Goal: Information Seeking & Learning: Learn about a topic

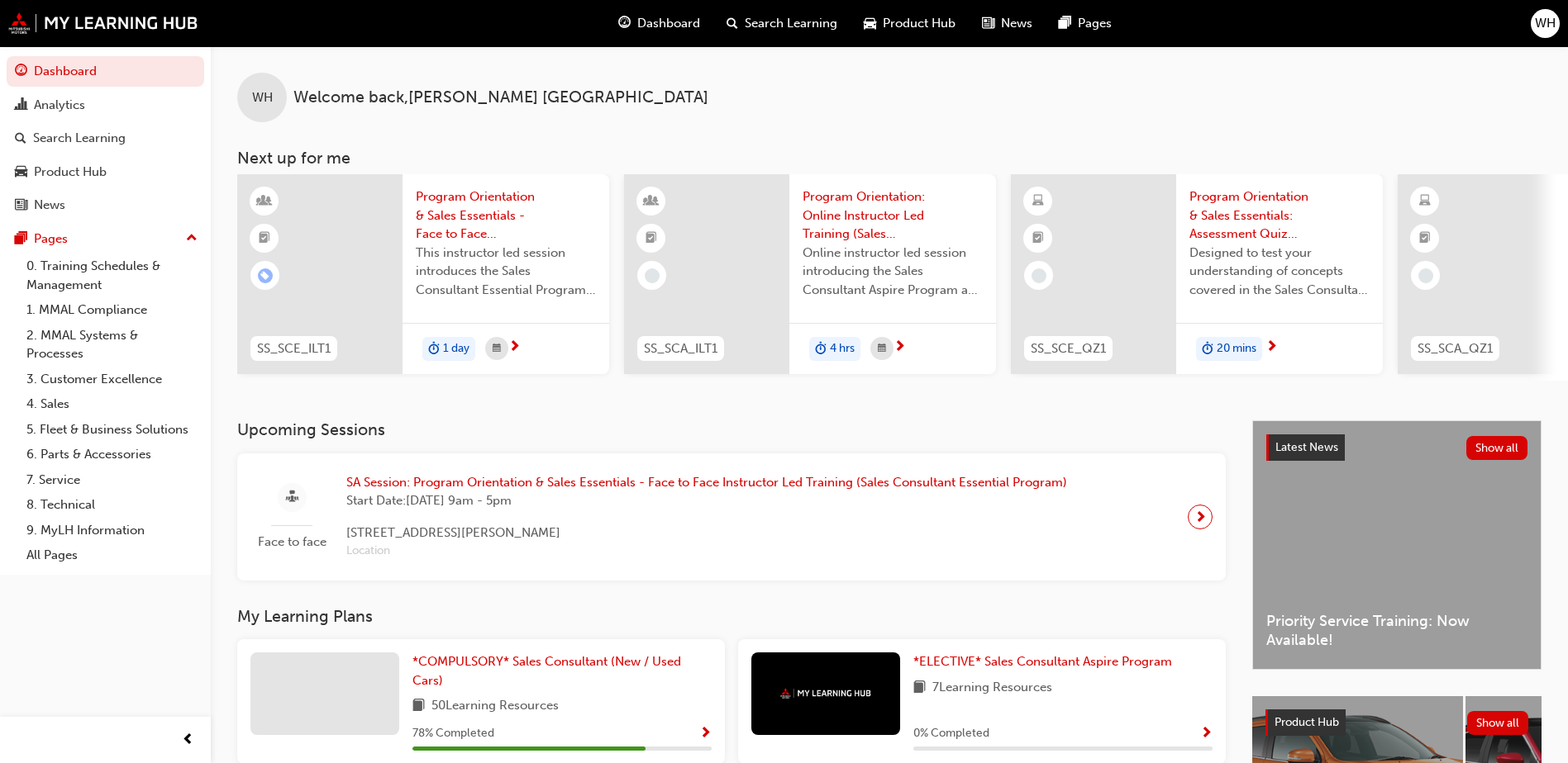
scroll to position [224, 0]
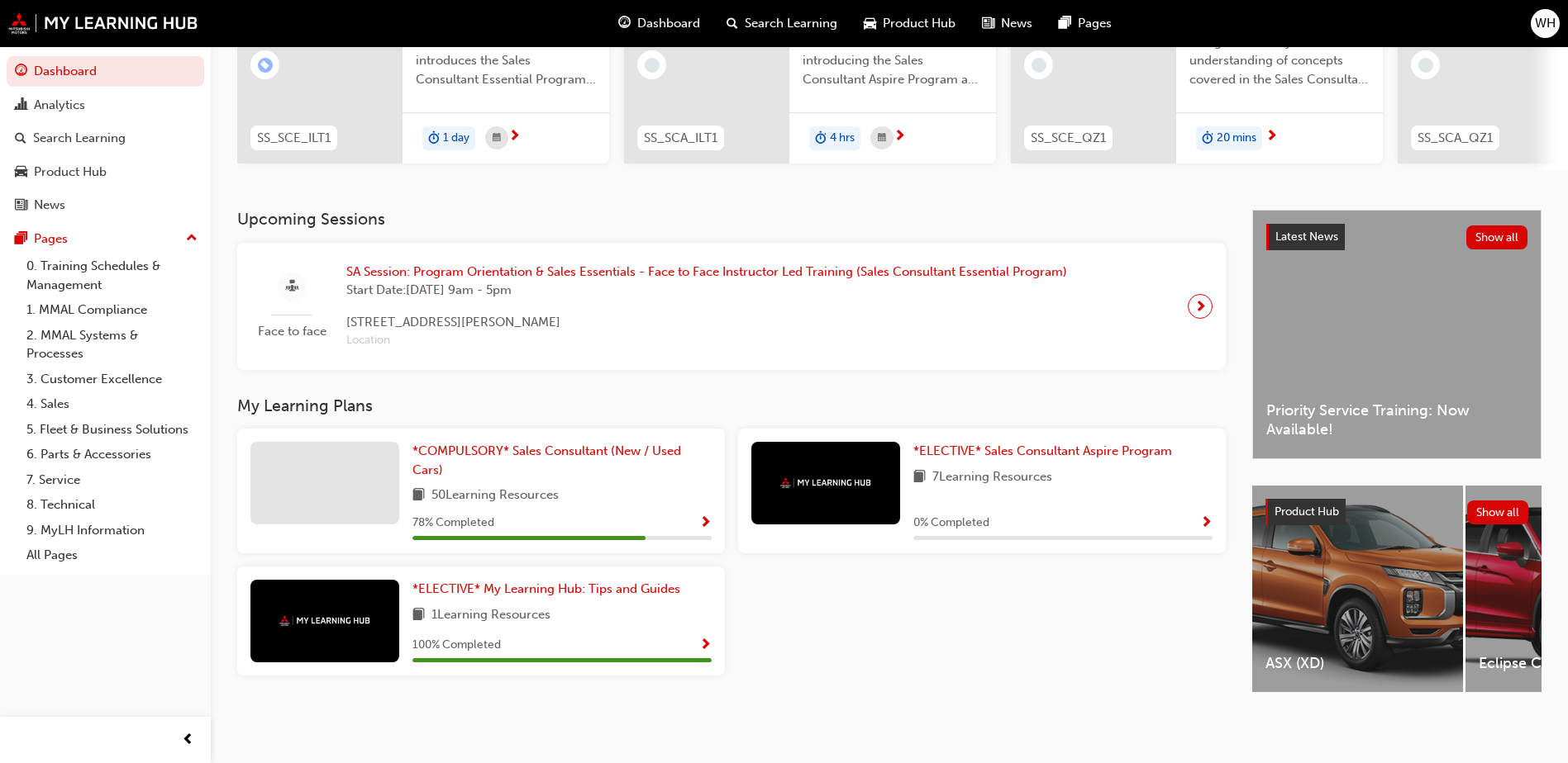
click at [713, 511] on div "*COMPULSORY* Sales Consultant (New / Used Cars) 50 Learning Resources 78 % Comp…" at bounding box center [481, 491] width 487 height 125
click at [707, 516] on span "Show Progress" at bounding box center [705, 524] width 12 height 15
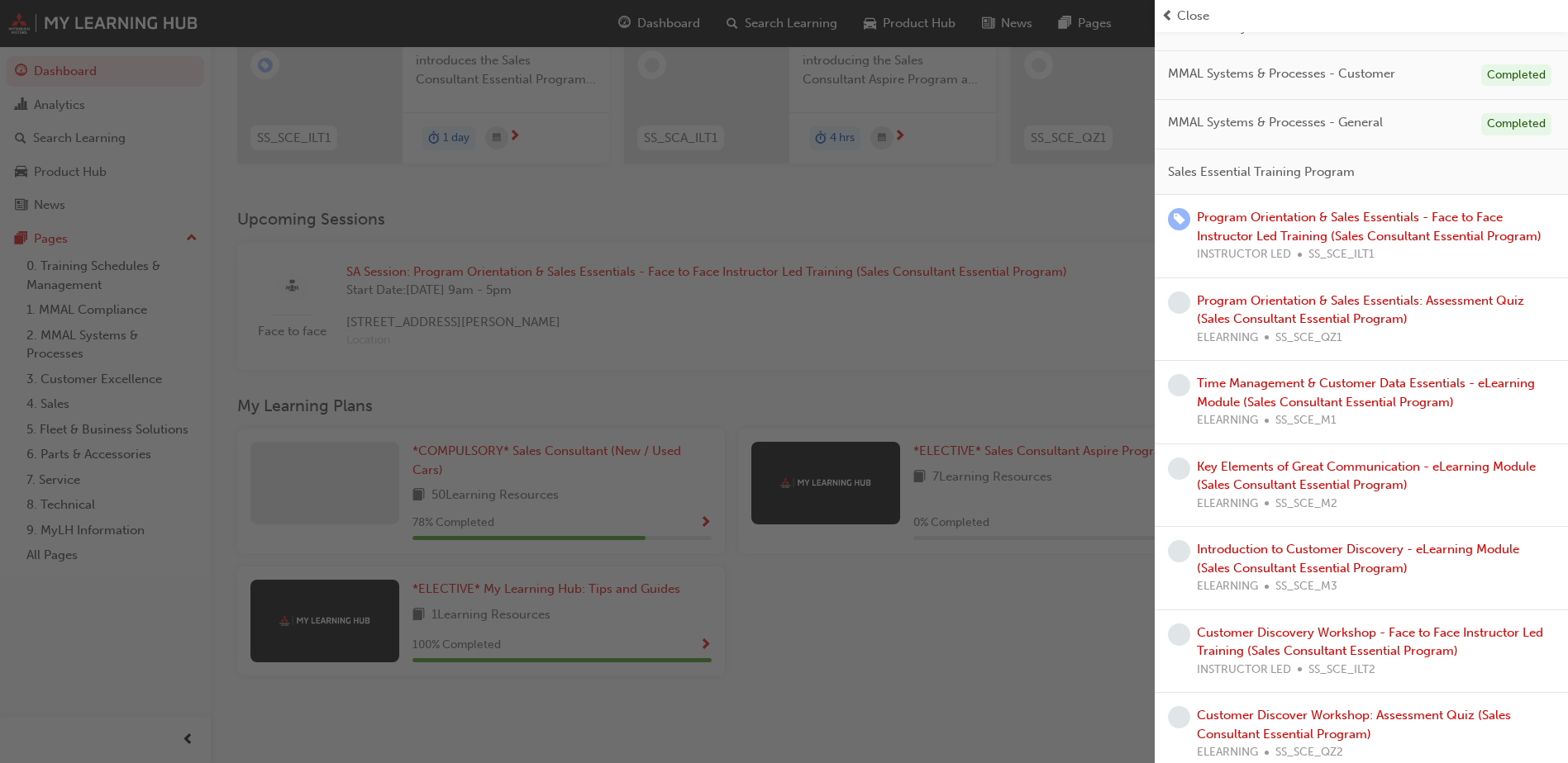
scroll to position [331, 0]
click at [1333, 225] on link "Program Orientation & Sales Essentials - Face to Face Instructor Led Training (…" at bounding box center [1369, 223] width 345 height 34
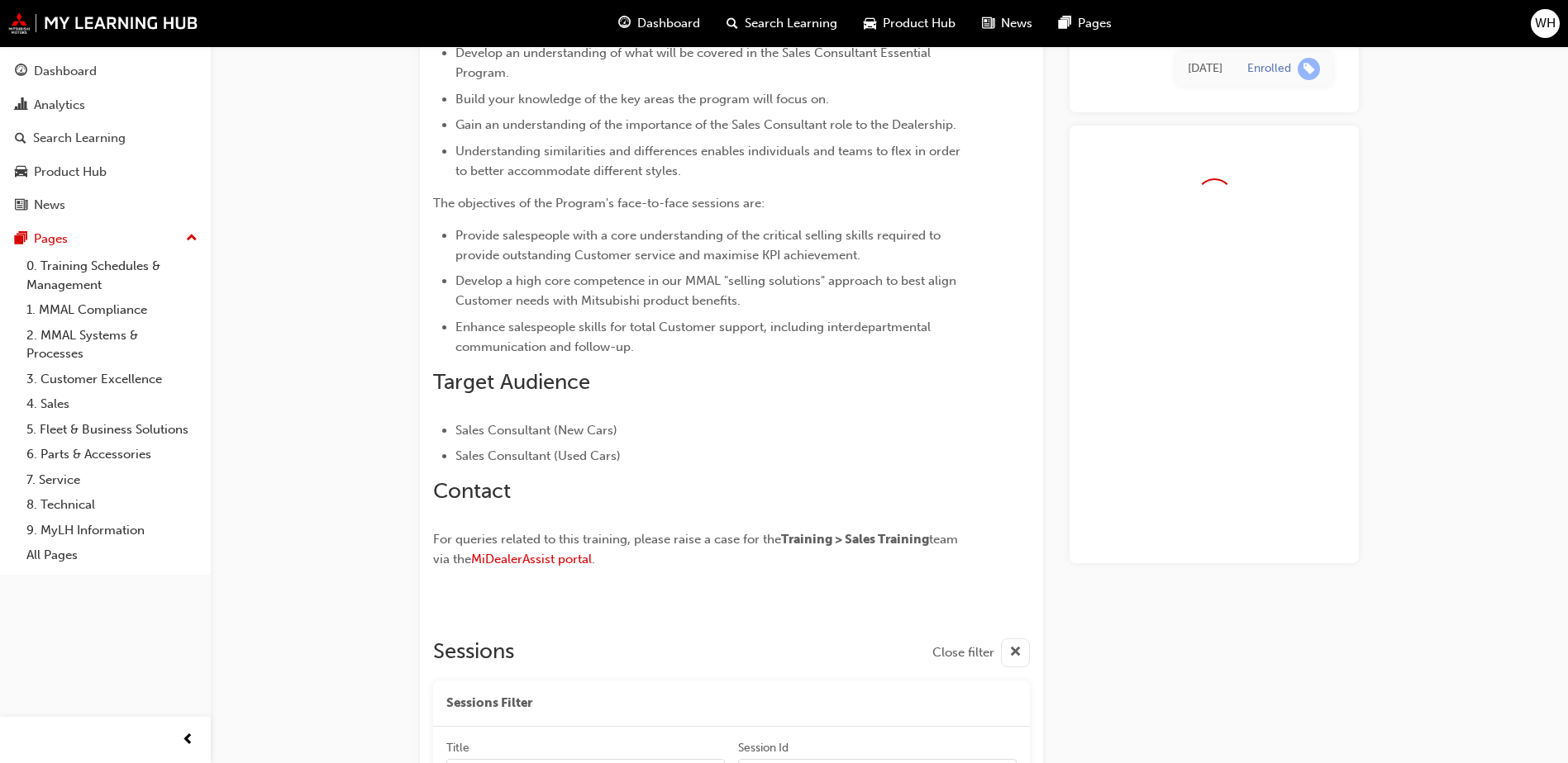
scroll to position [1191, 0]
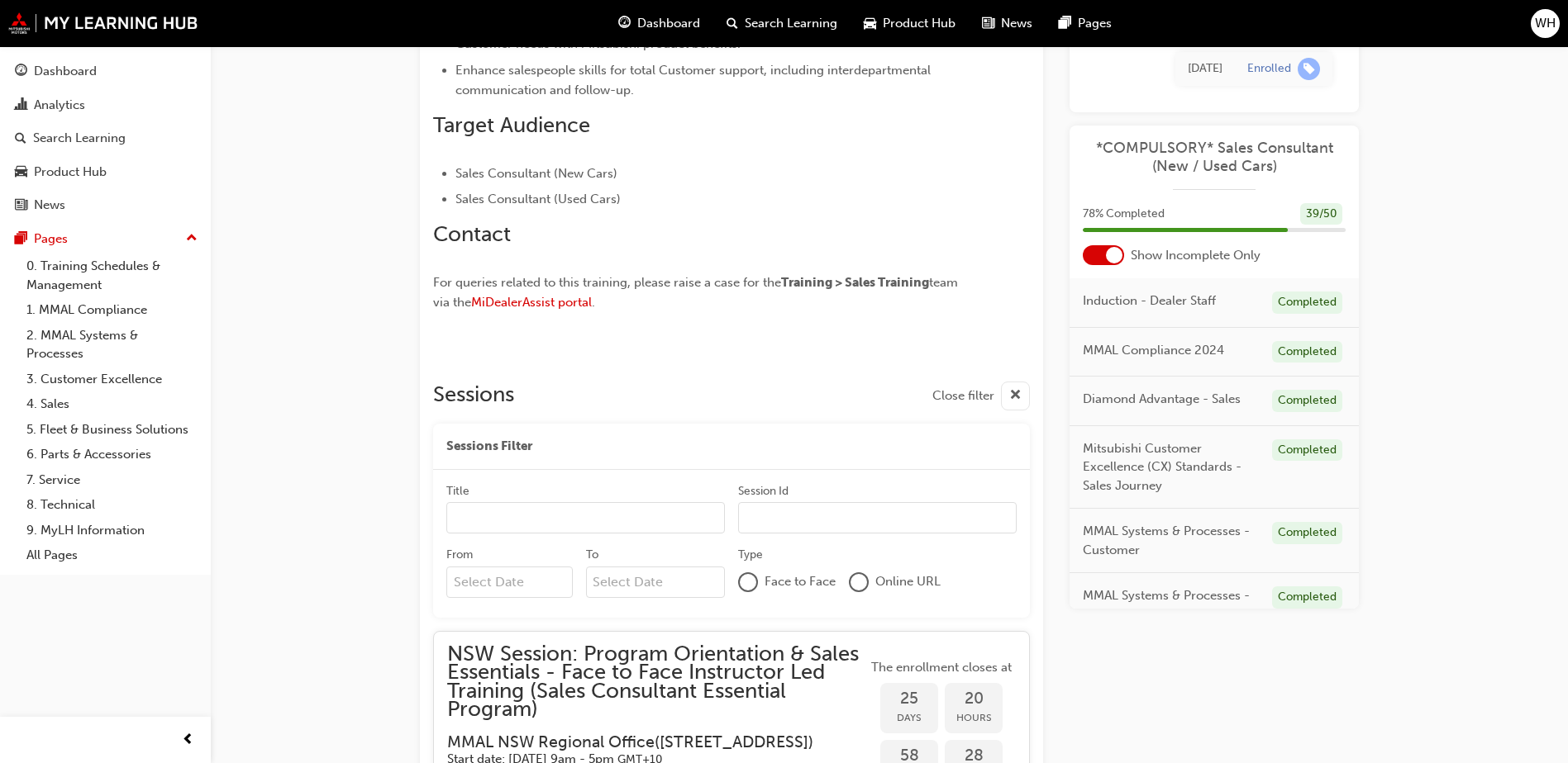
click at [678, 24] on span "Dashboard" at bounding box center [669, 23] width 63 height 19
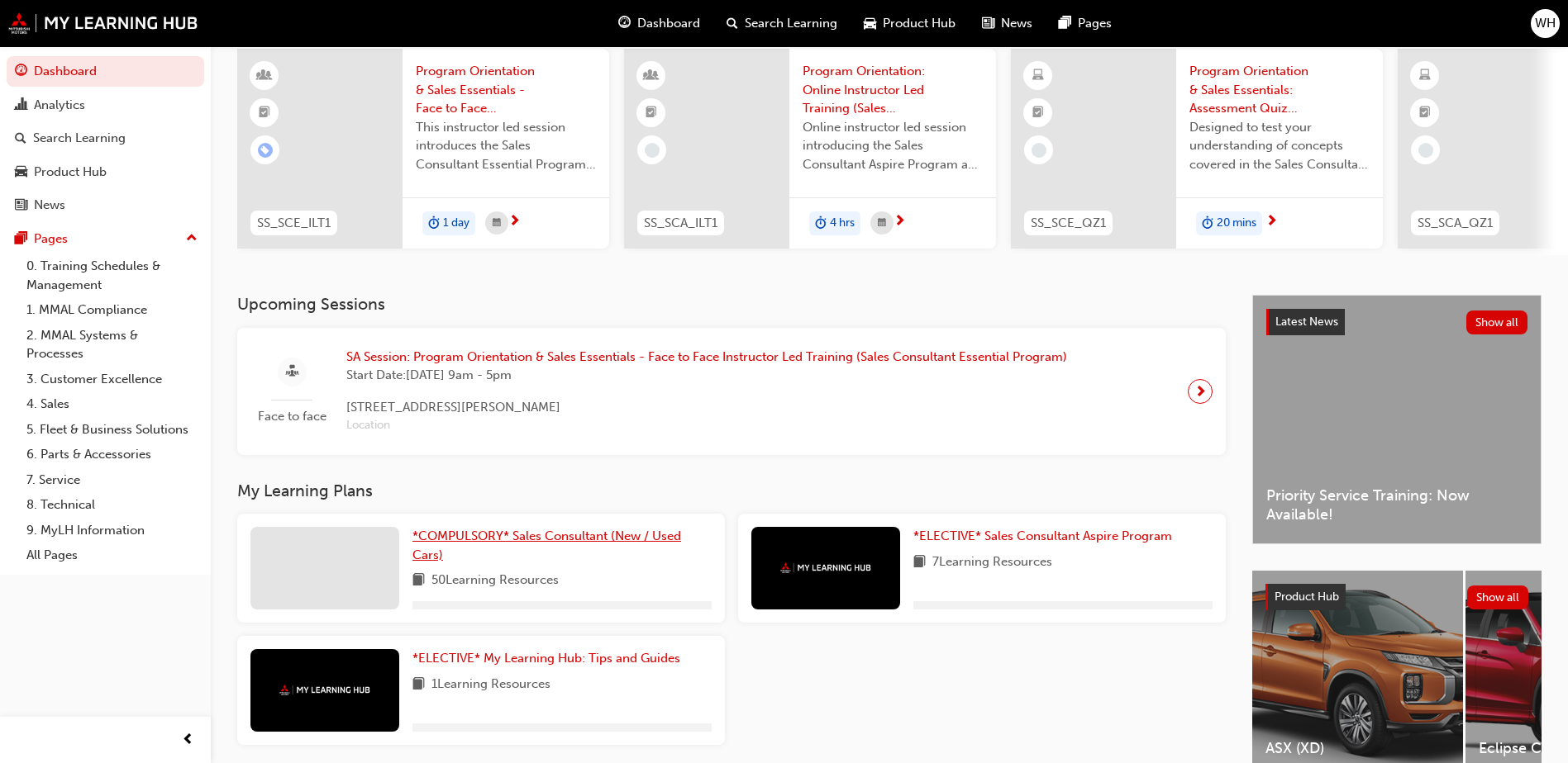
scroll to position [165, 0]
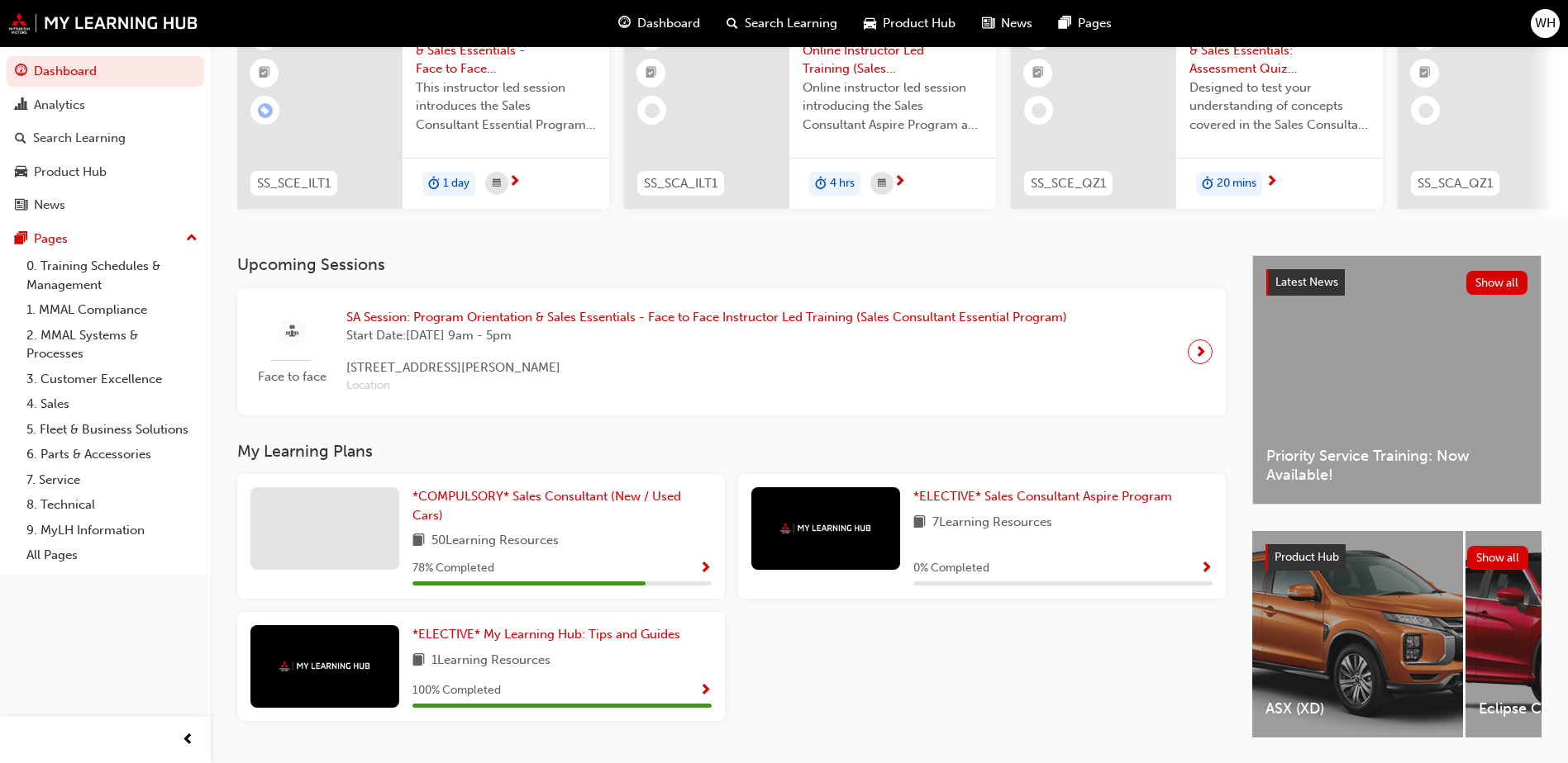
click at [704, 572] on span "Show Progress" at bounding box center [705, 569] width 12 height 15
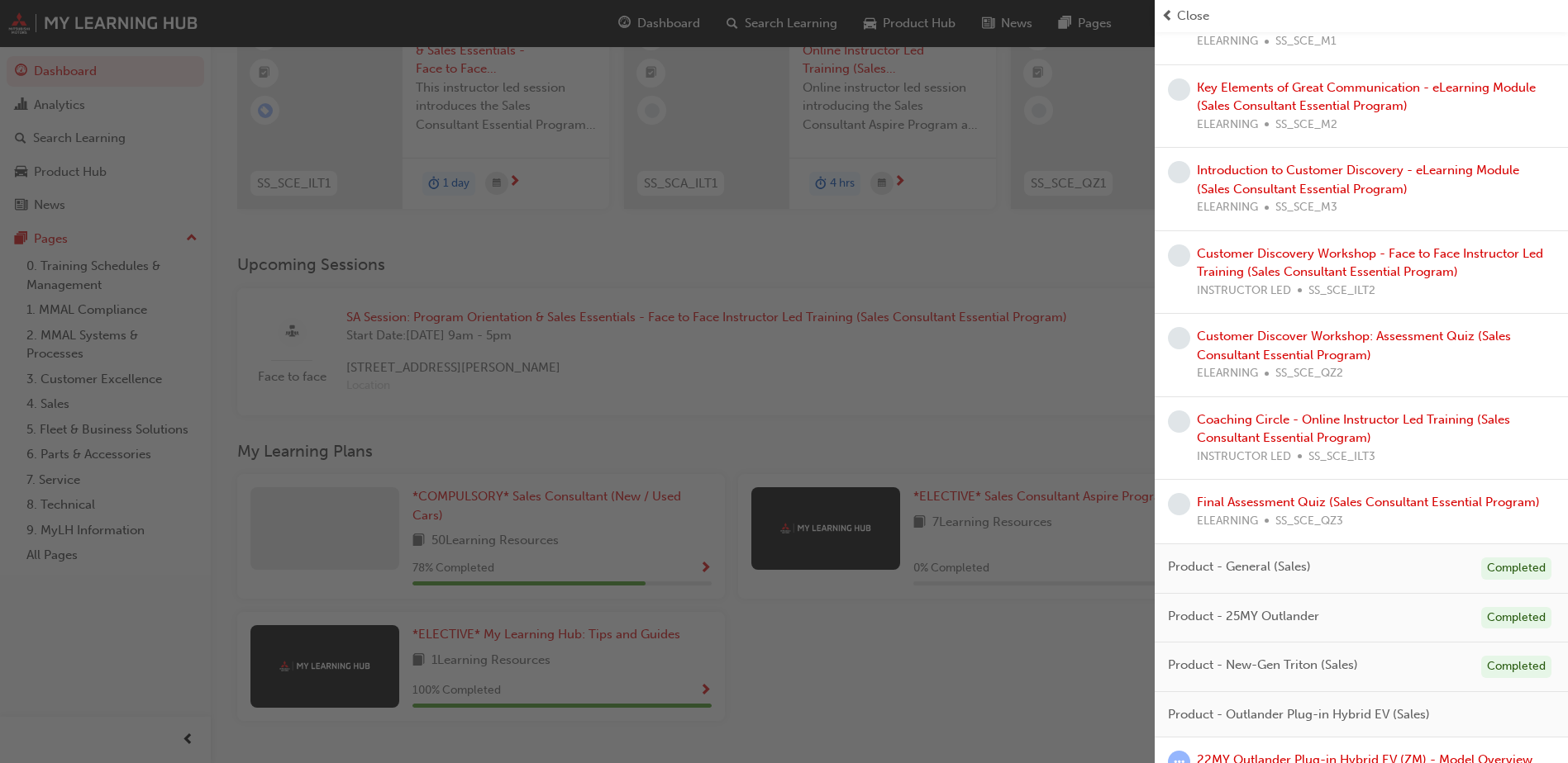
scroll to position [877, 0]
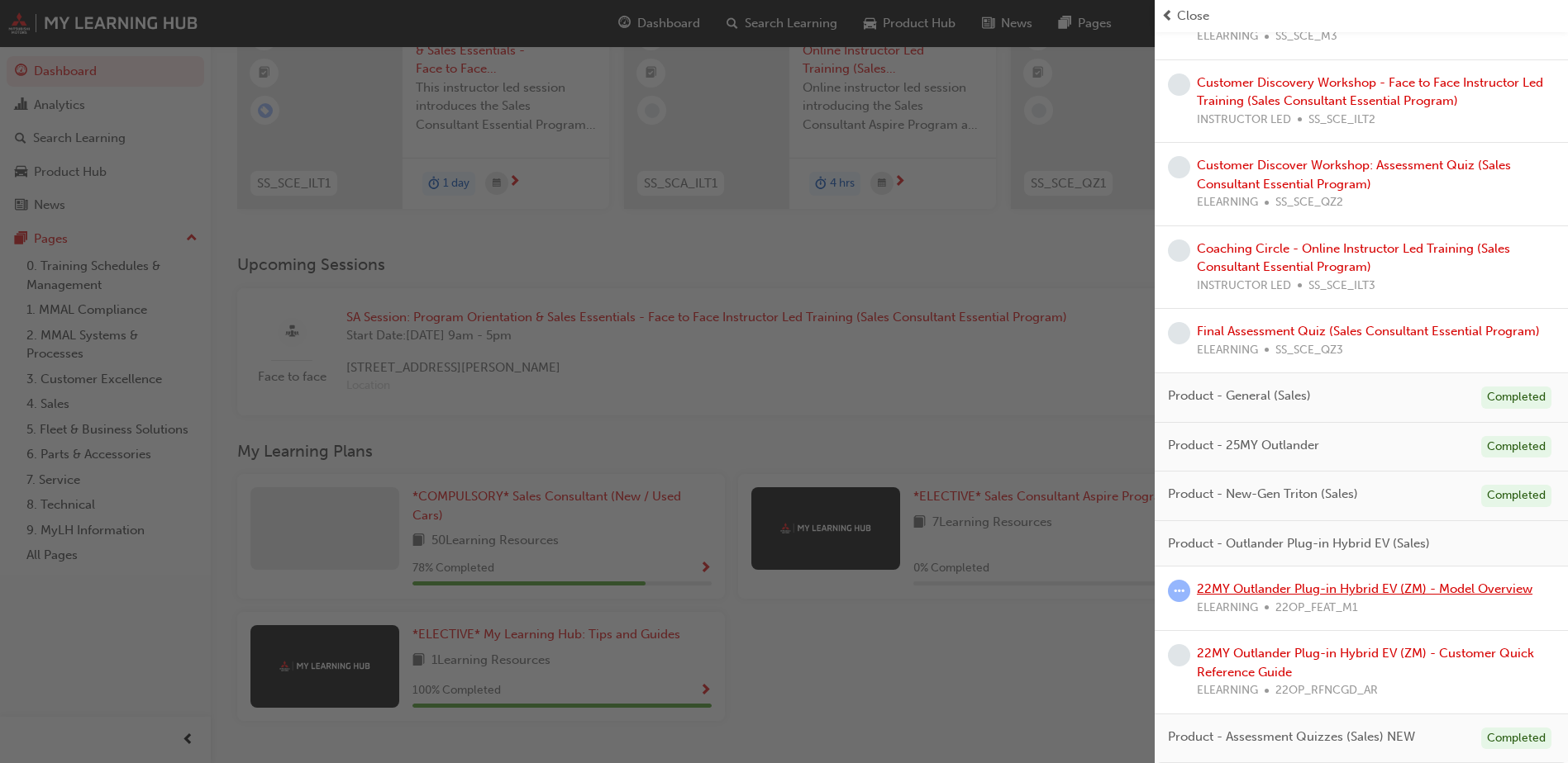
click at [1314, 582] on link "22MY Outlander Plug-in Hybrid EV (ZM) - Model Overview" at bounding box center [1364, 589] width 336 height 15
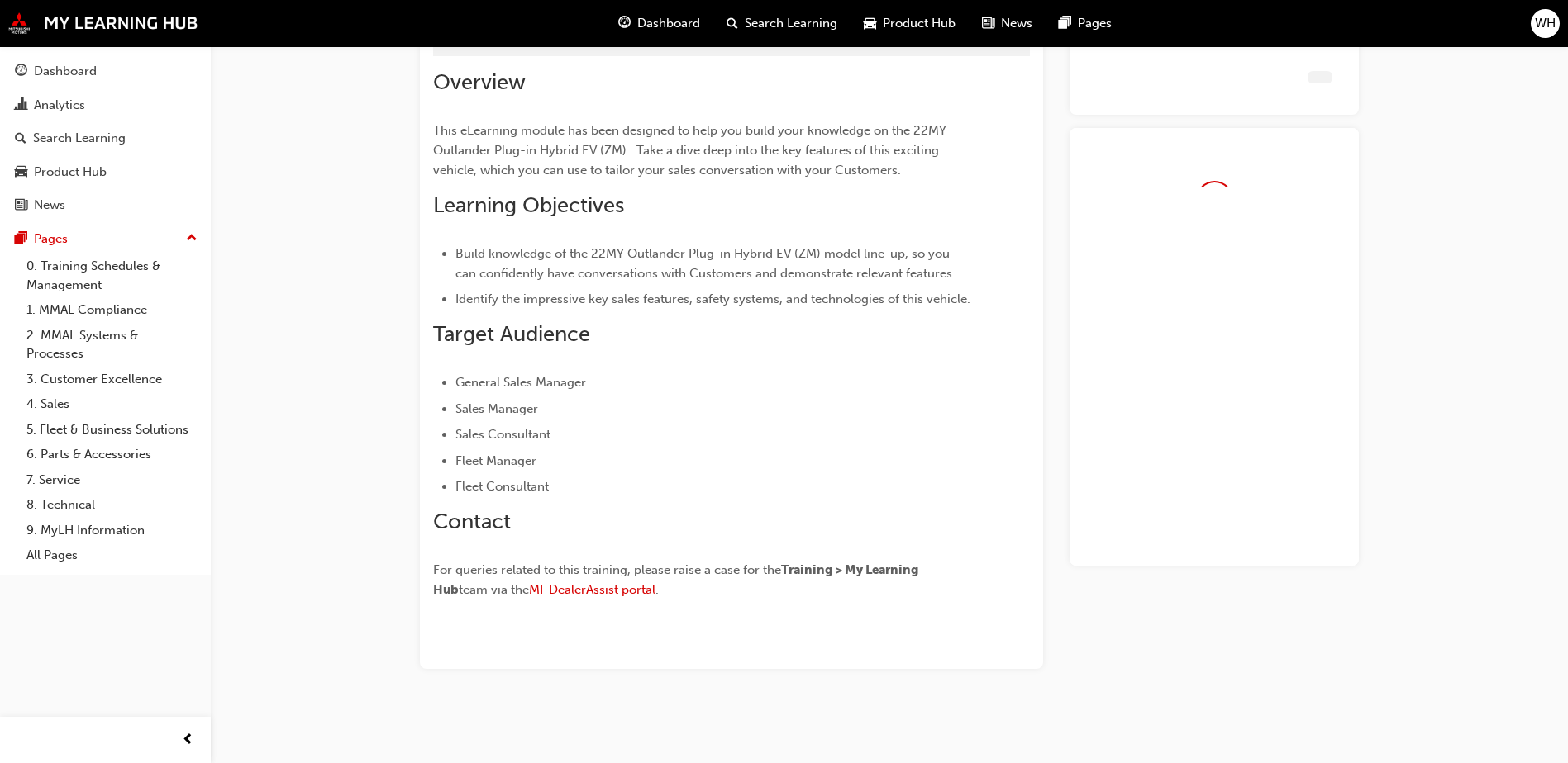
scroll to position [106, 0]
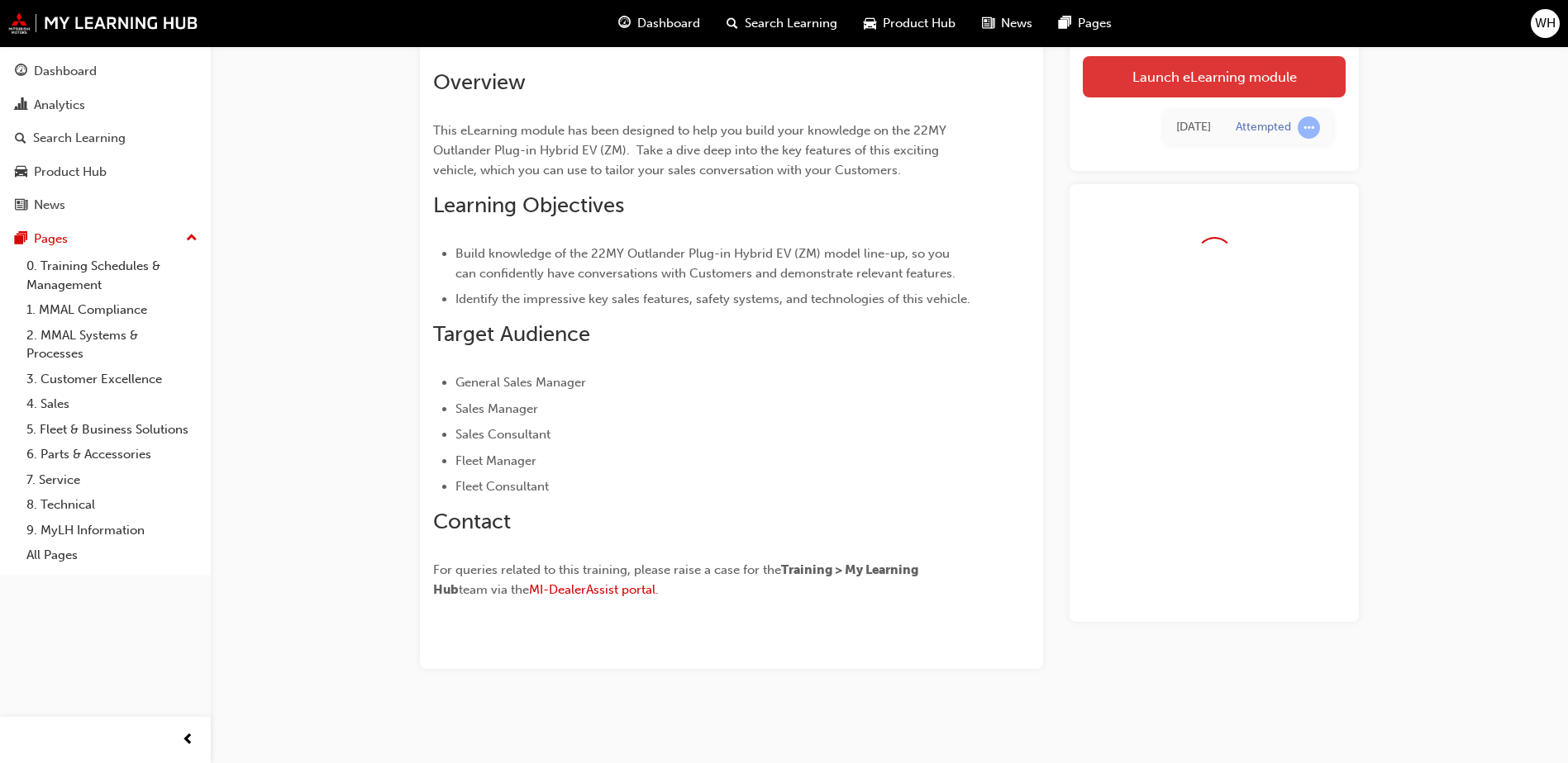
click at [1144, 82] on link "Launch eLearning module" at bounding box center [1213, 77] width 263 height 41
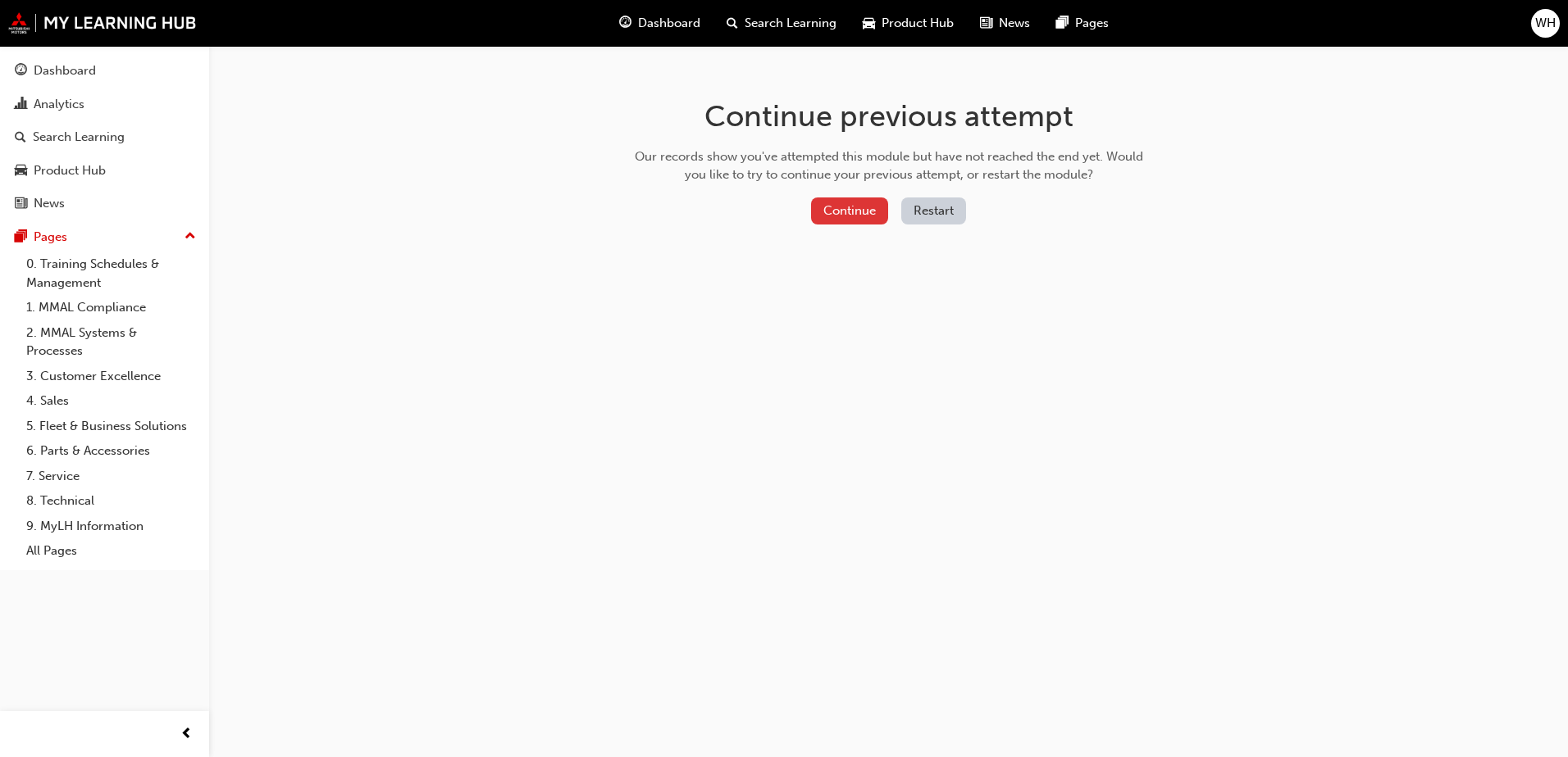
click at [825, 203] on button "Continue" at bounding box center [849, 210] width 77 height 27
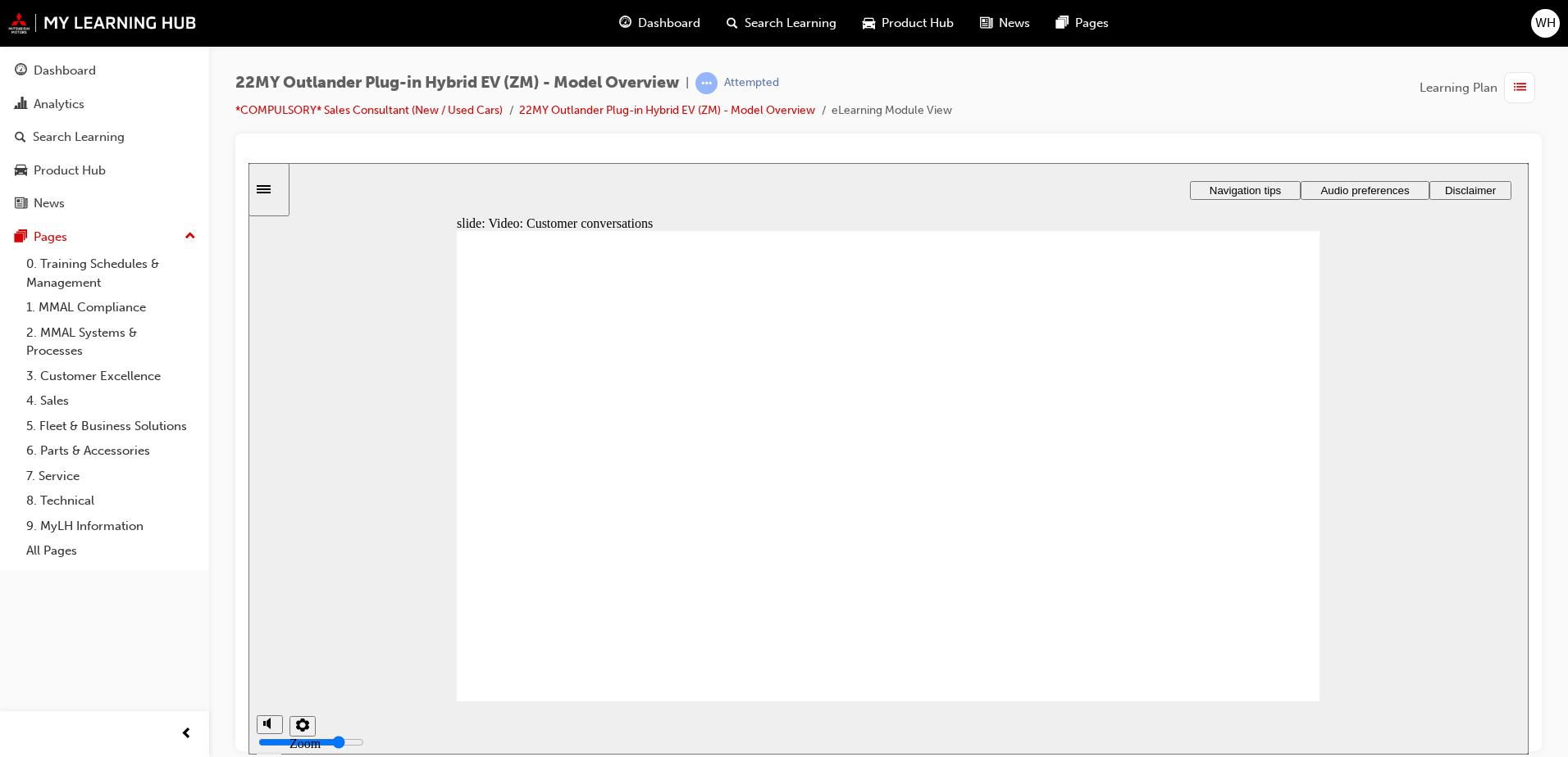
click at [1432, 255] on div "slide: Video: Customer conversations Rectangle 1 Rectangle 3 Video: Customer co…" at bounding box center [888, 458] width 1280 height 592
checkbox input "true"
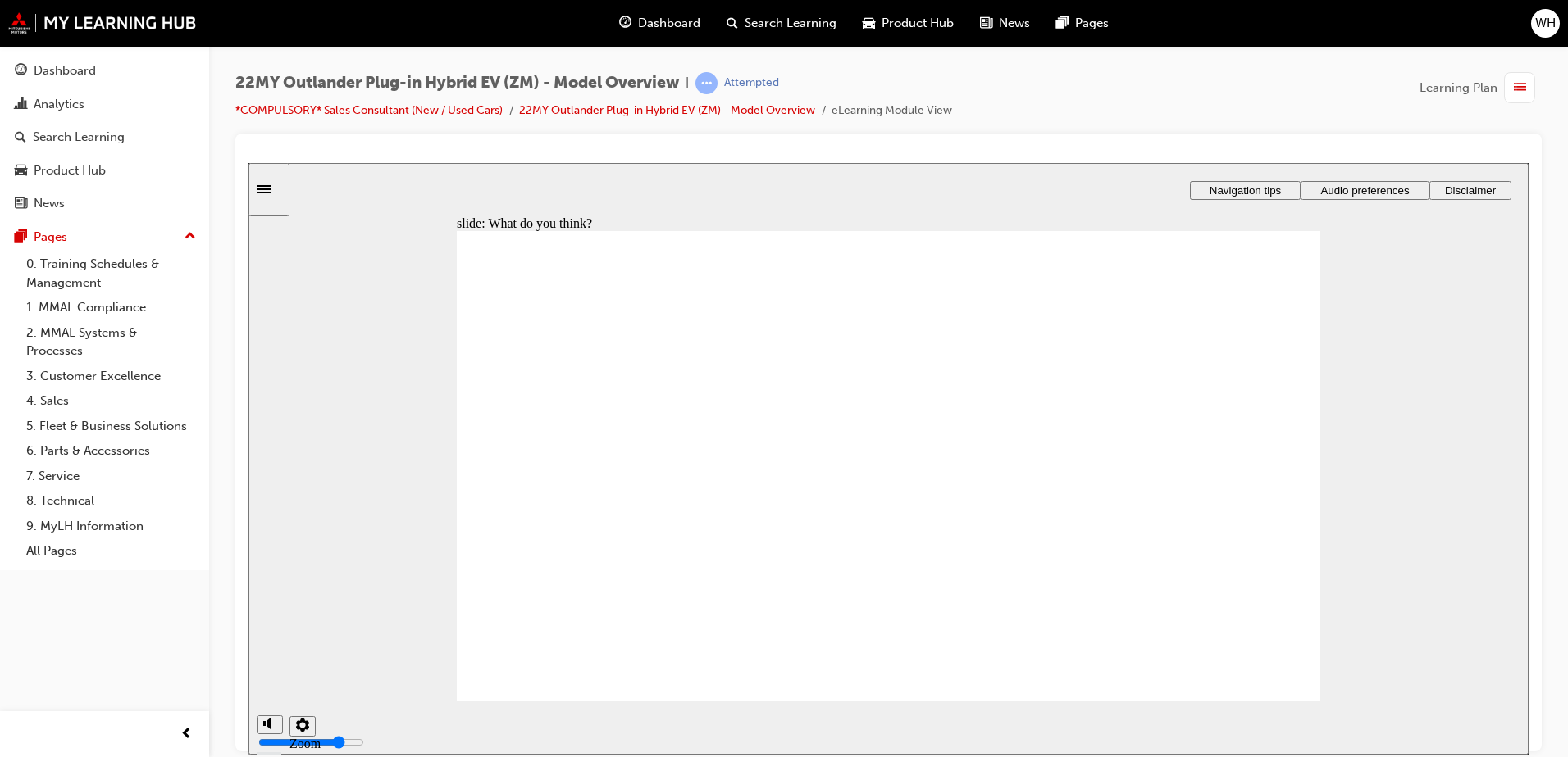
checkbox input "true"
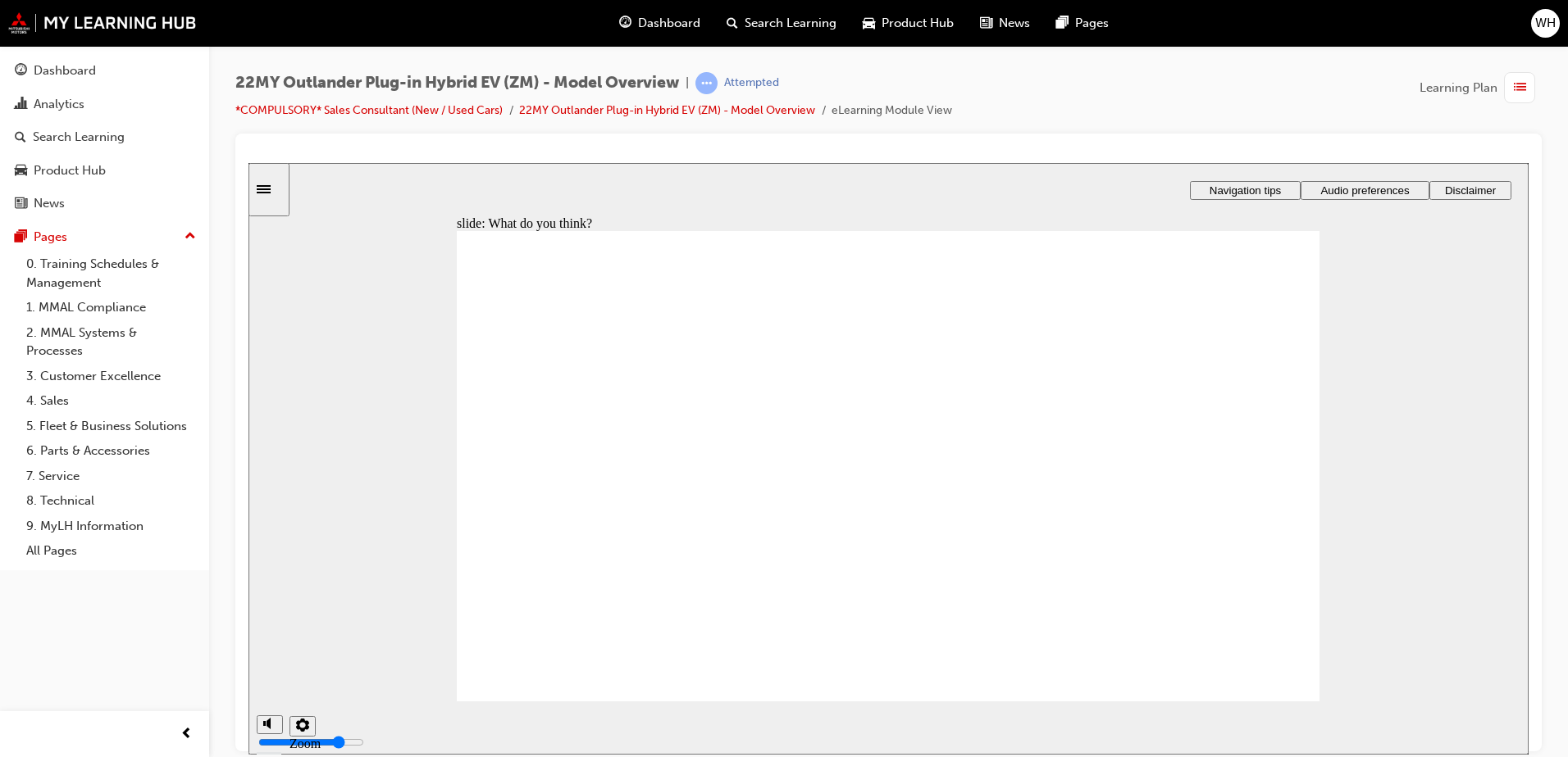
checkbox input "true"
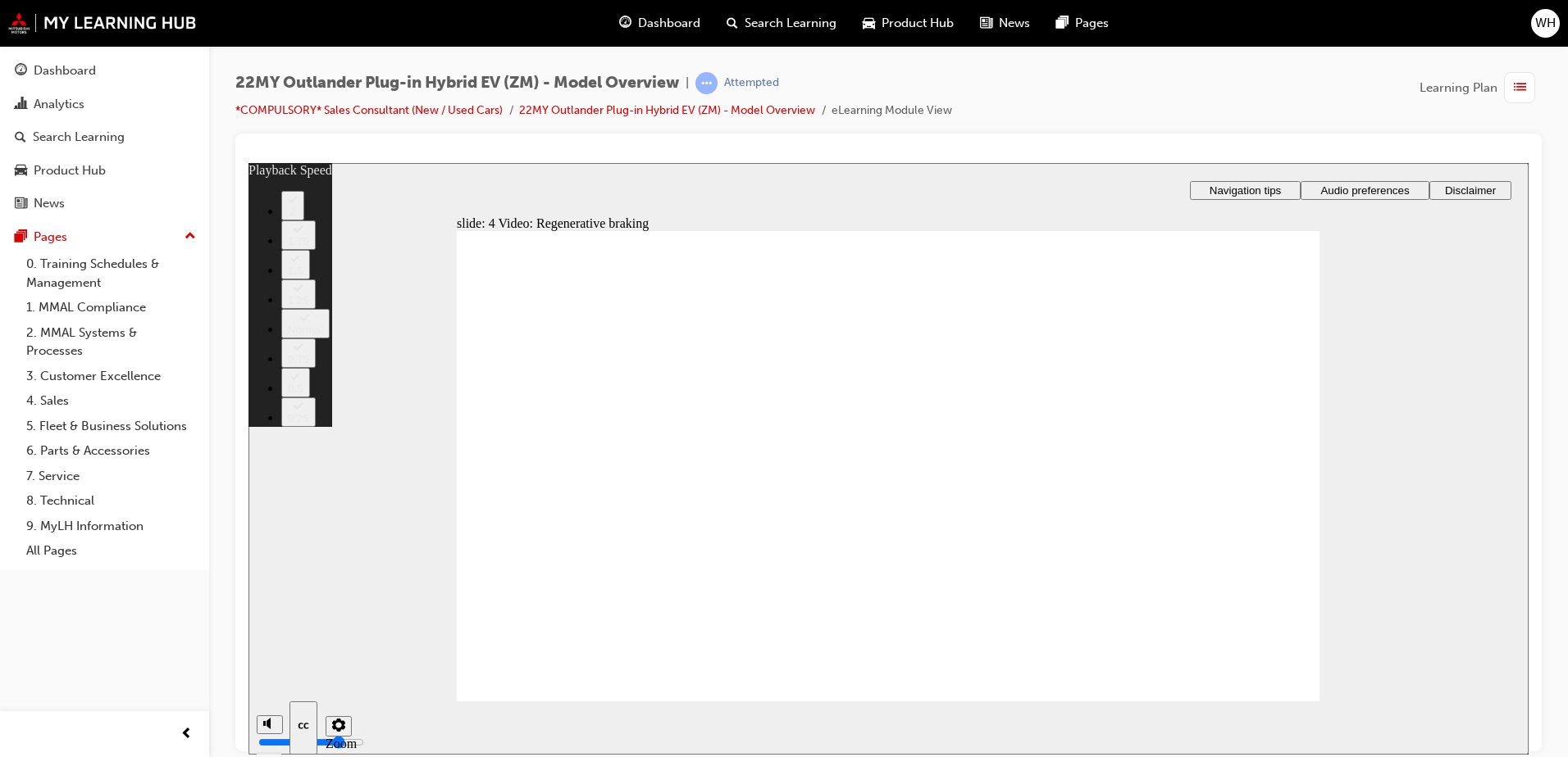
drag, startPoint x: 576, startPoint y: 660, endPoint x: 628, endPoint y: 658, distance: 52.0
type input "91"
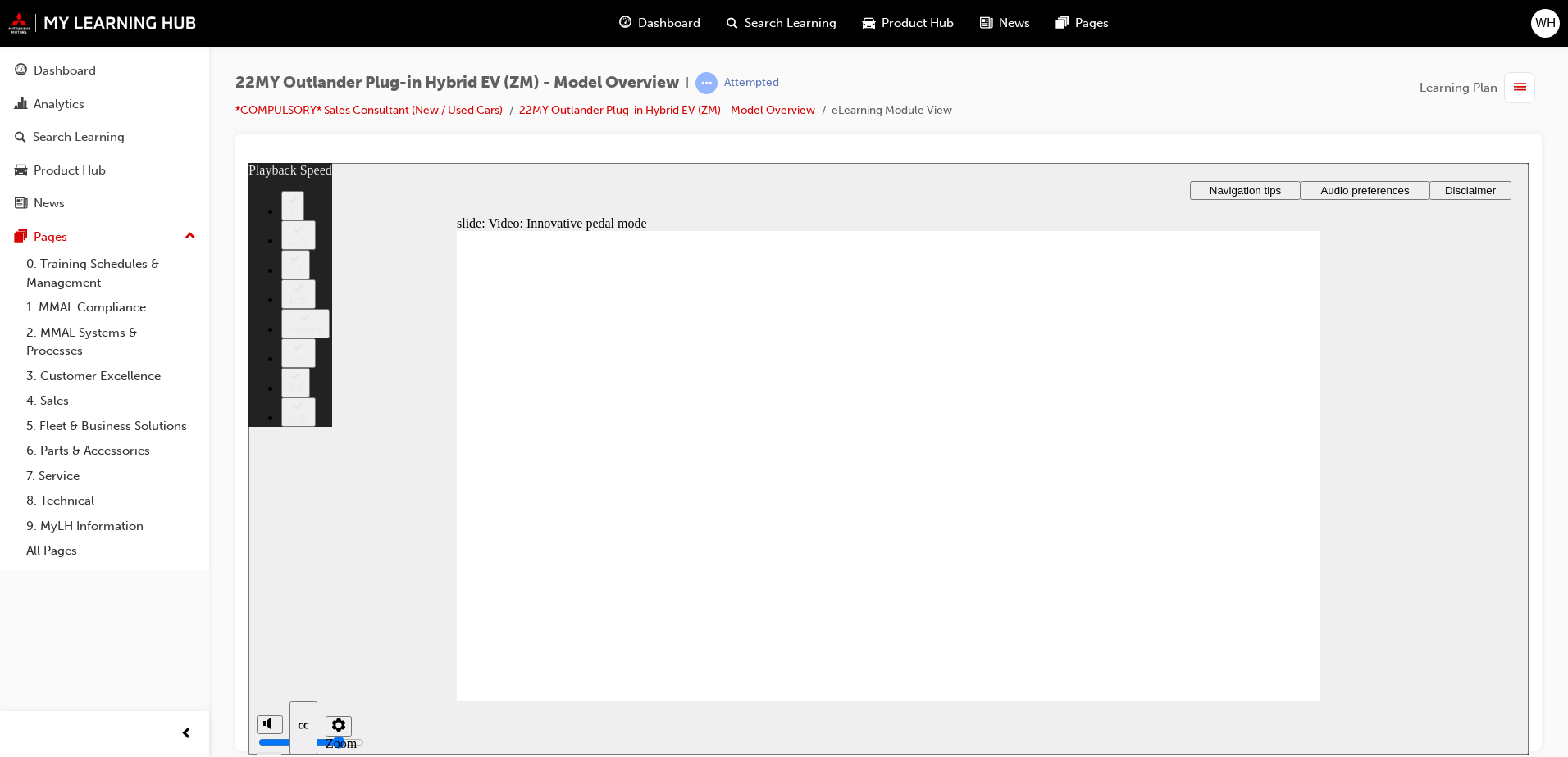
type input "129"
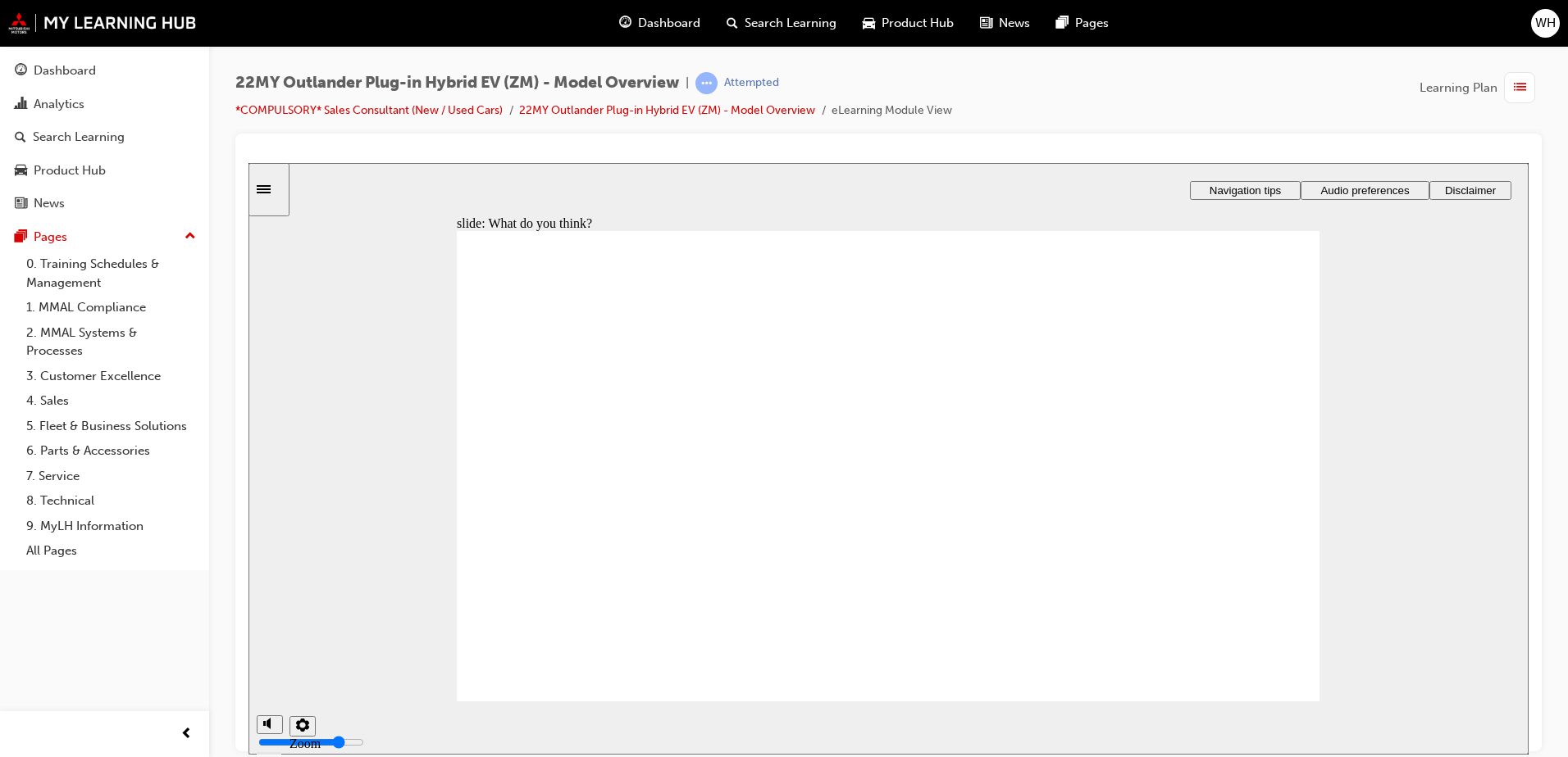
radio input "true"
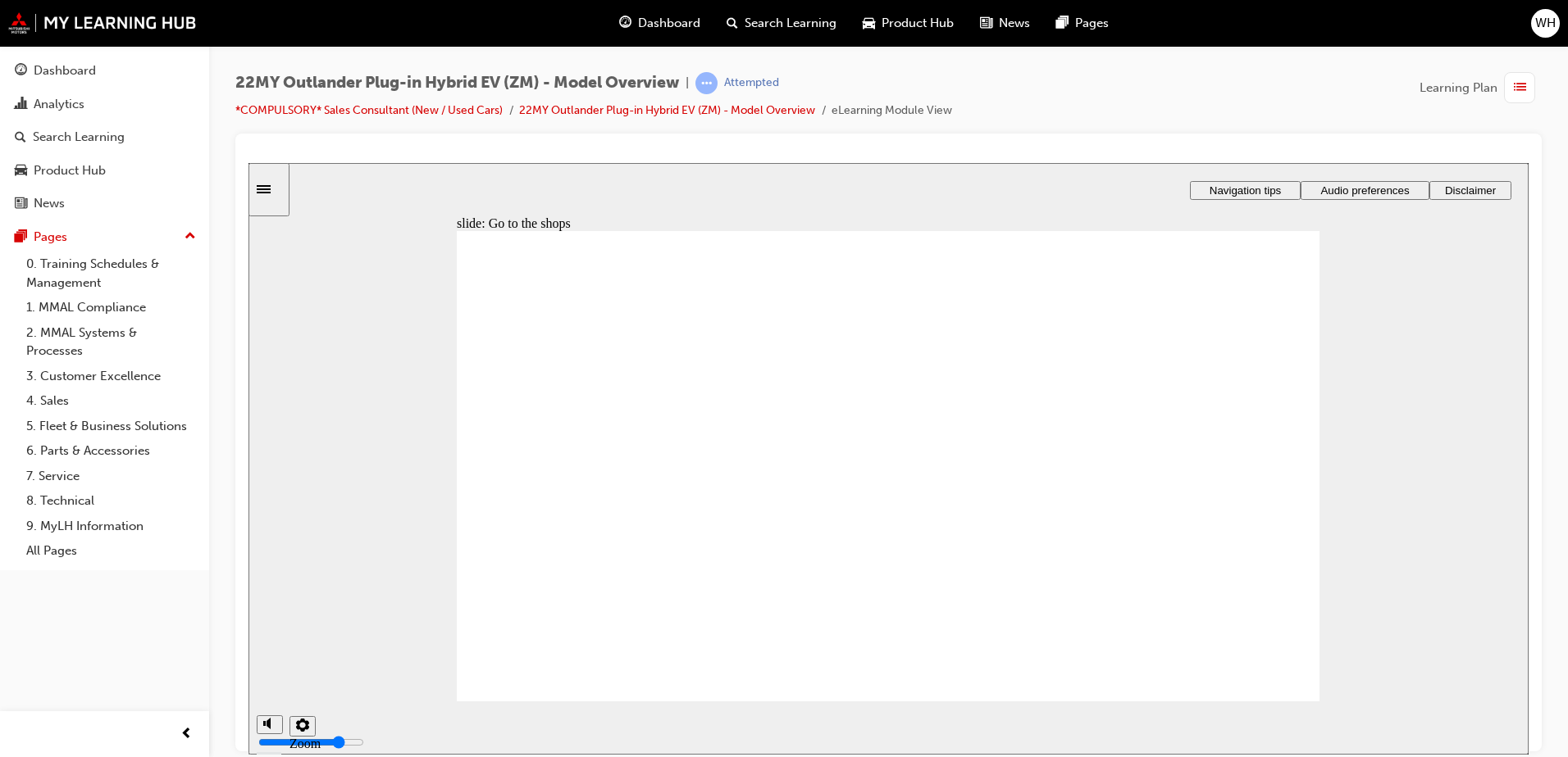
drag, startPoint x: 1099, startPoint y: 625, endPoint x: 1080, endPoint y: 627, distance: 19.1
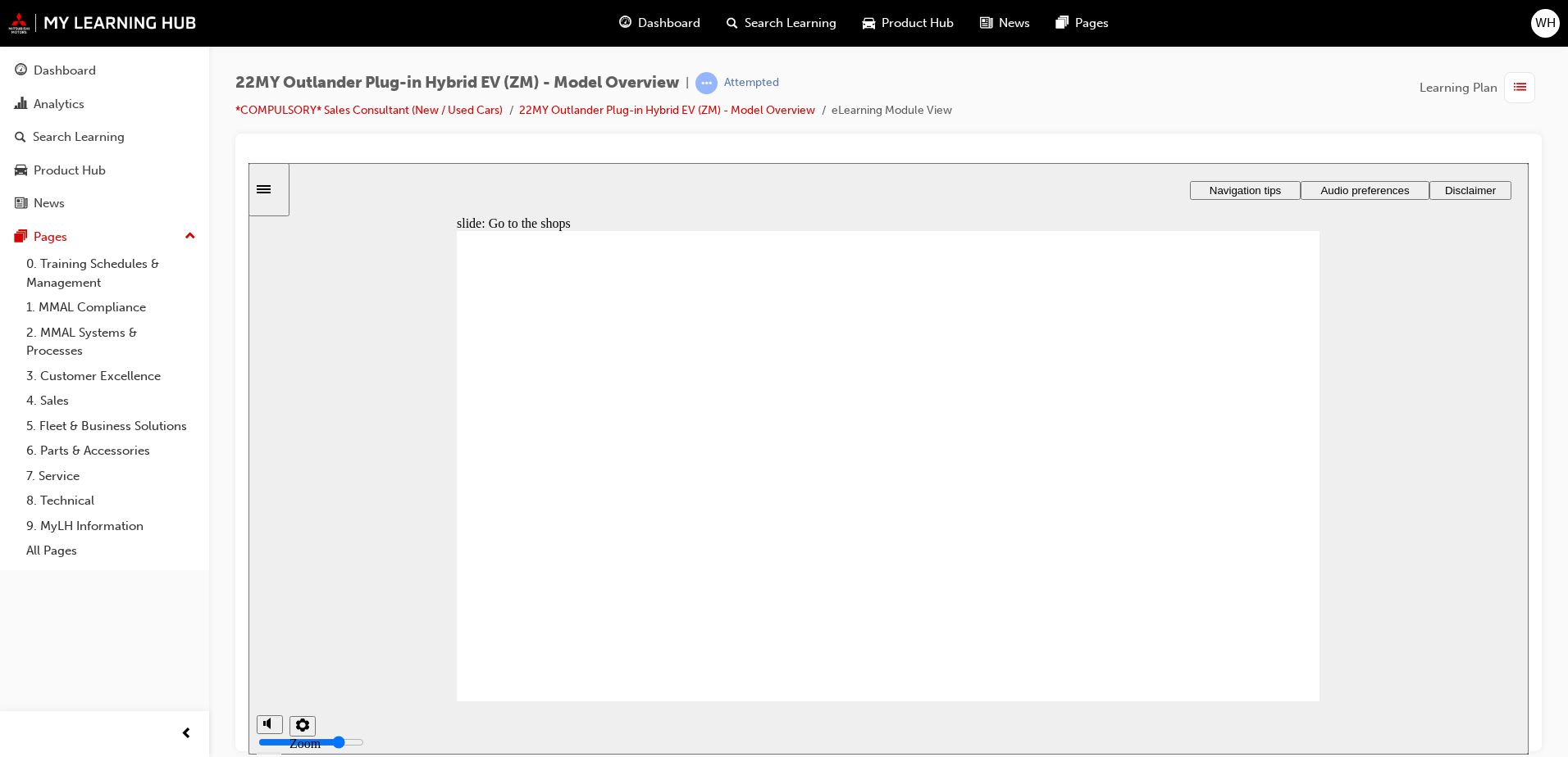
checkbox input "true"
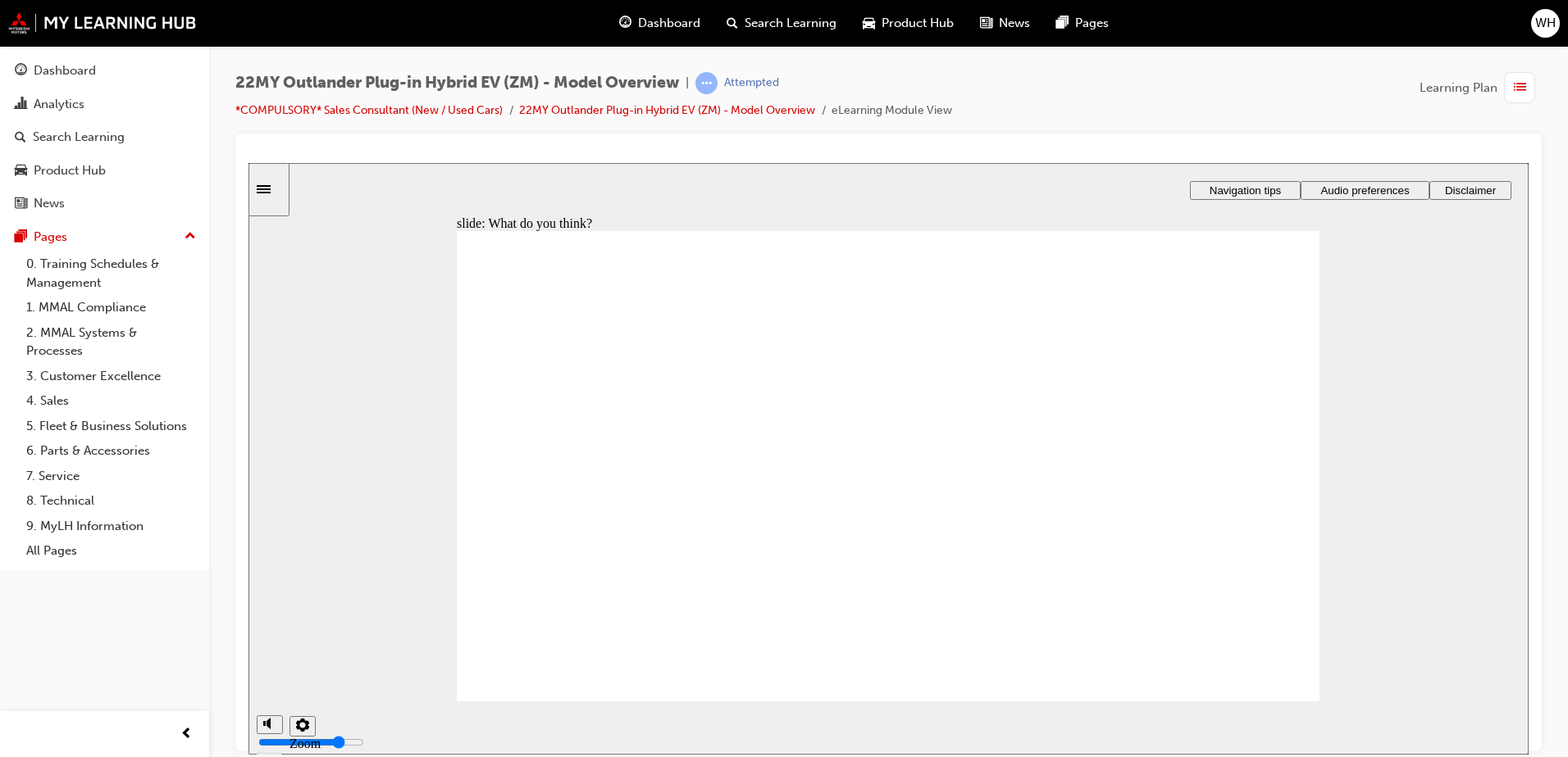
checkbox input "true"
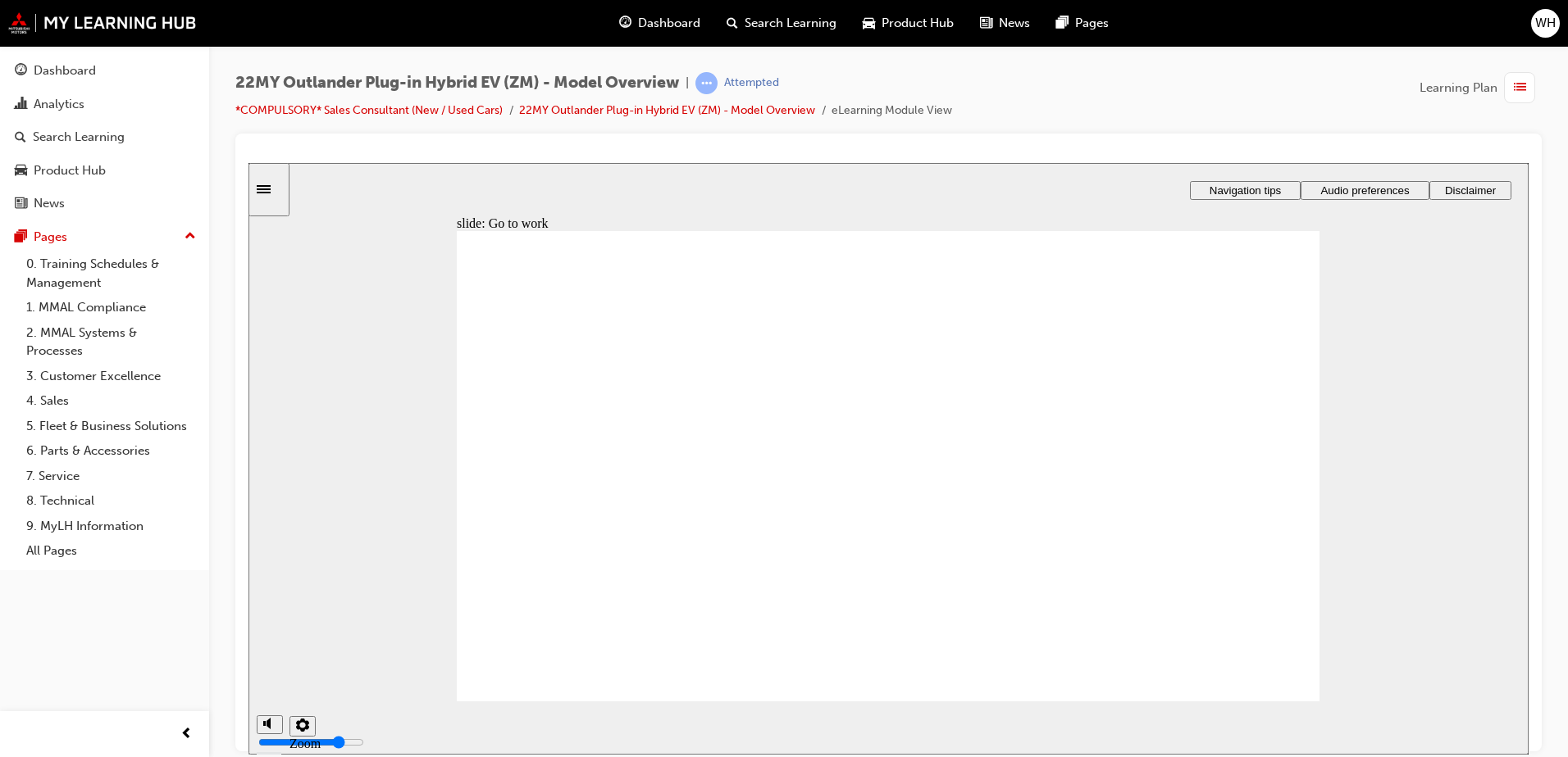
drag, startPoint x: 1238, startPoint y: 507, endPoint x: 1229, endPoint y: 525, distance: 20.1
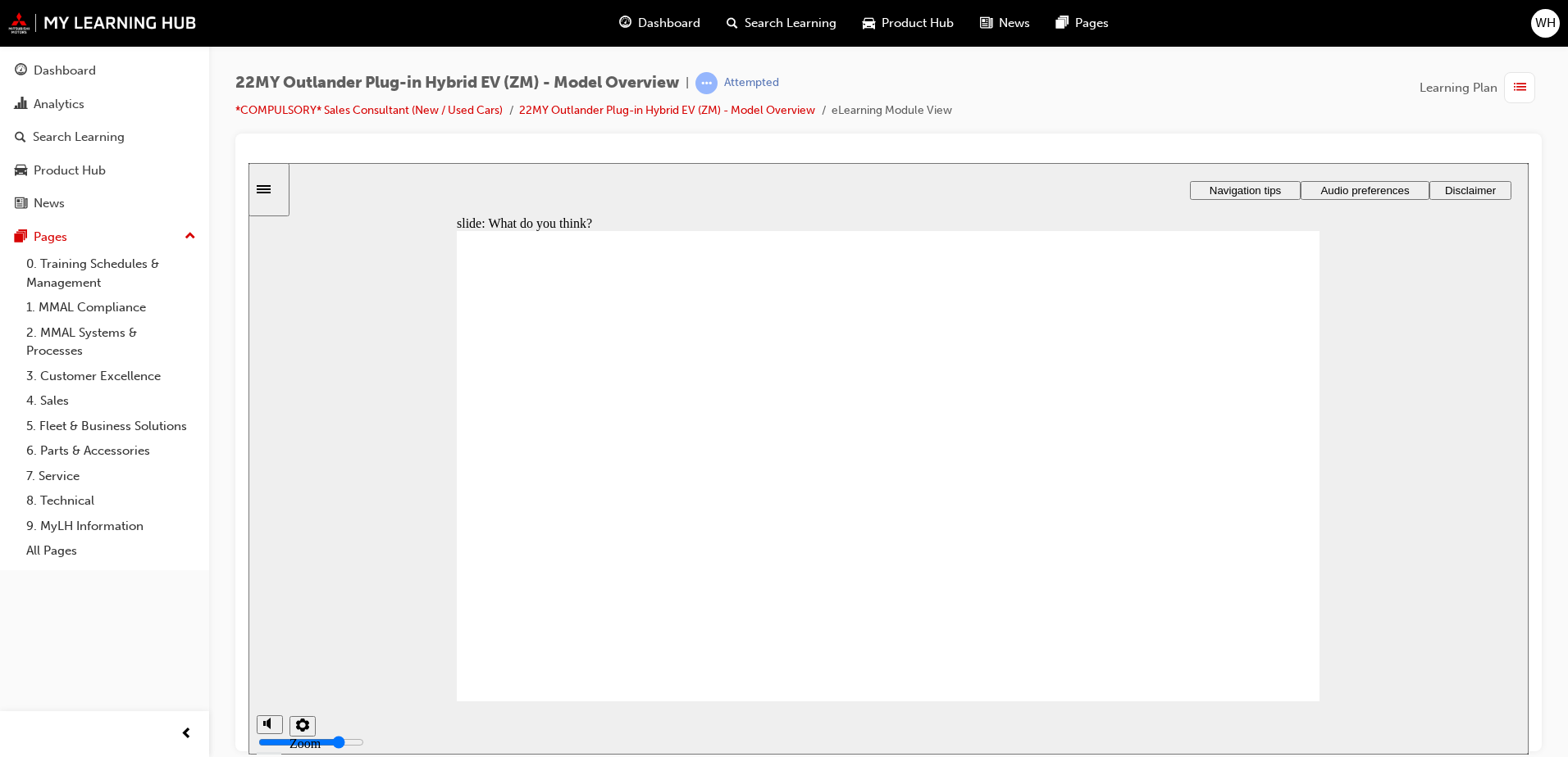
radio input "true"
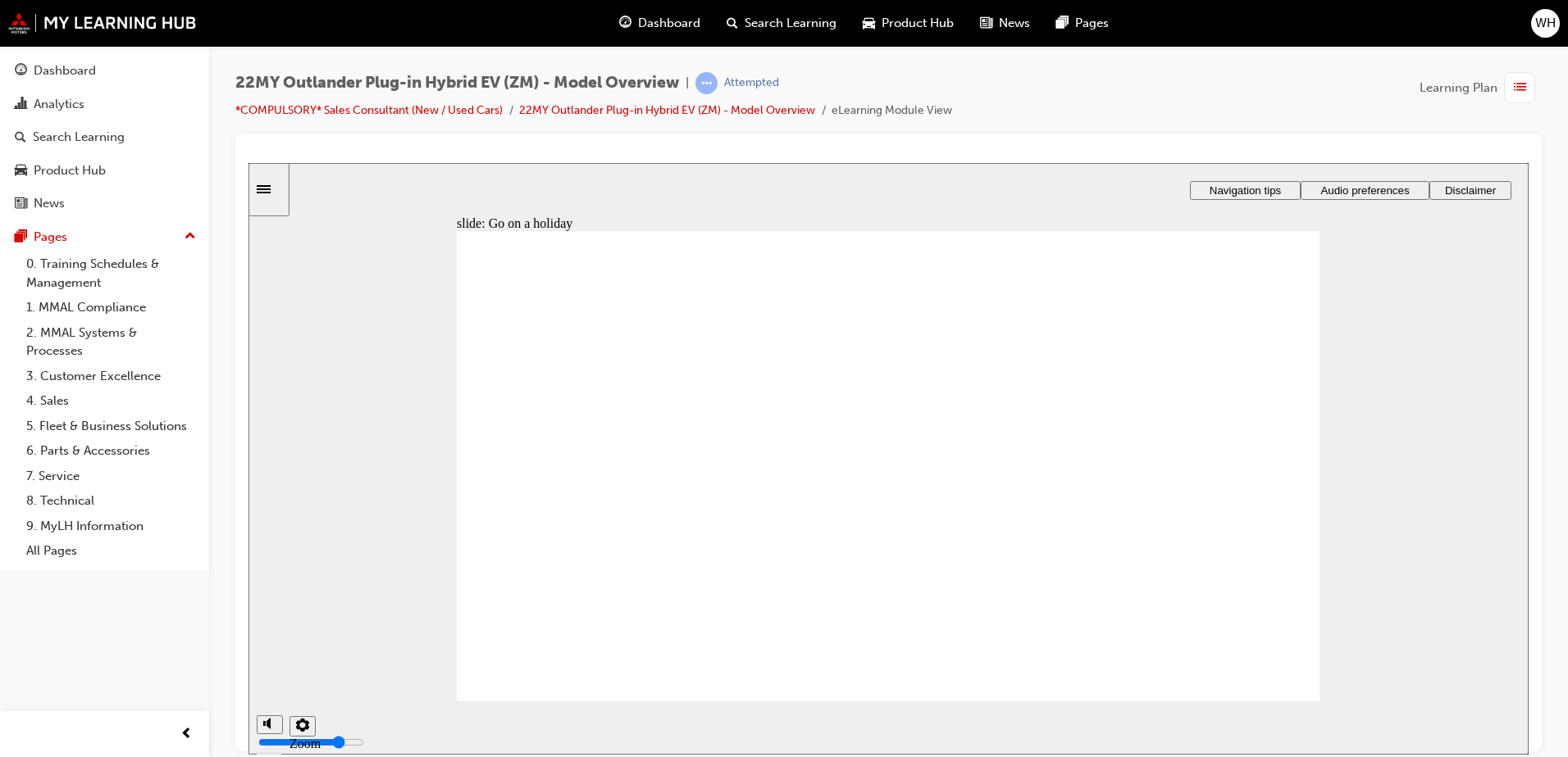
radio input "true"
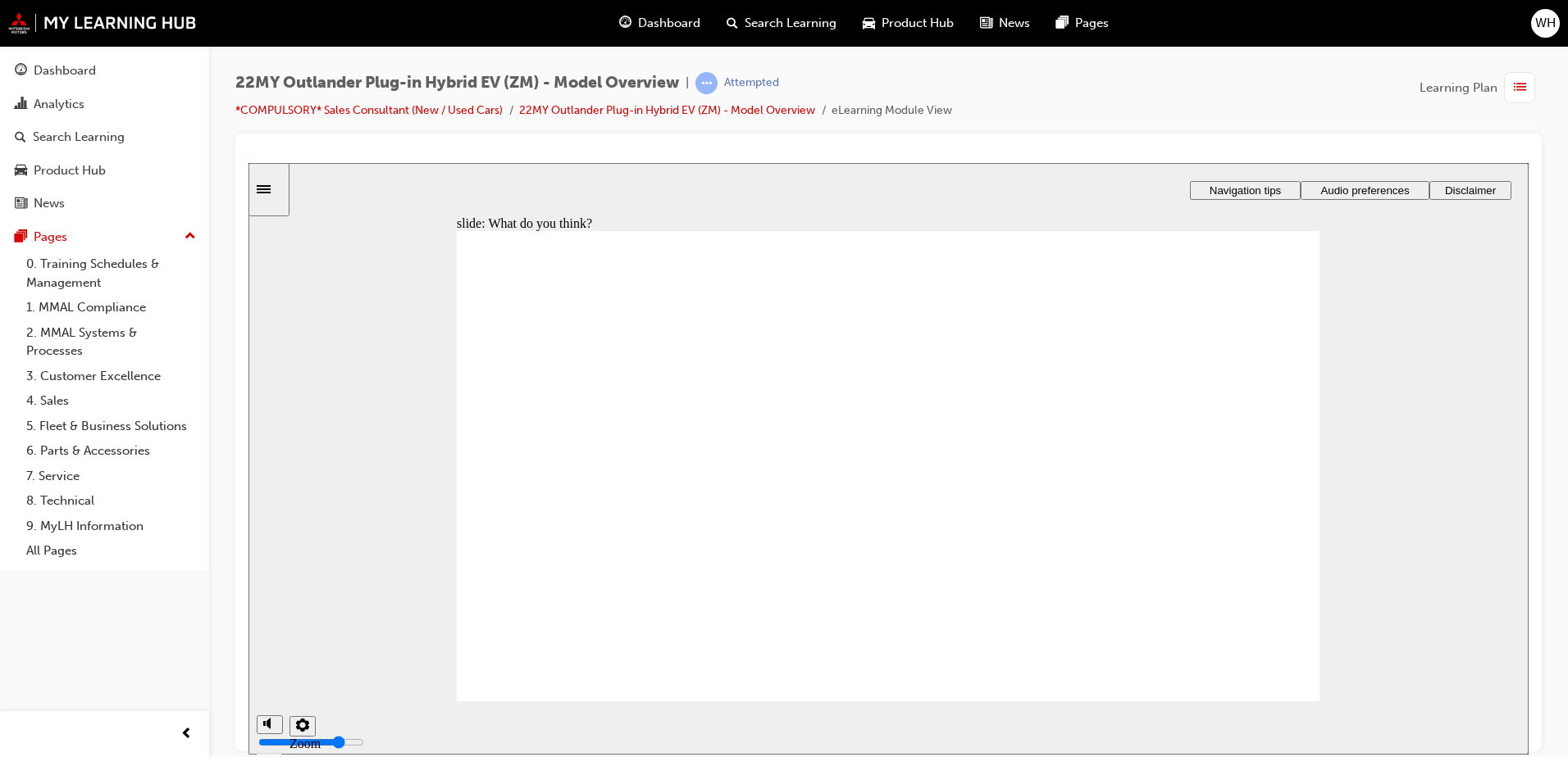
radio input "false"
radio input "true"
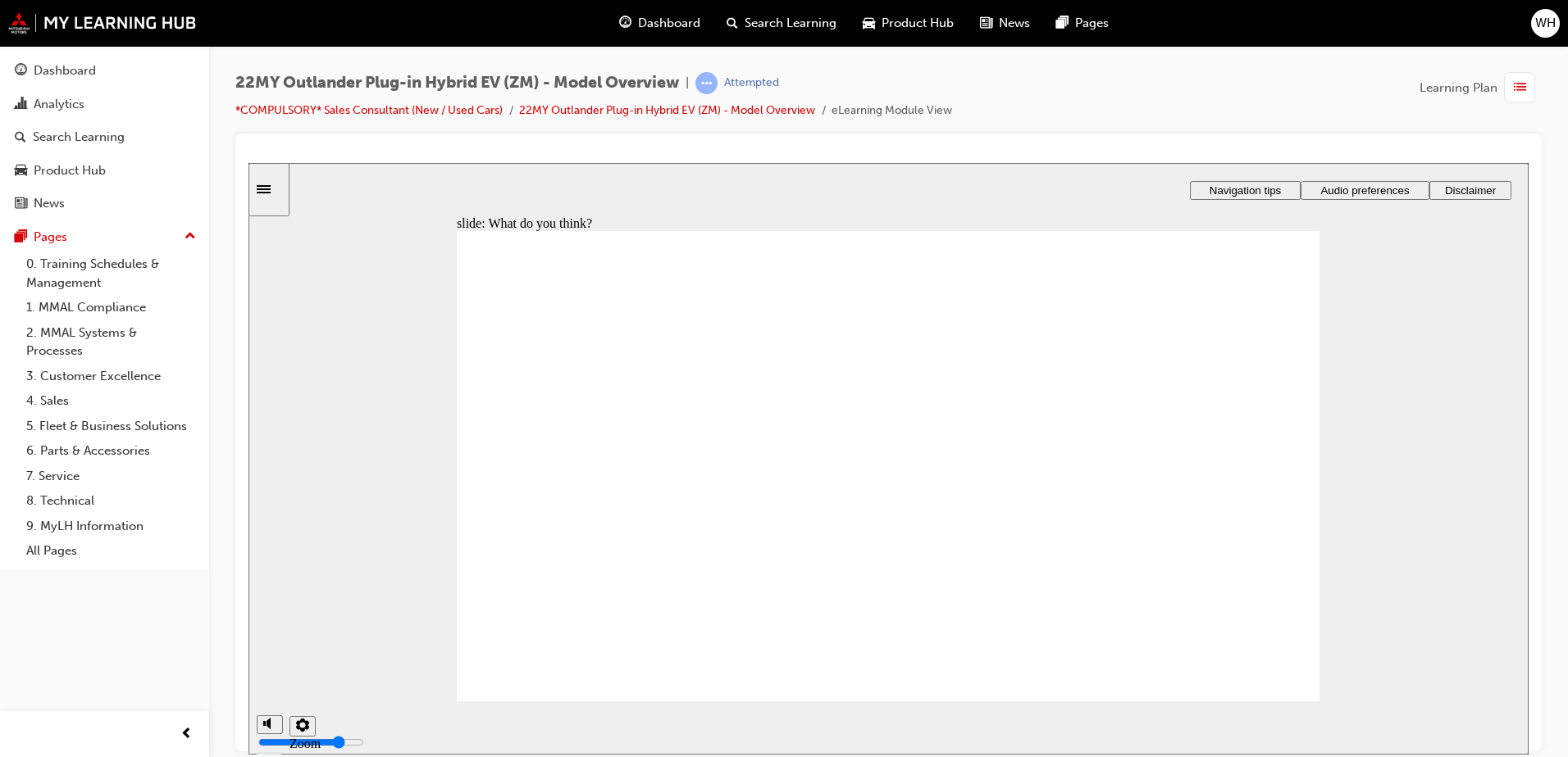
radio input "true"
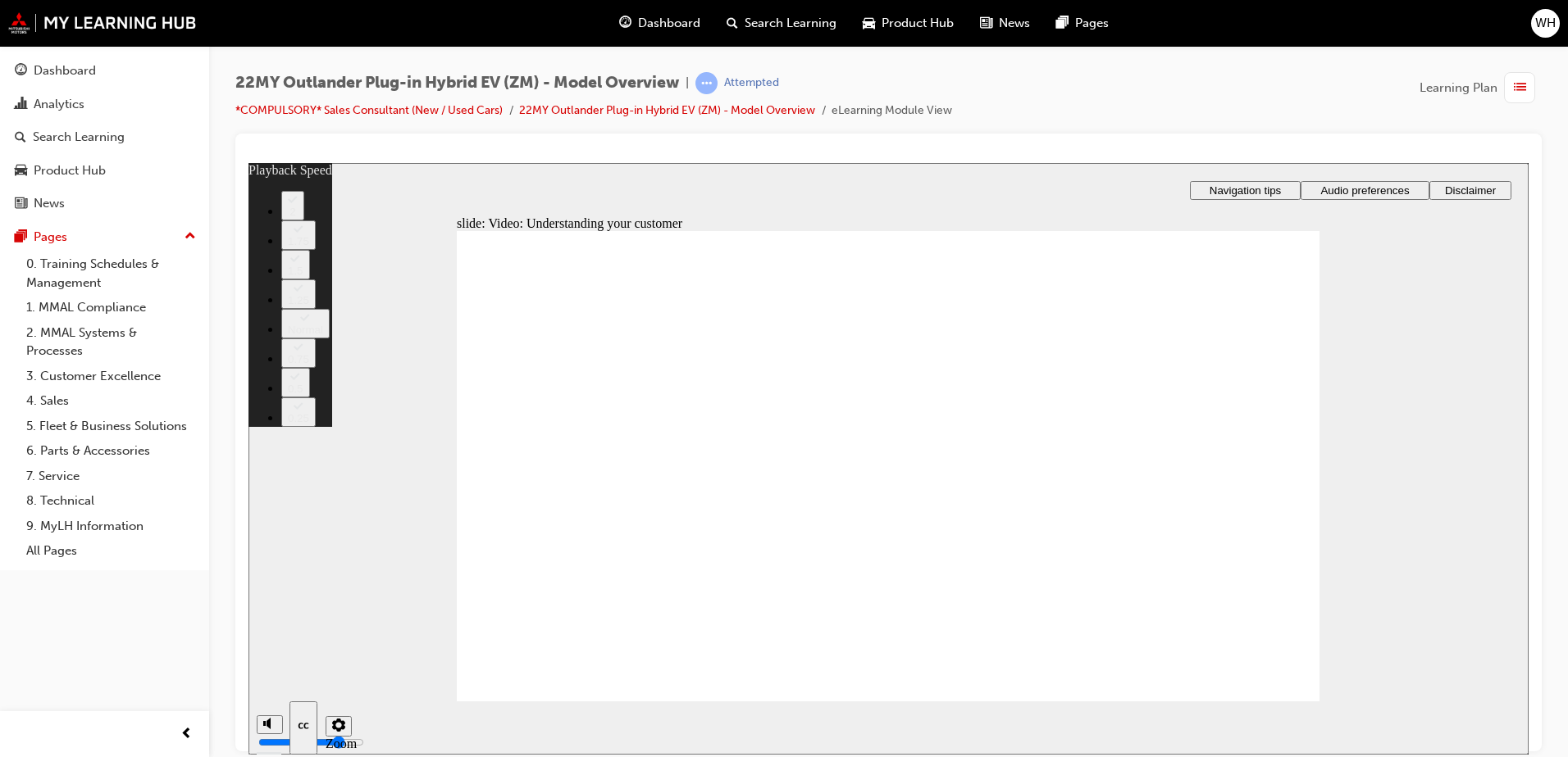
type input "91"
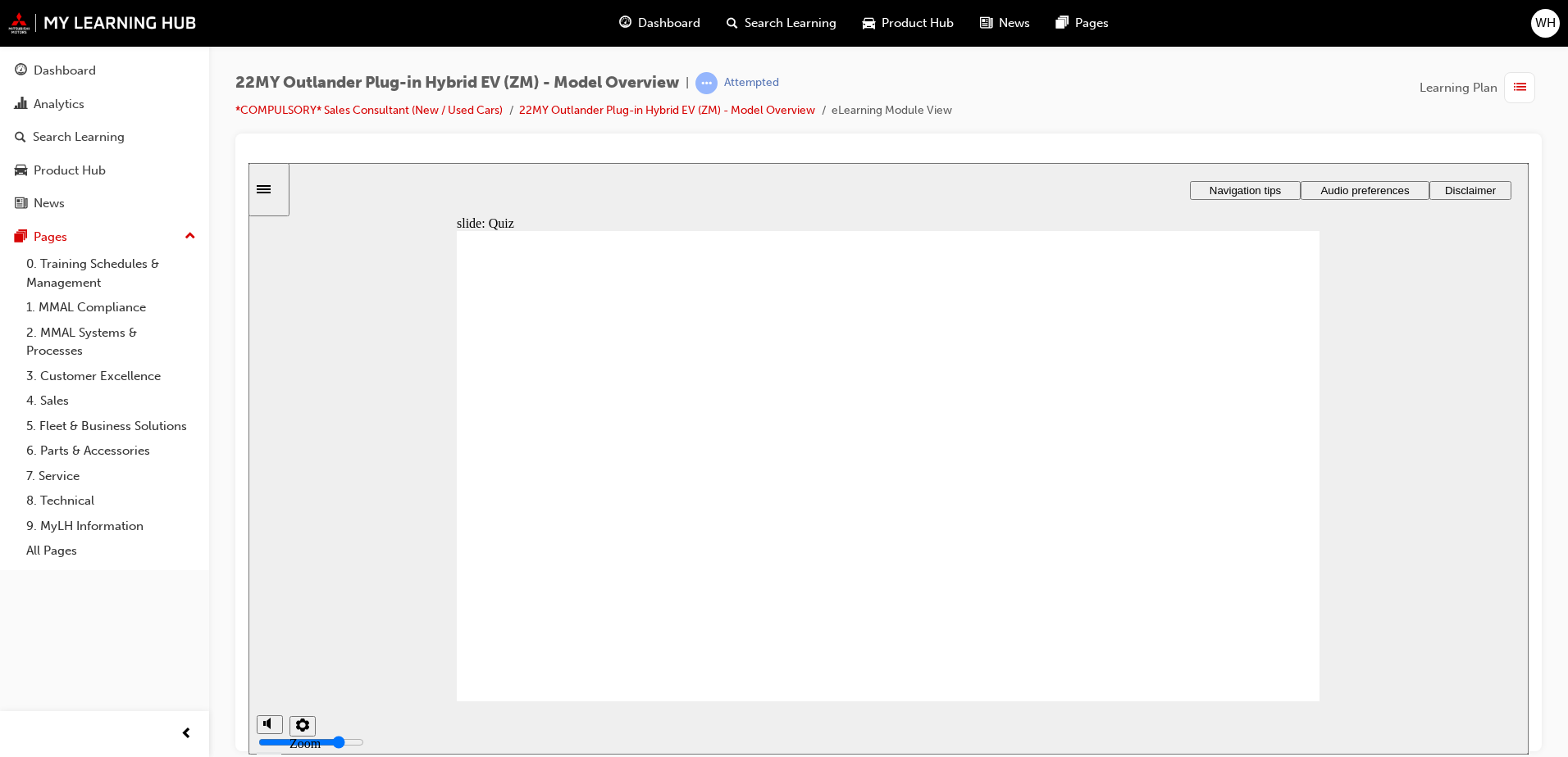
radio input "true"
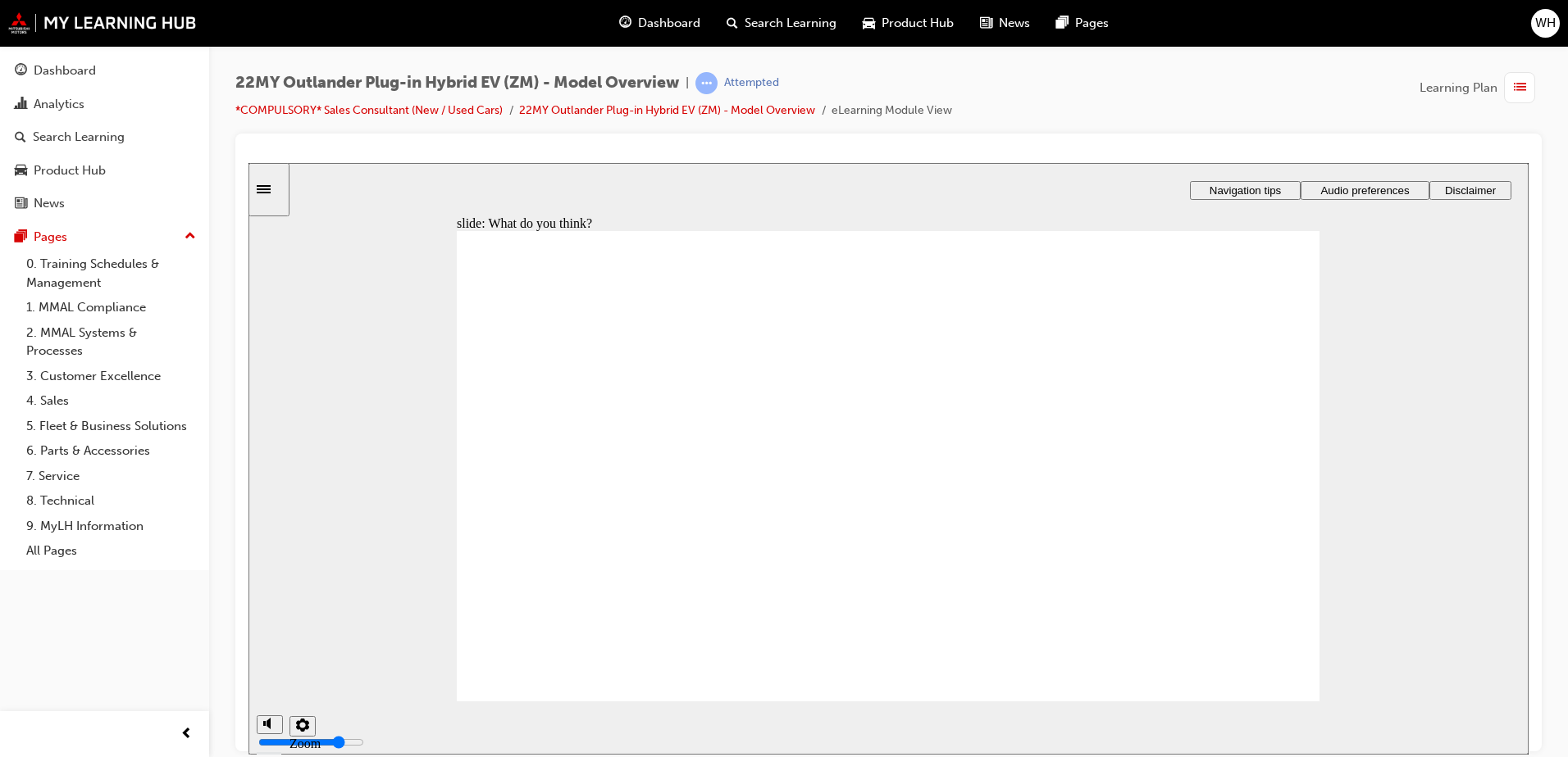
radio input "true"
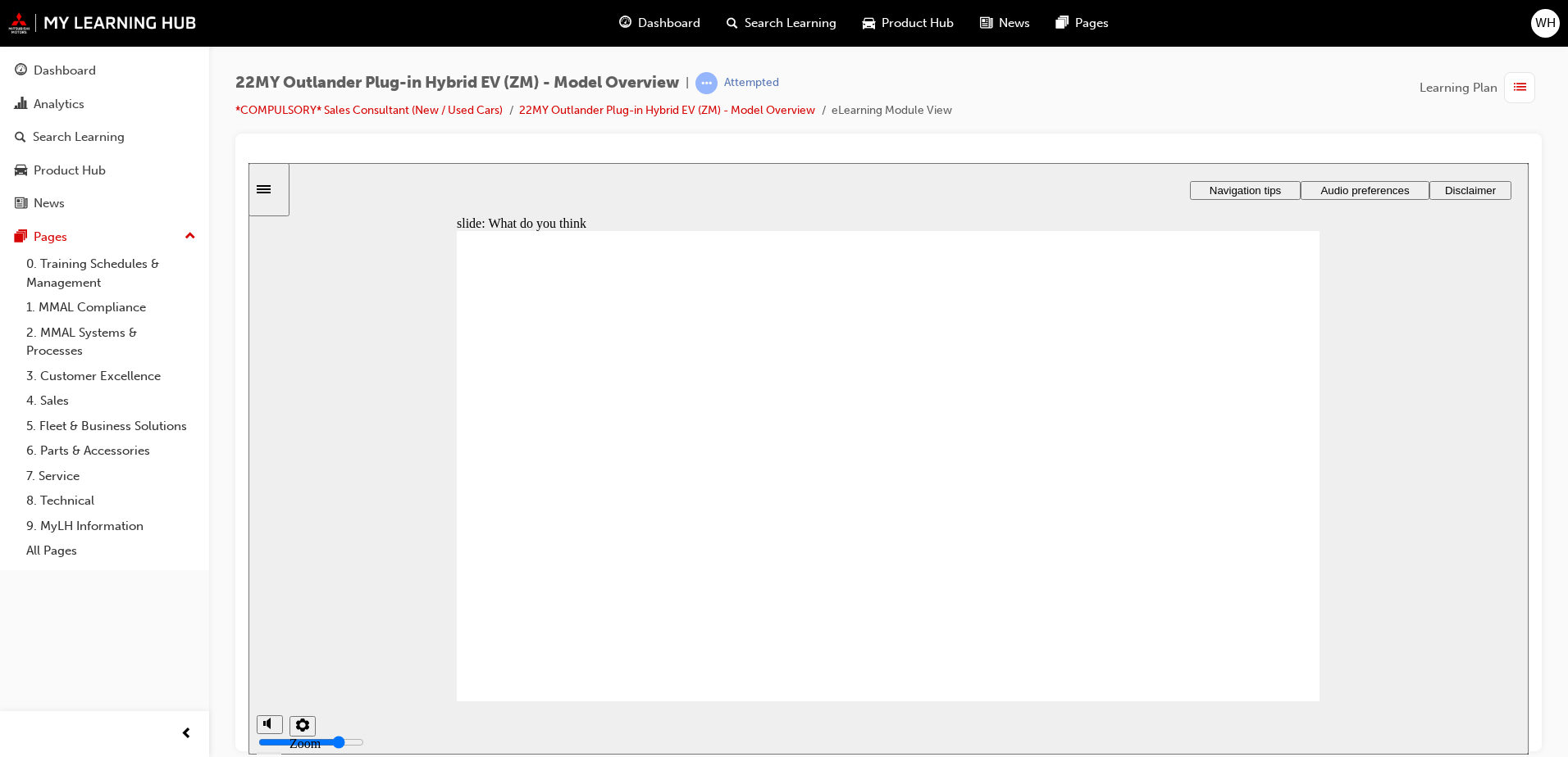
radio input "true"
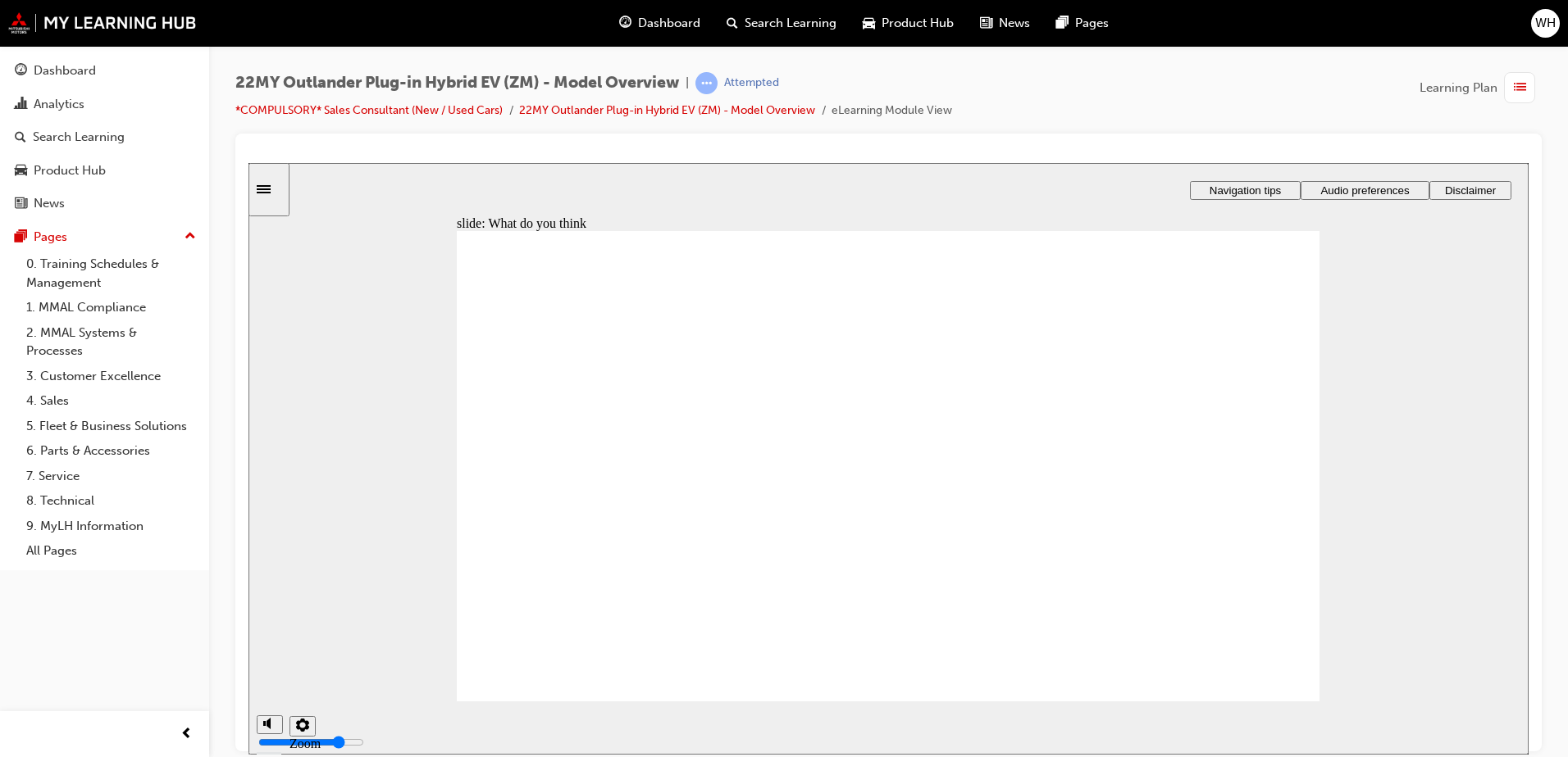
radio input "true"
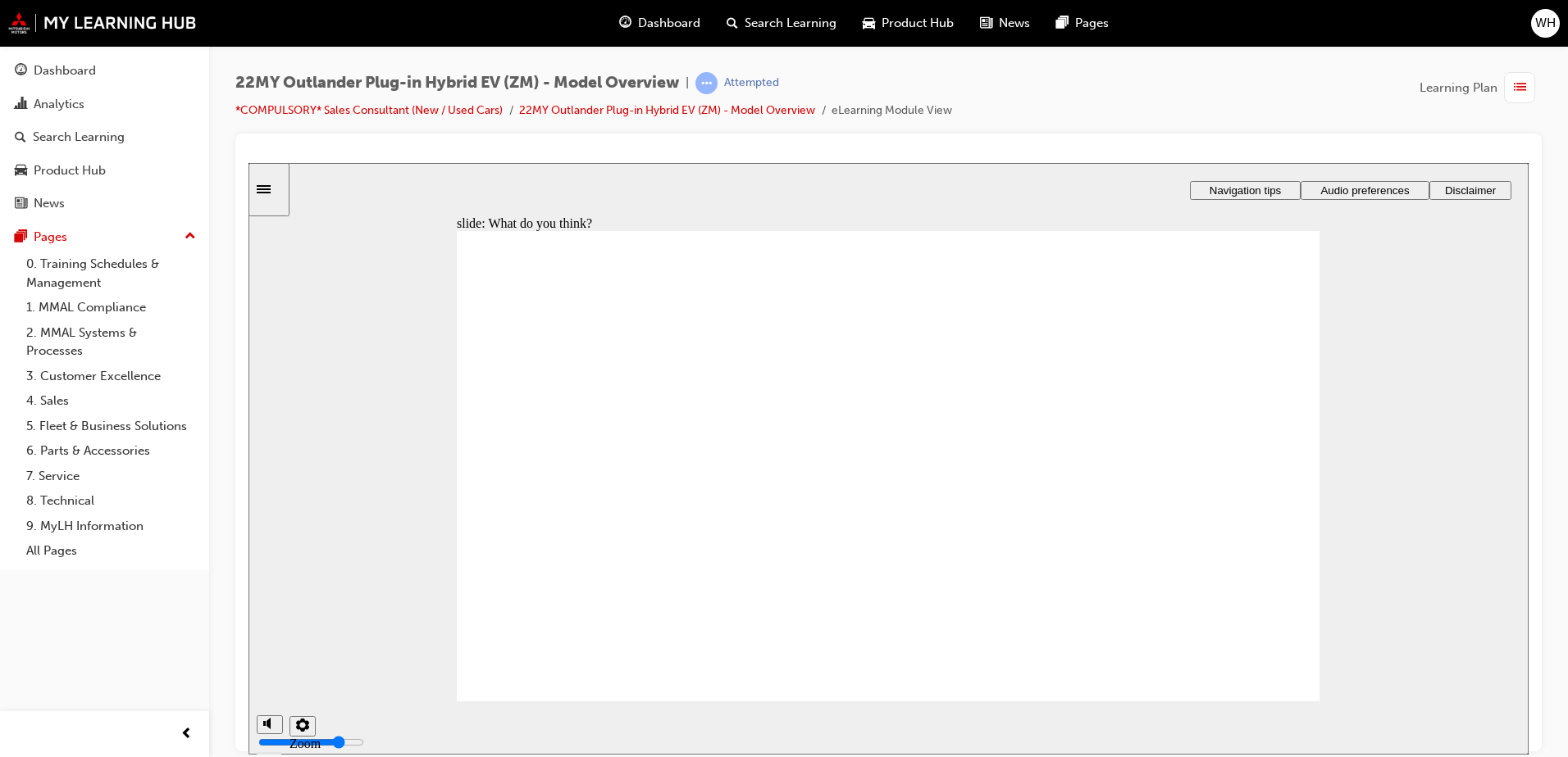
checkbox input "true"
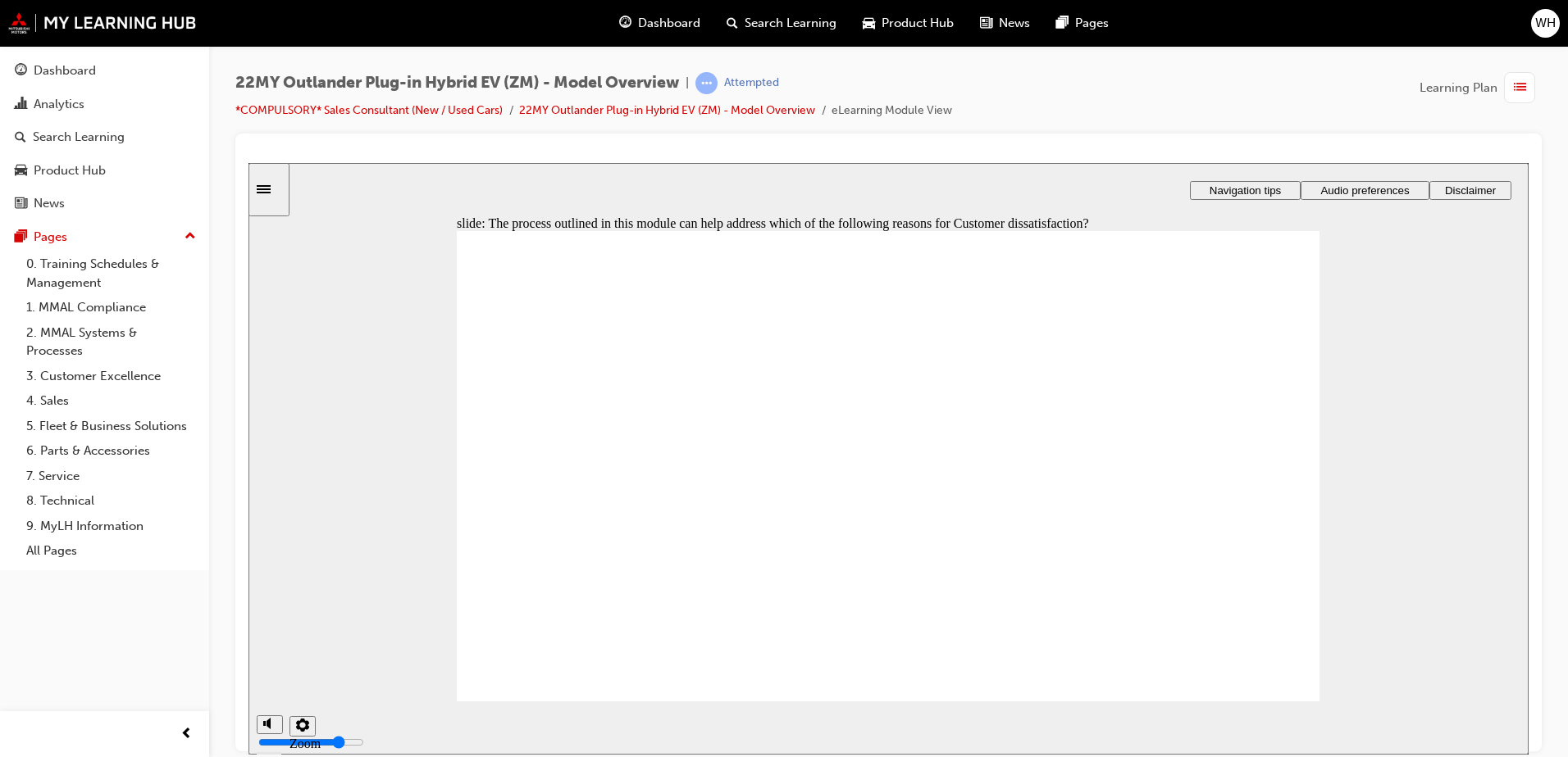
checkbox input "true"
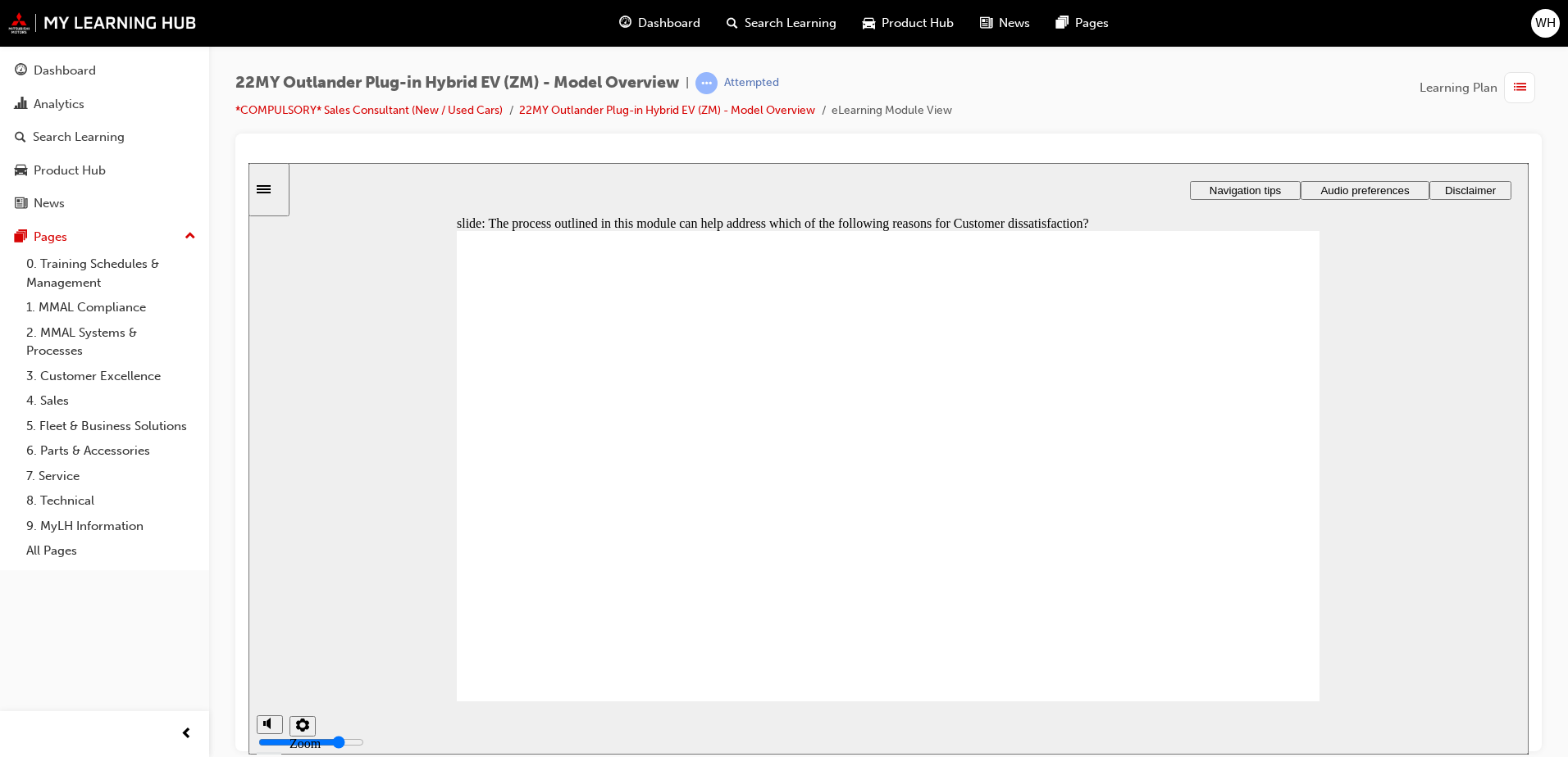
drag, startPoint x: 1212, startPoint y: 434, endPoint x: 968, endPoint y: 526, distance: 260.8
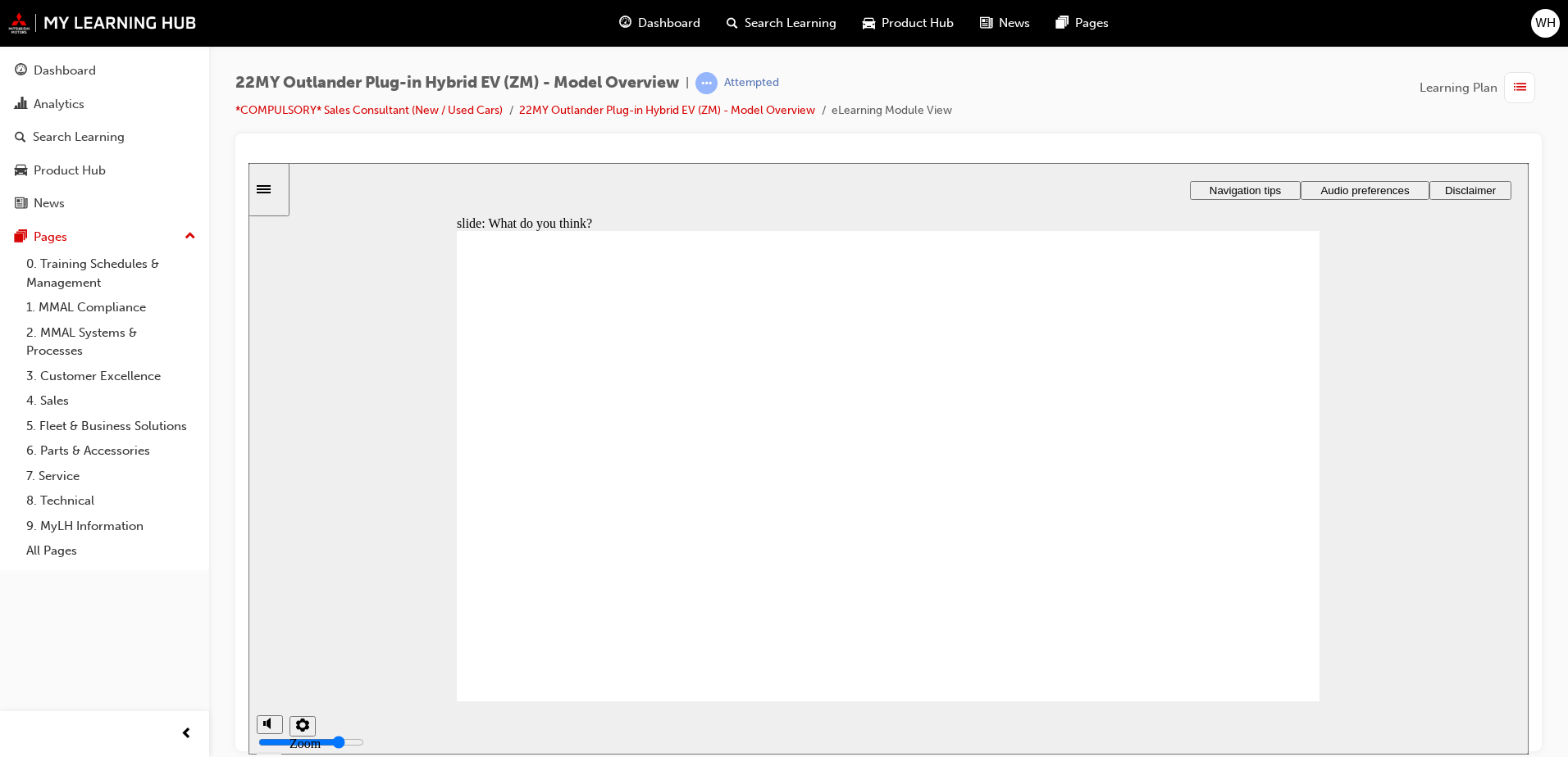
radio input "true"
drag, startPoint x: 714, startPoint y: 479, endPoint x: 654, endPoint y: 543, distance: 87.7
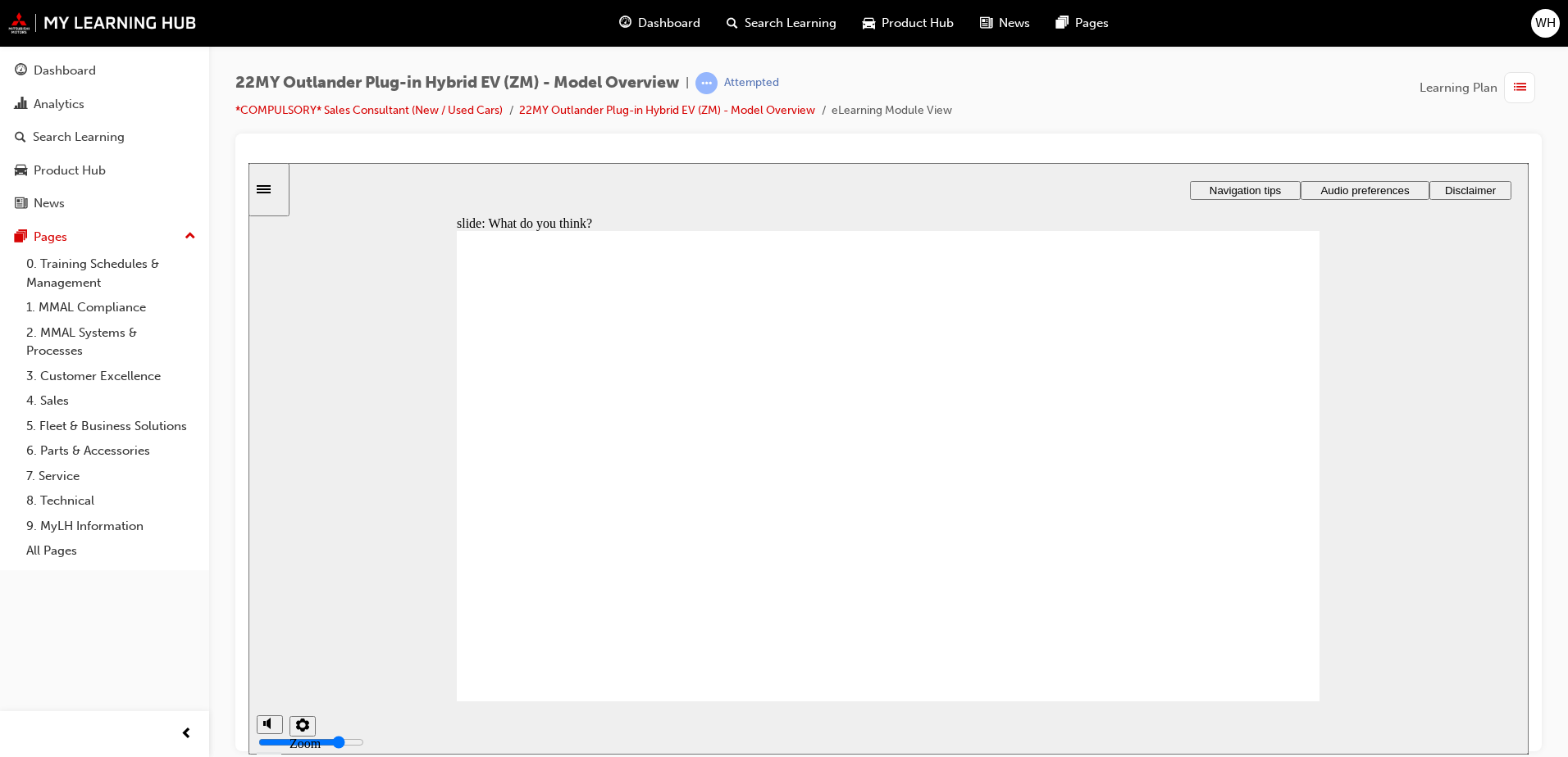
radio input "true"
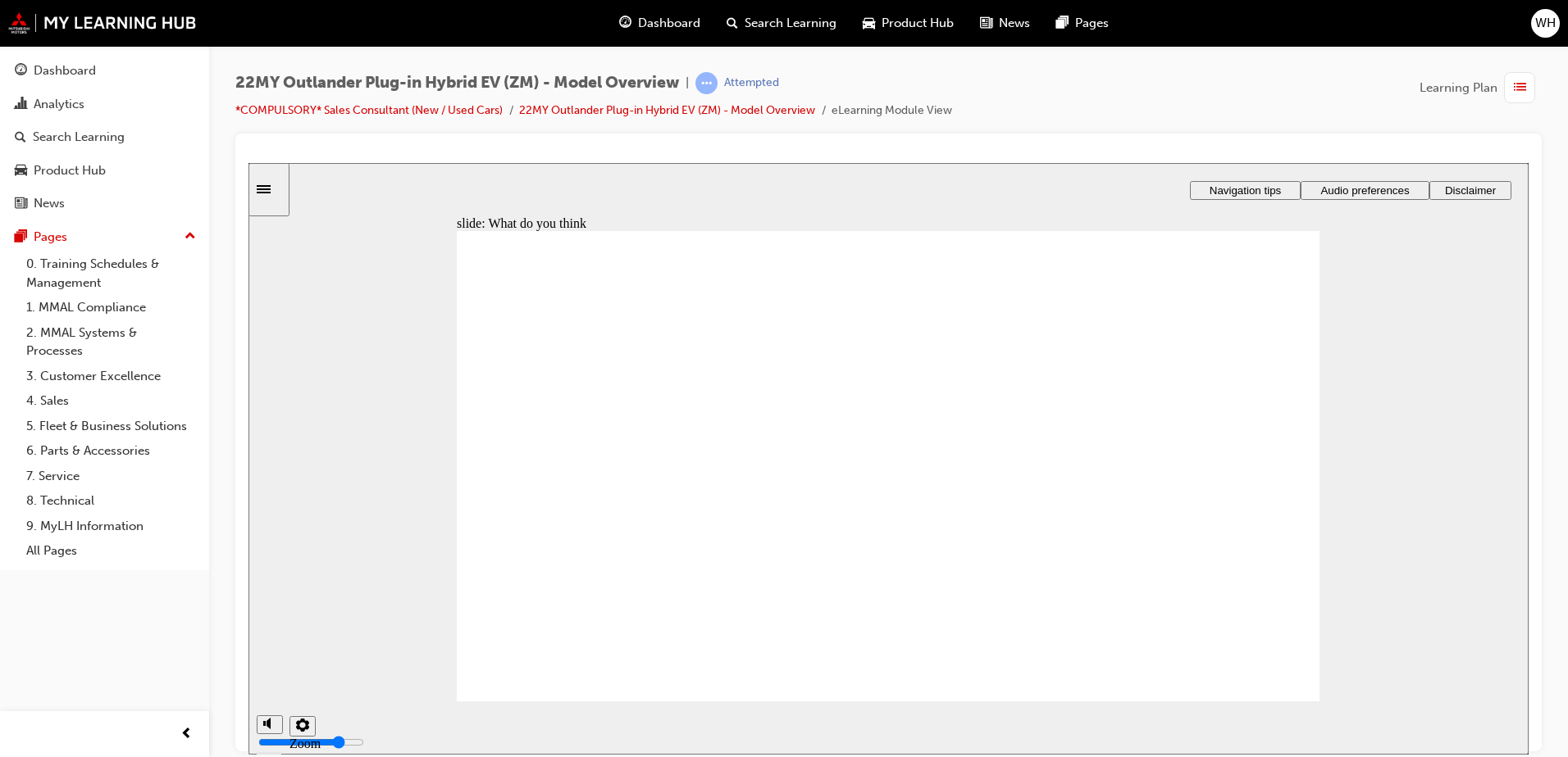
radio input "true"
drag, startPoint x: 563, startPoint y: 674, endPoint x: 562, endPoint y: 657, distance: 17.0
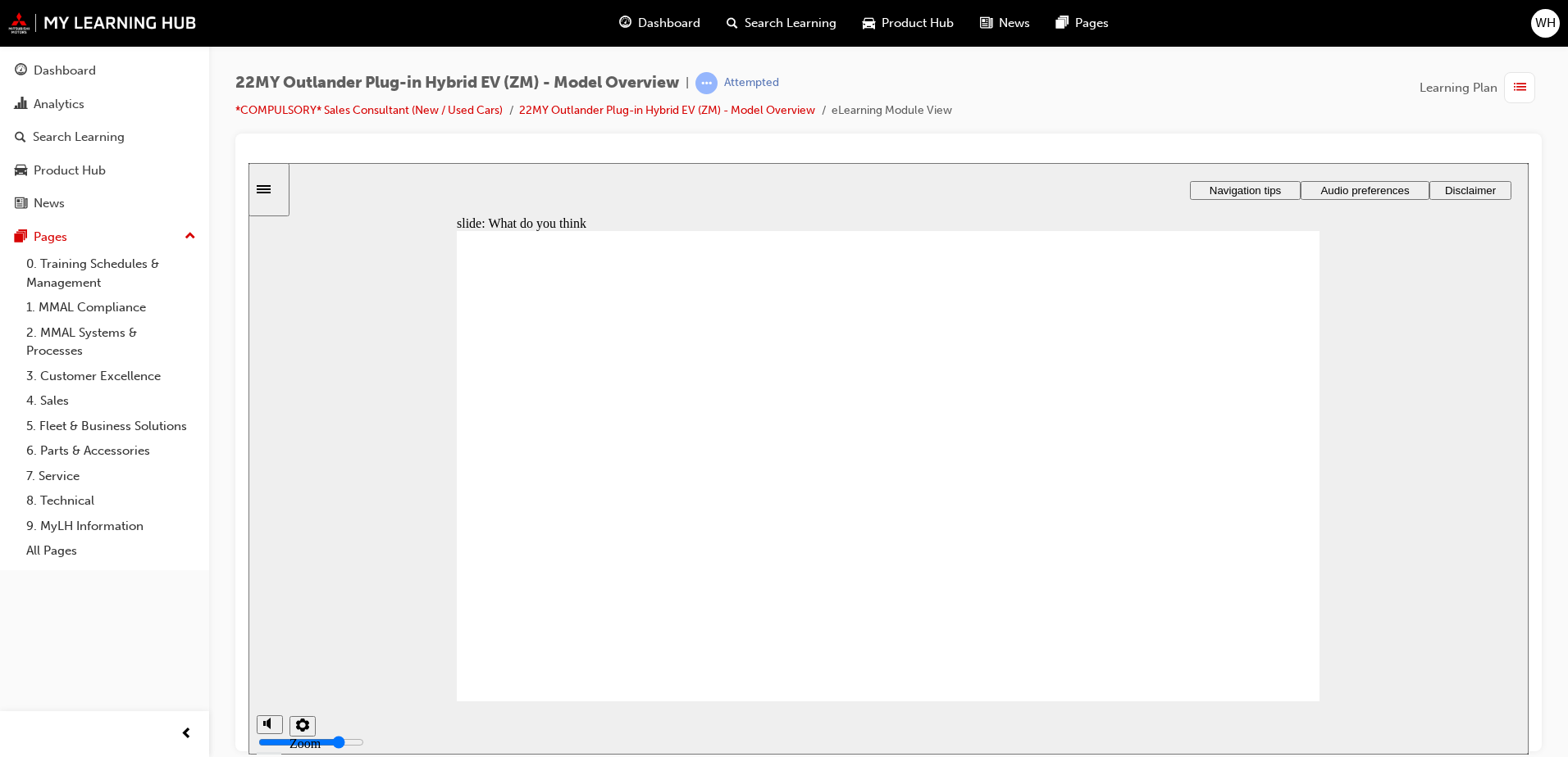
click at [563, 667] on div "Rectangle 1 Rectangle 2 Q4. What do you think? Round Same Side Corner 1 Select …" at bounding box center [887, 473] width 863 height 485
radio input "true"
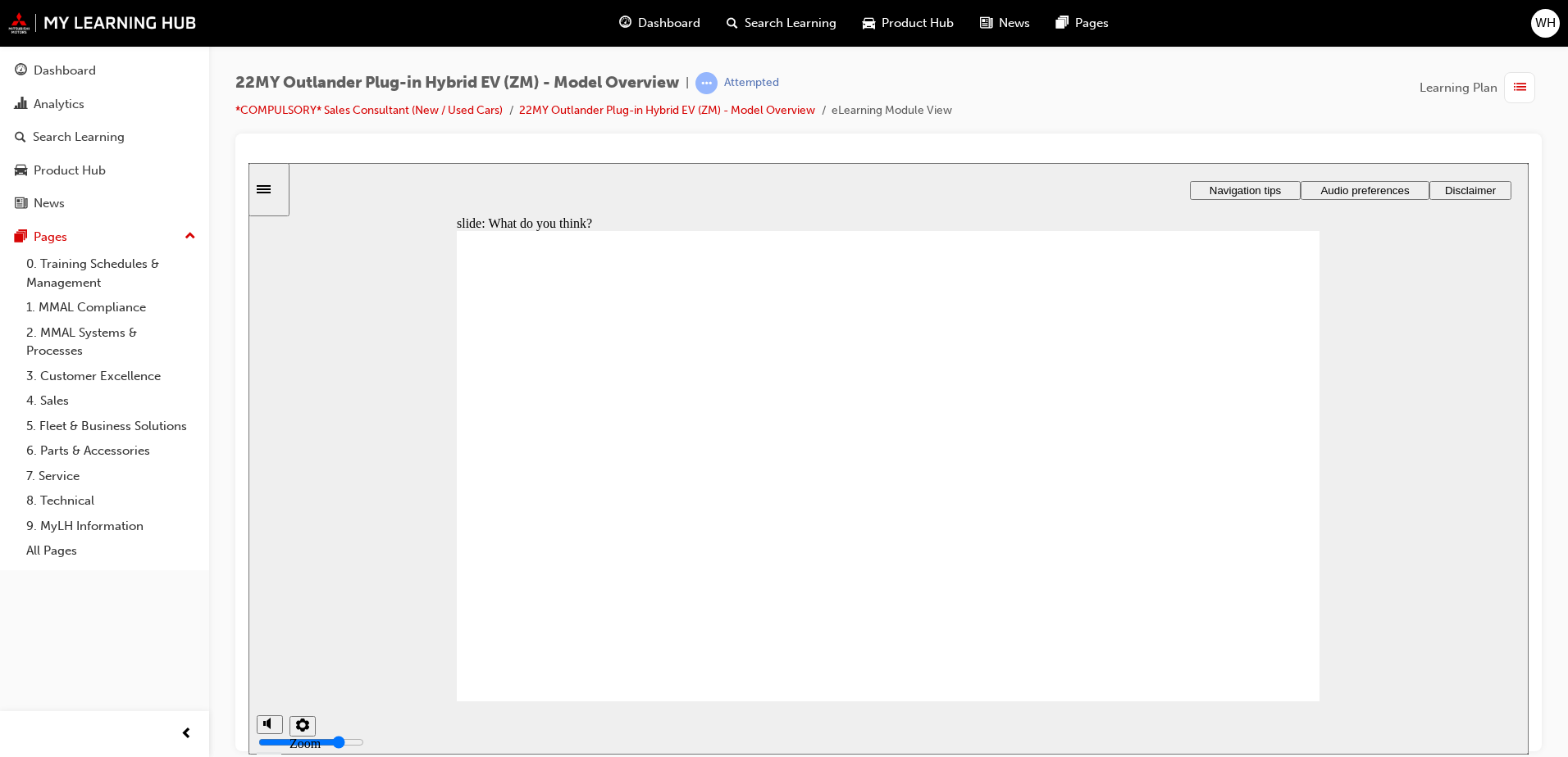
checkbox input "true"
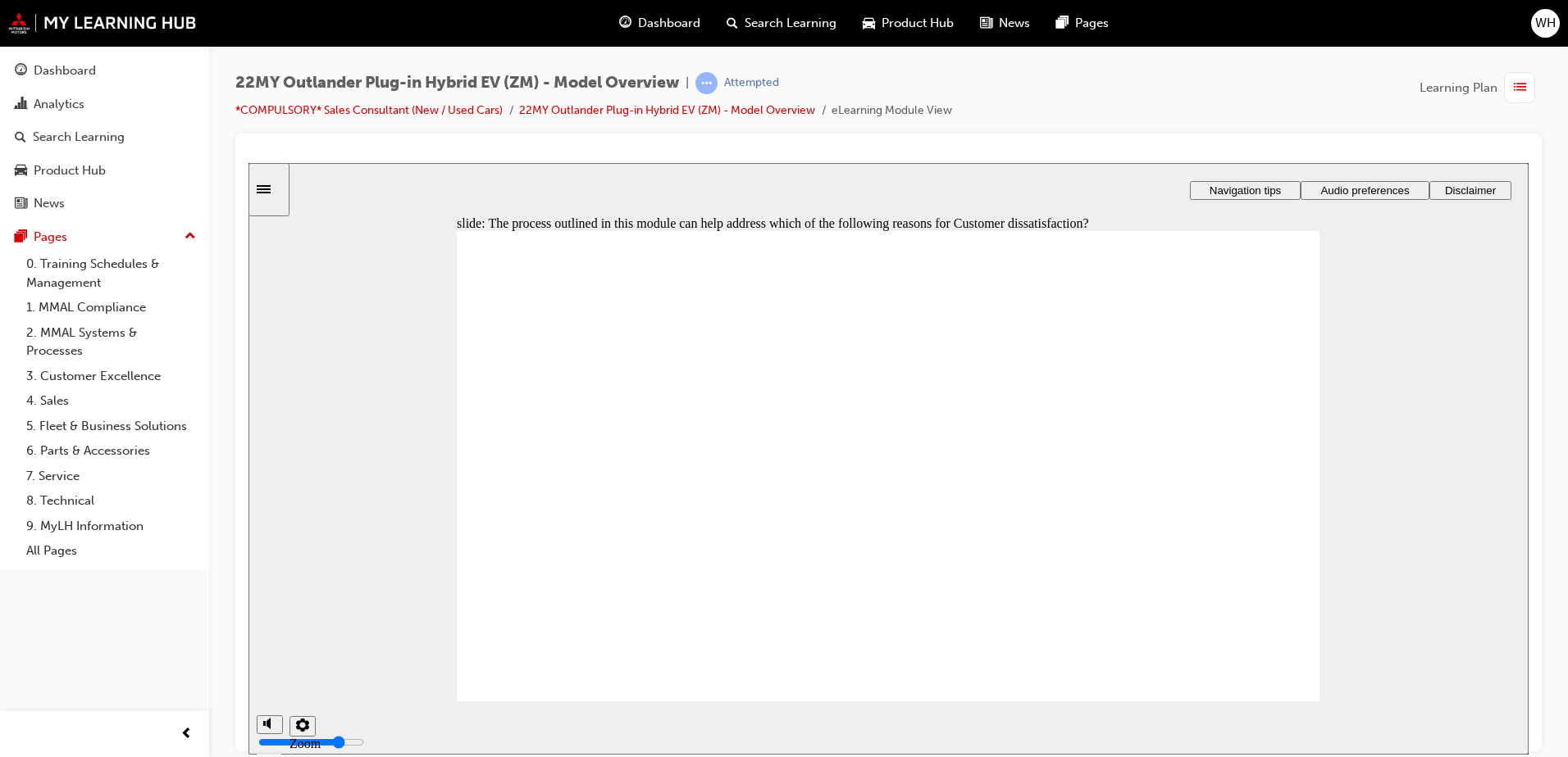
checkbox input "true"
drag, startPoint x: 1117, startPoint y: 449, endPoint x: 734, endPoint y: 589, distance: 407.8
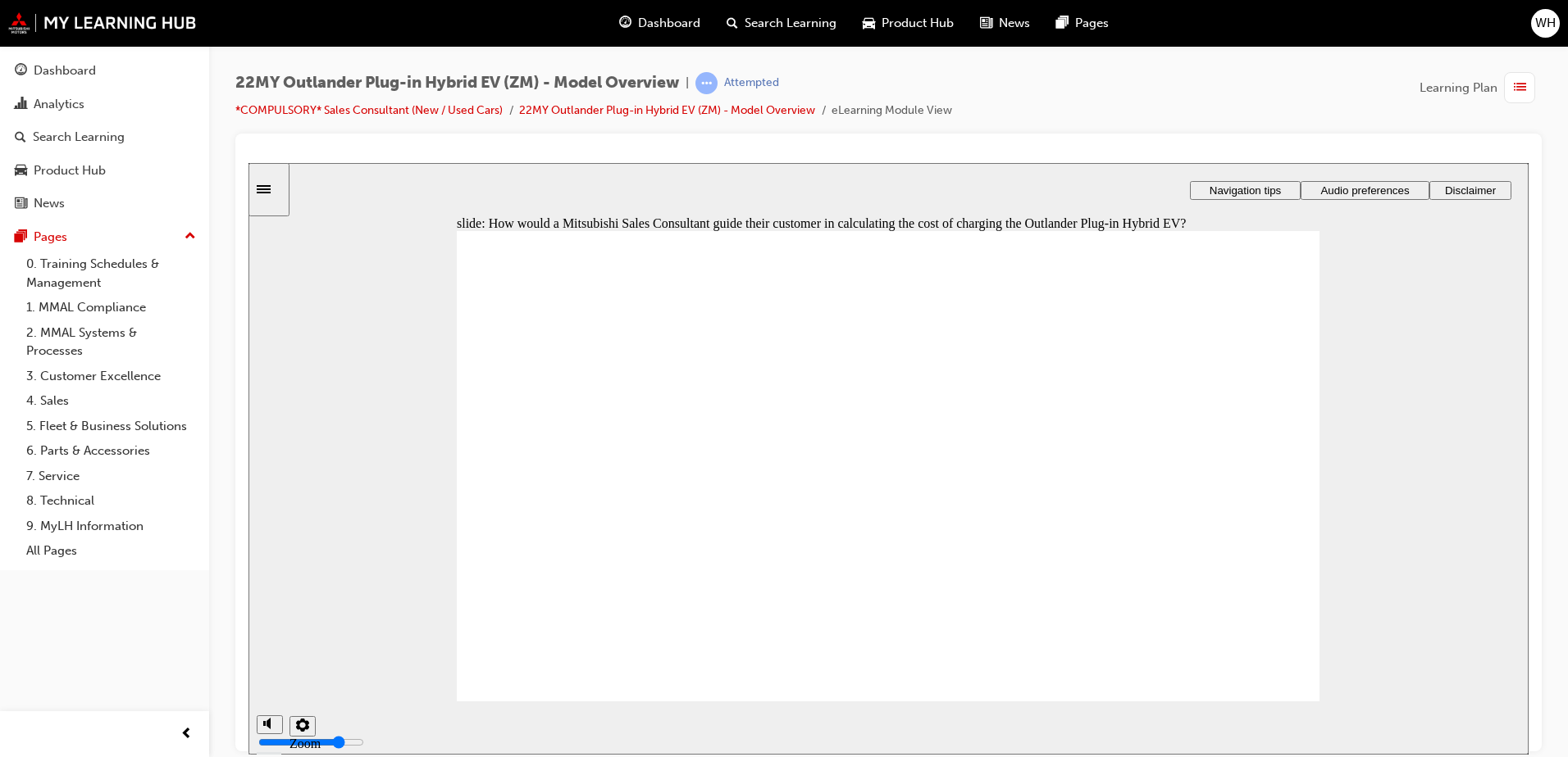
radio input "true"
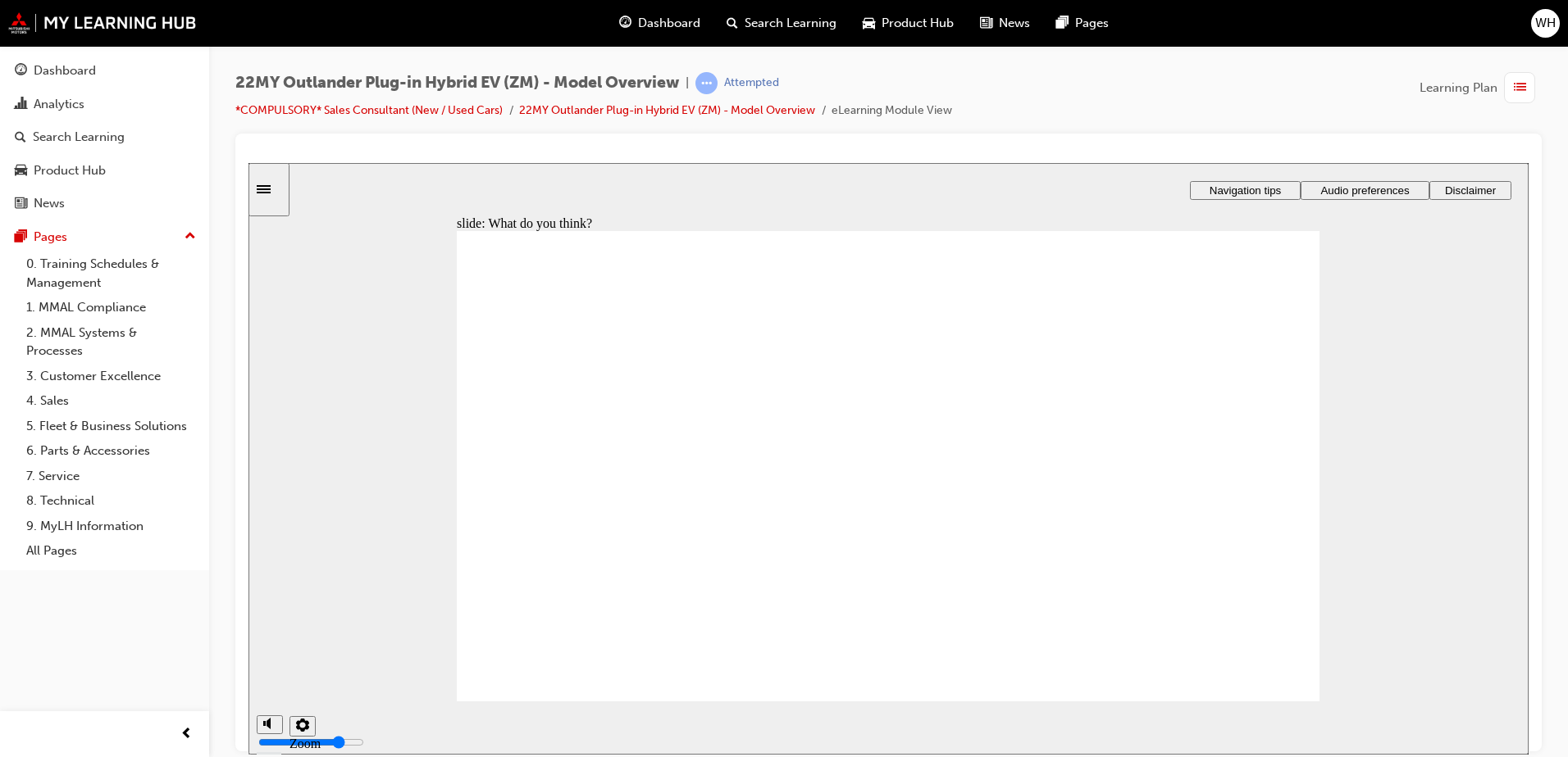
radio input "true"
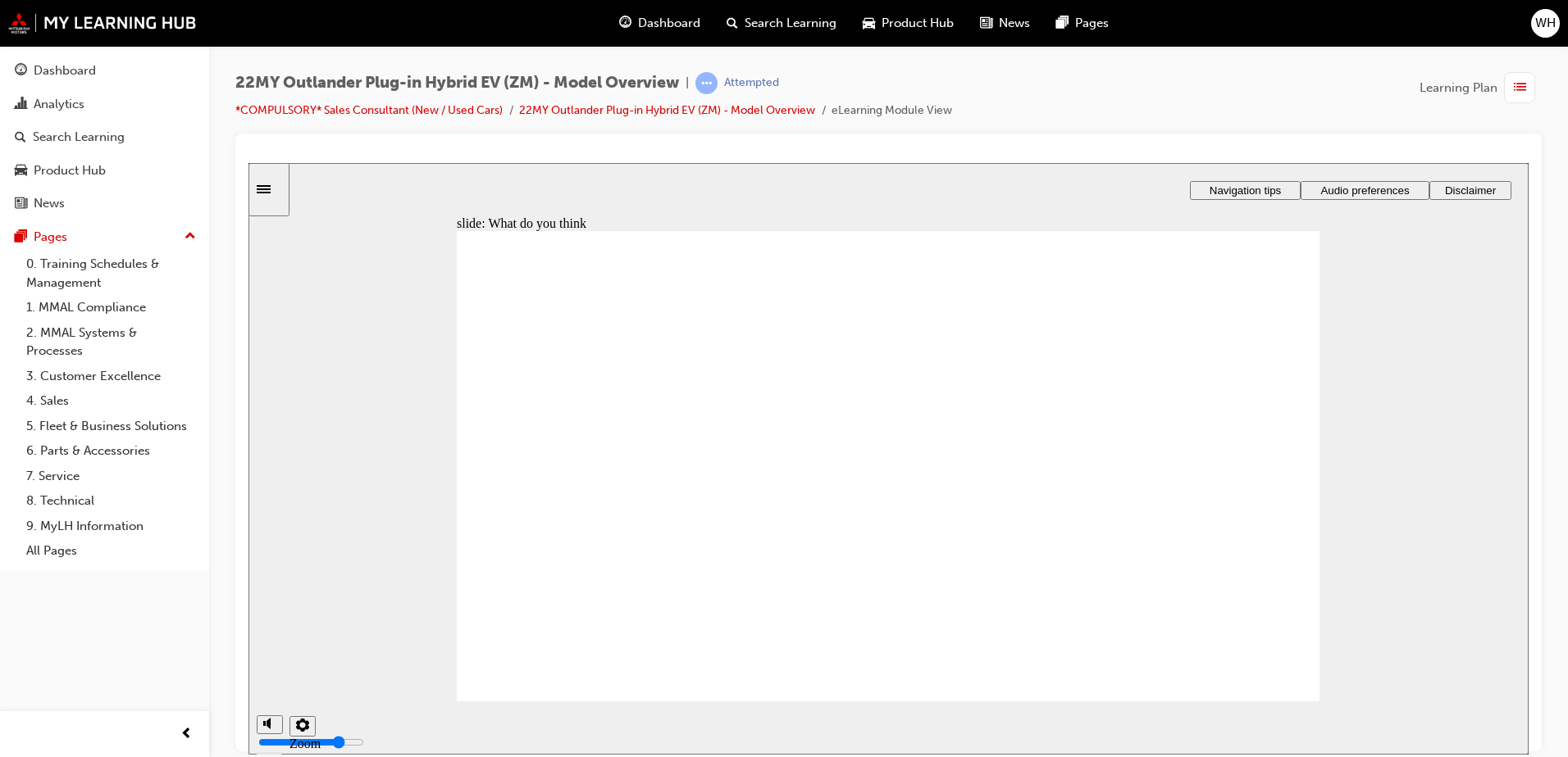
radio input "true"
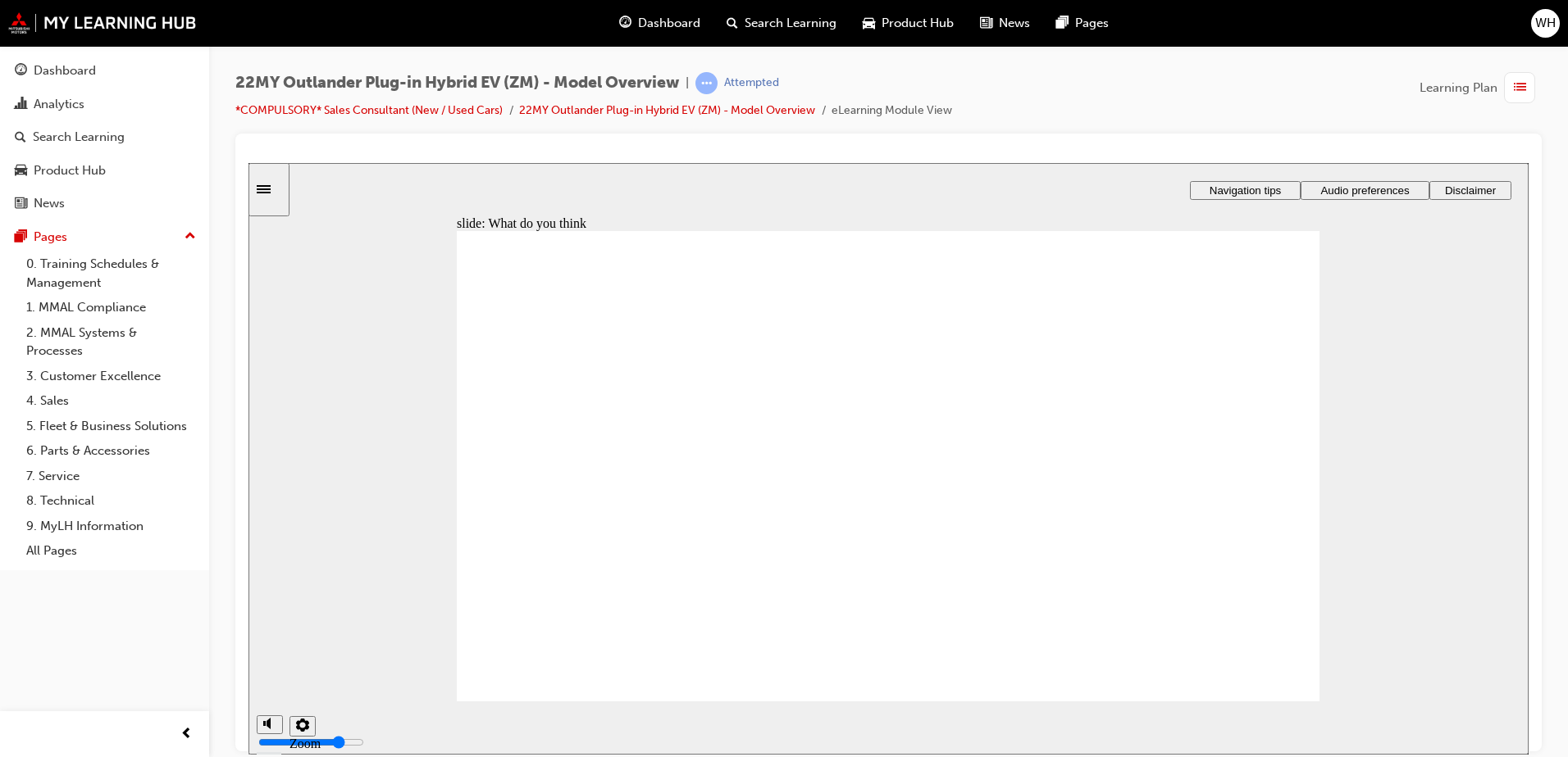
radio input "true"
drag, startPoint x: 738, startPoint y: 534, endPoint x: 739, endPoint y: 545, distance: 11.0
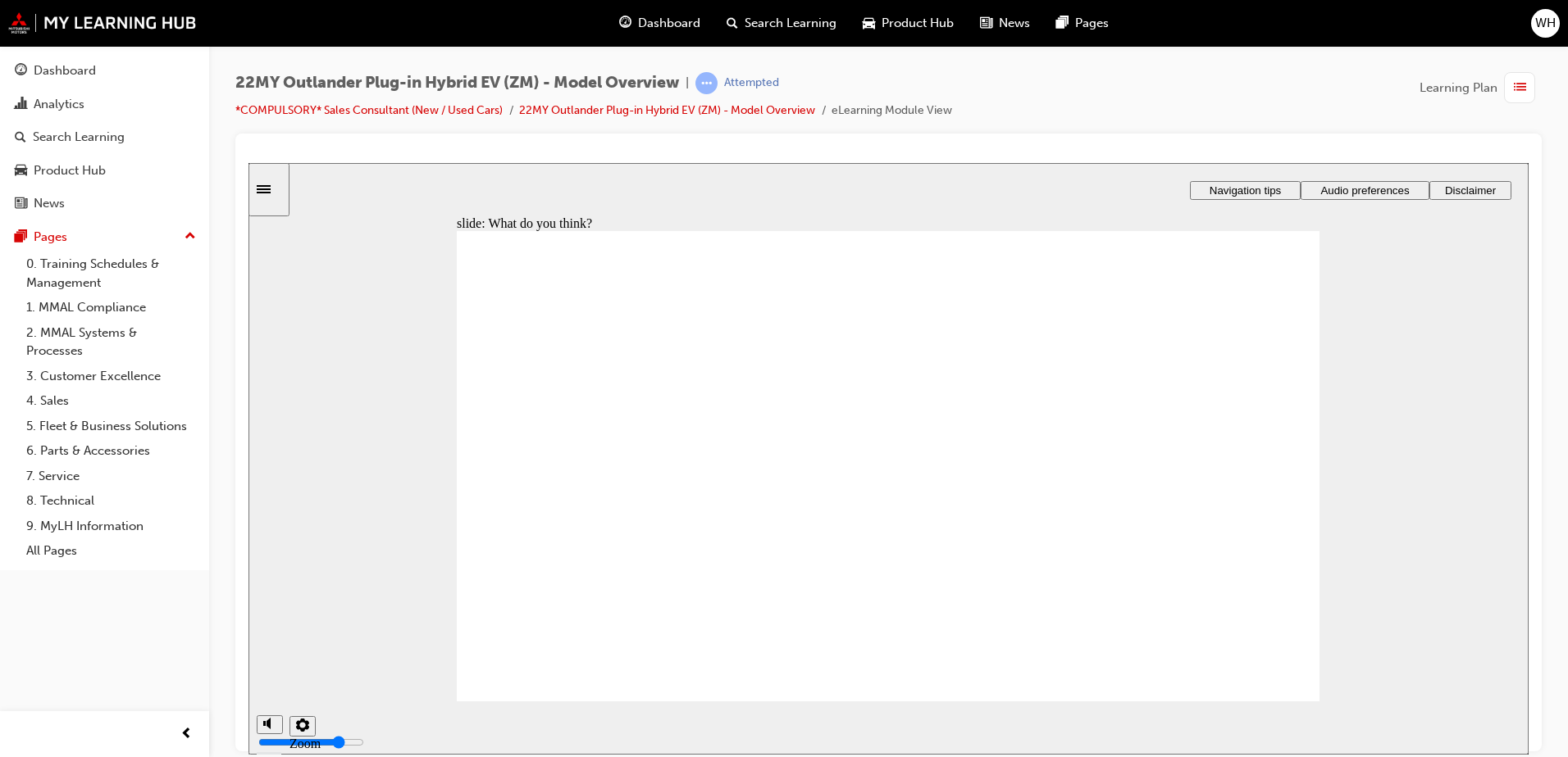
radio input "true"
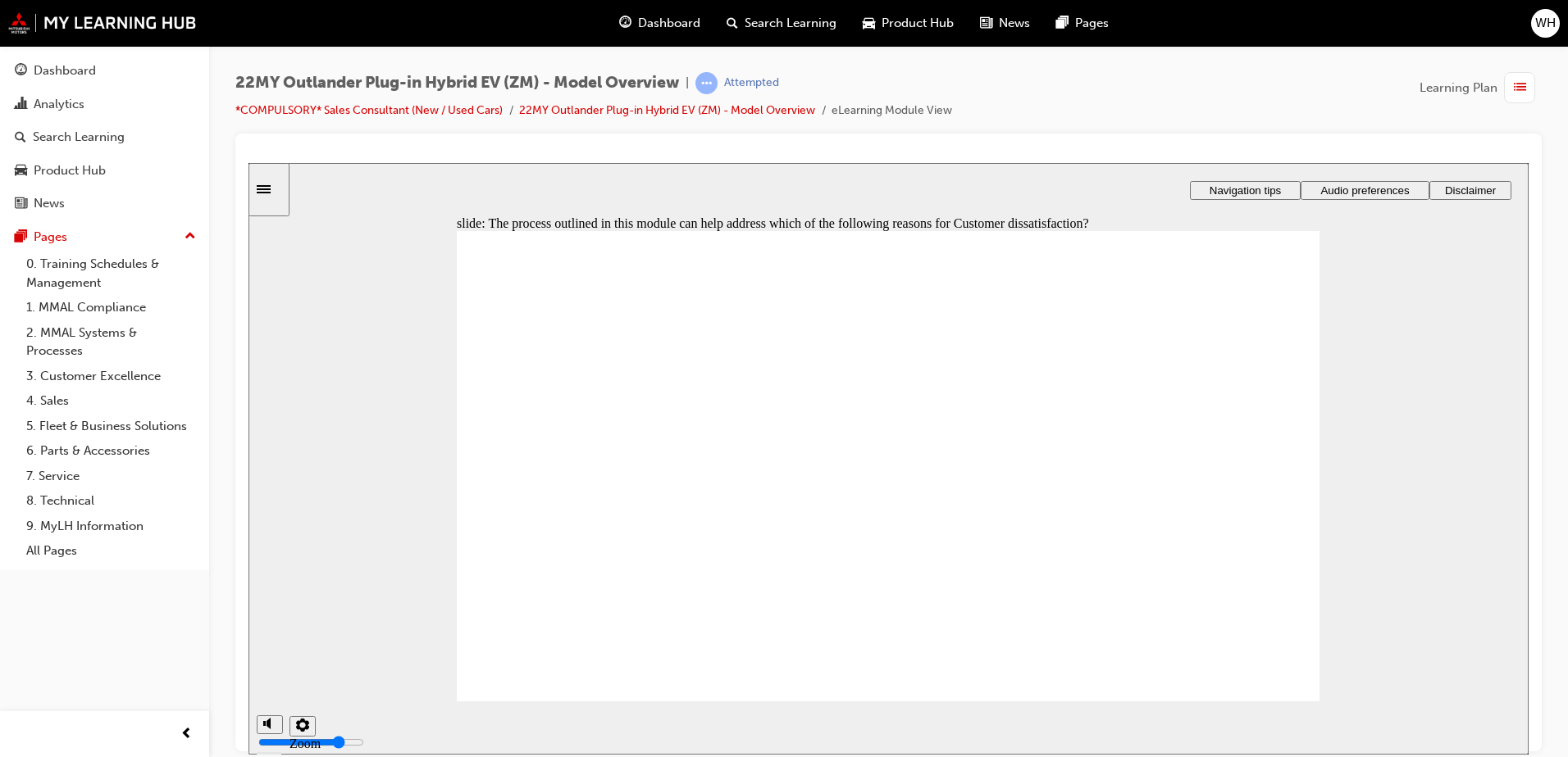
drag, startPoint x: 707, startPoint y: 557, endPoint x: 710, endPoint y: 581, distance: 24.2
checkbox input "true"
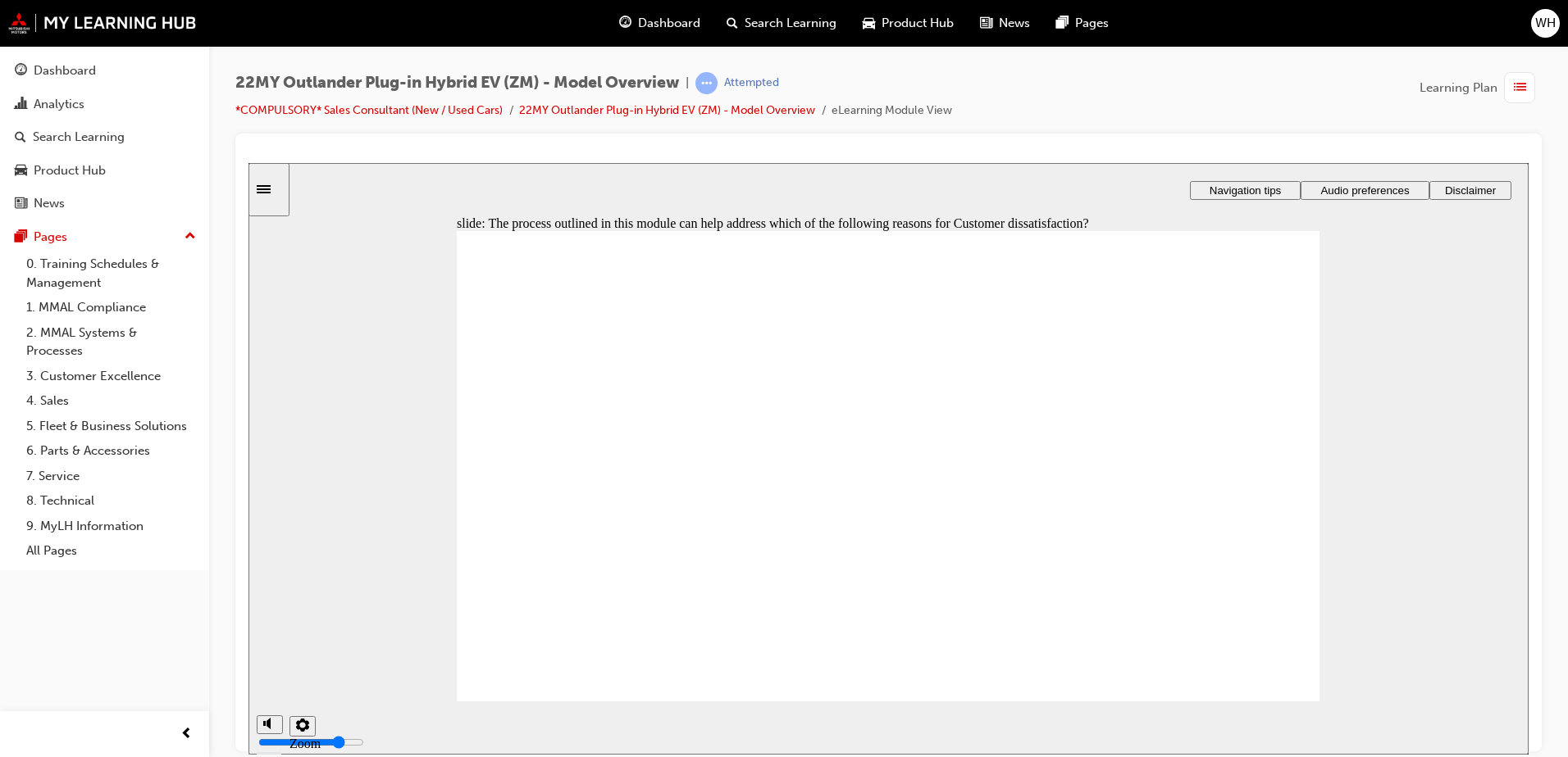
checkbox input "true"
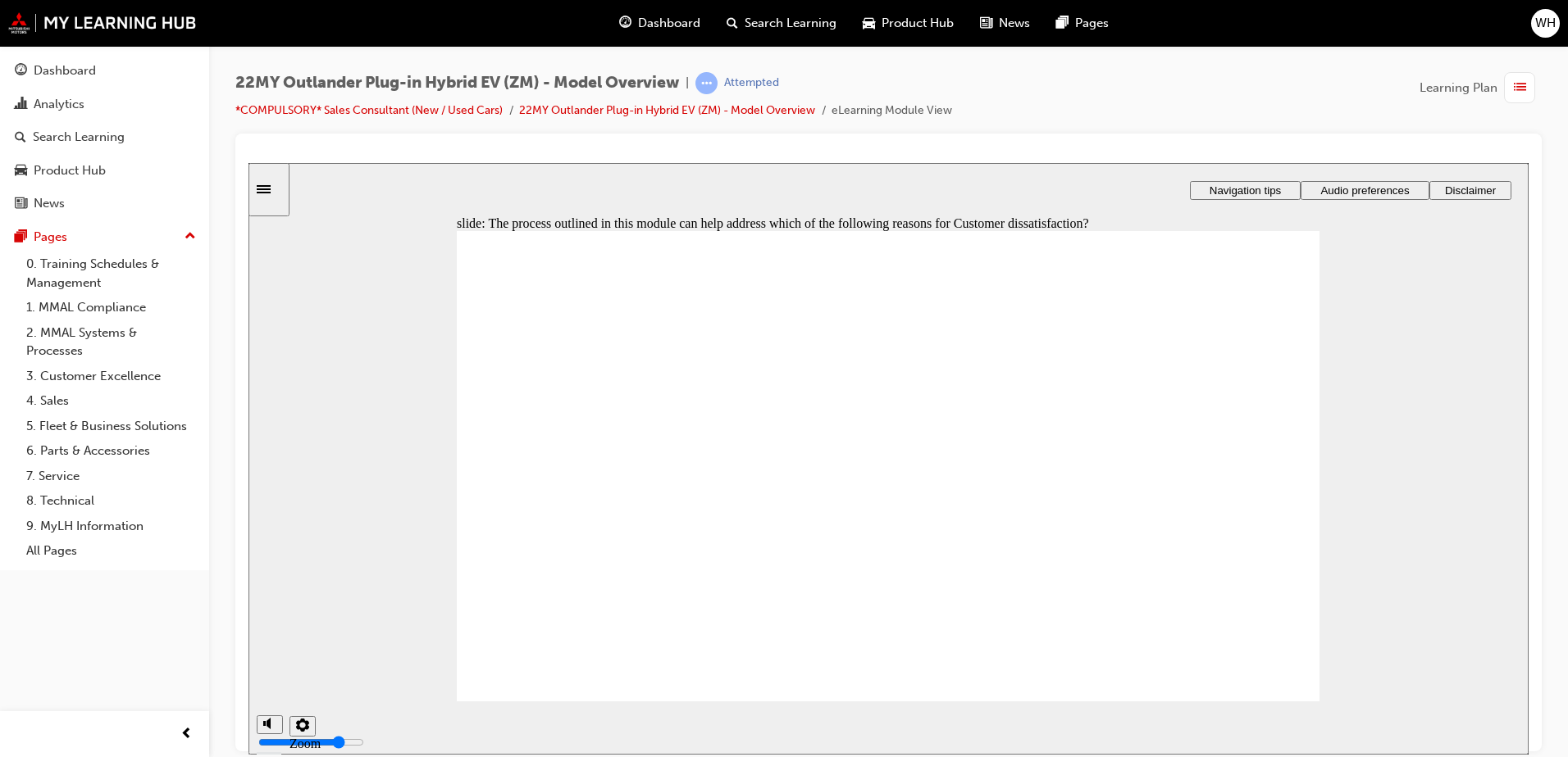
drag, startPoint x: 820, startPoint y: 445, endPoint x: 827, endPoint y: 553, distance: 108.2
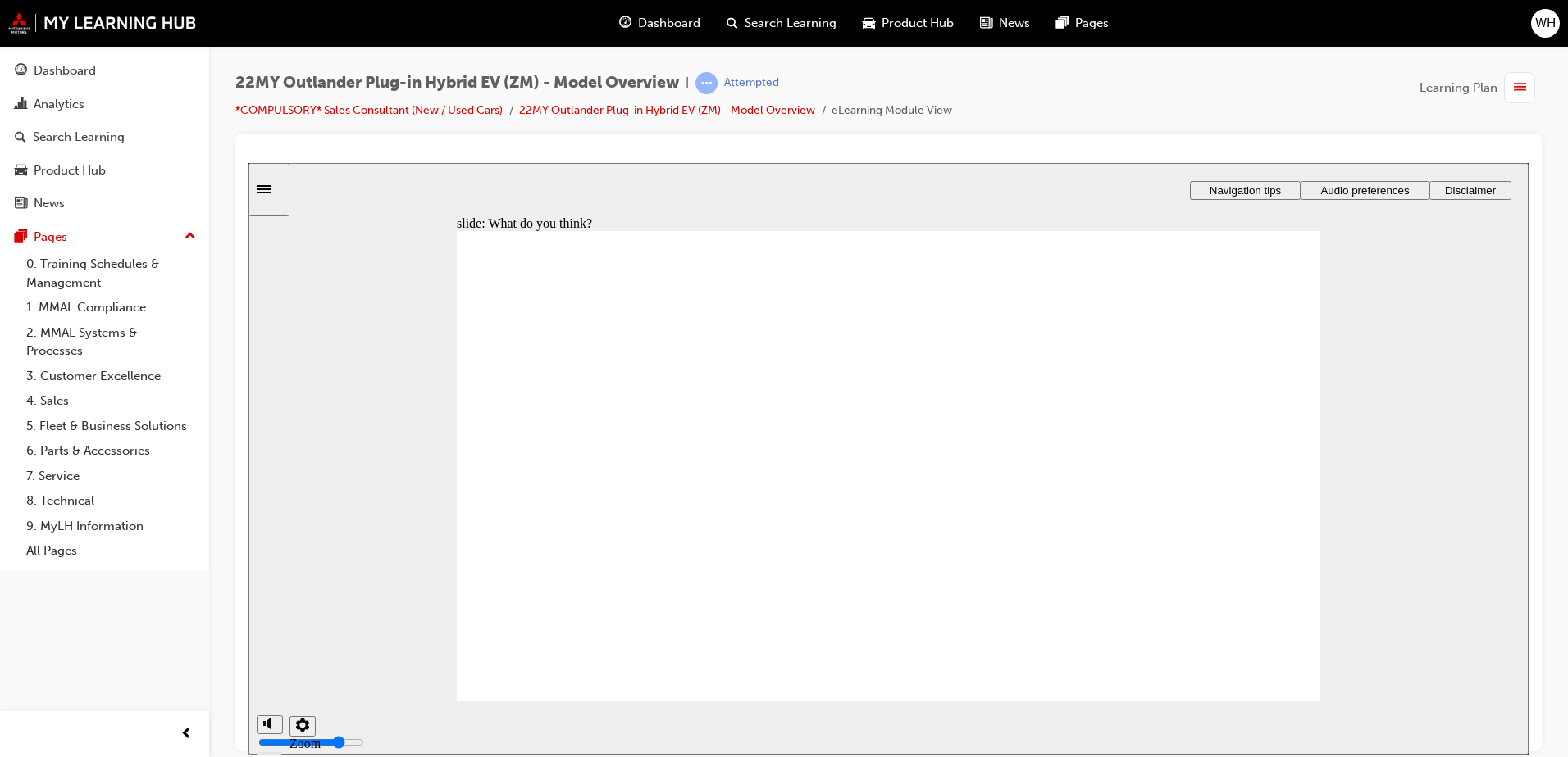
radio input "true"
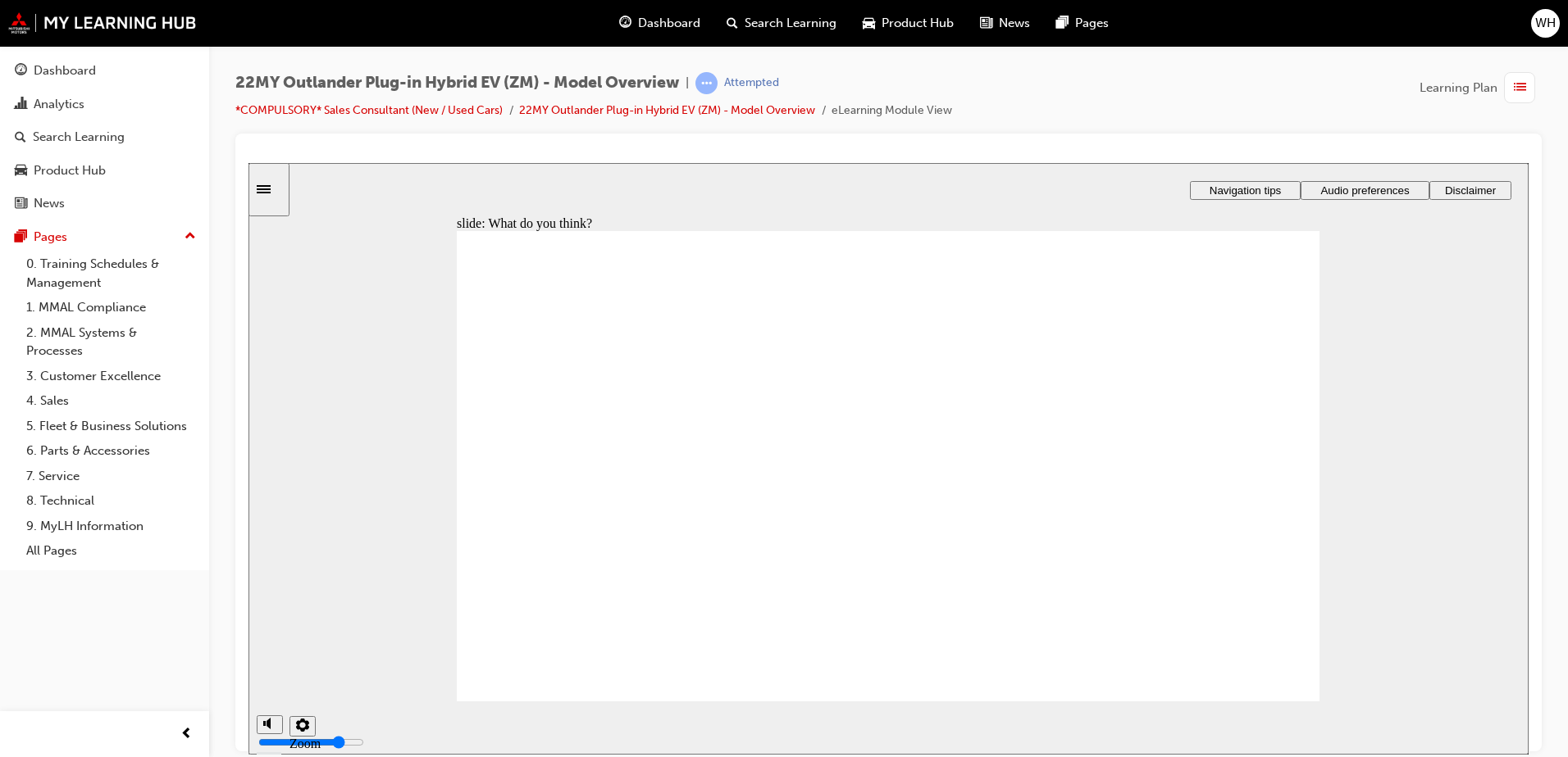
radio input "true"
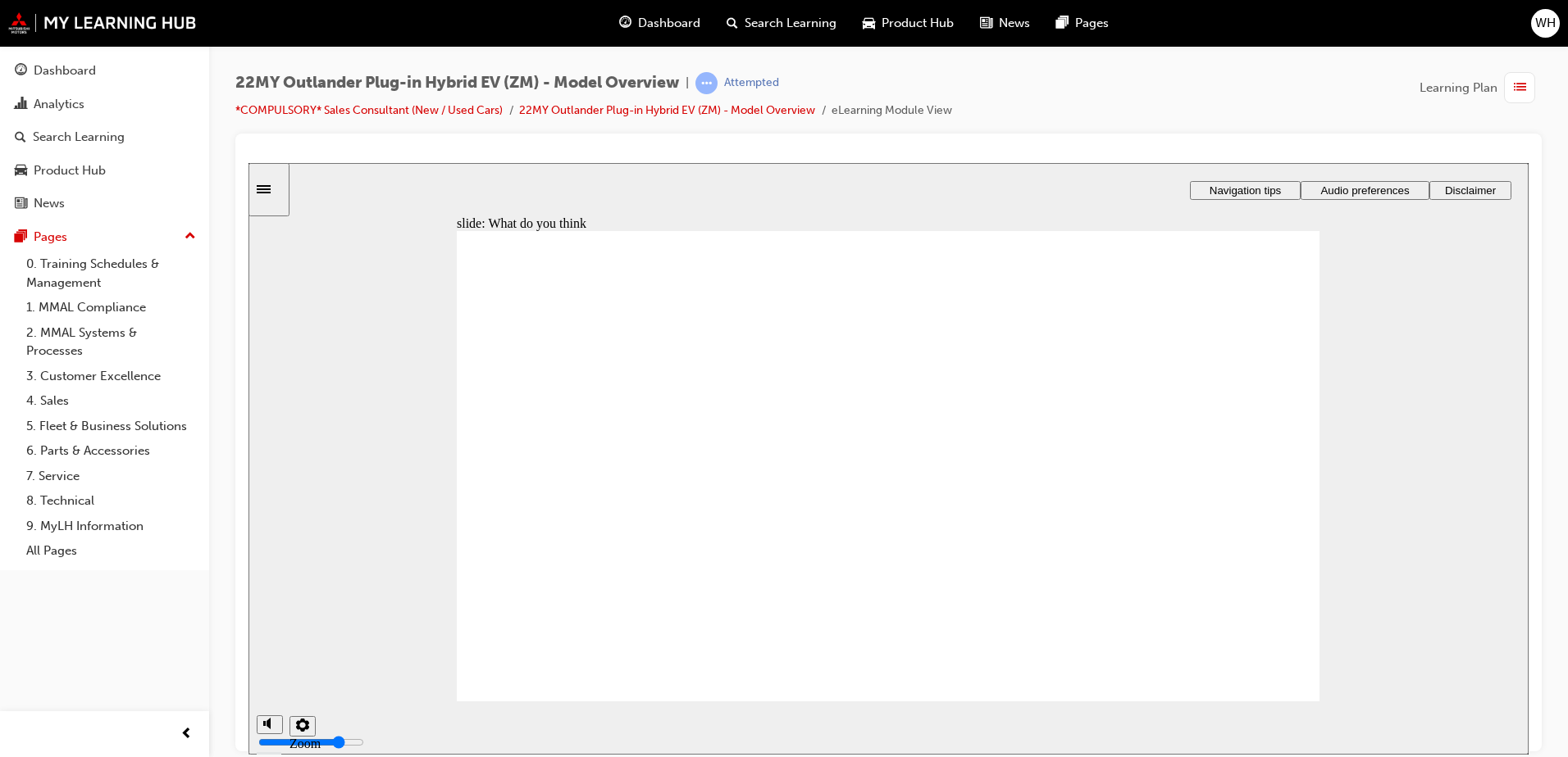
radio input "true"
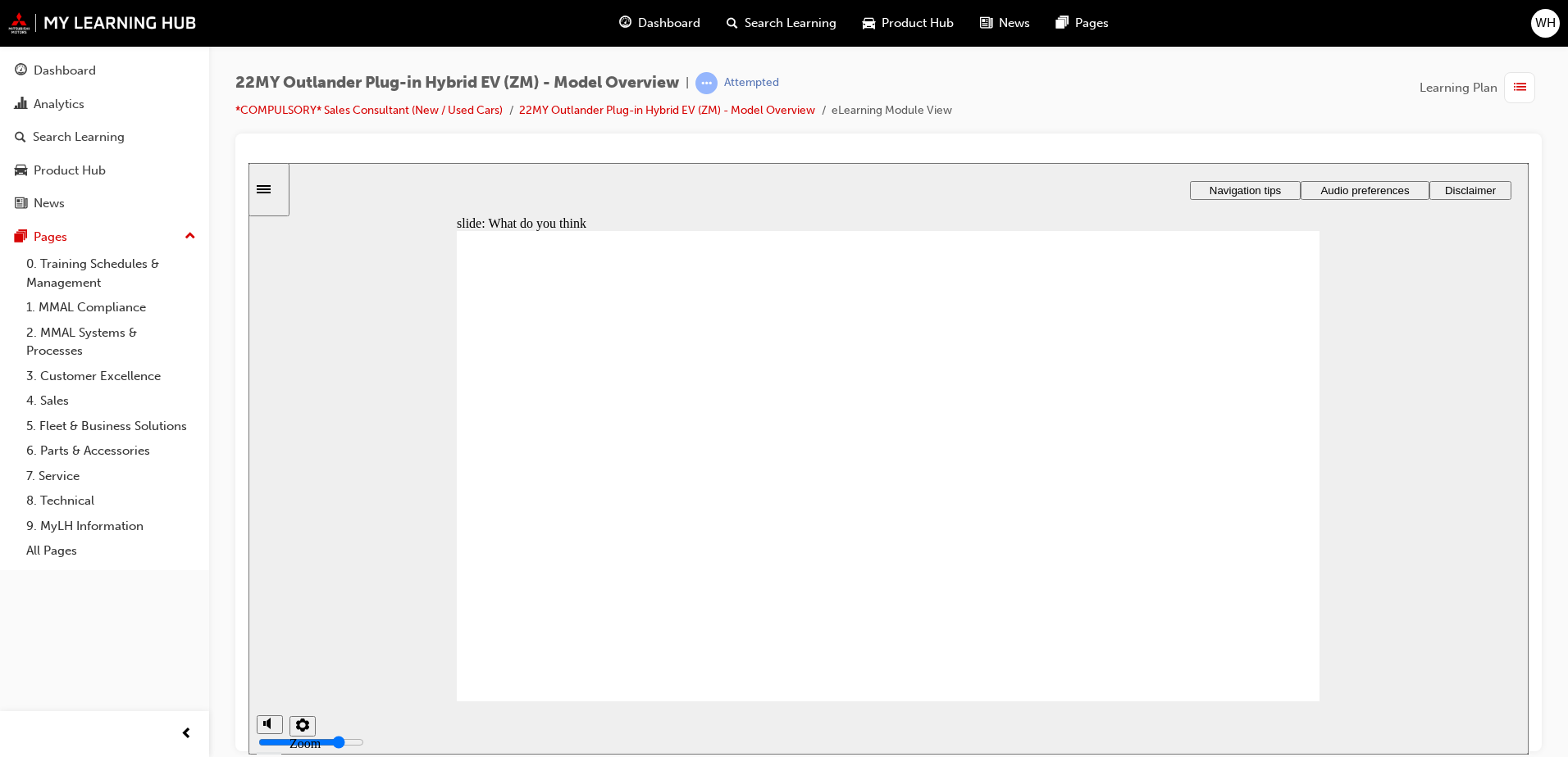
radio input "true"
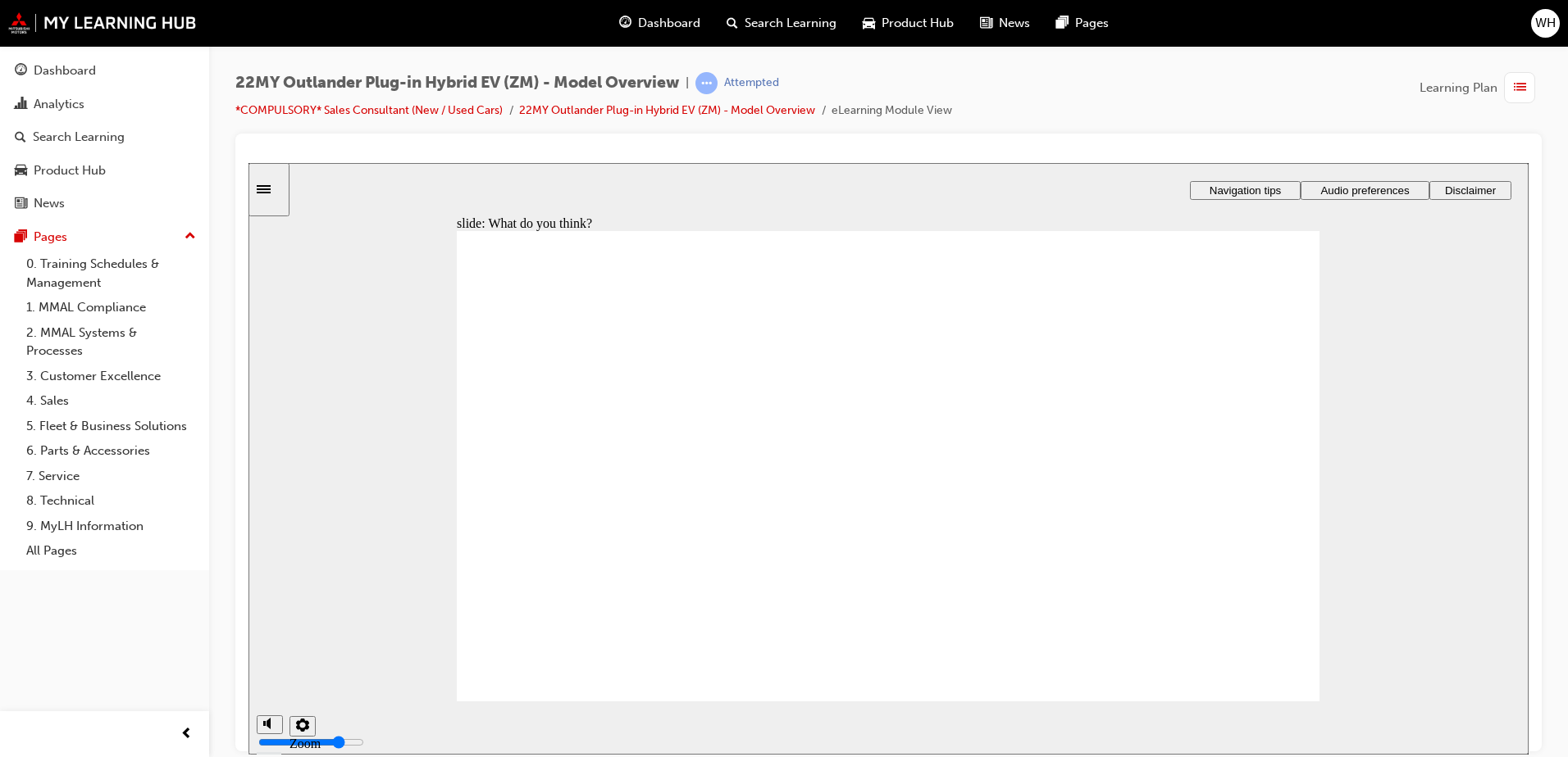
radio input "true"
checkbox input "true"
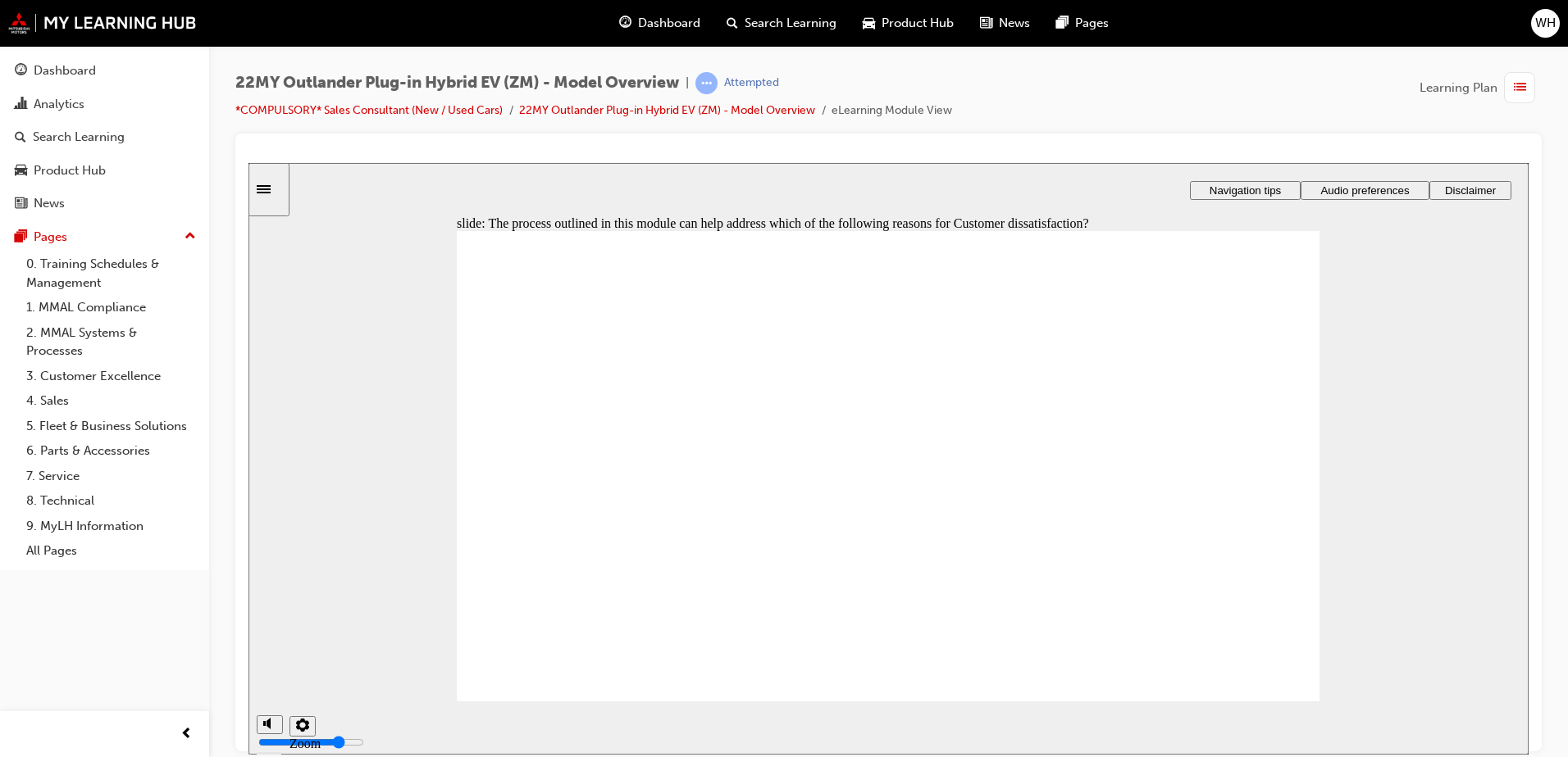
drag, startPoint x: 837, startPoint y: 453, endPoint x: 841, endPoint y: 538, distance: 85.1
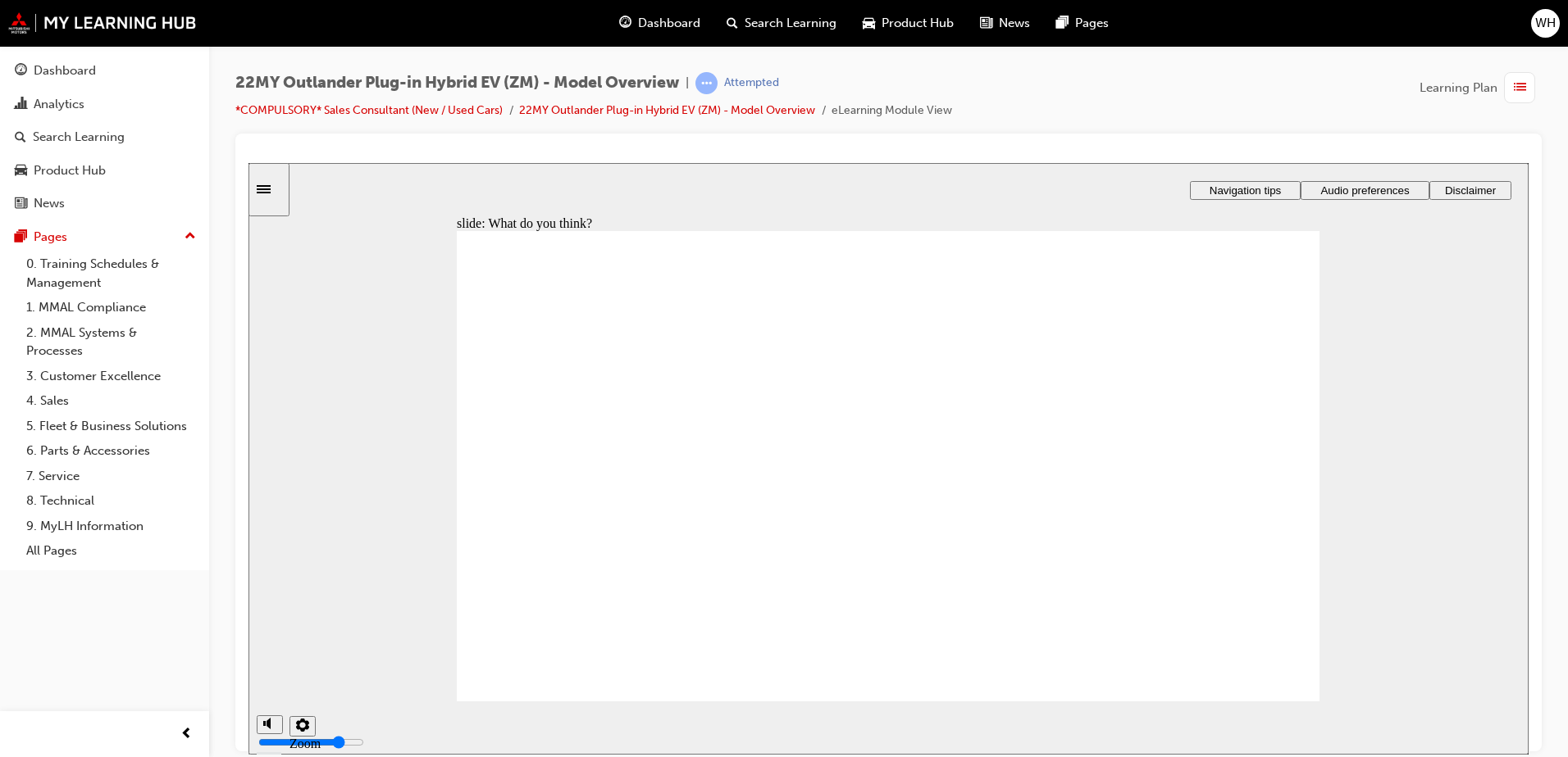
radio input "true"
drag, startPoint x: 856, startPoint y: 501, endPoint x: 867, endPoint y: 529, distance: 30.1
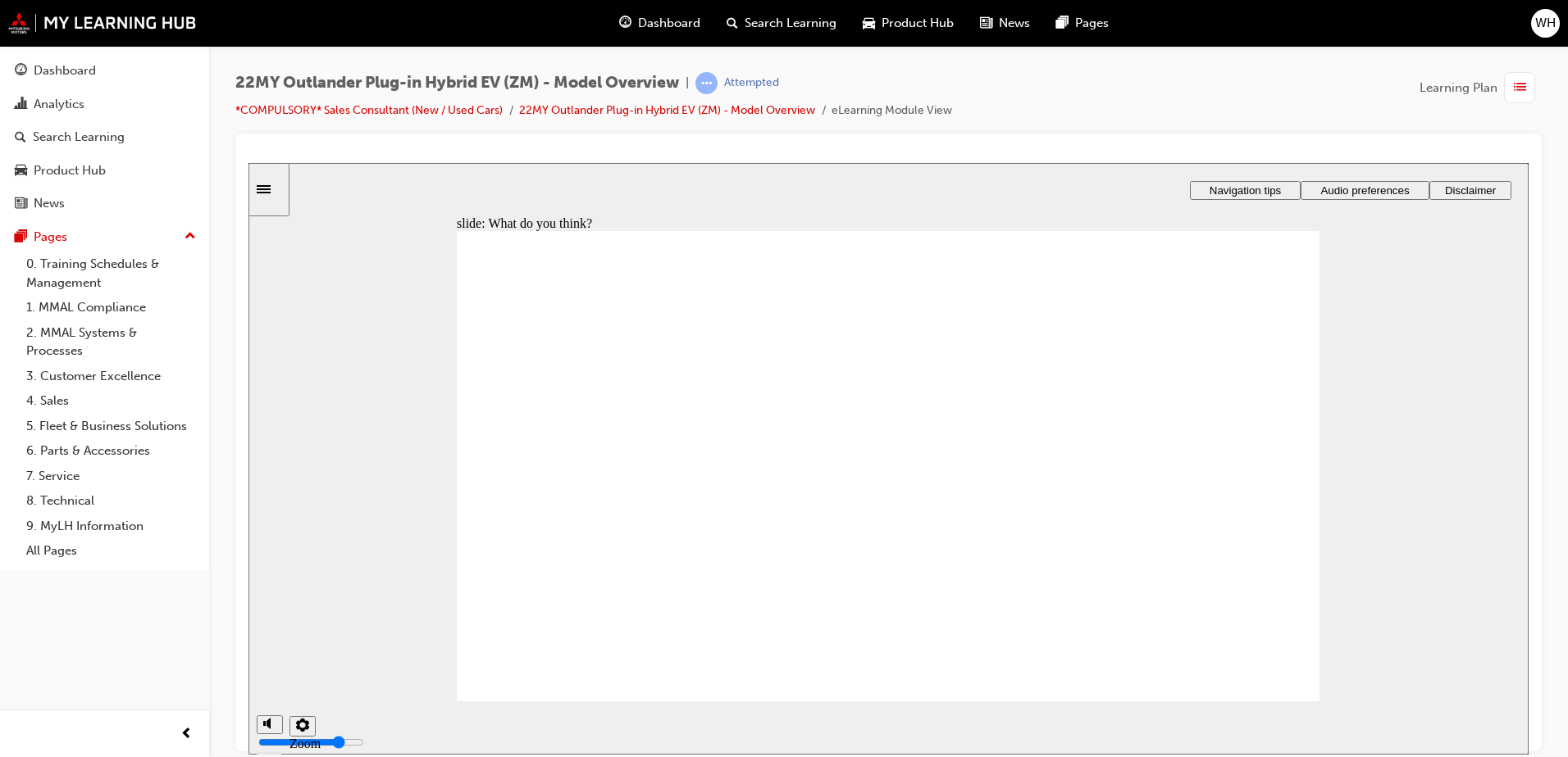
radio input "true"
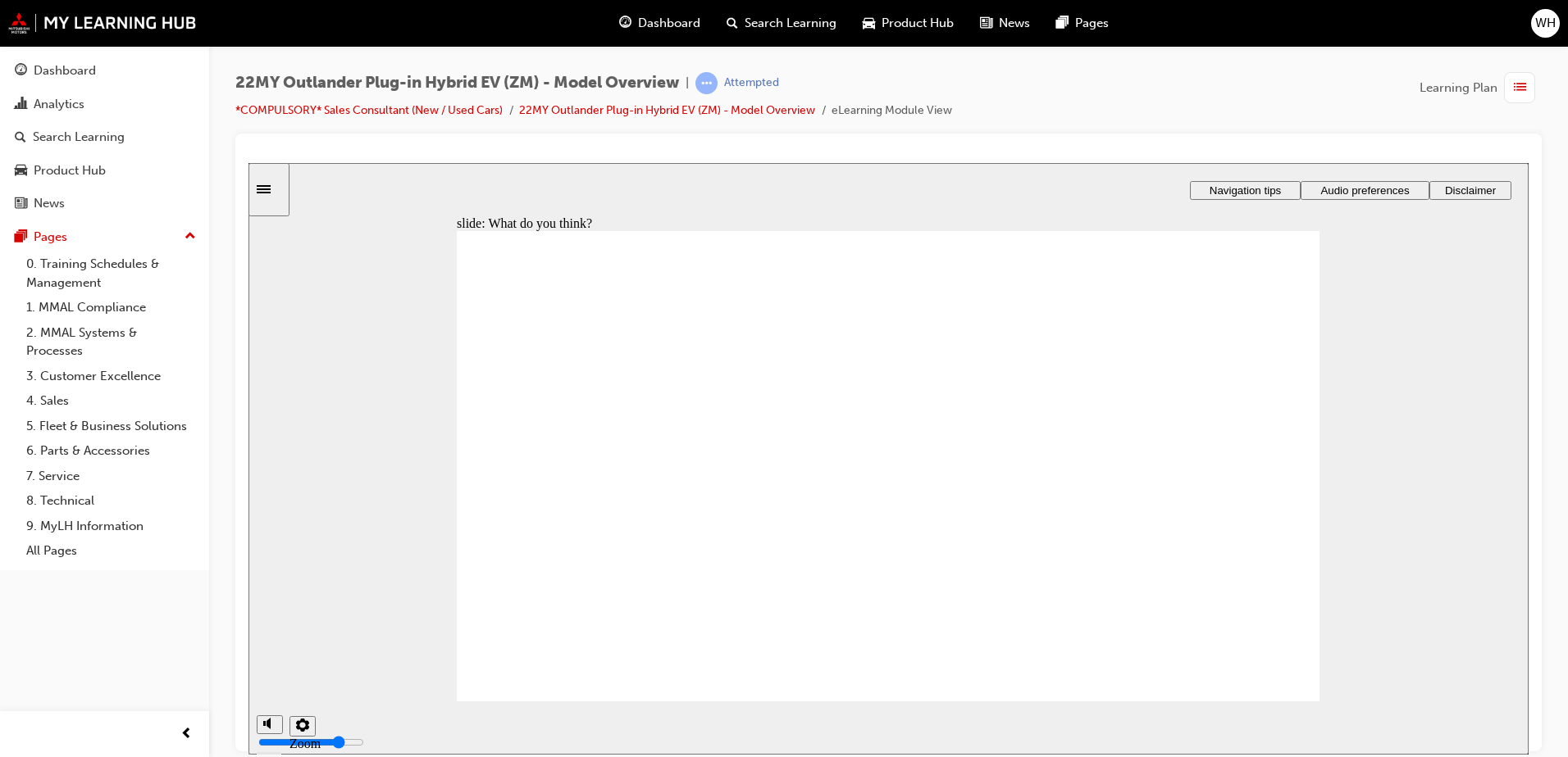
radio input "true"
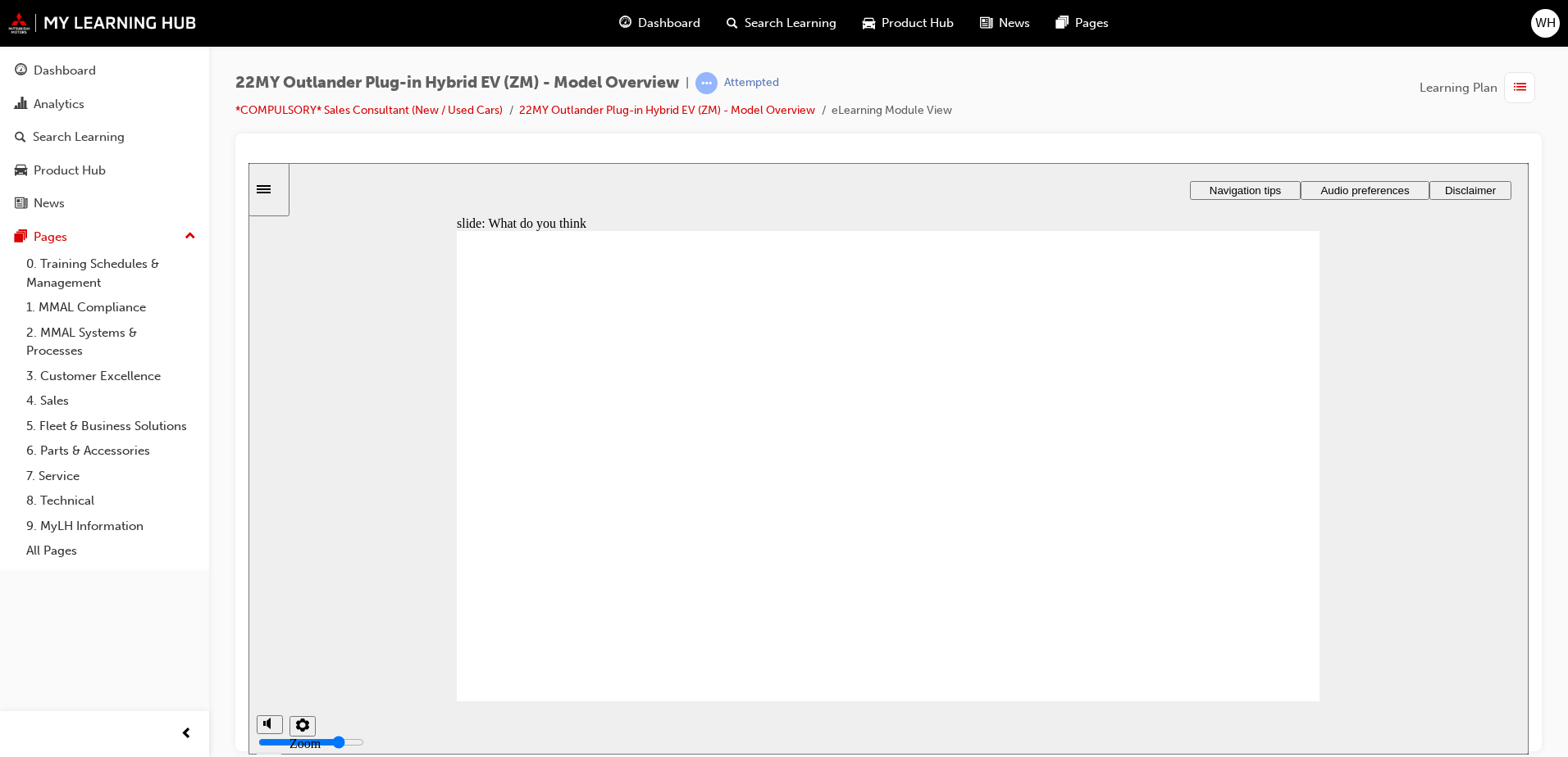
radio input "true"
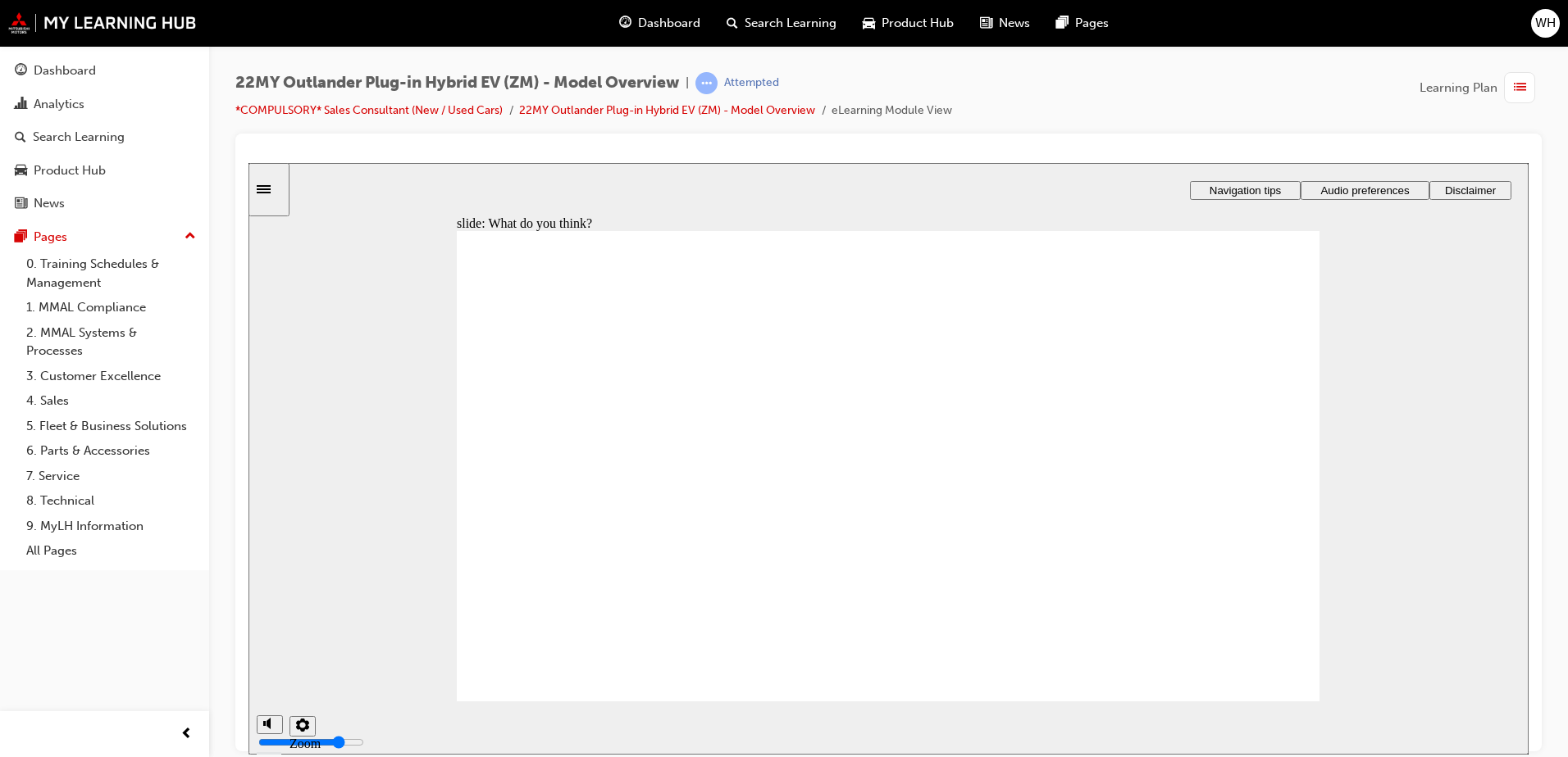
radio input "true"
drag, startPoint x: 589, startPoint y: 593, endPoint x: 591, endPoint y: 612, distance: 19.1
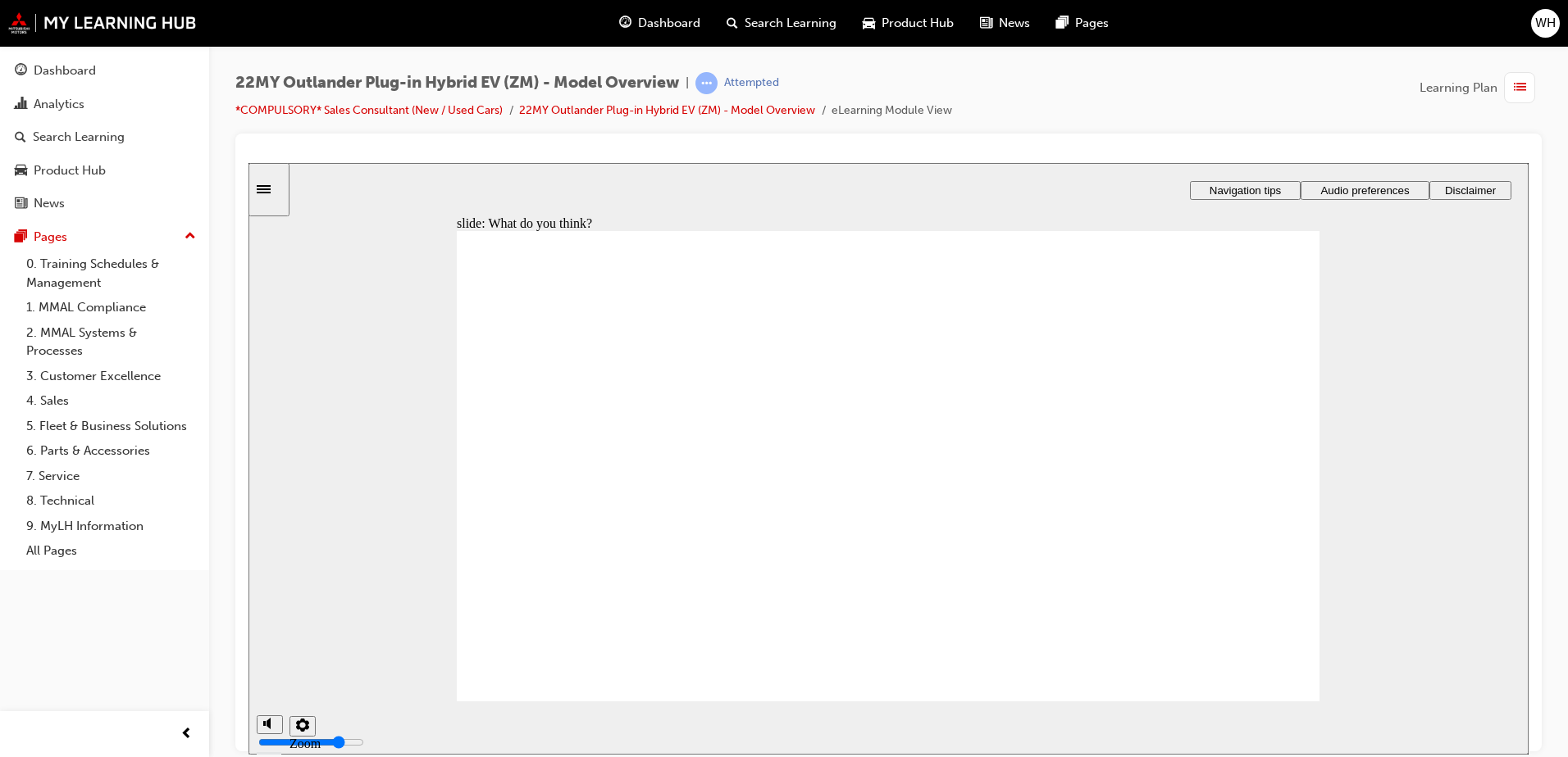
checkbox input "false"
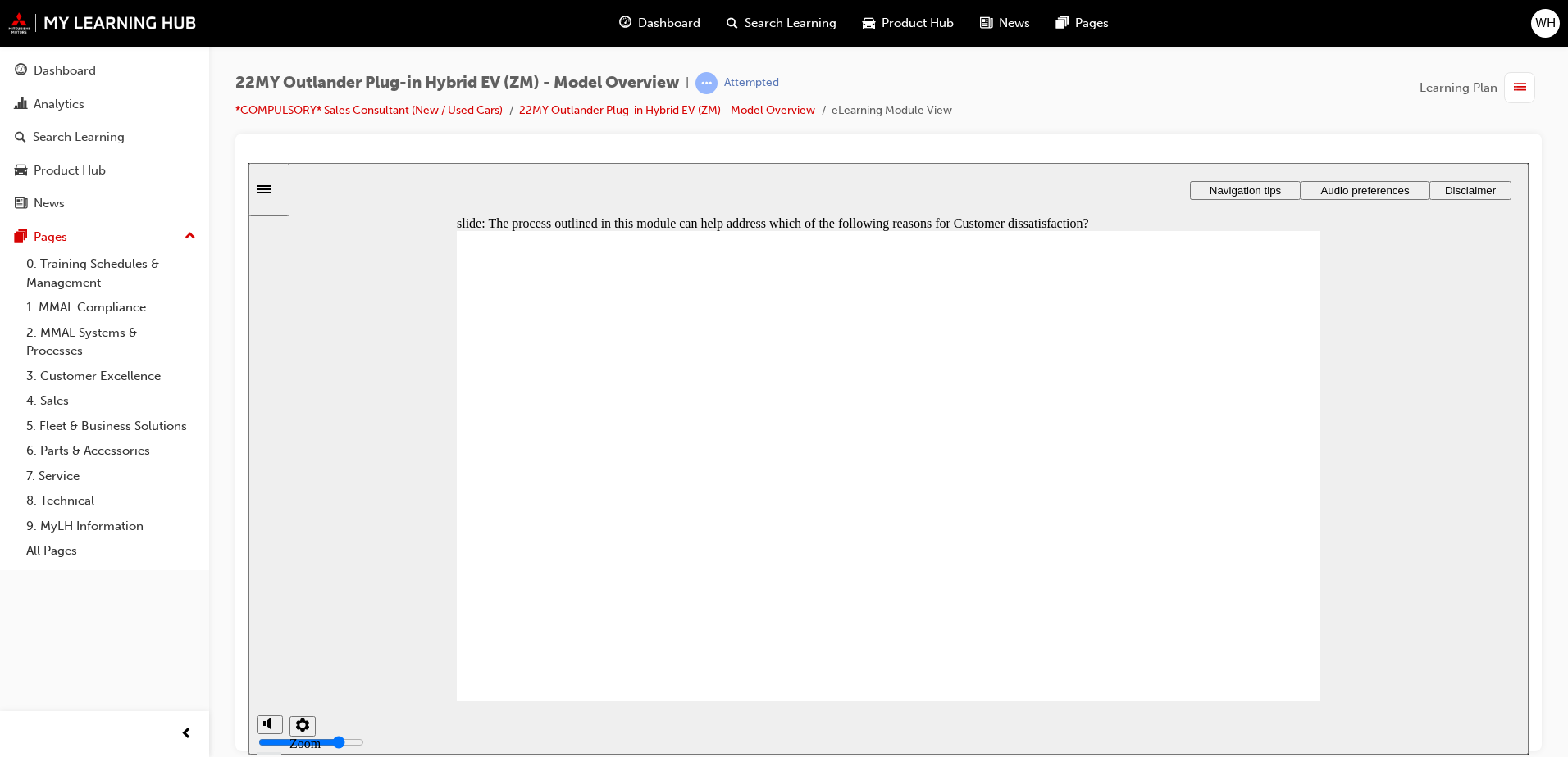
checkbox input "true"
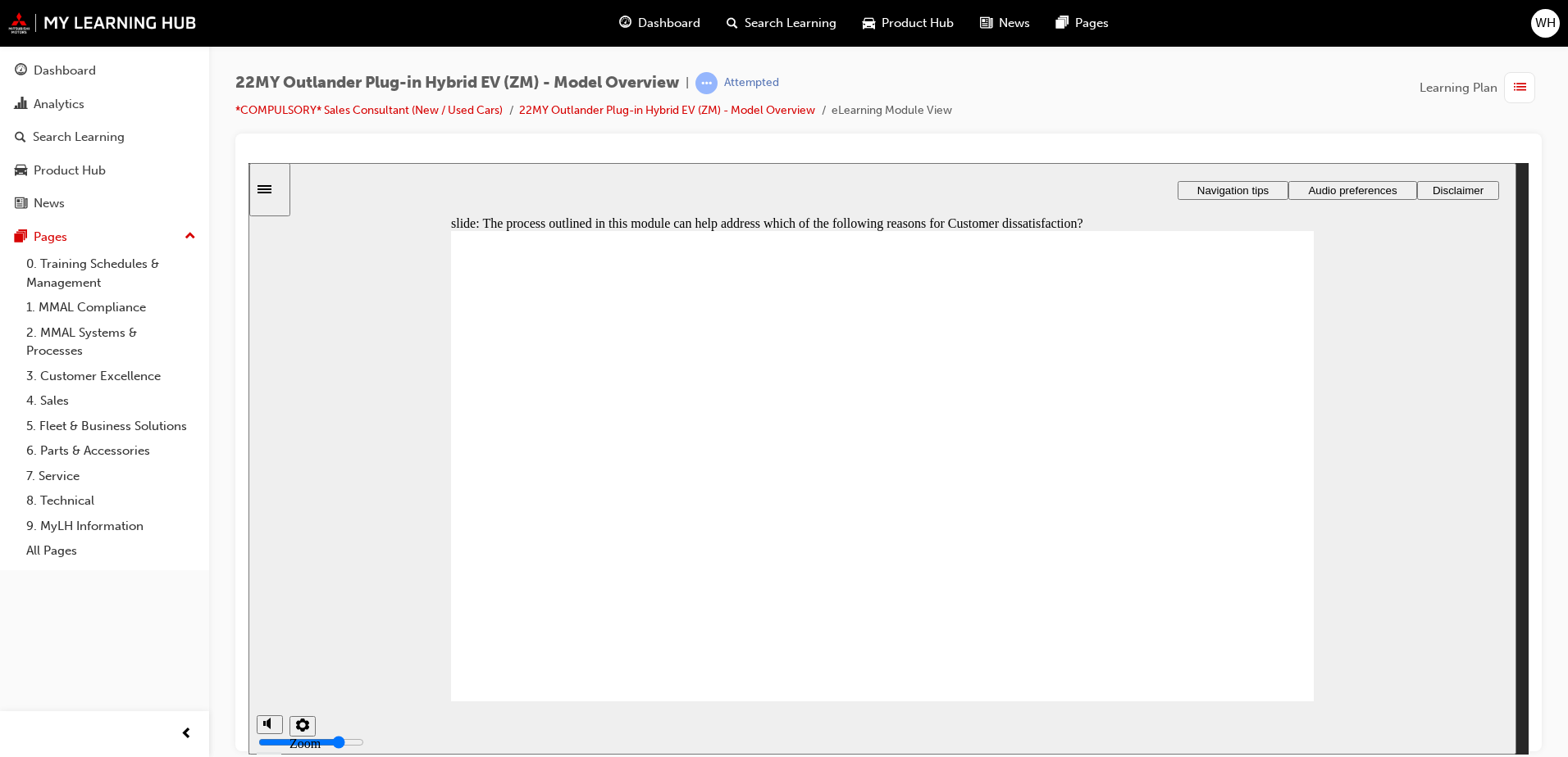
drag, startPoint x: 878, startPoint y: 533, endPoint x: 1012, endPoint y: 587, distance: 144.5
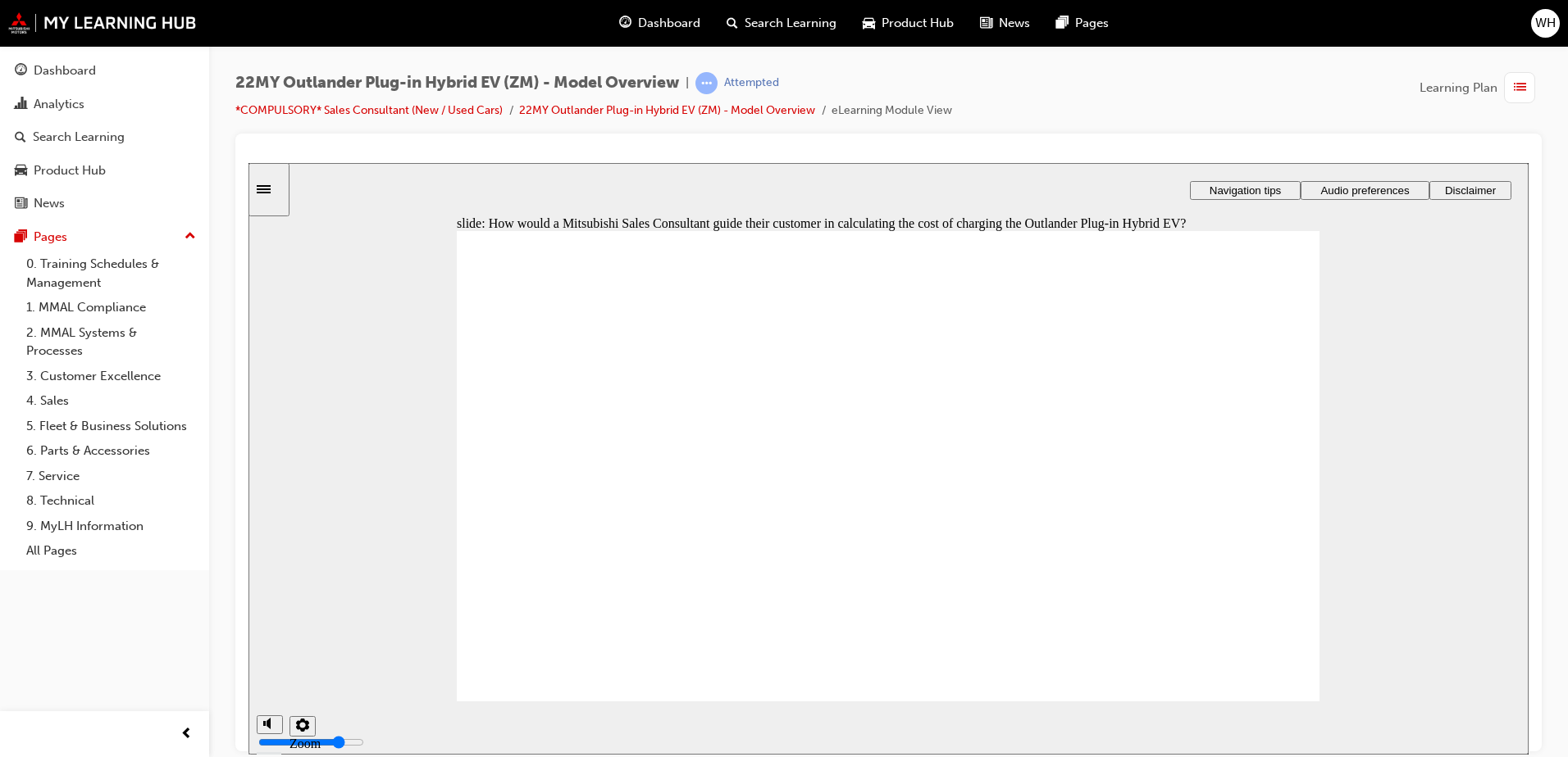
drag, startPoint x: 833, startPoint y: 441, endPoint x: 733, endPoint y: 432, distance: 100.4
drag, startPoint x: 688, startPoint y: 452, endPoint x: 909, endPoint y: 555, distance: 243.8
drag, startPoint x: 886, startPoint y: 505, endPoint x: 903, endPoint y: 523, distance: 24.8
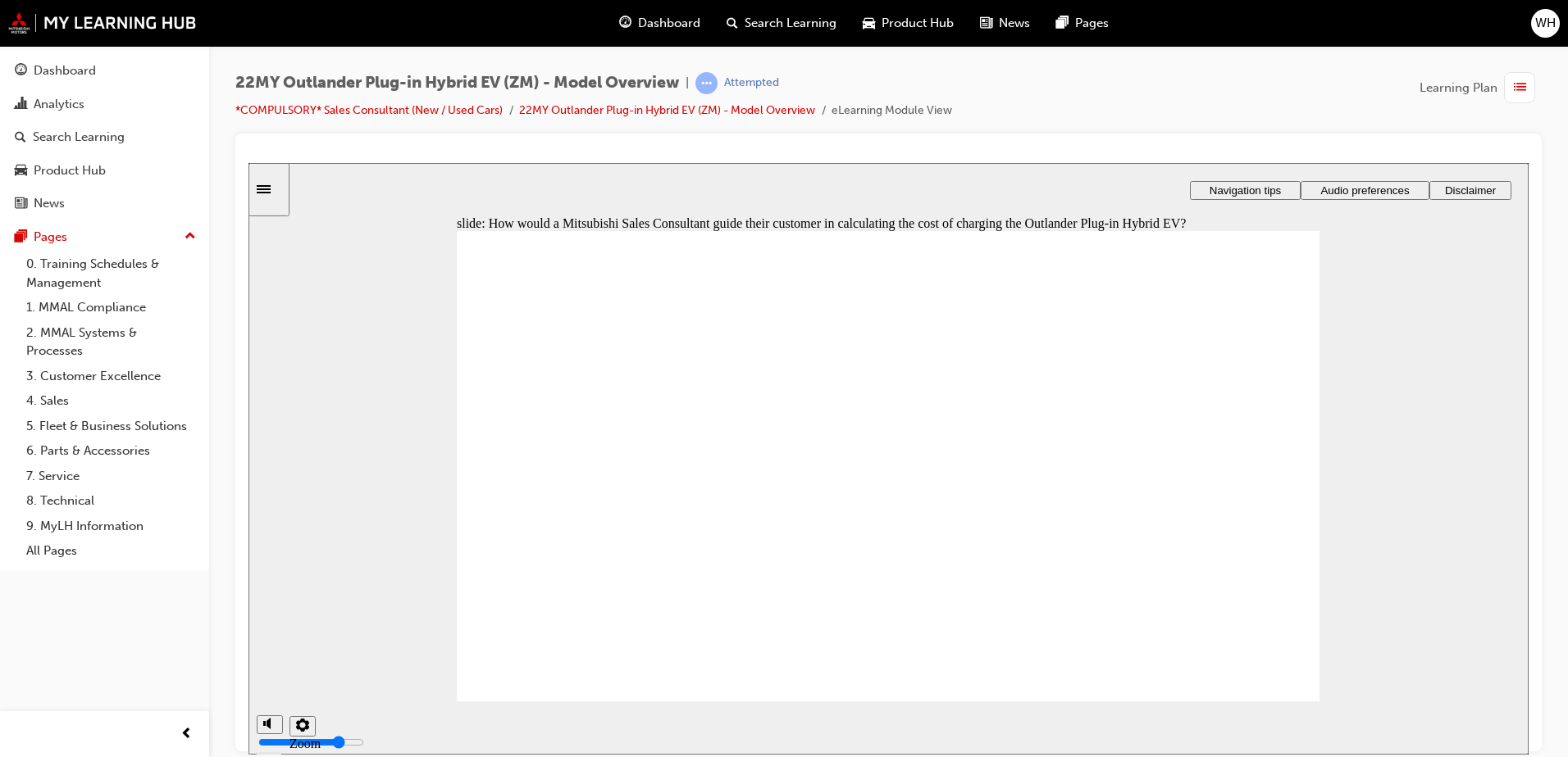
click at [671, 21] on span "Dashboard" at bounding box center [669, 23] width 62 height 19
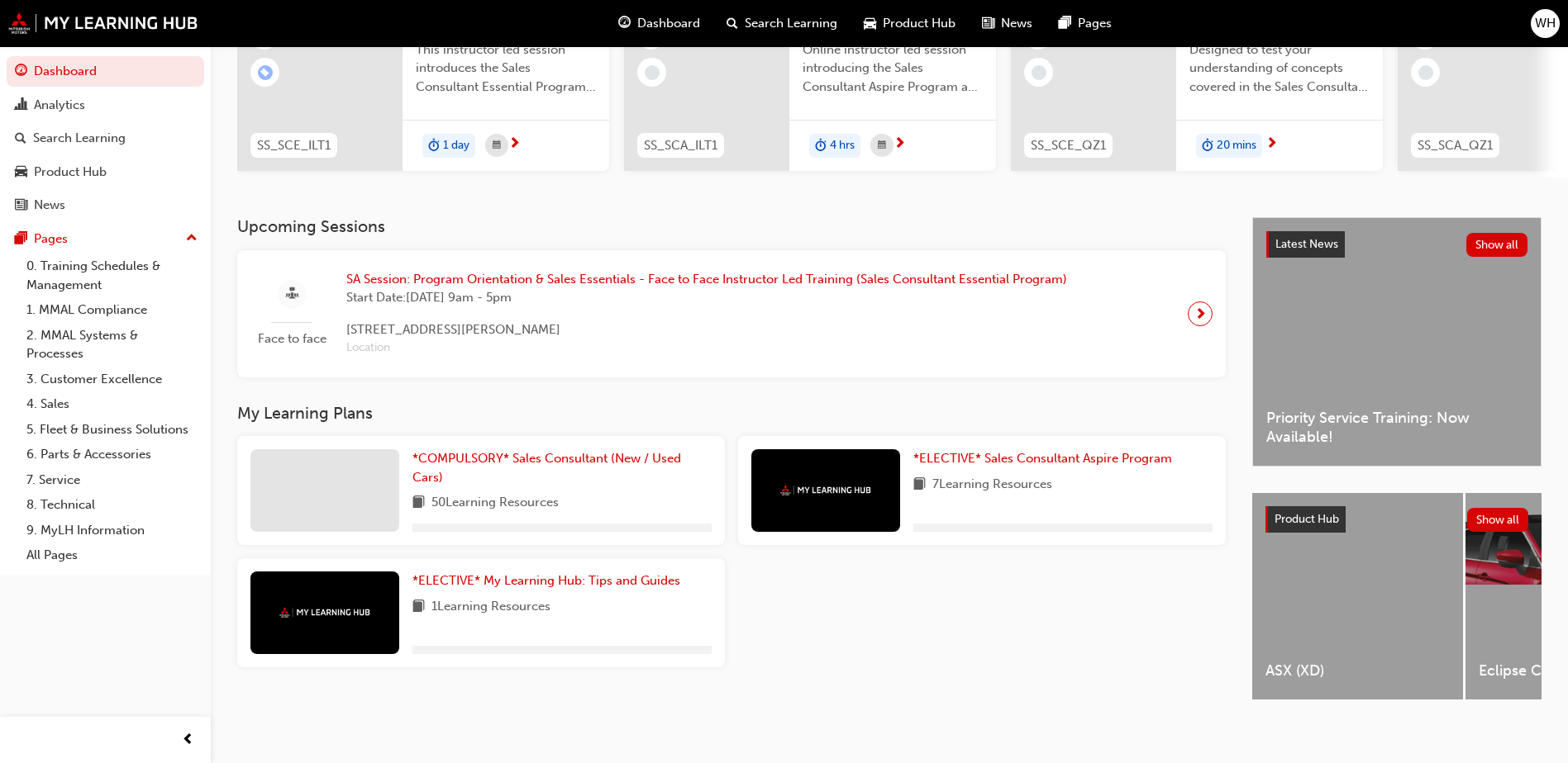
scroll to position [224, 0]
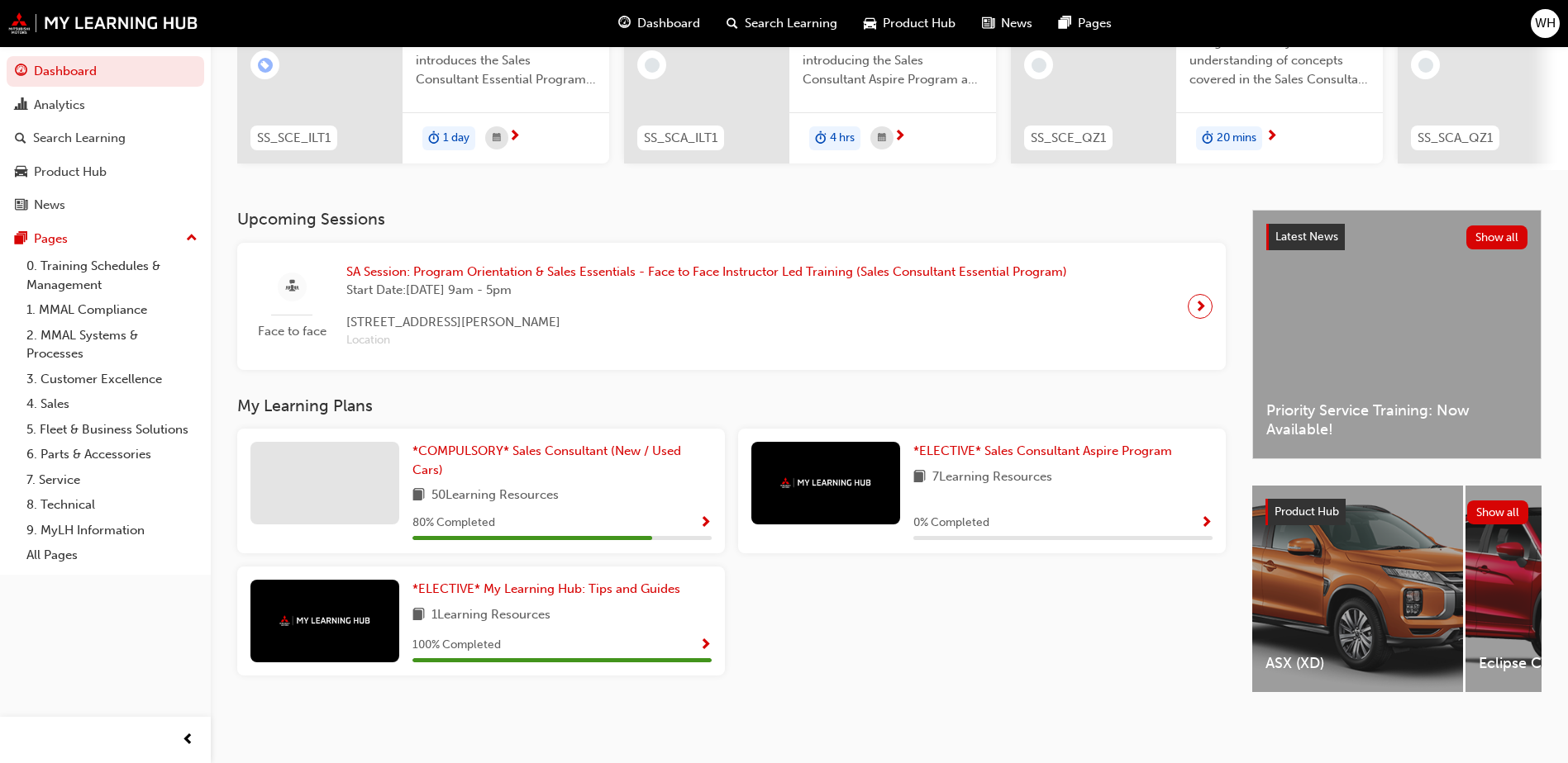
click at [711, 516] on span "Show Progress" at bounding box center [705, 524] width 12 height 15
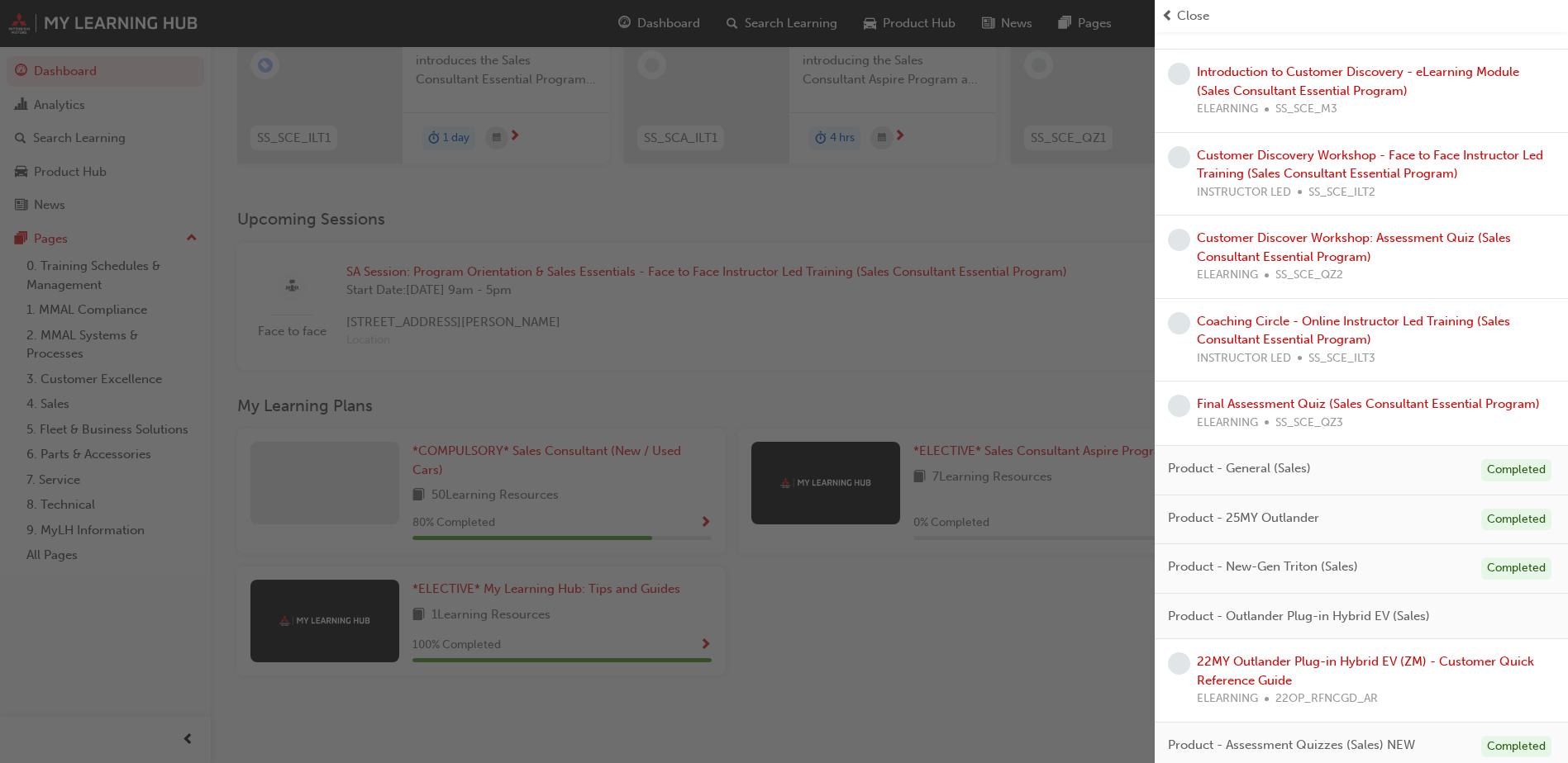
scroll to position [813, 0]
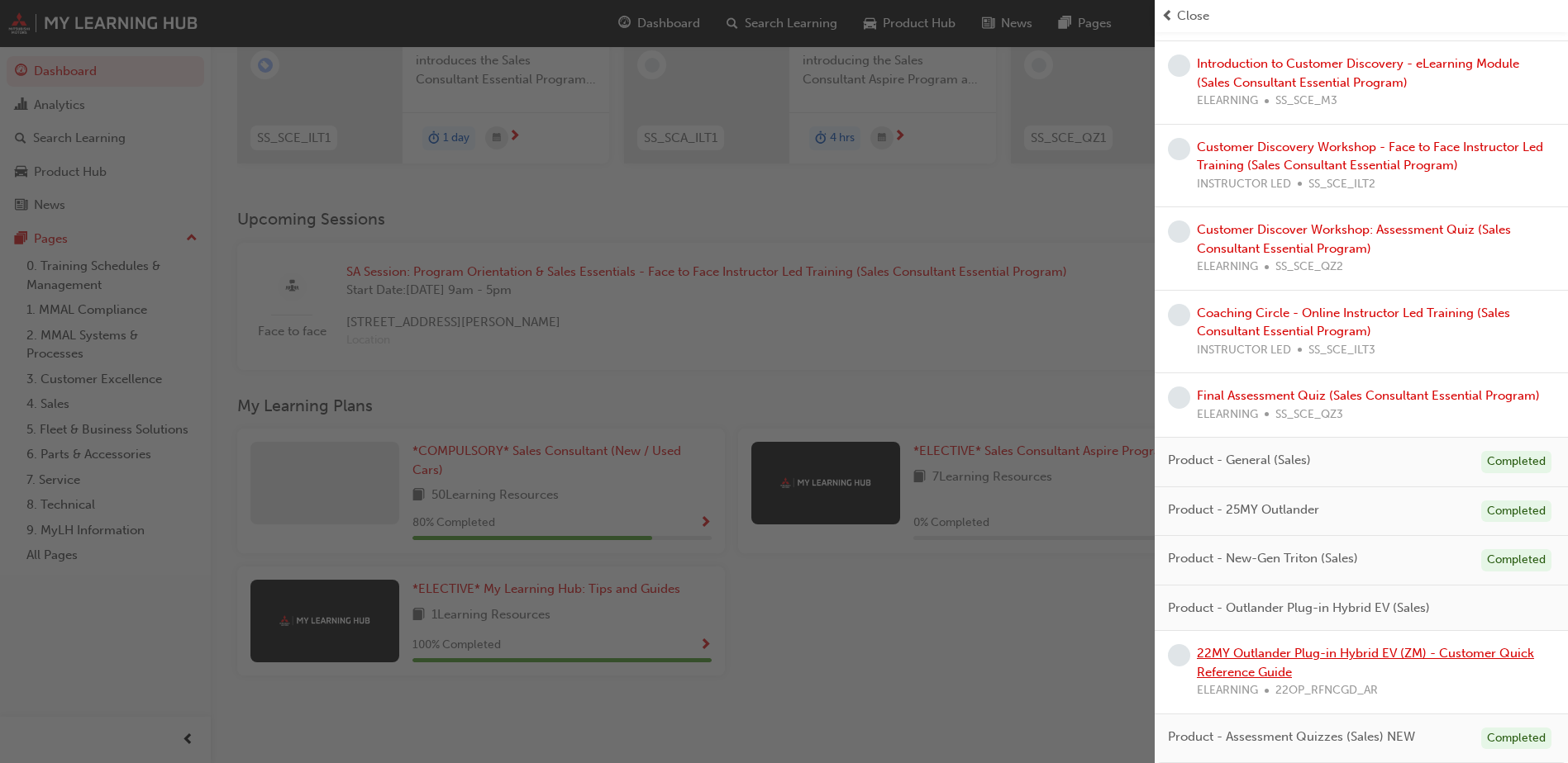
click at [1232, 657] on link "22MY Outlander Plug-in Hybrid EV (ZM) - Customer Quick Reference Guide" at bounding box center [1365, 663] width 337 height 34
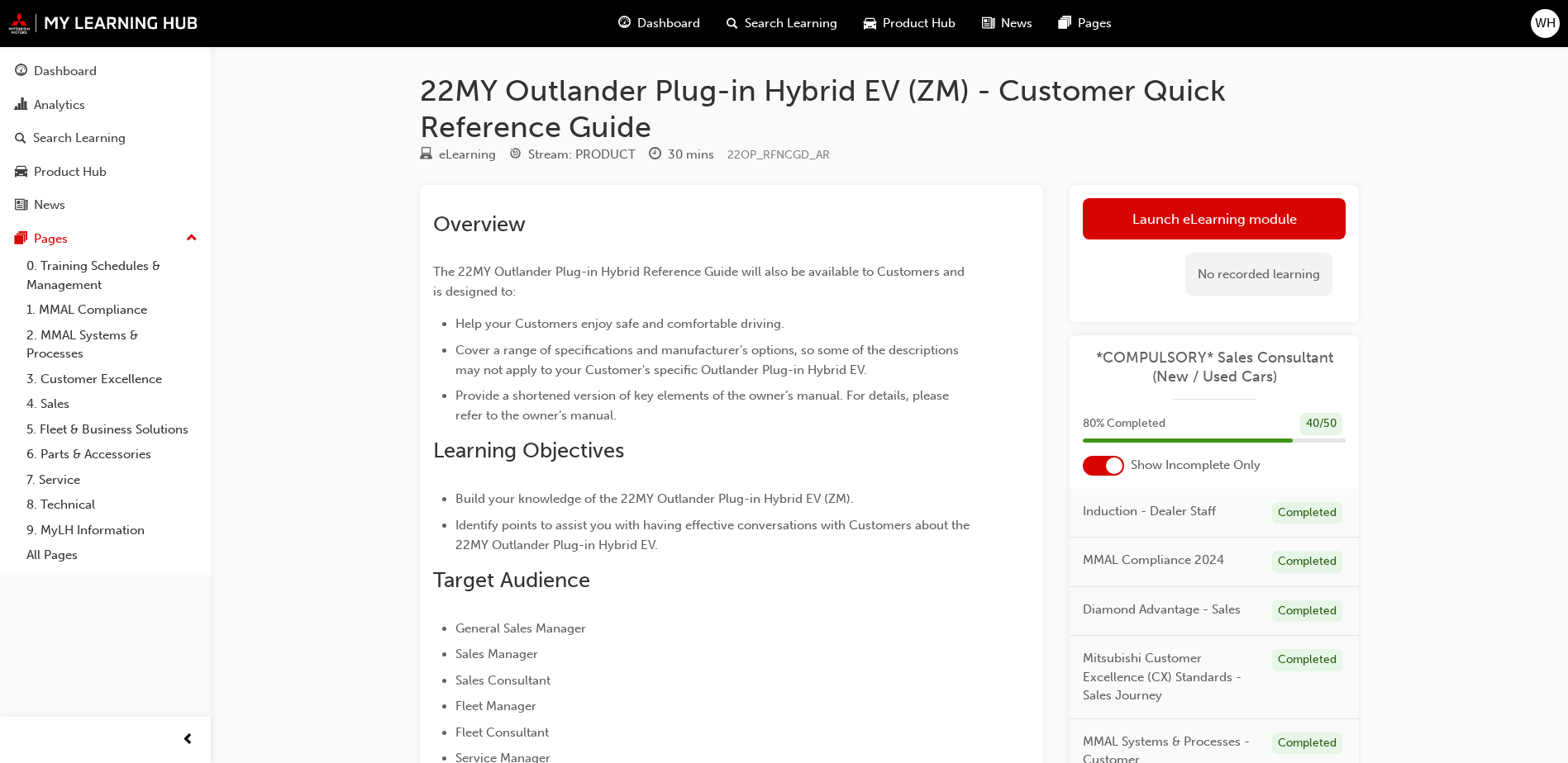
click at [1154, 243] on div "No recorded learning" at bounding box center [1213, 274] width 263 height 70
click at [1157, 201] on link "Launch eLearning module" at bounding box center [1213, 219] width 263 height 41
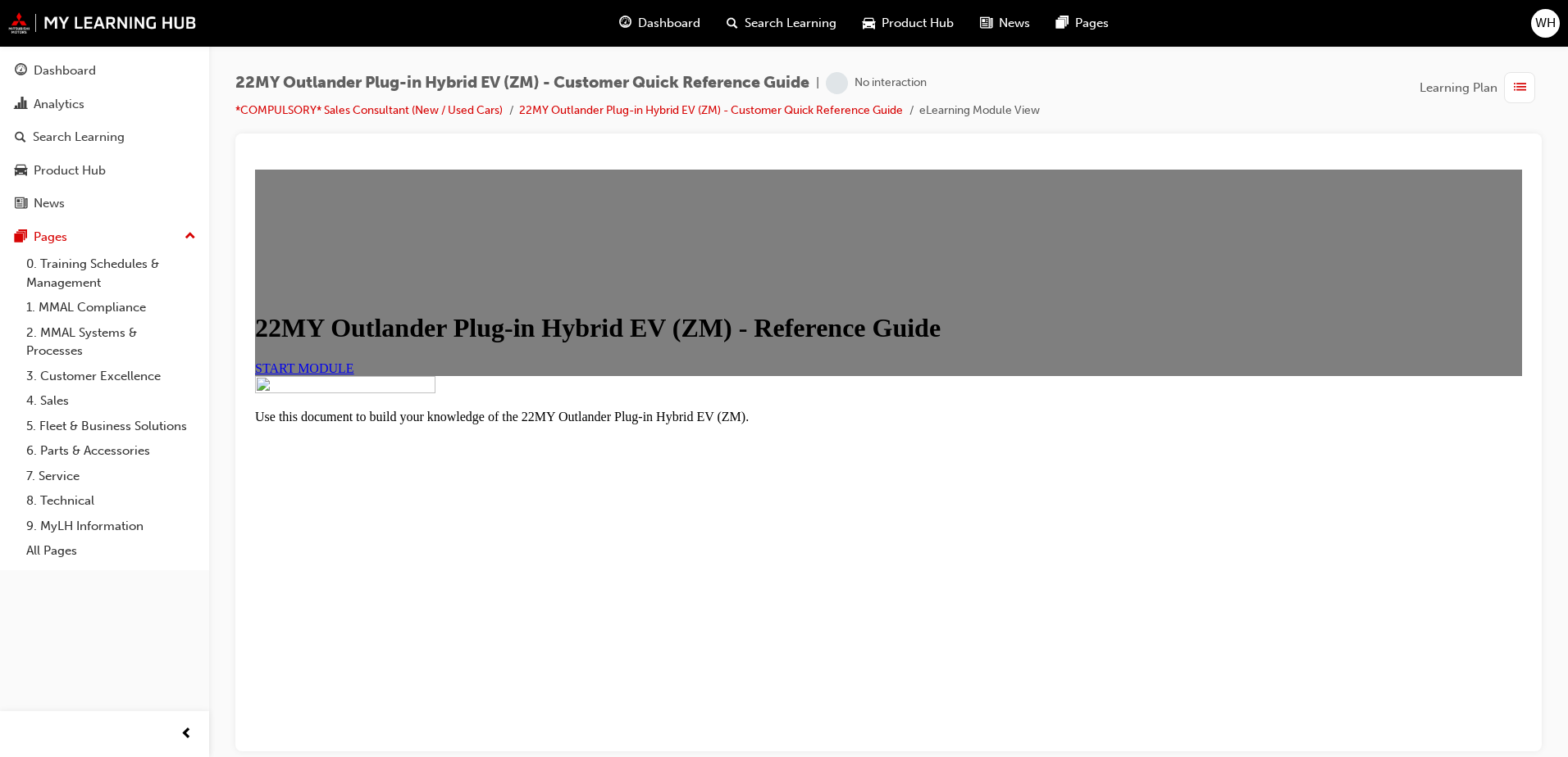
click at [354, 375] on span "START MODULE" at bounding box center [304, 367] width 99 height 14
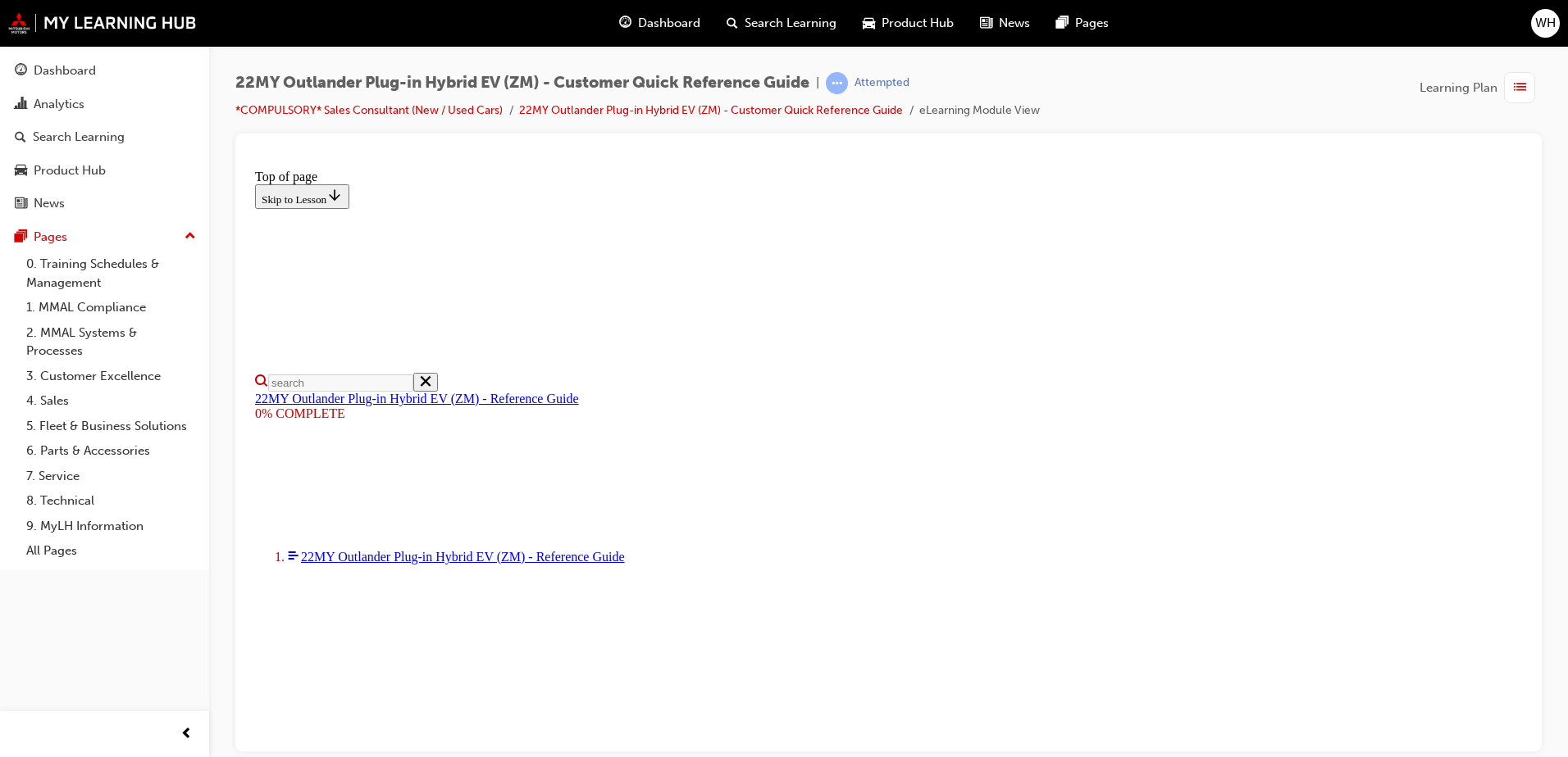
scroll to position [275, 0]
select select "auto"
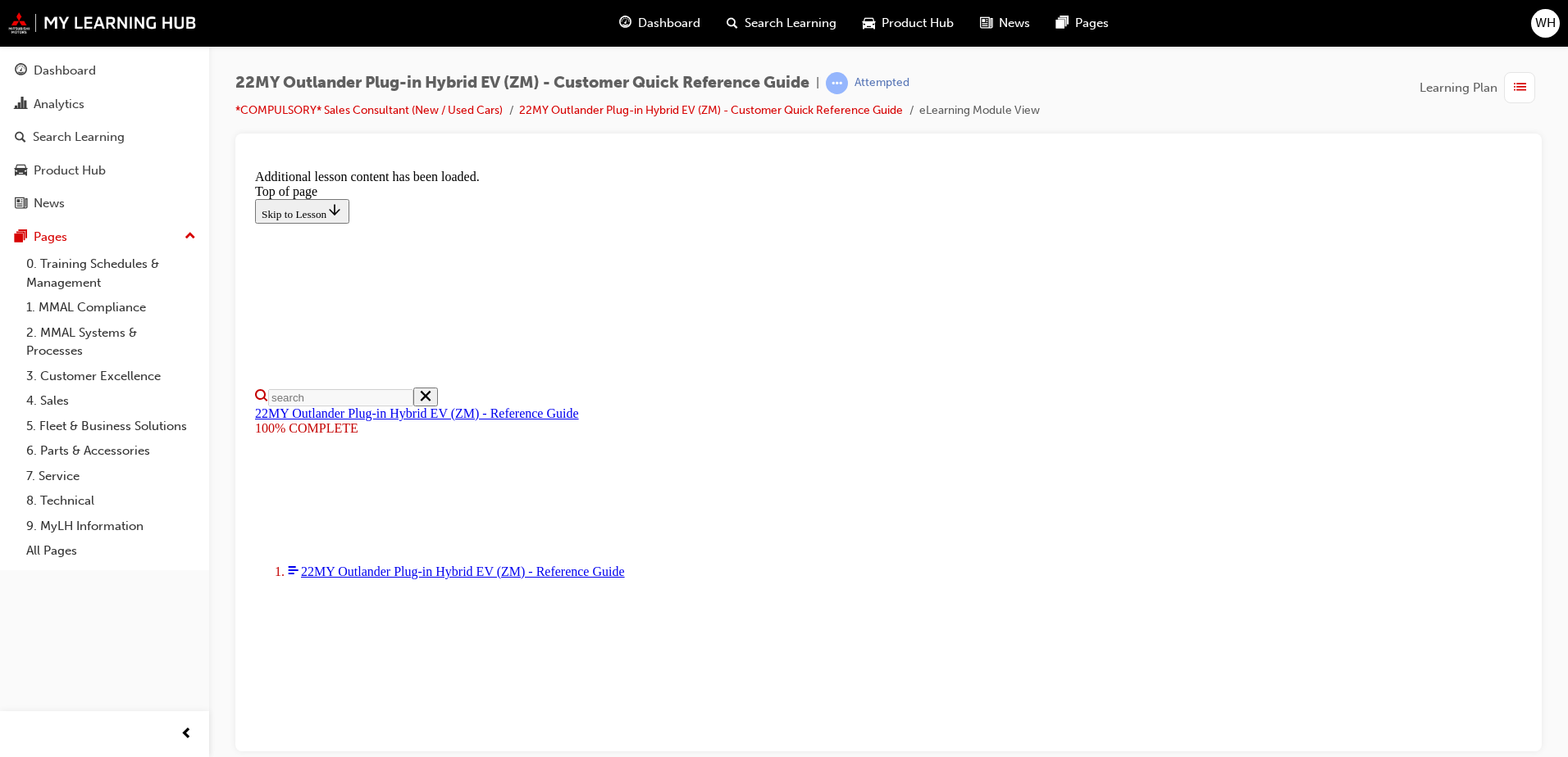
scroll to position [266, 0]
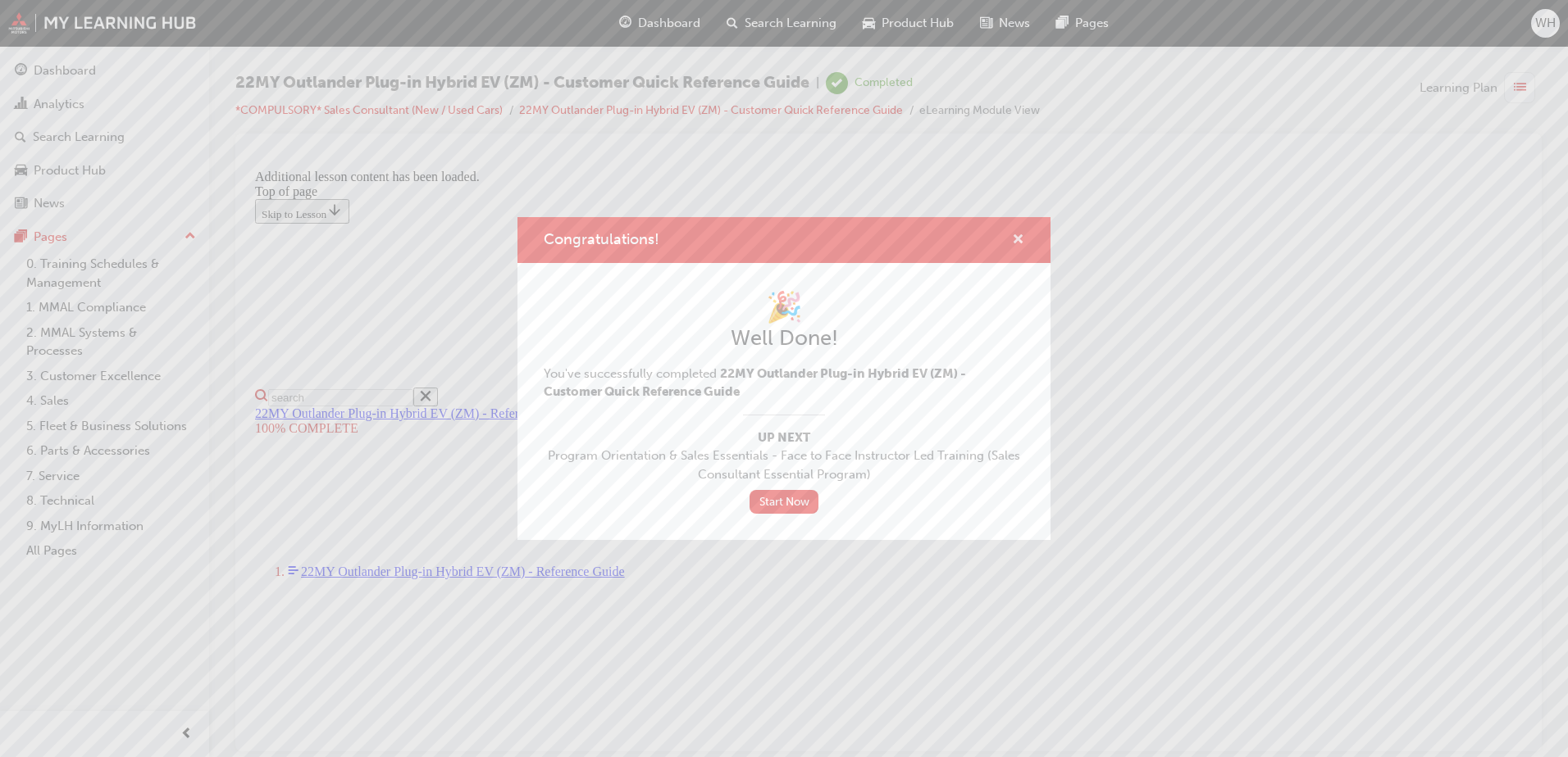
click at [1023, 235] on span "cross-icon" at bounding box center [1018, 241] width 12 height 15
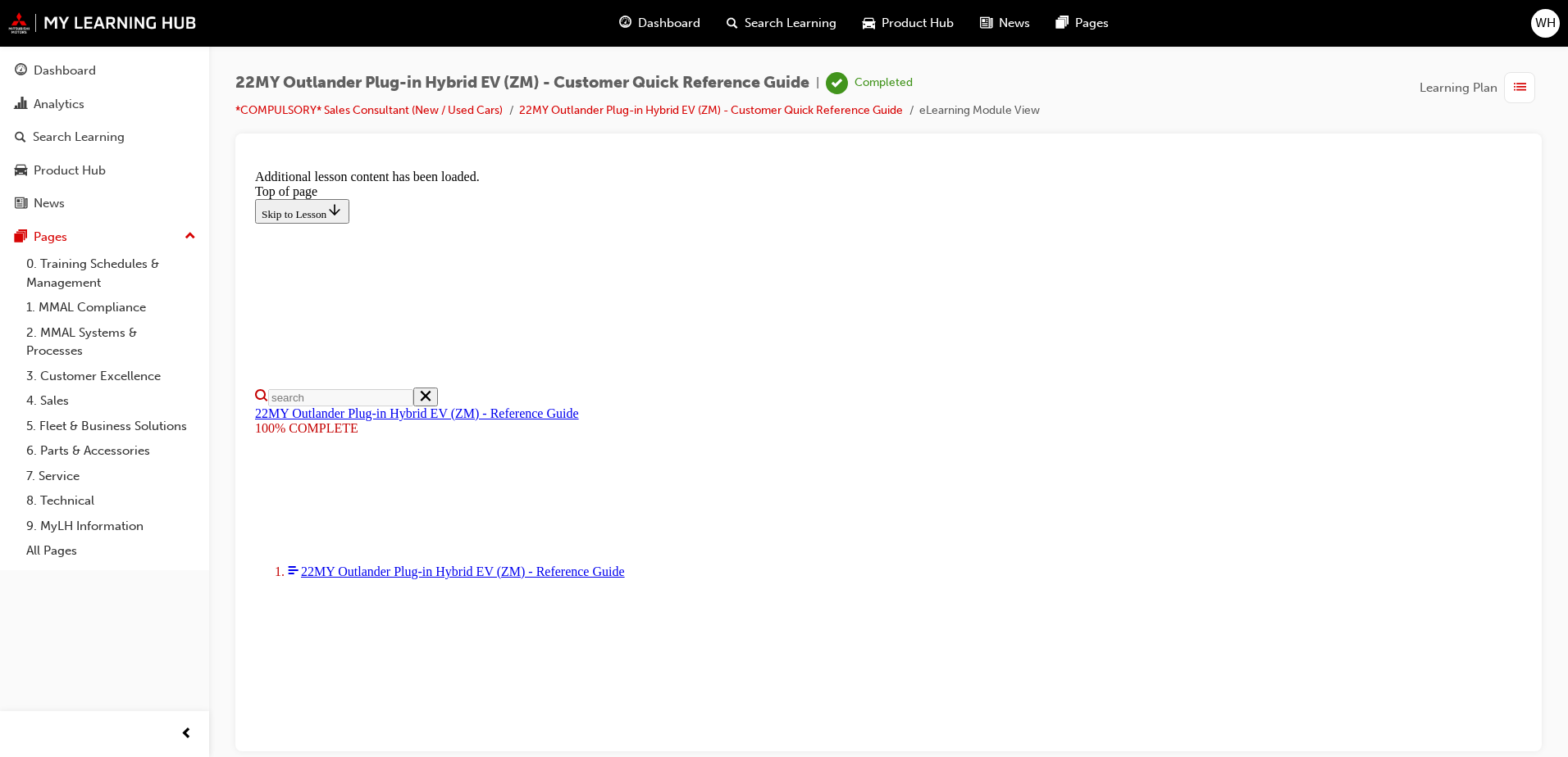
scroll to position [609, 0]
type input "12"
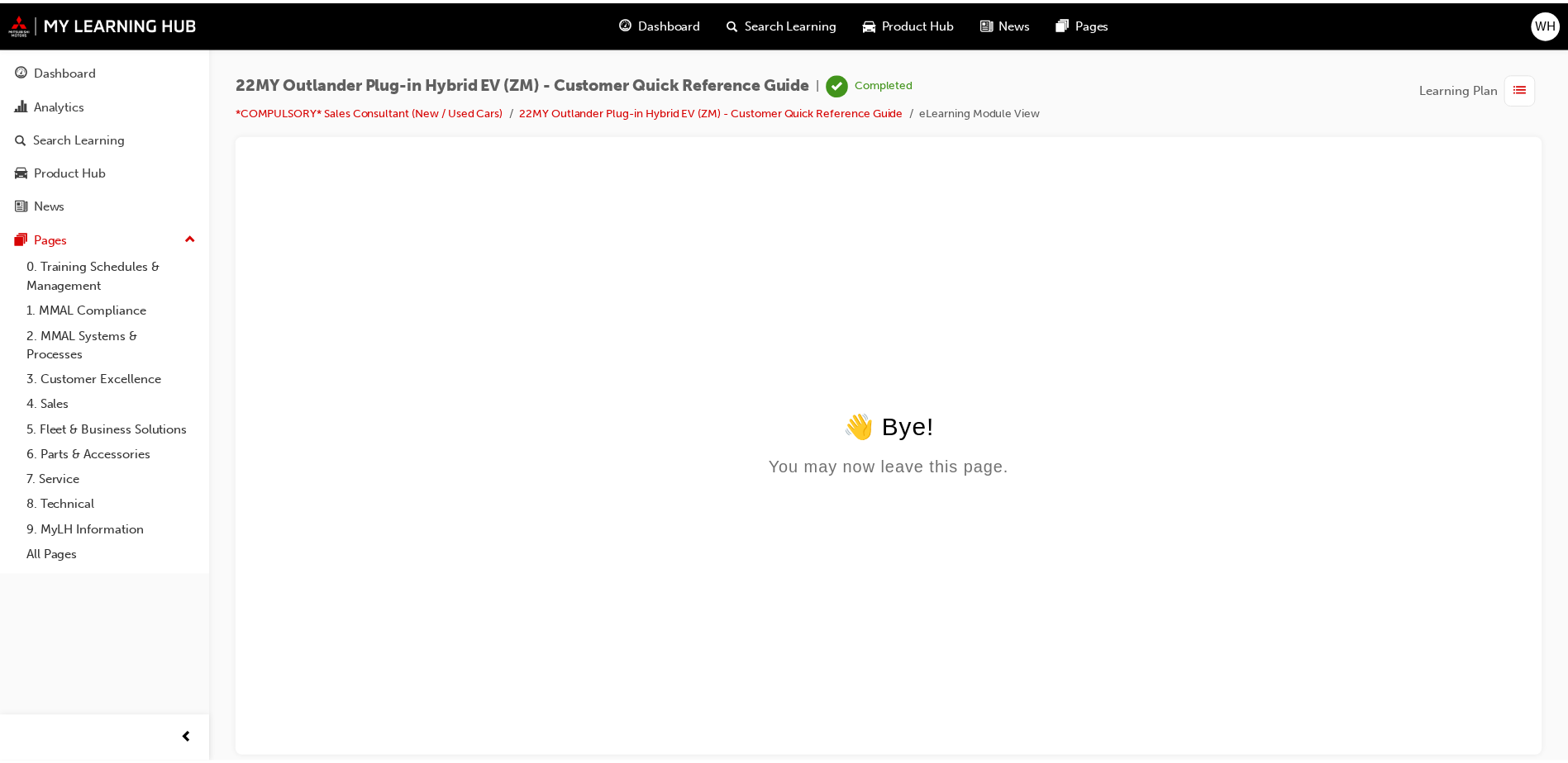
scroll to position [0, 0]
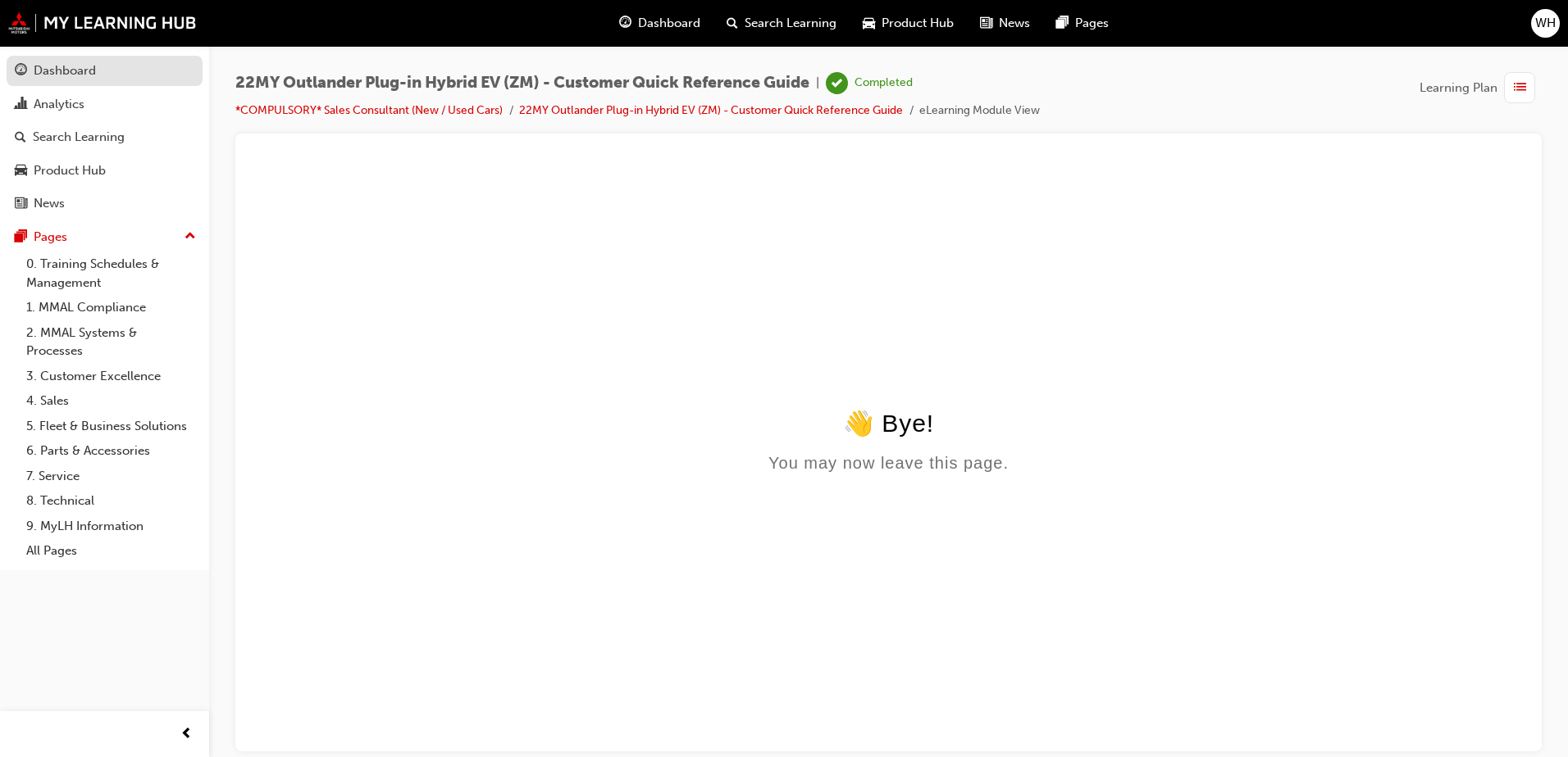
click at [79, 66] on div "Dashboard" at bounding box center [65, 71] width 62 height 19
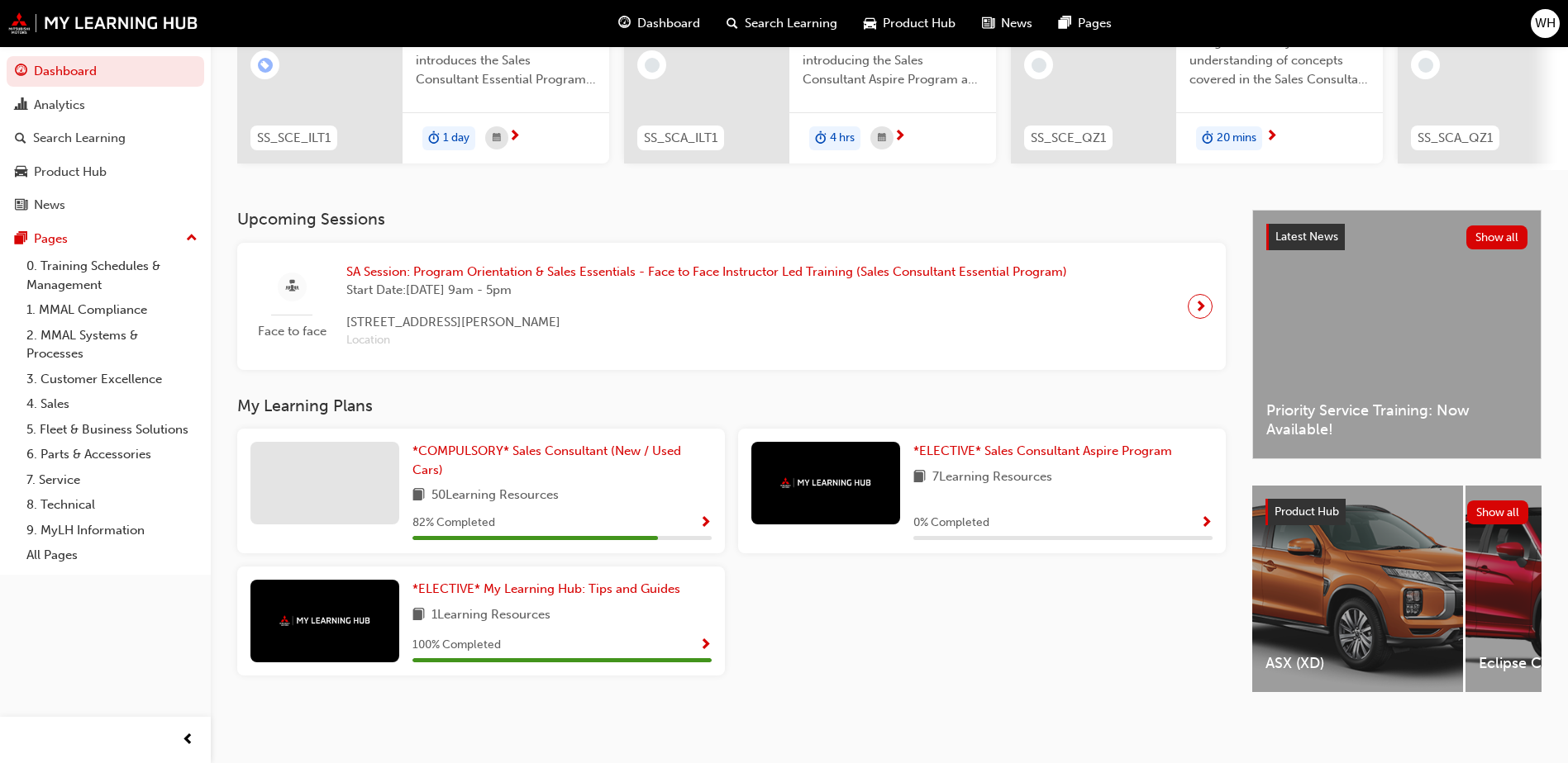
click at [709, 516] on span "Show Progress" at bounding box center [705, 524] width 12 height 15
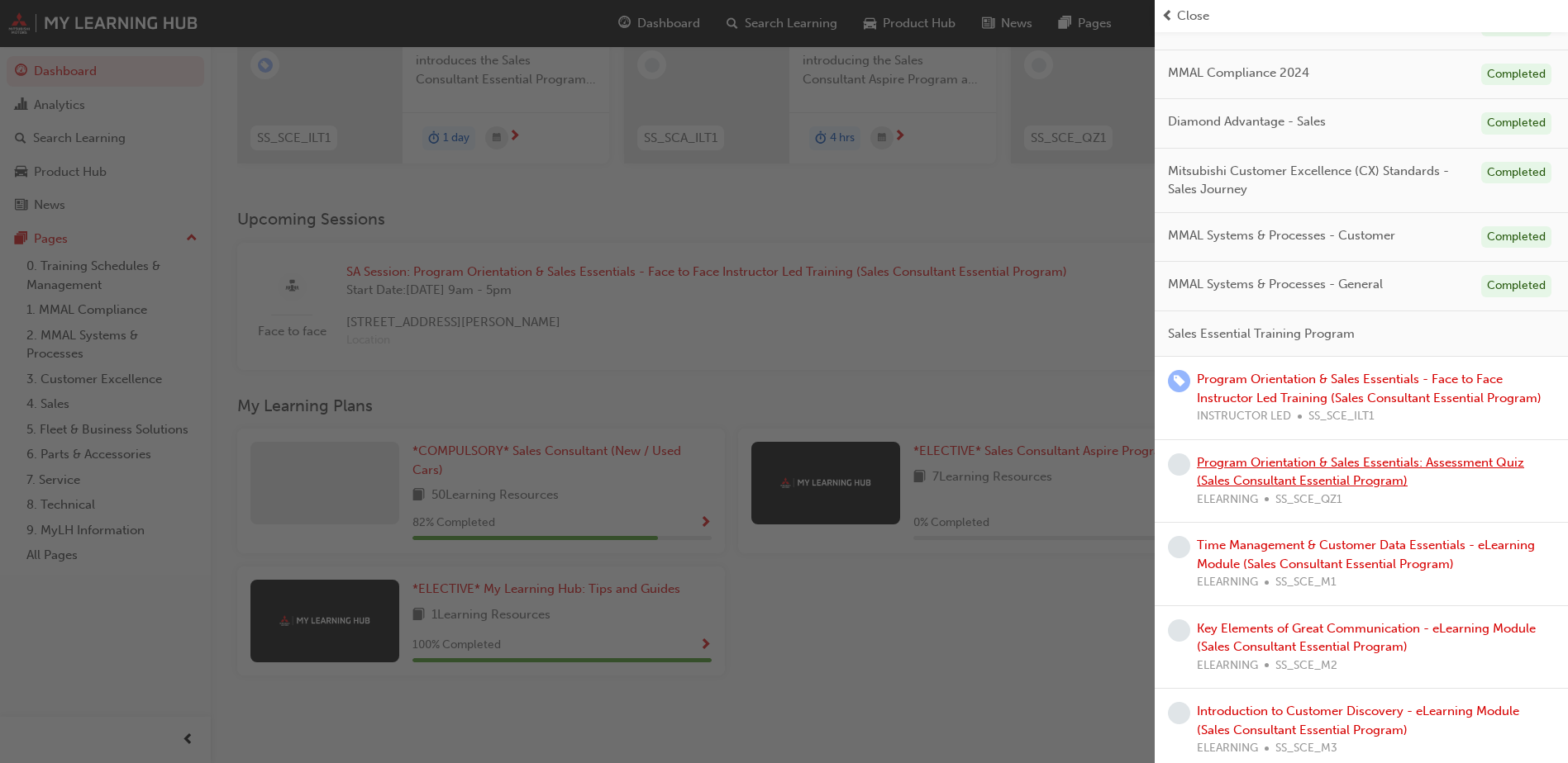
click at [1360, 483] on link "Program Orientation & Sales Essentials: Assessment Quiz (Sales Consultant Essen…" at bounding box center [1360, 471] width 327 height 34
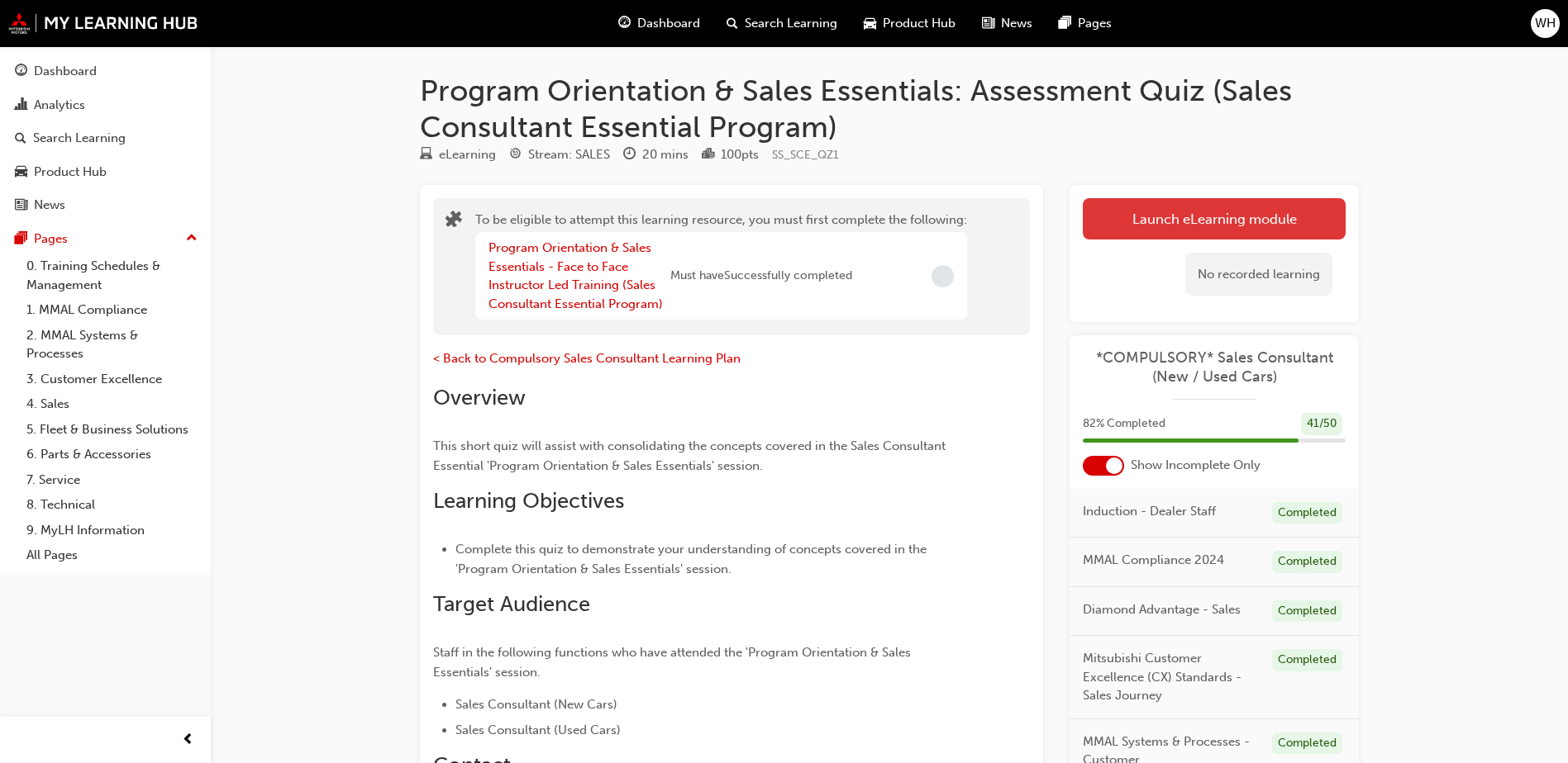
click at [1171, 210] on button "Launch eLearning module" at bounding box center [1213, 219] width 263 height 41
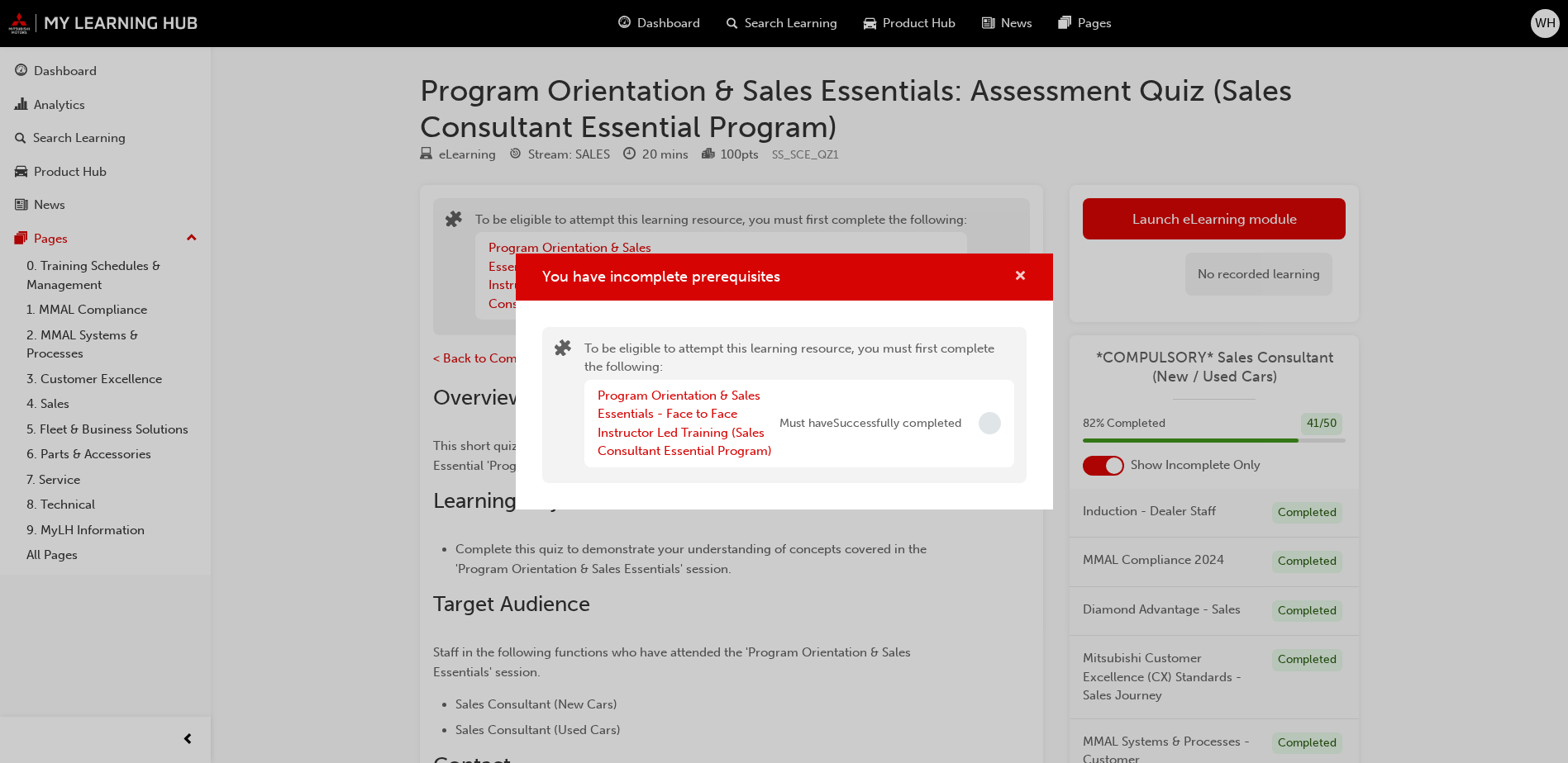
click at [1022, 272] on span "cross-icon" at bounding box center [1020, 278] width 12 height 15
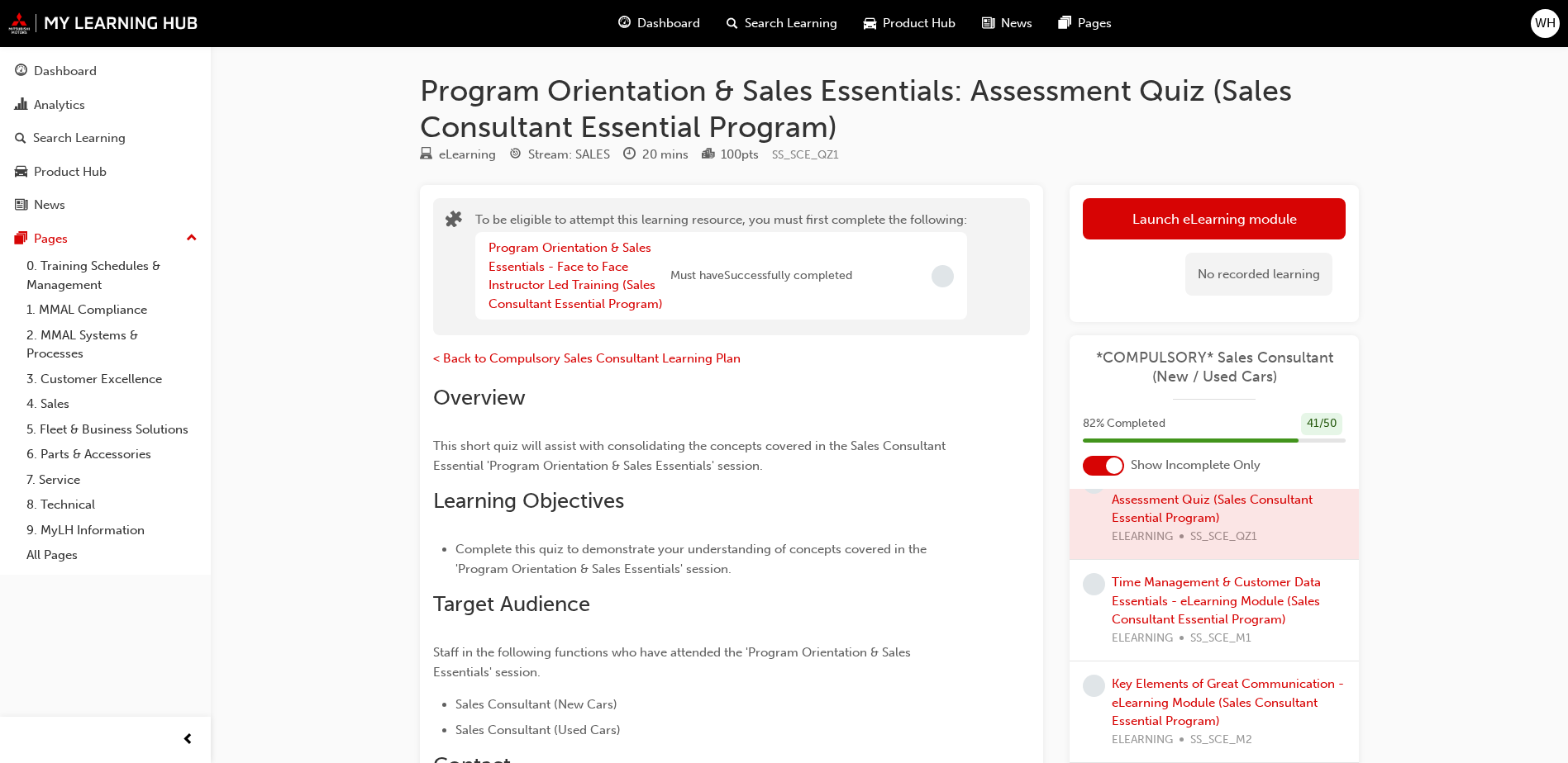
scroll to position [578, 0]
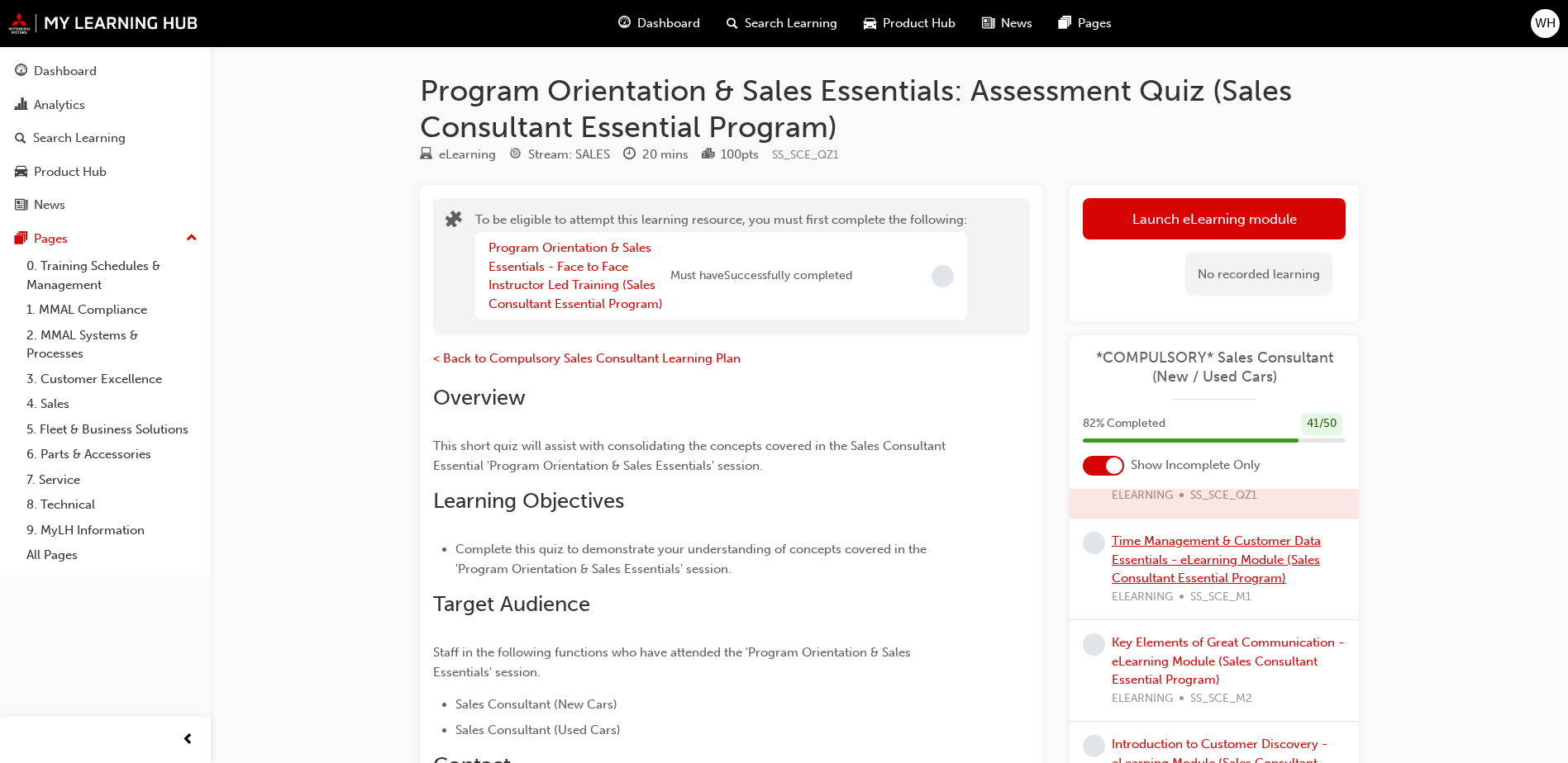
click at [1247, 567] on link "Time Management & Customer Data Essentials - eLearning Module (Sales Consultant…" at bounding box center [1216, 559] width 209 height 52
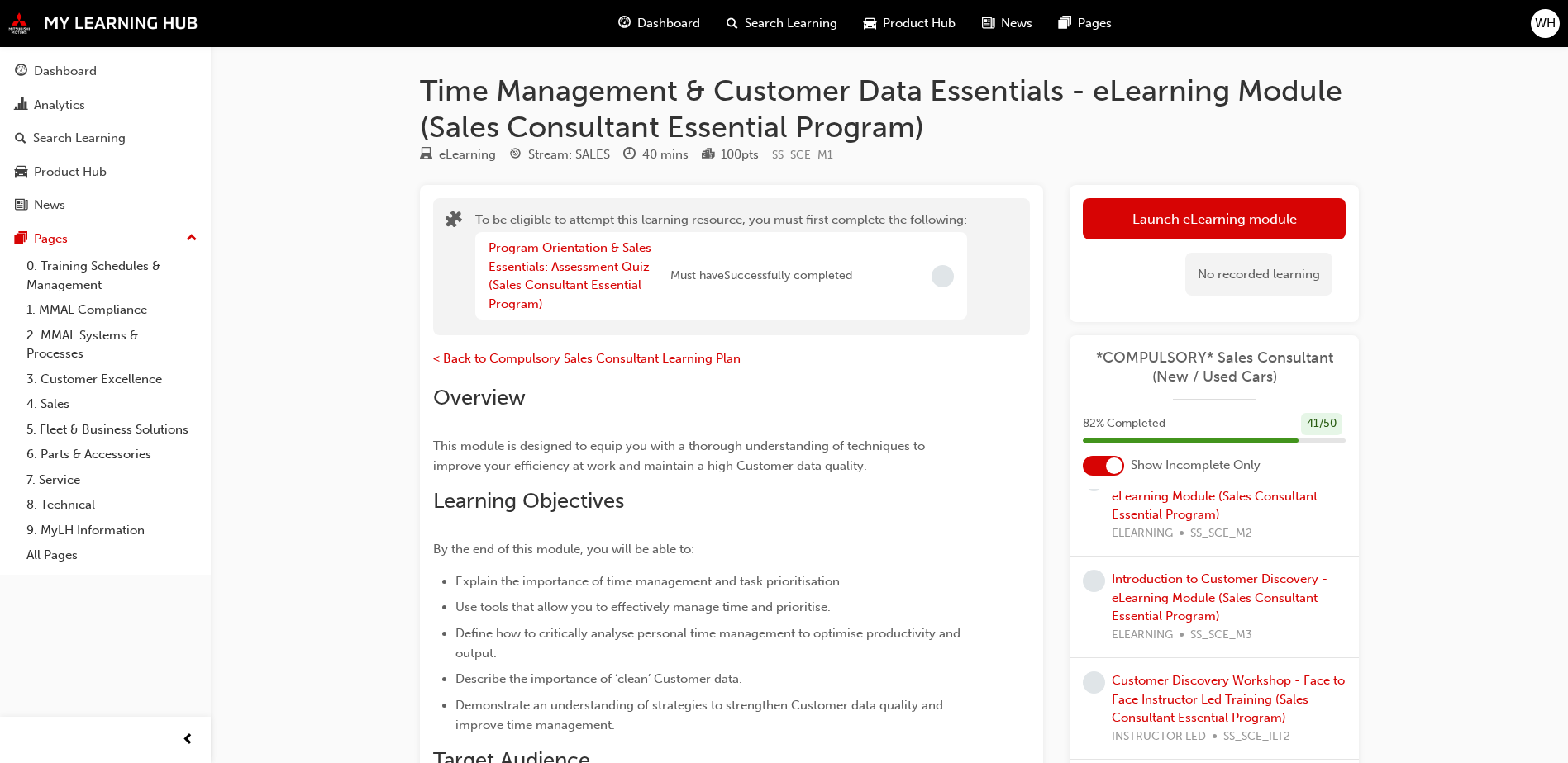
scroll to position [661, 0]
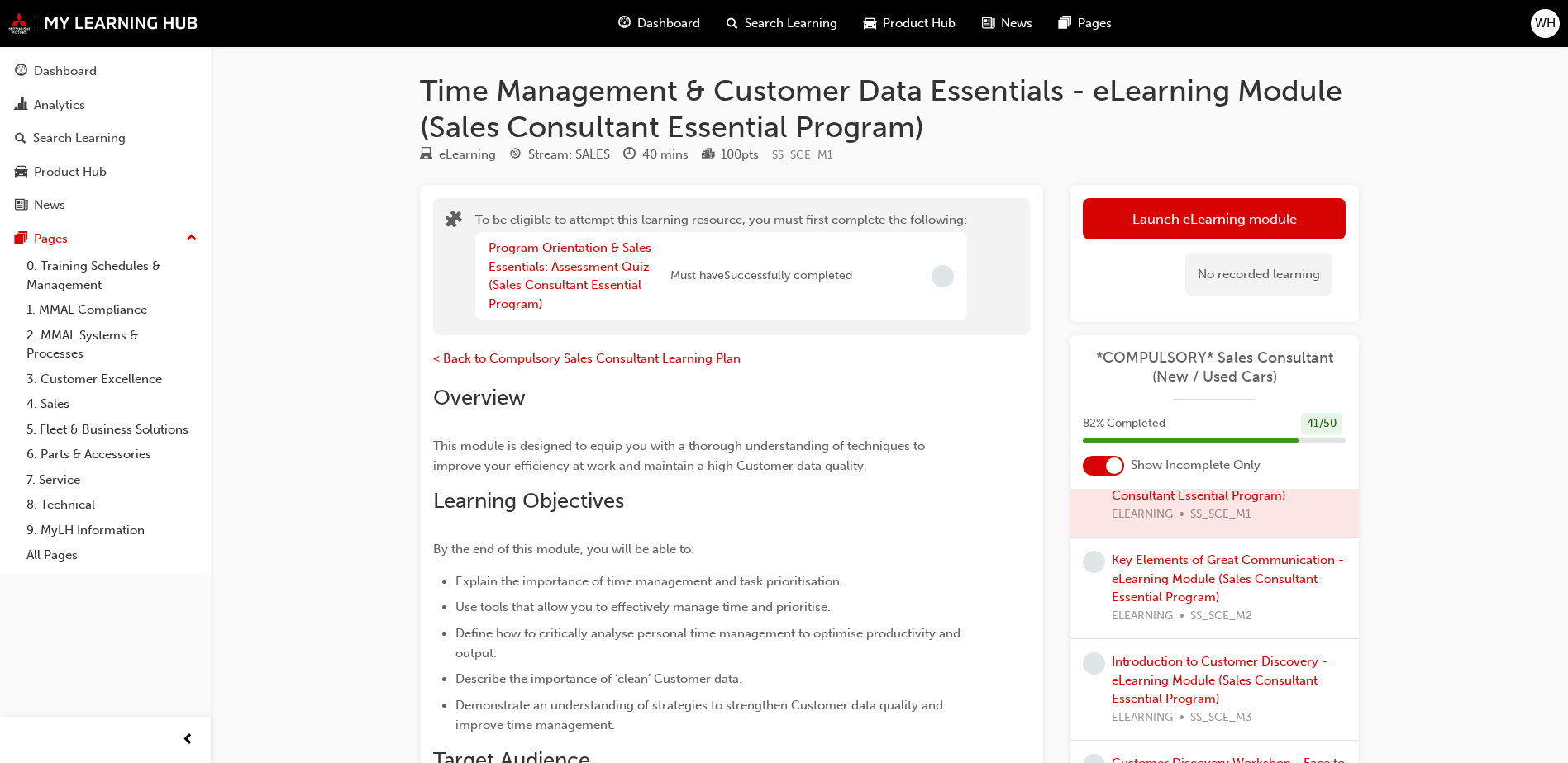
click at [1246, 589] on div "Key Elements of Great Communication - eLearning Module (Sales Consultant Essent…" at bounding box center [1228, 588] width 234 height 75
click at [1209, 588] on div "Key Elements of Great Communication - eLearning Module (Sales Consultant Essent…" at bounding box center [1228, 588] width 234 height 75
click at [1203, 594] on link "Key Elements of Great Communication - eLearning Module (Sales Consultant Essent…" at bounding box center [1227, 578] width 232 height 52
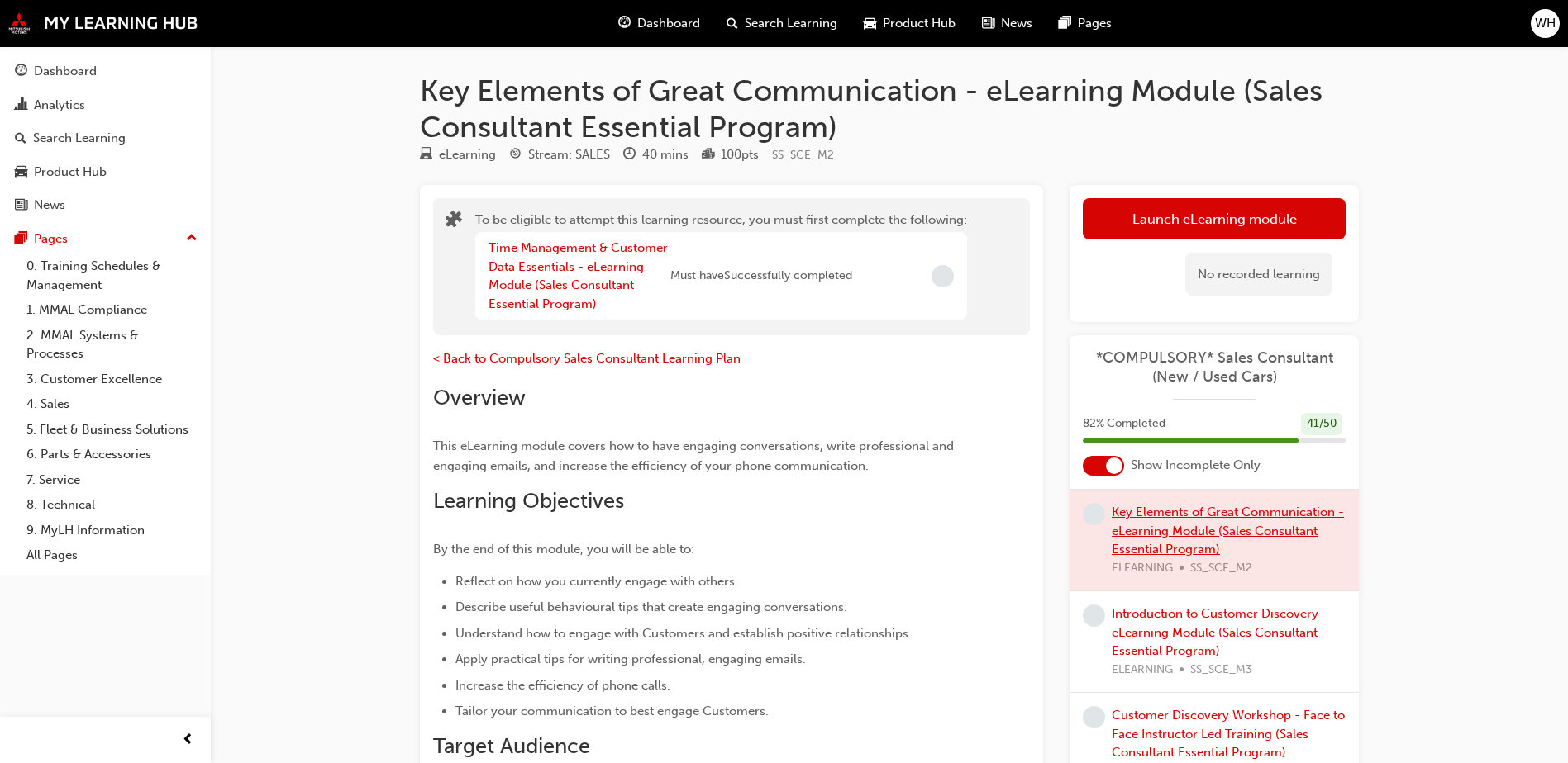
scroll to position [743, 0]
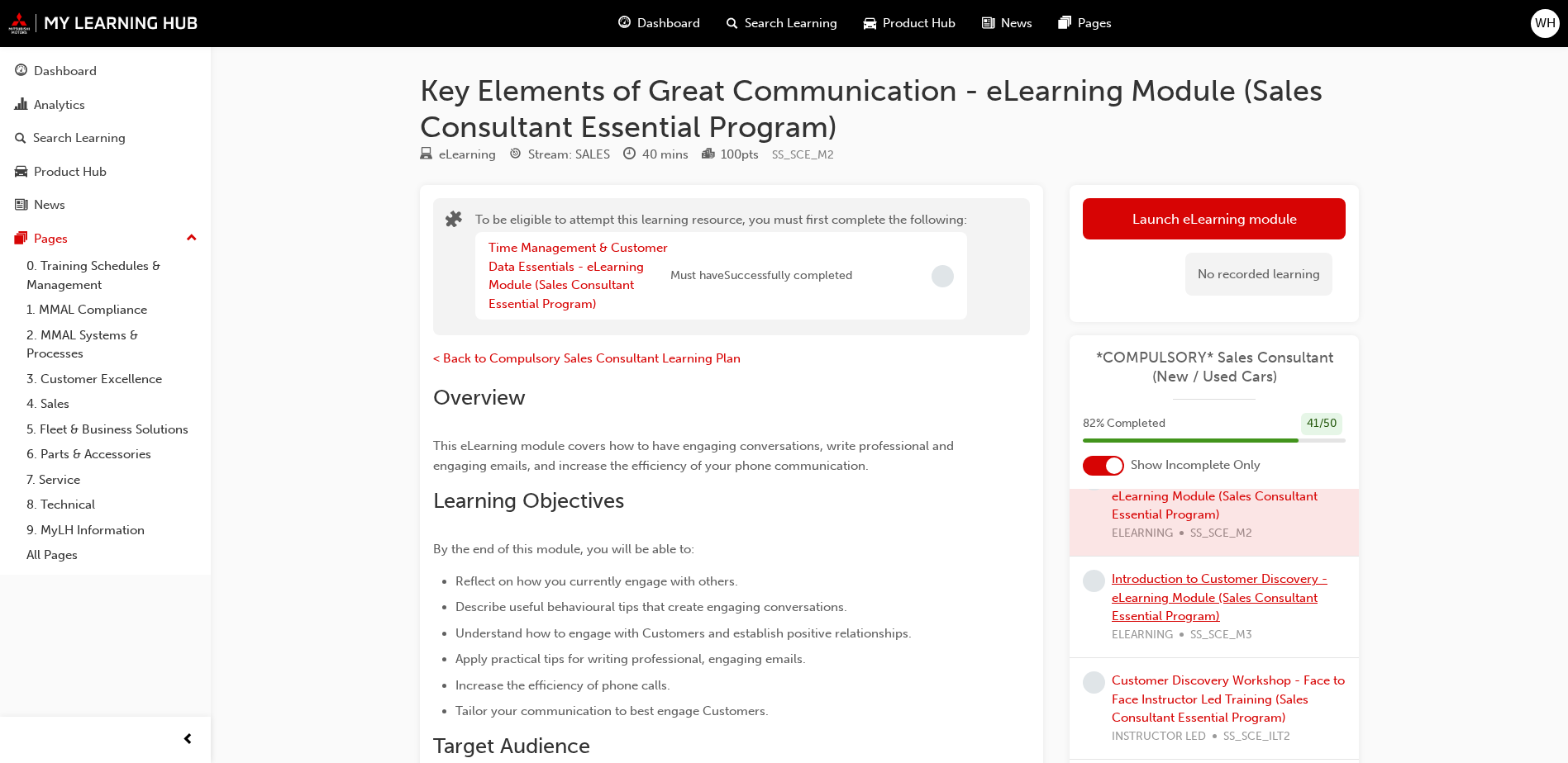
click at [1135, 572] on link "Introduction to Customer Discovery - eLearning Module (Sales Consultant Essenti…" at bounding box center [1219, 597] width 215 height 52
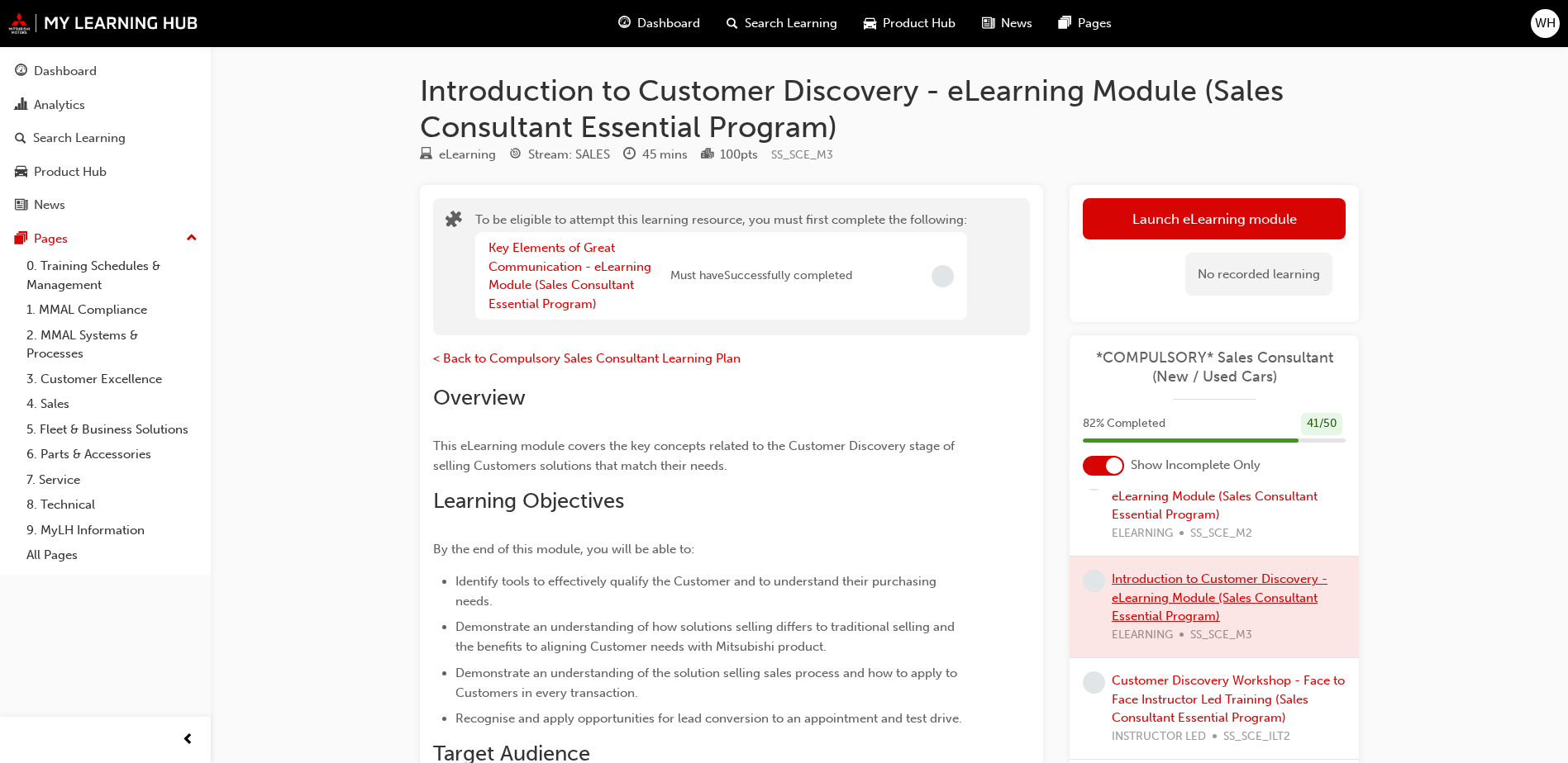
scroll to position [826, 0]
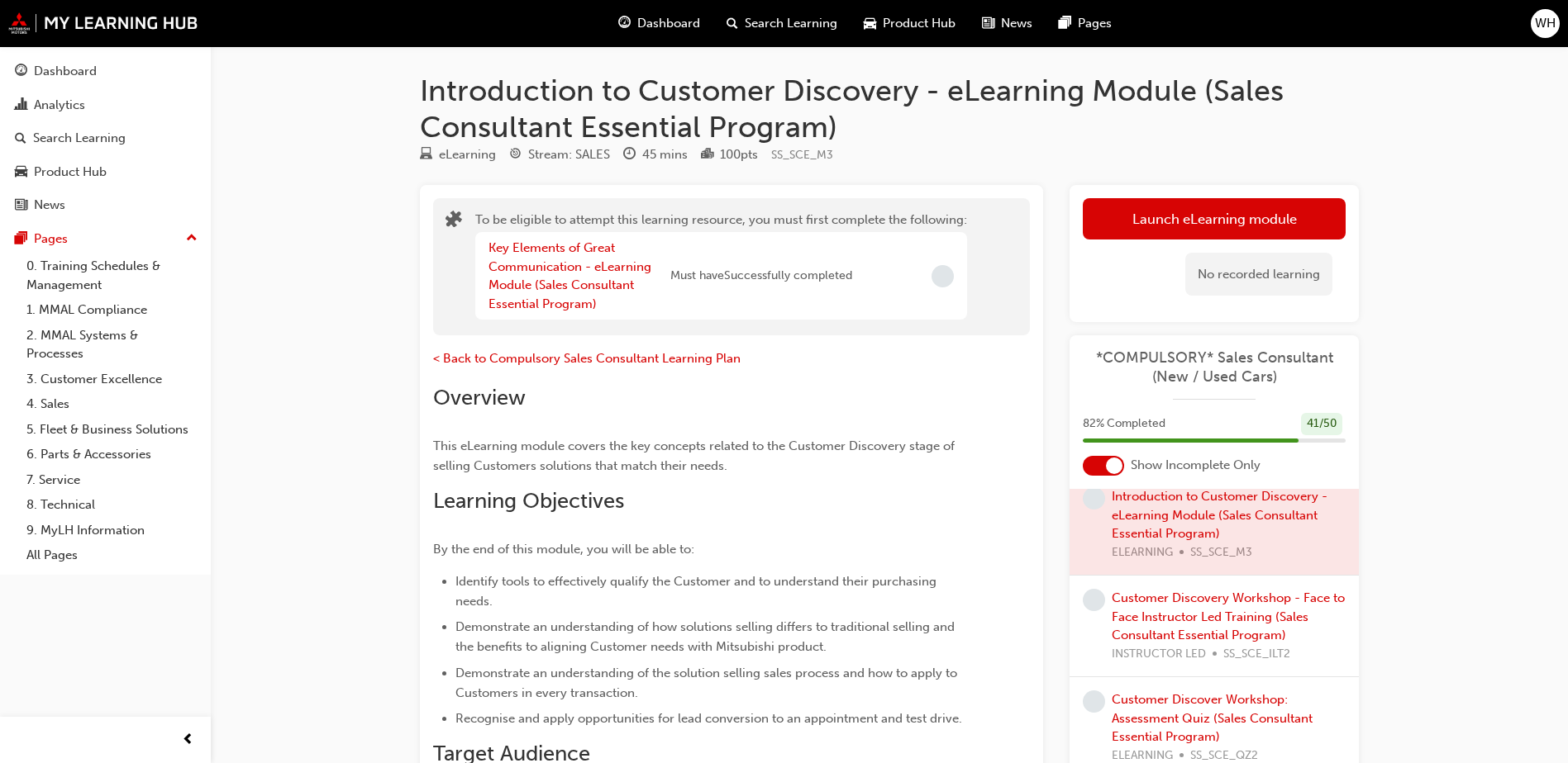
click at [1141, 607] on div "Customer Discovery Workshop - Face to Face Instructor Led Training (Sales Consu…" at bounding box center [1228, 626] width 234 height 75
click at [1150, 611] on link "Customer Discovery Workshop - Face to Face Instructor Led Training (Sales Consu…" at bounding box center [1227, 616] width 233 height 52
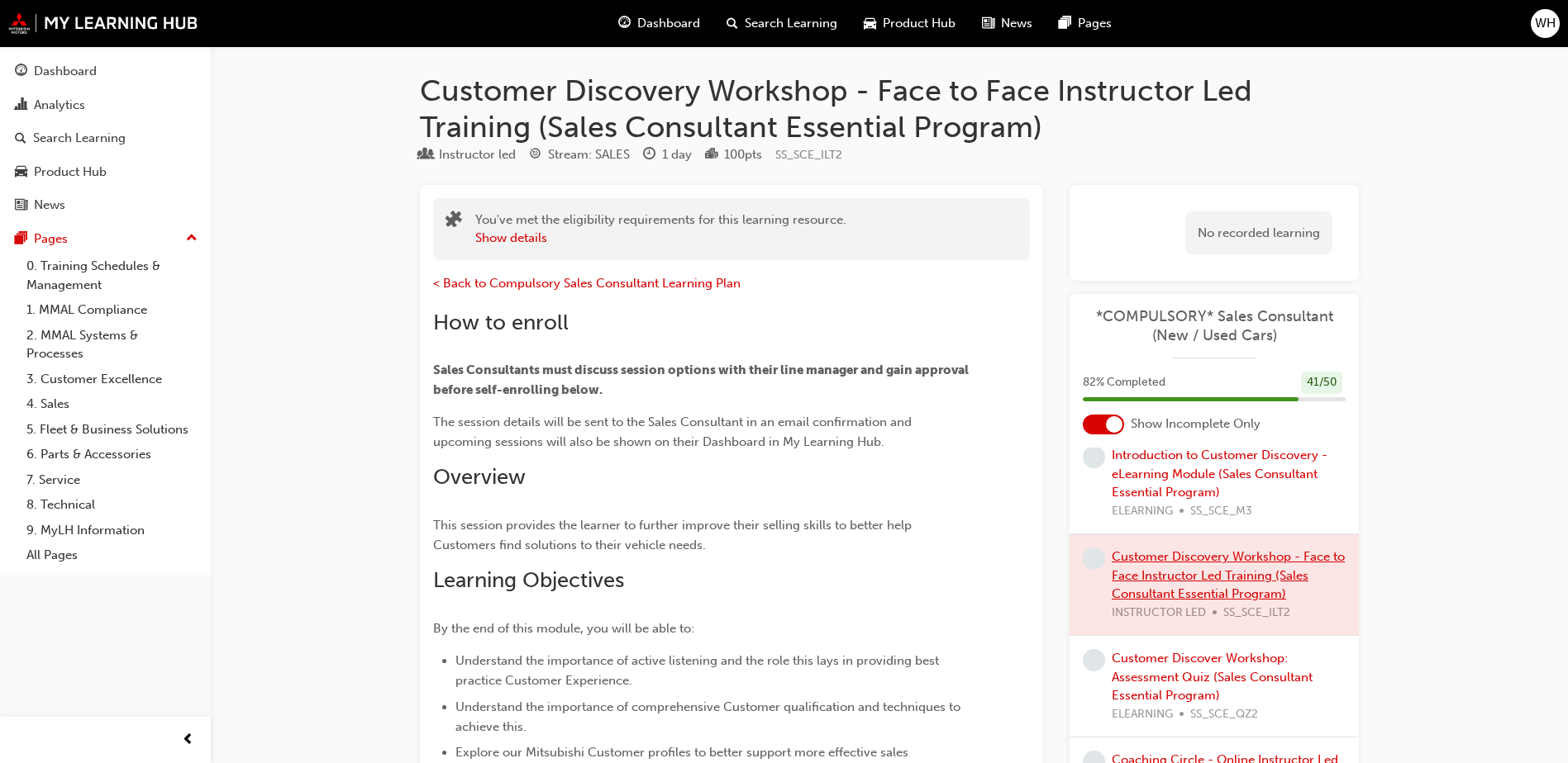
scroll to position [909, 0]
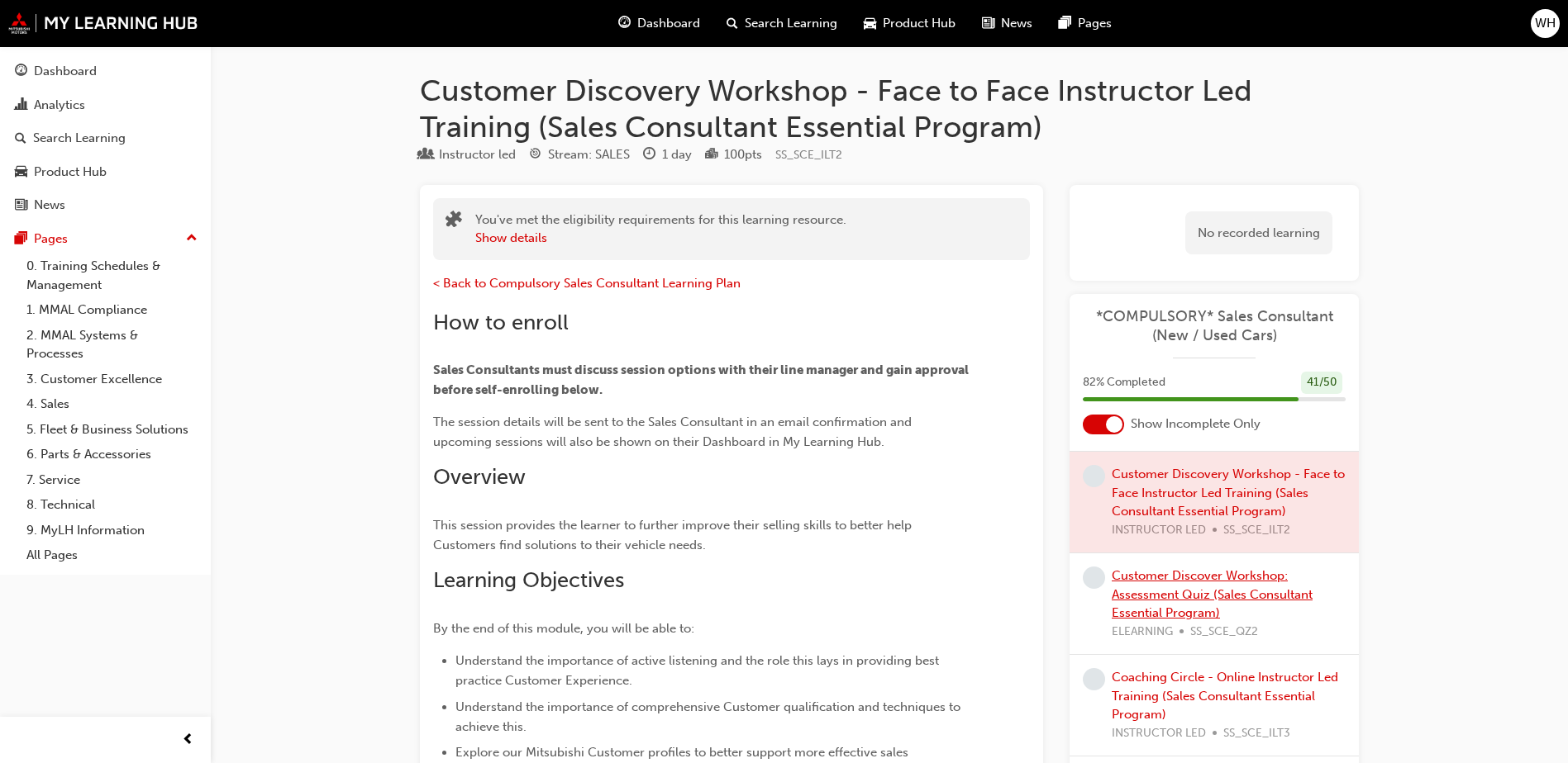
click at [1177, 609] on link "Customer Discover Workshop: Assessment Quiz (Sales Consultant Essential Program)" at bounding box center [1212, 594] width 201 height 52
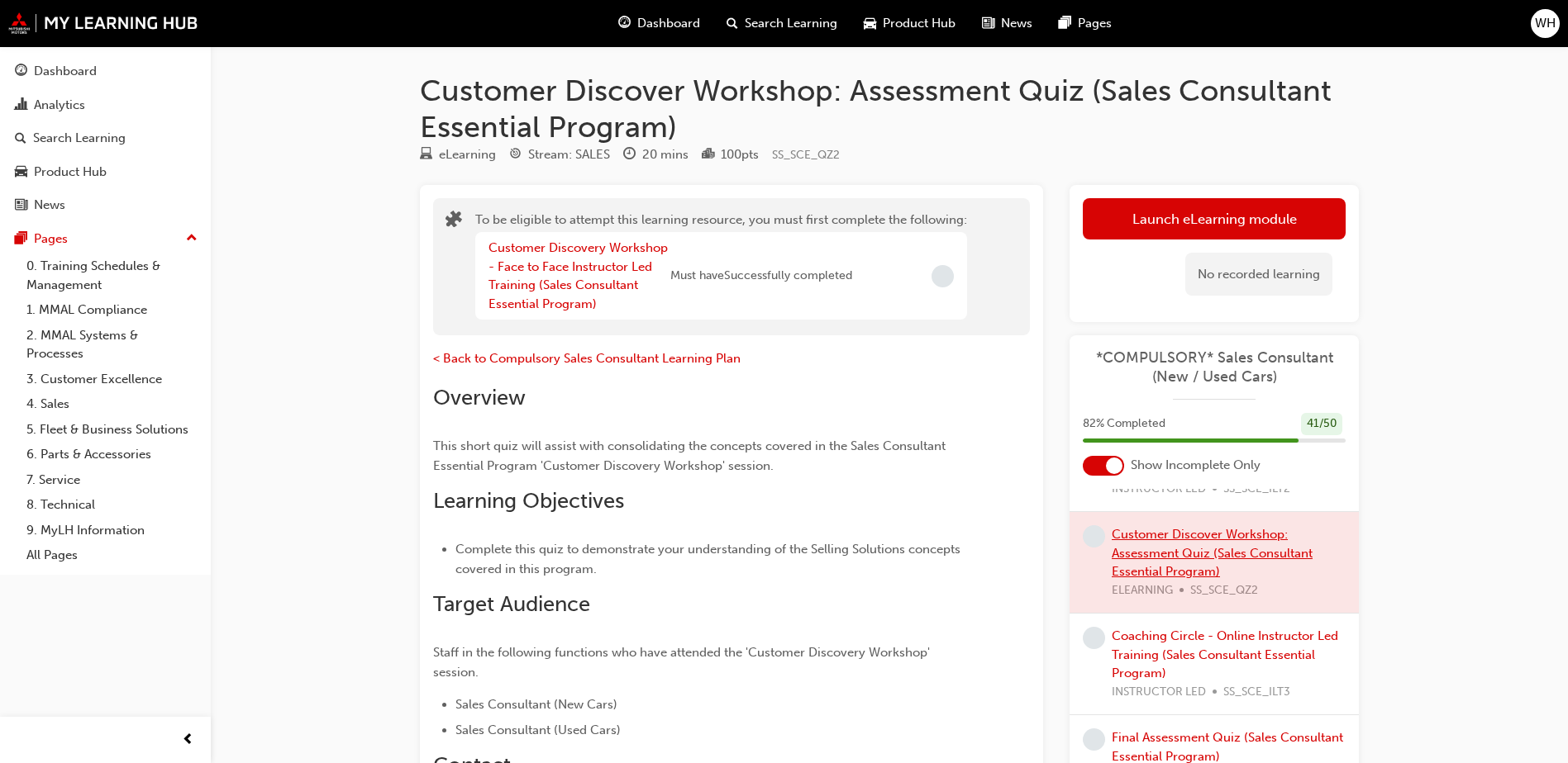
scroll to position [1074, 0]
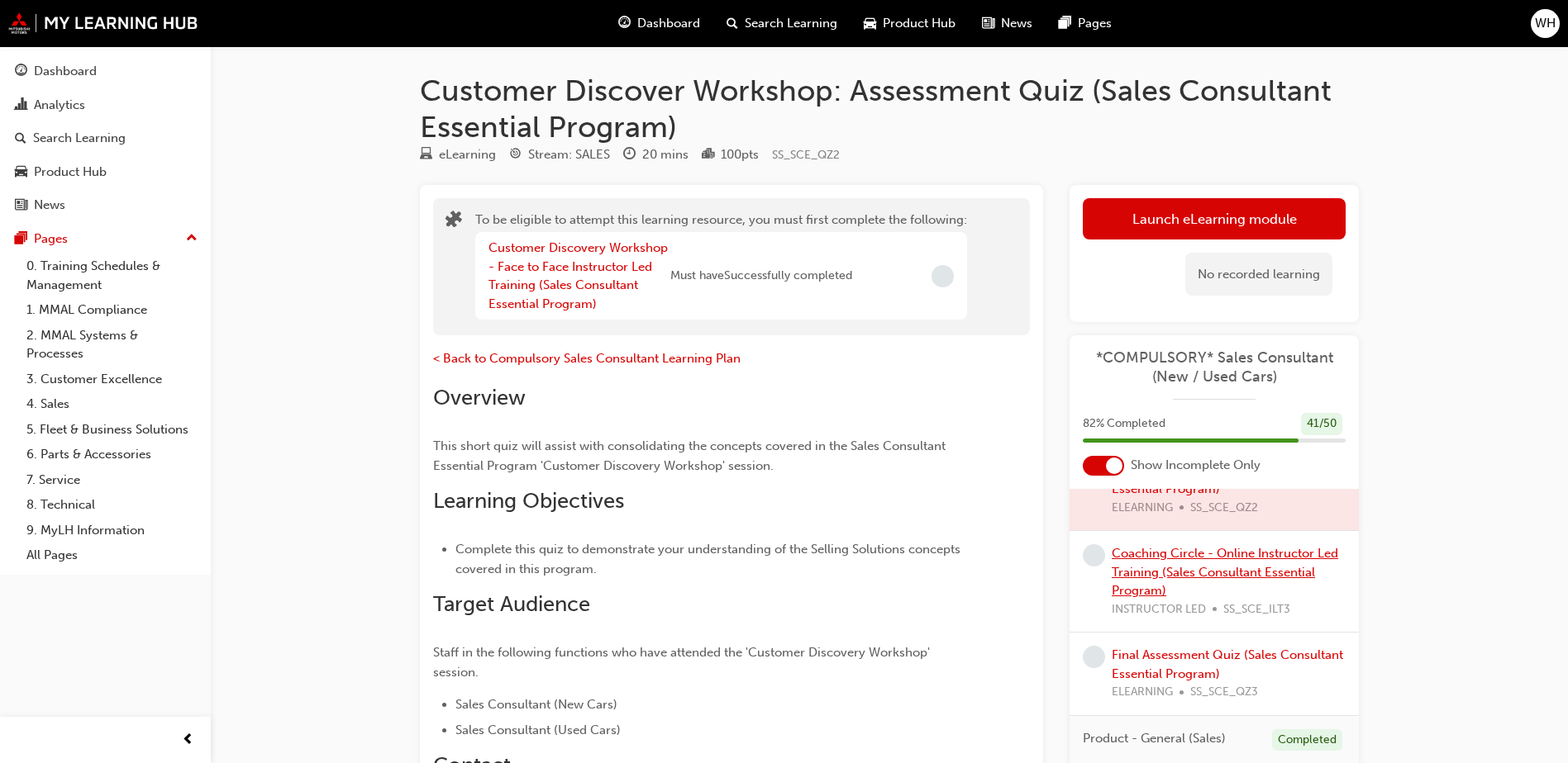
click at [1155, 557] on link "Coaching Circle - Online Instructor Led Training (Sales Consultant Essential Pr…" at bounding box center [1224, 572] width 226 height 52
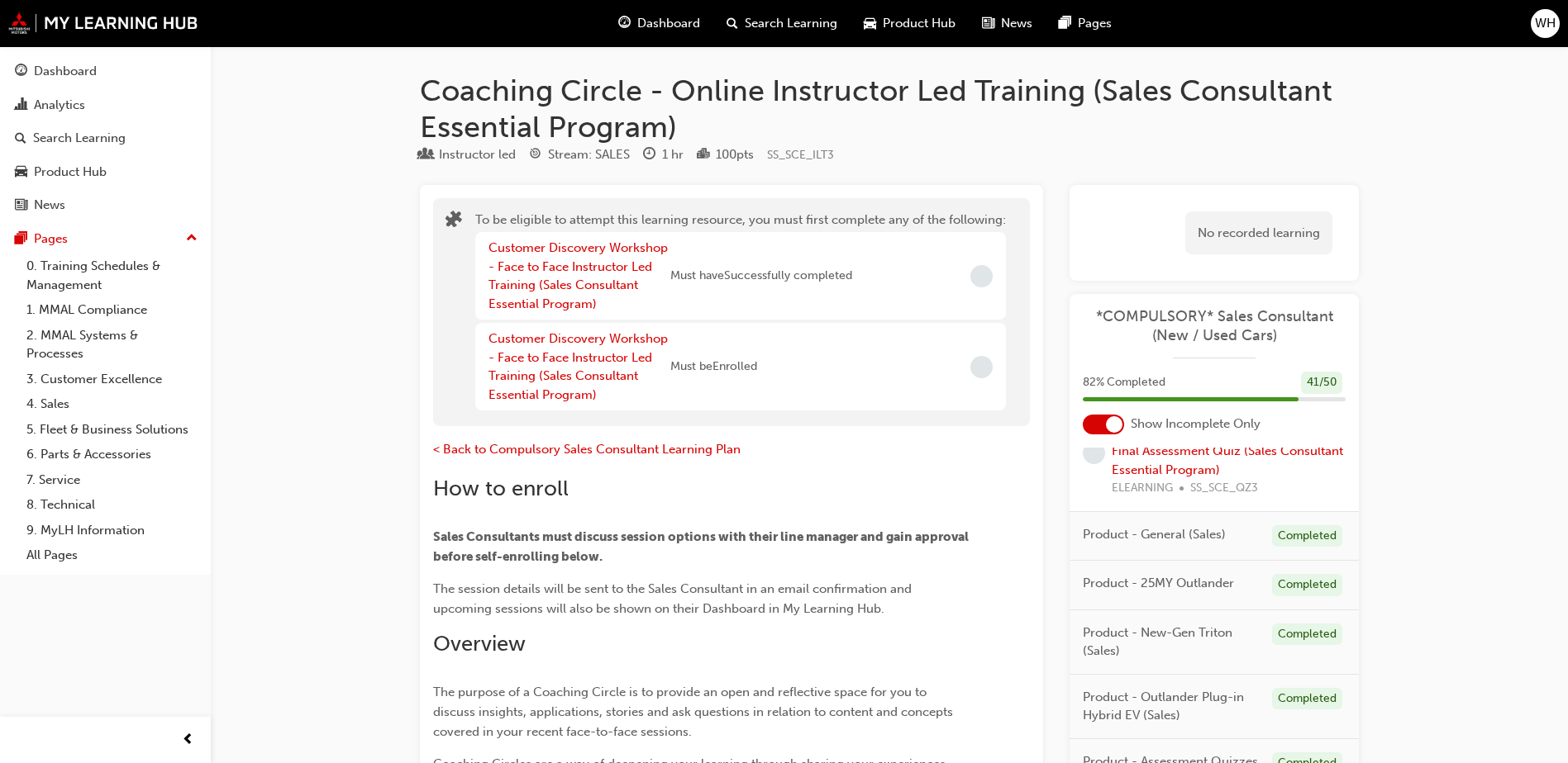
scroll to position [1239, 0]
click at [1166, 452] on link "Final Assessment Quiz (Sales Consultant Essential Program)" at bounding box center [1227, 458] width 231 height 34
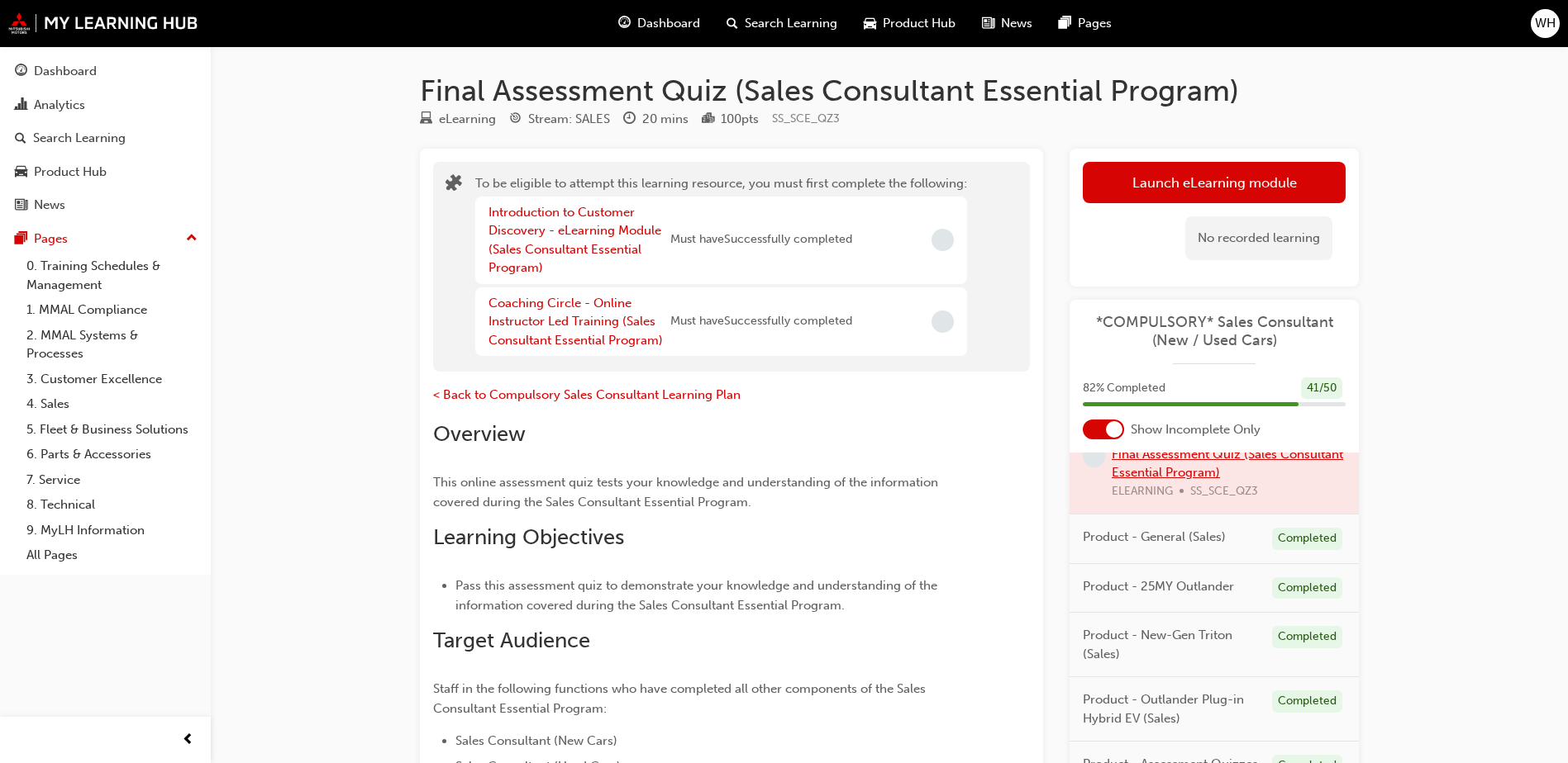
scroll to position [1263, 0]
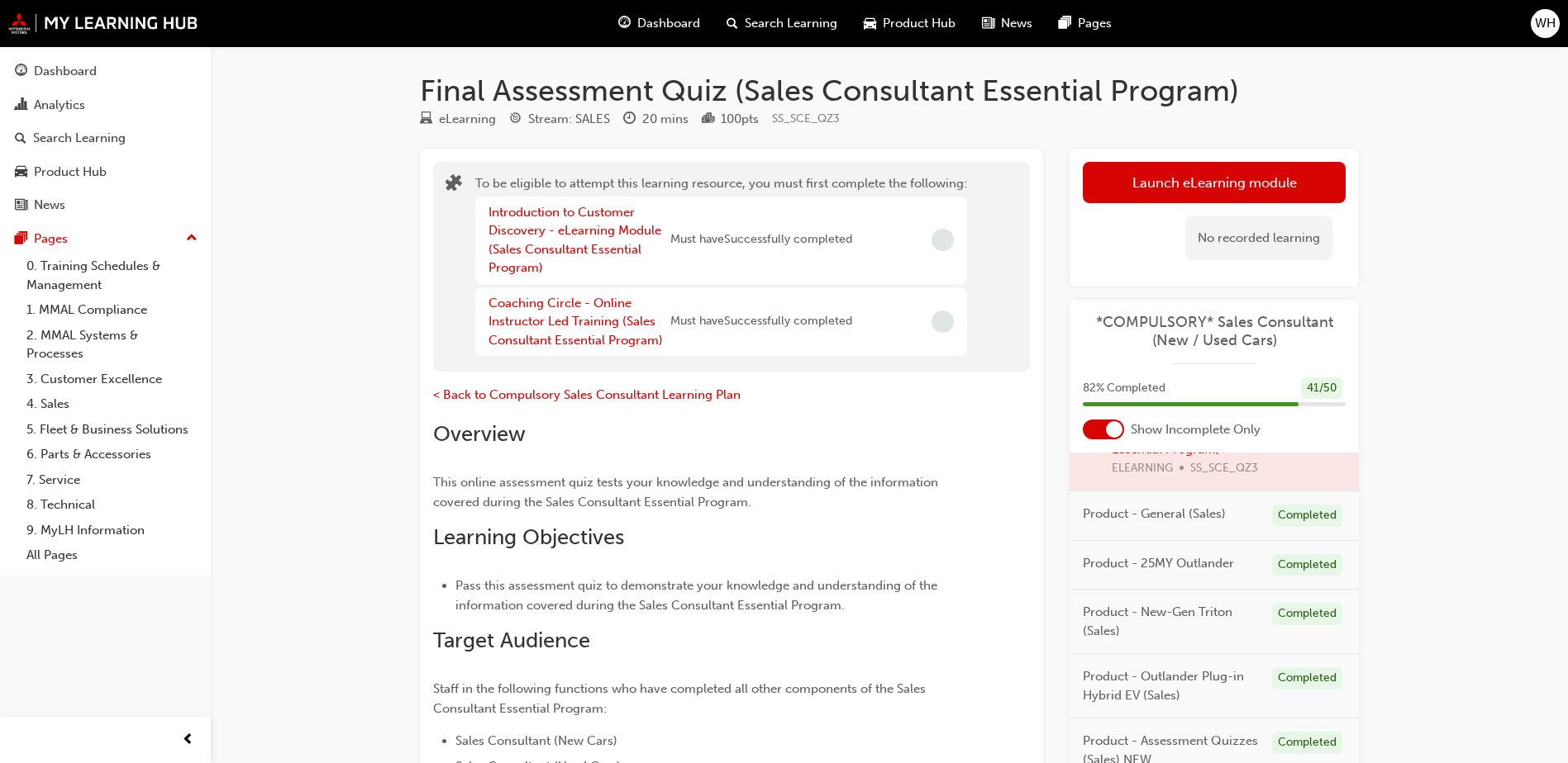
click at [632, 24] on div "Dashboard" at bounding box center [659, 23] width 109 height 34
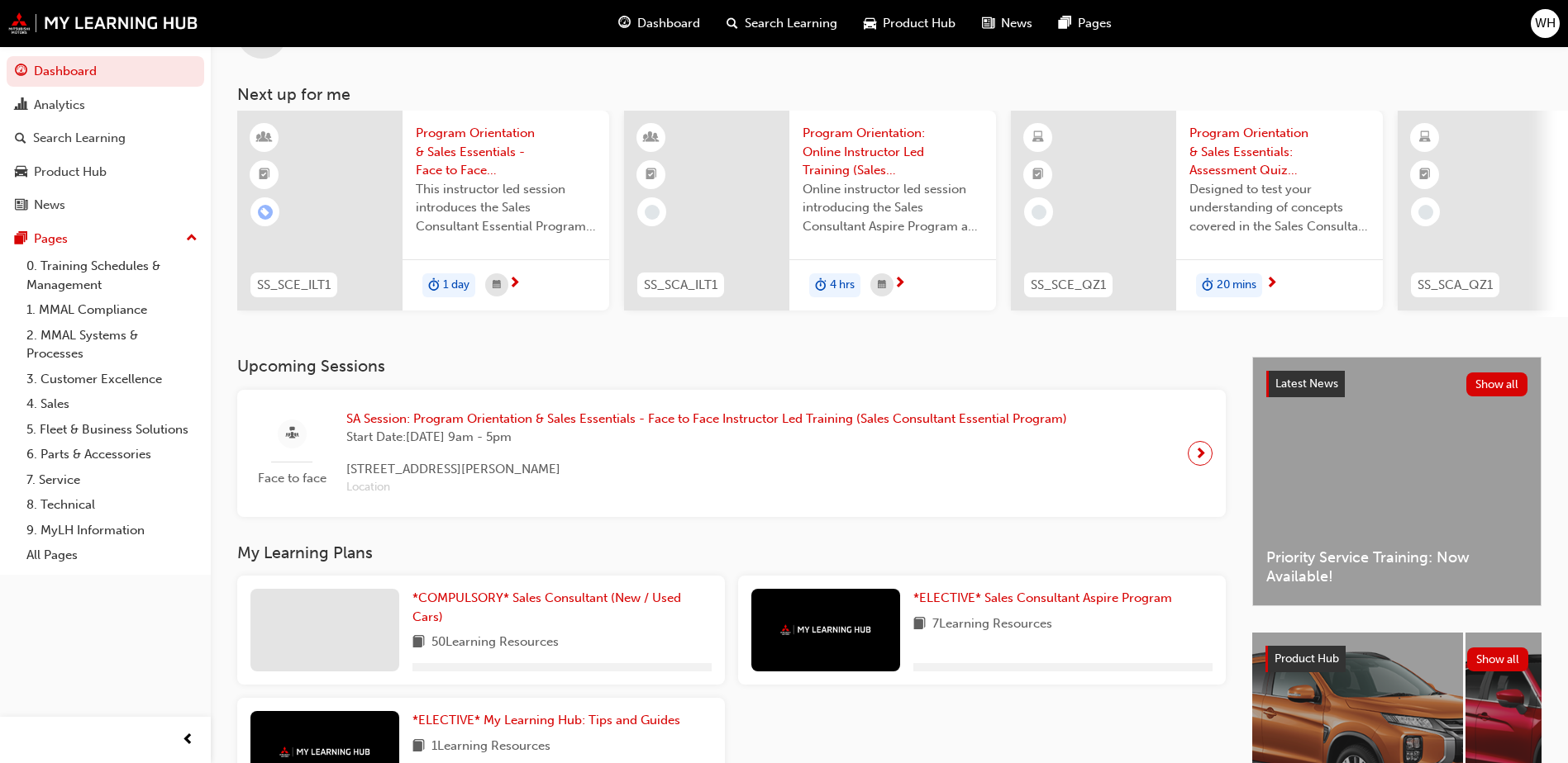
scroll to position [83, 0]
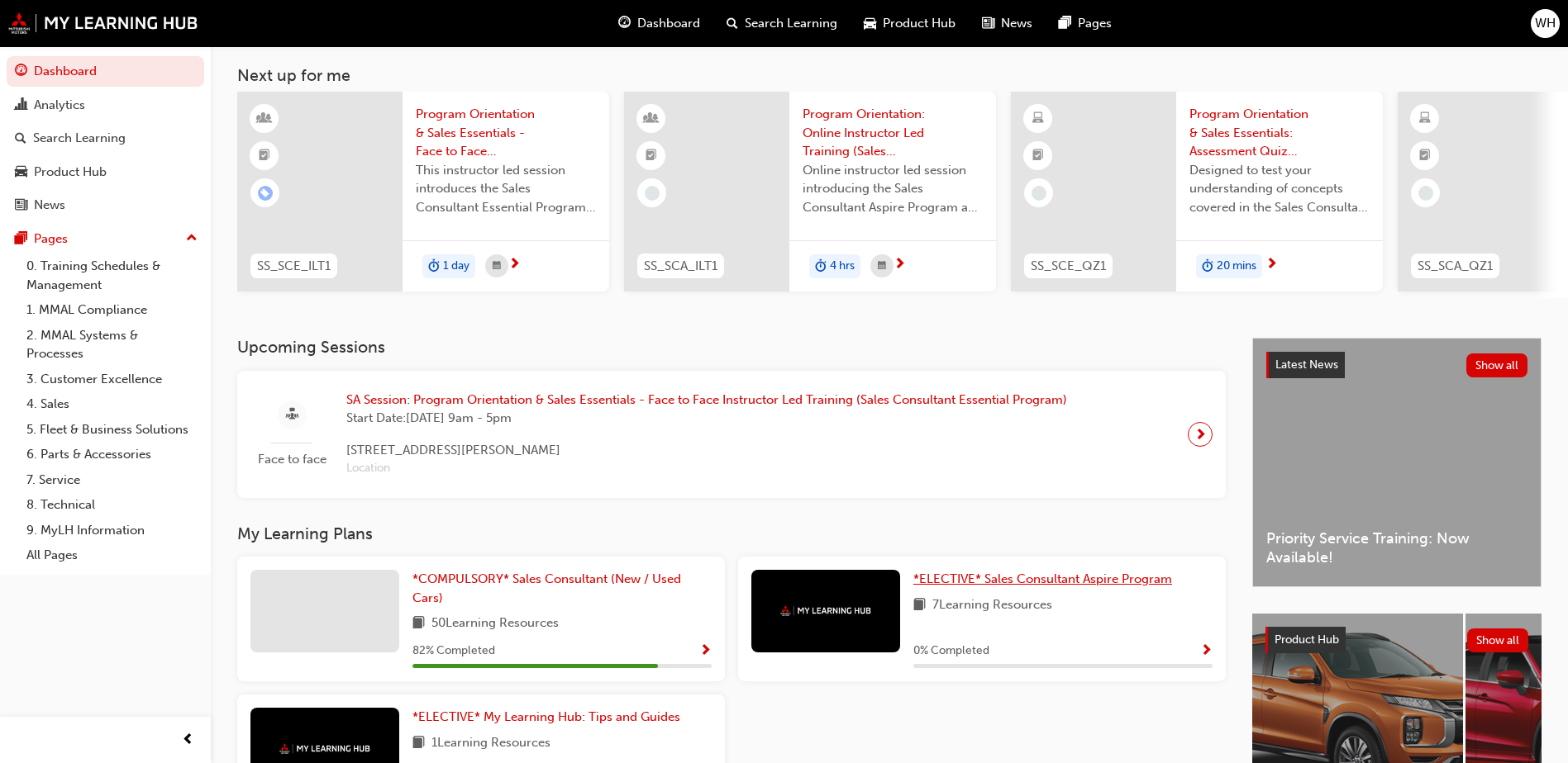
click at [1035, 577] on link "*ELECTIVE* Sales Consultant Aspire Program" at bounding box center [1046, 579] width 265 height 19
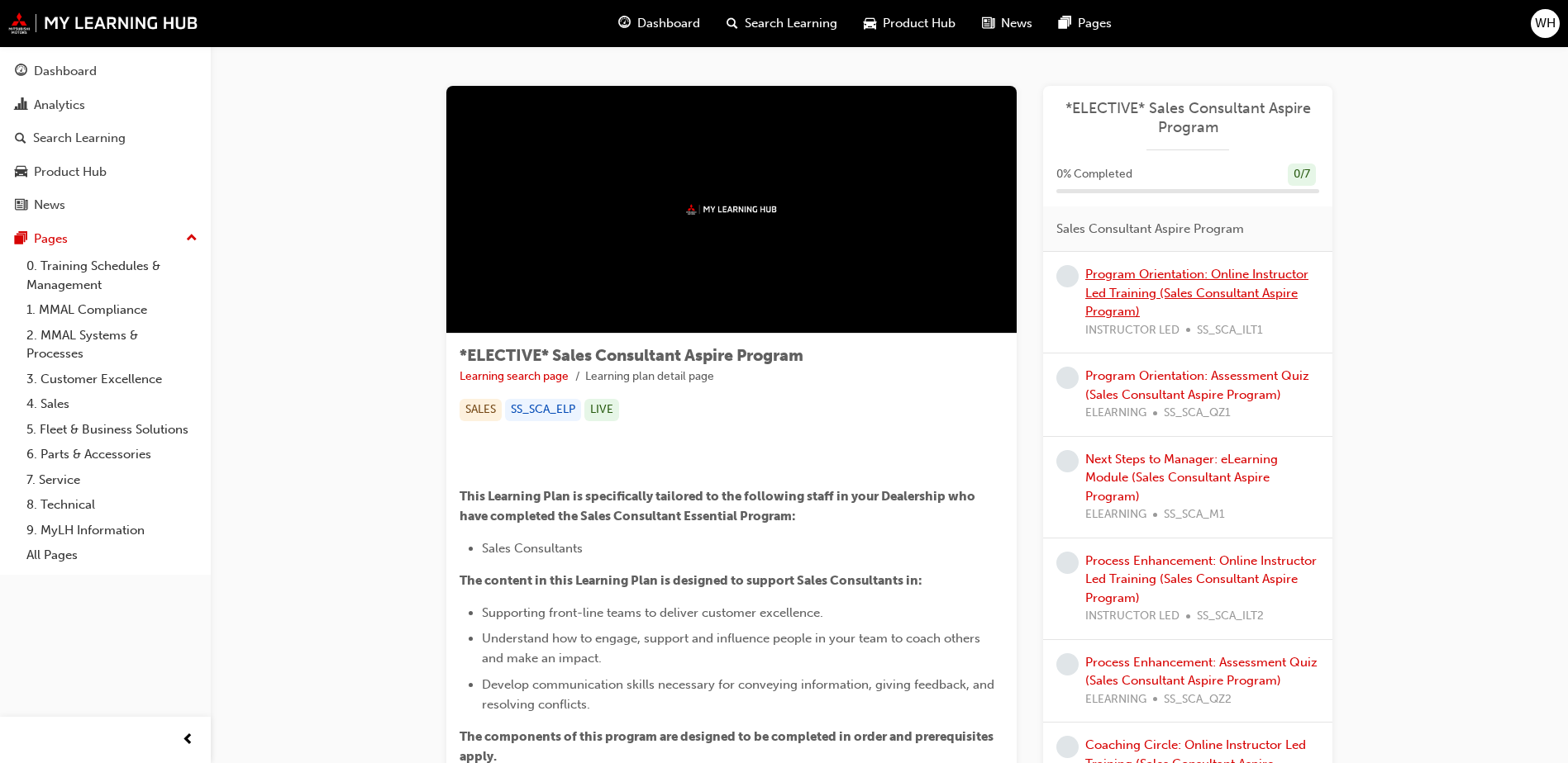
click at [1174, 279] on link "Program Orientation: Online Instructor Led Training (Sales Consultant Aspire Pr…" at bounding box center [1196, 292] width 223 height 52
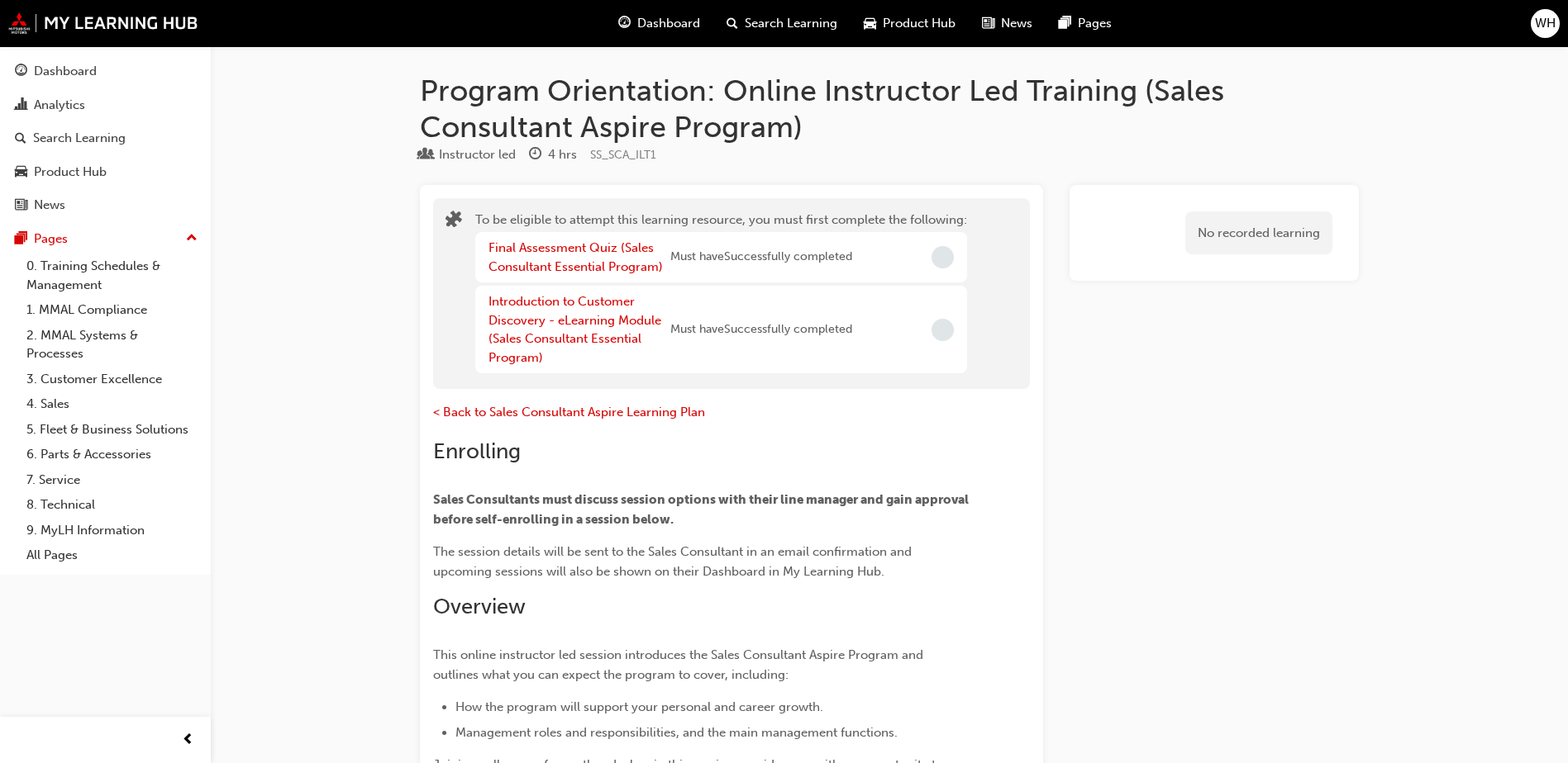
click at [113, 55] on button "Dashboard Analytics Search Learning Product Hub News Pages" at bounding box center [105, 138] width 197 height 171
click at [113, 66] on div "Dashboard" at bounding box center [105, 71] width 181 height 21
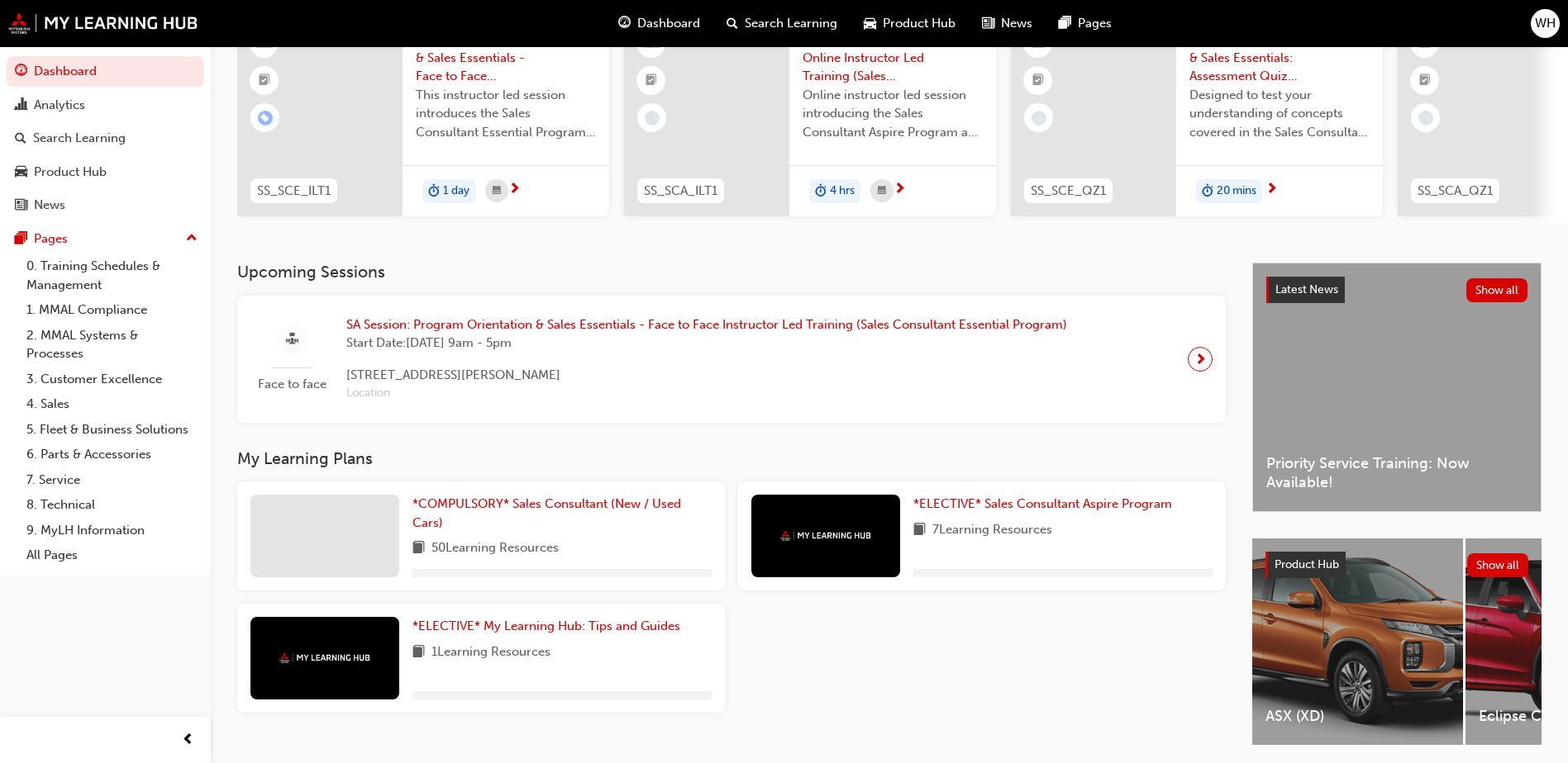
scroll to position [224, 0]
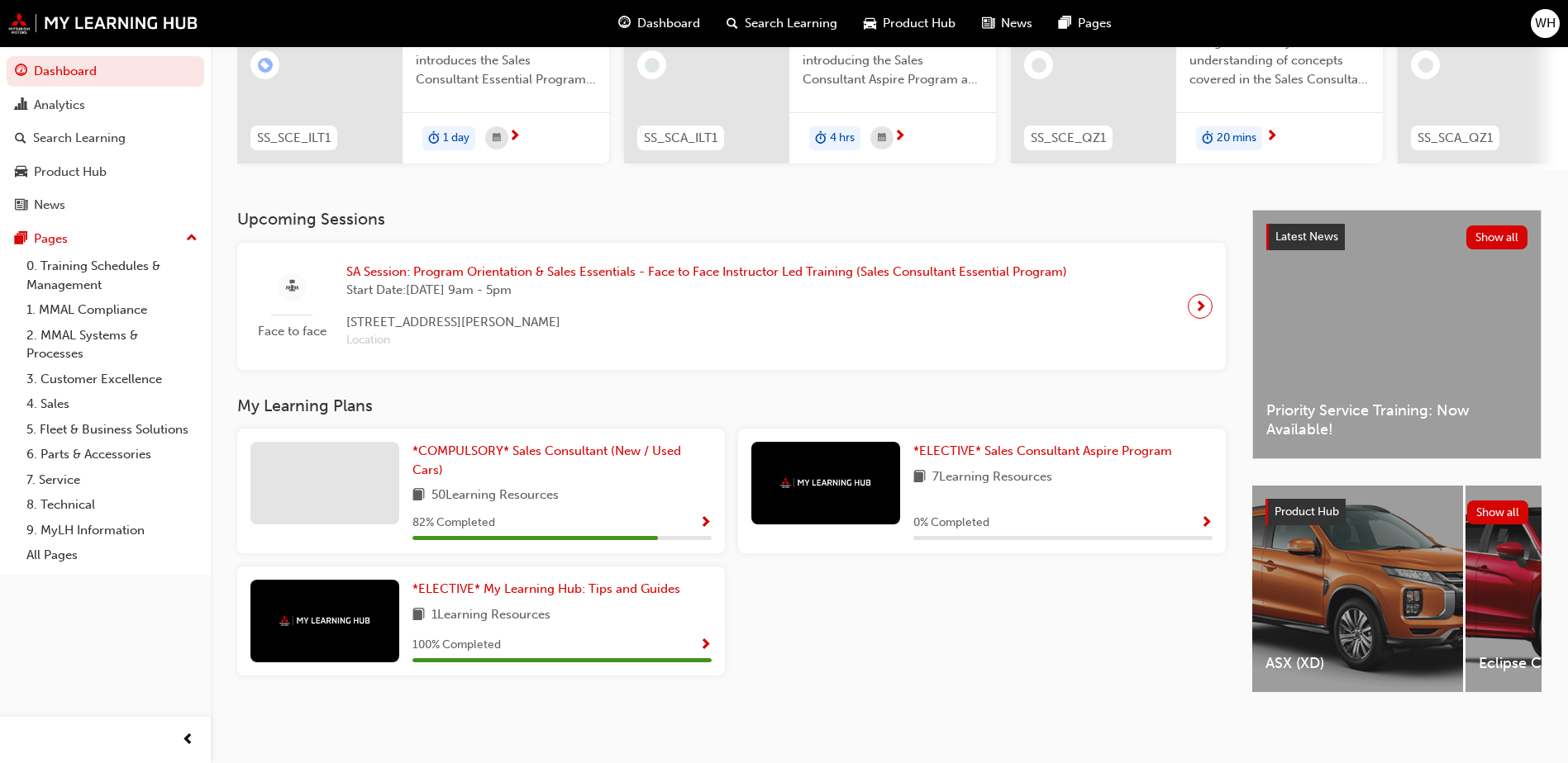
click at [707, 518] on span "Show Progress" at bounding box center [705, 524] width 12 height 15
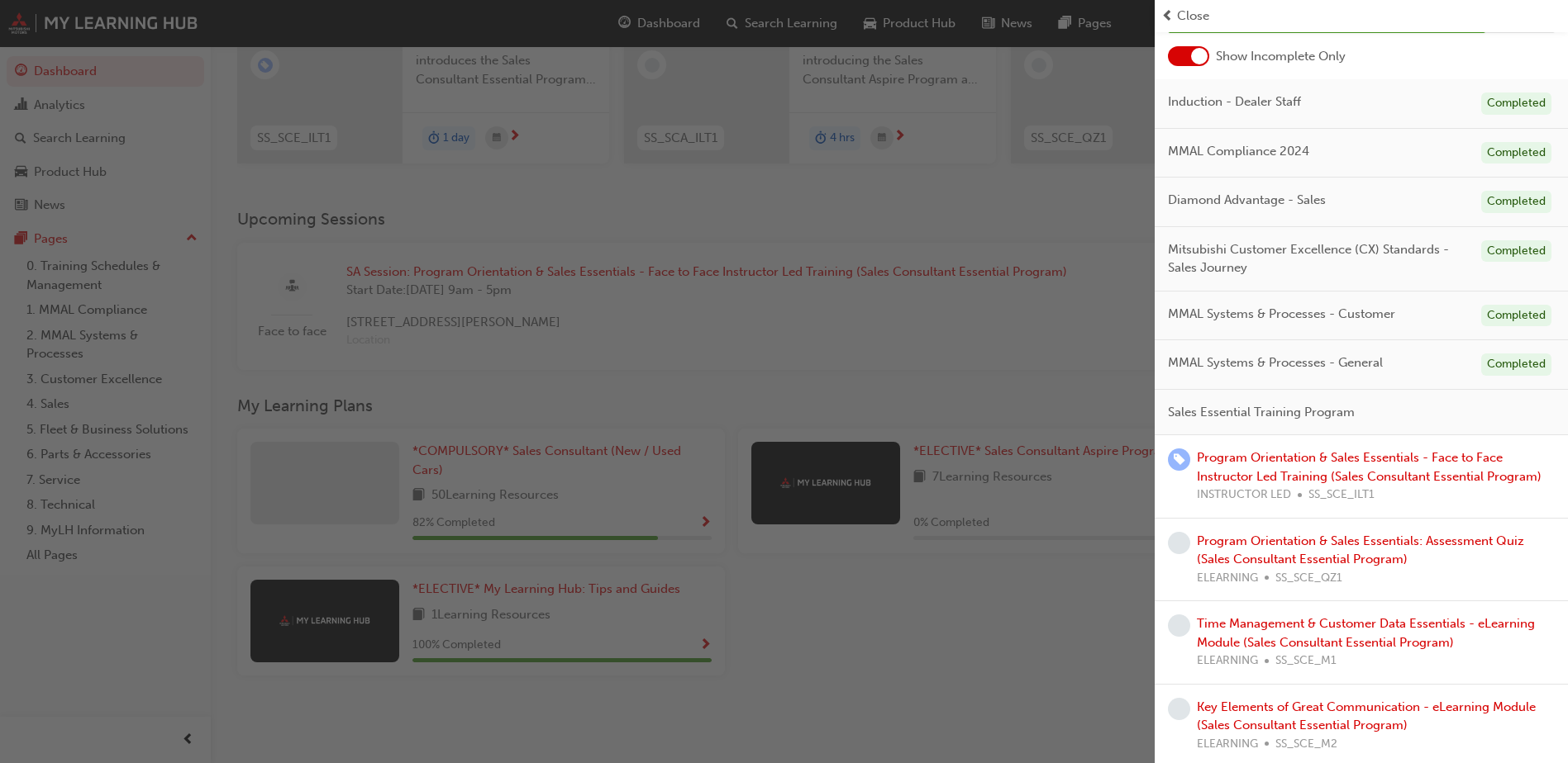
scroll to position [73, 0]
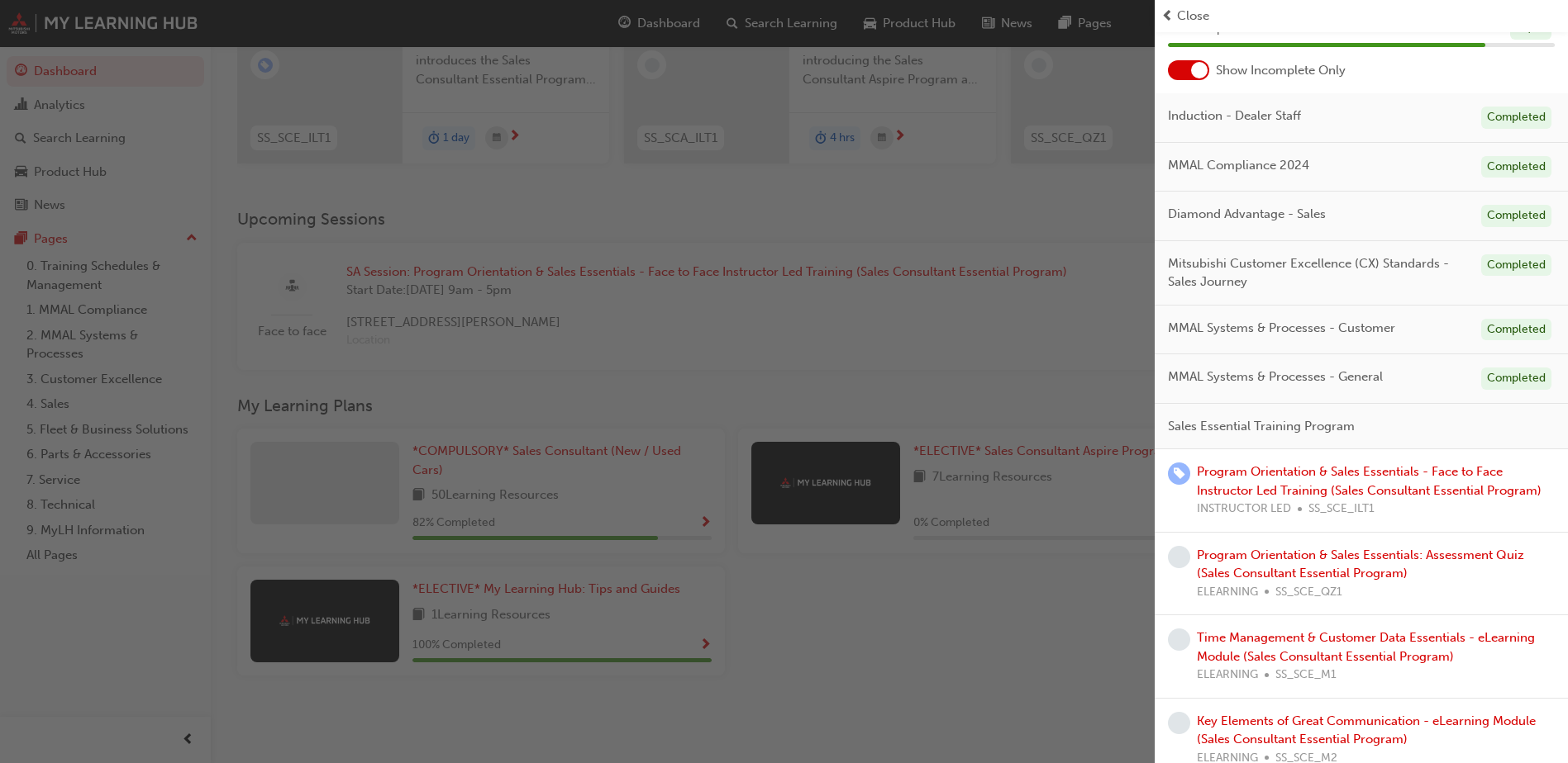
click at [1014, 353] on div "button" at bounding box center [577, 381] width 1154 height 763
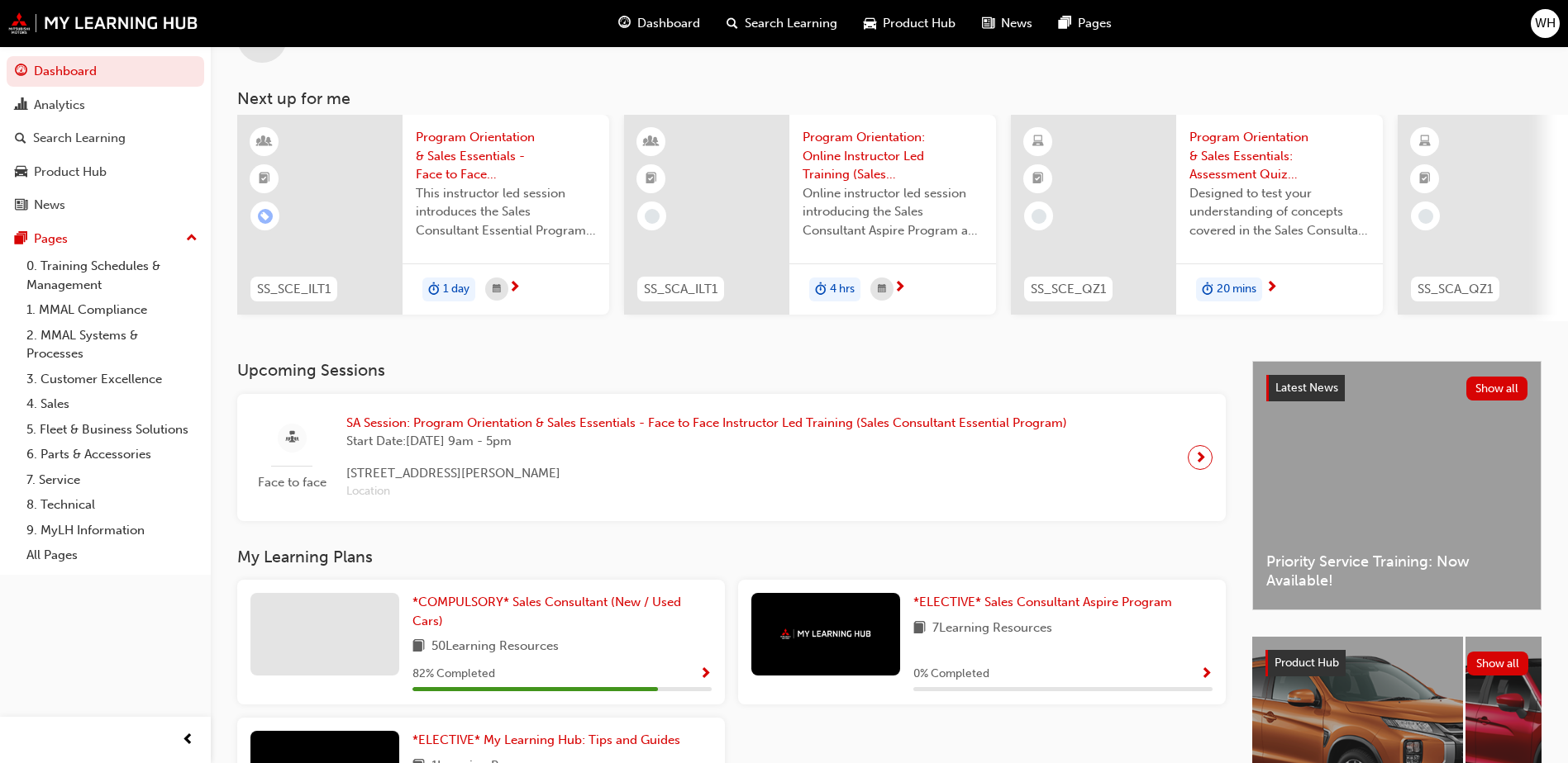
scroll to position [0, 0]
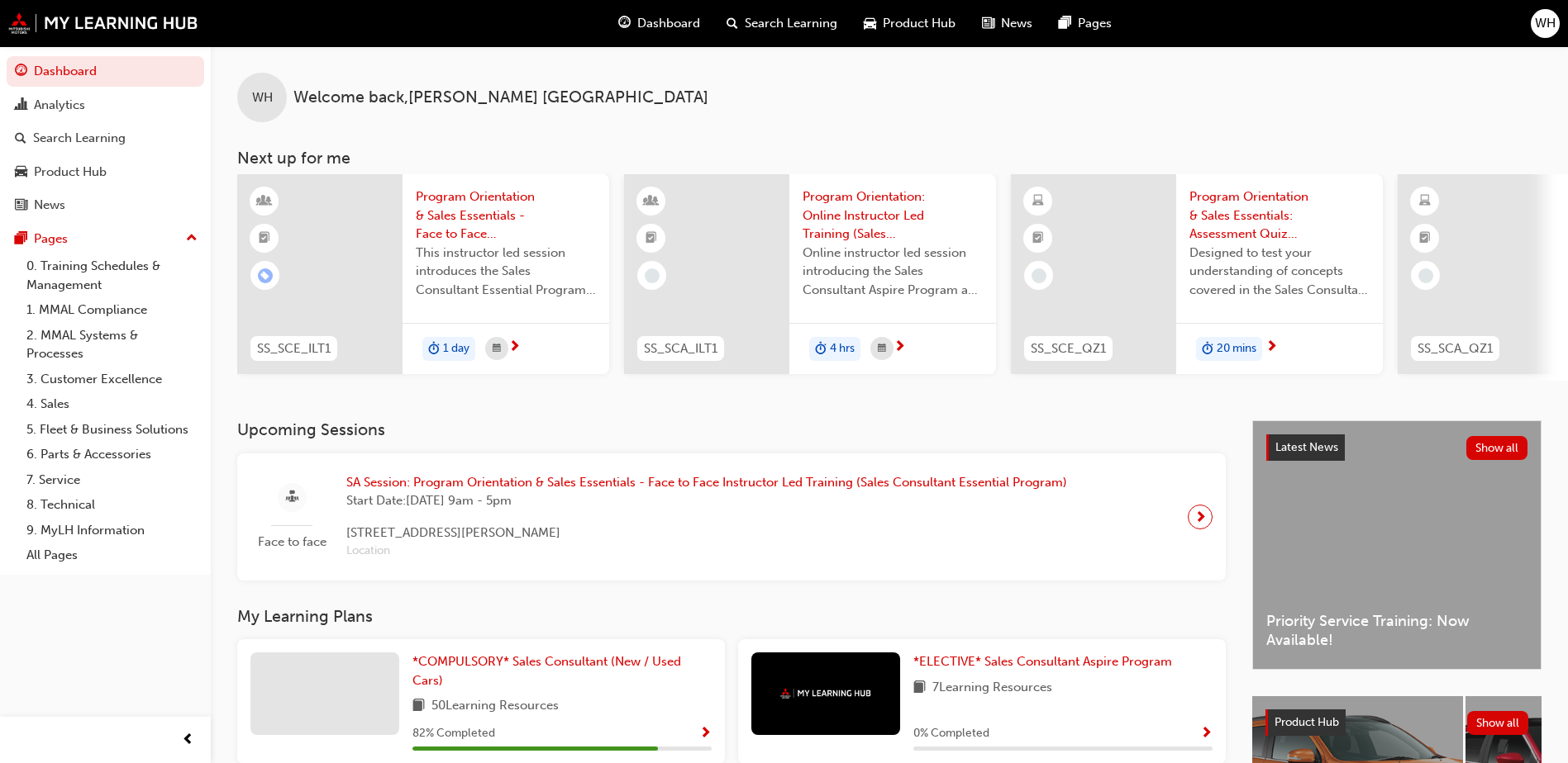
click at [1222, 221] on span "Program Orientation & Sales Essentials: Assessment Quiz (Sales Consultant Essen…" at bounding box center [1279, 215] width 180 height 56
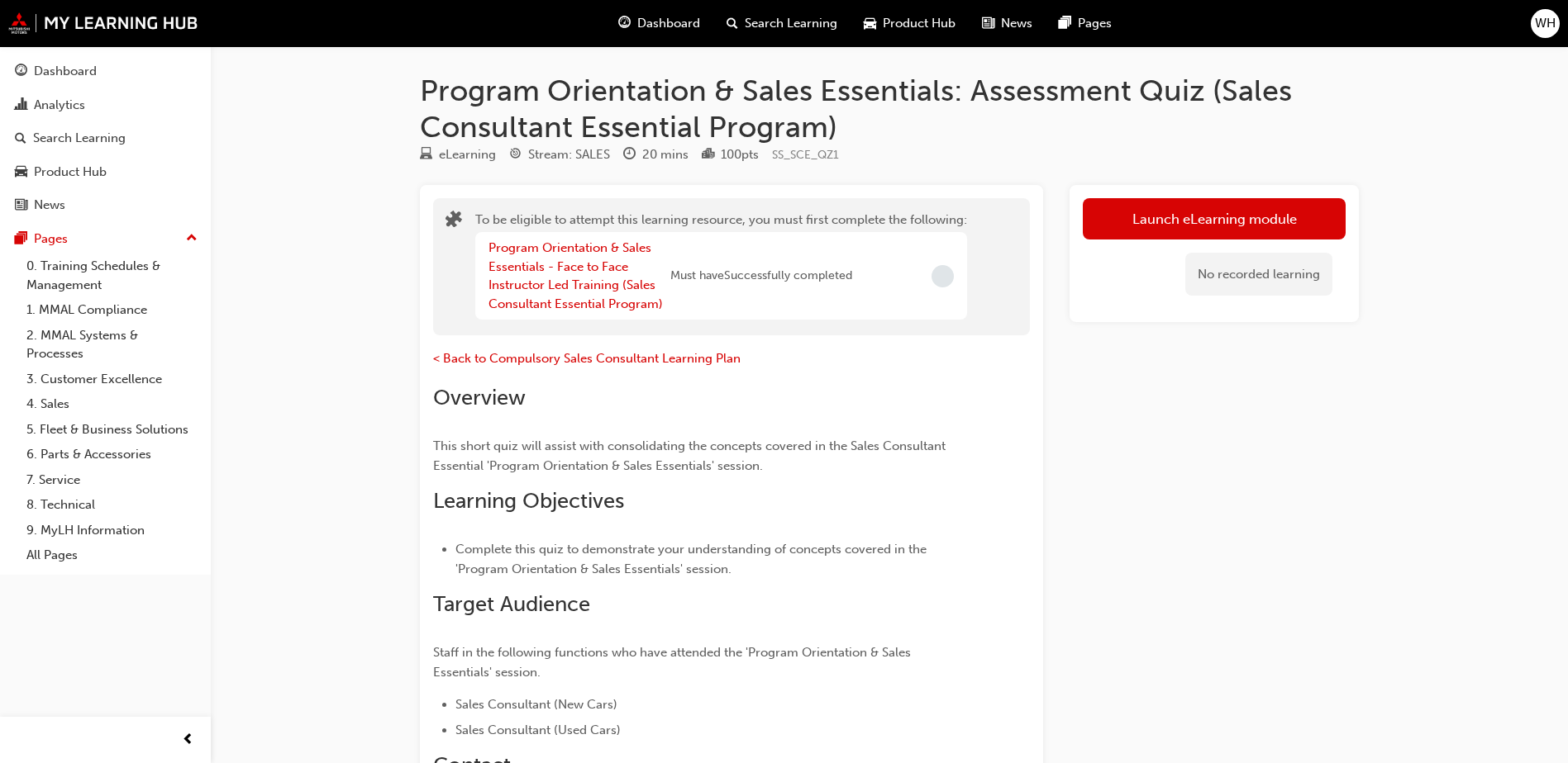
click at [1222, 221] on button "Launch eLearning module" at bounding box center [1213, 219] width 263 height 41
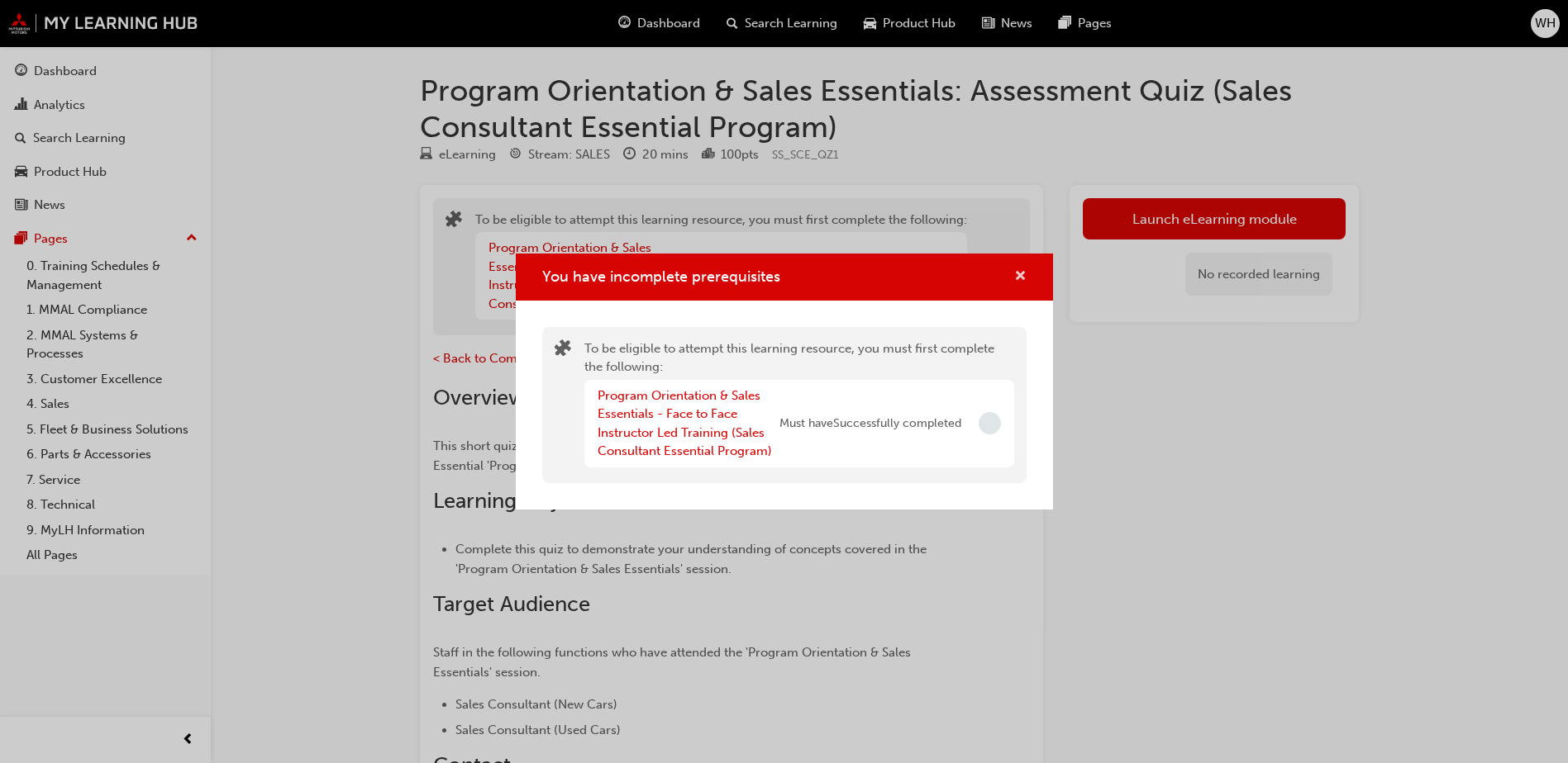
click at [1021, 270] on span "cross-icon" at bounding box center [1020, 278] width 12 height 15
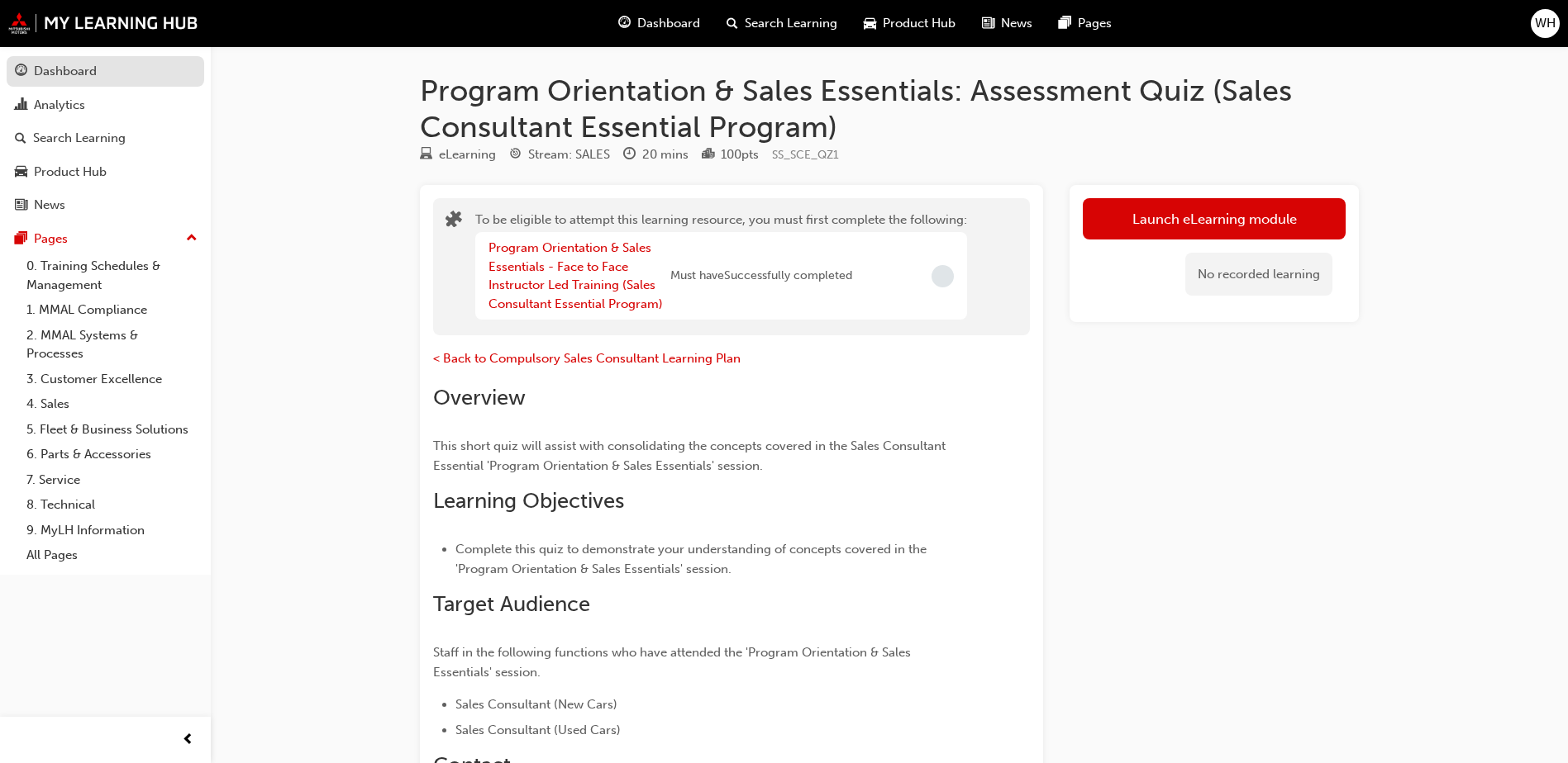
drag, startPoint x: 82, startPoint y: 80, endPoint x: 72, endPoint y: 76, distance: 10.8
click at [80, 83] on link "Dashboard" at bounding box center [105, 71] width 197 height 31
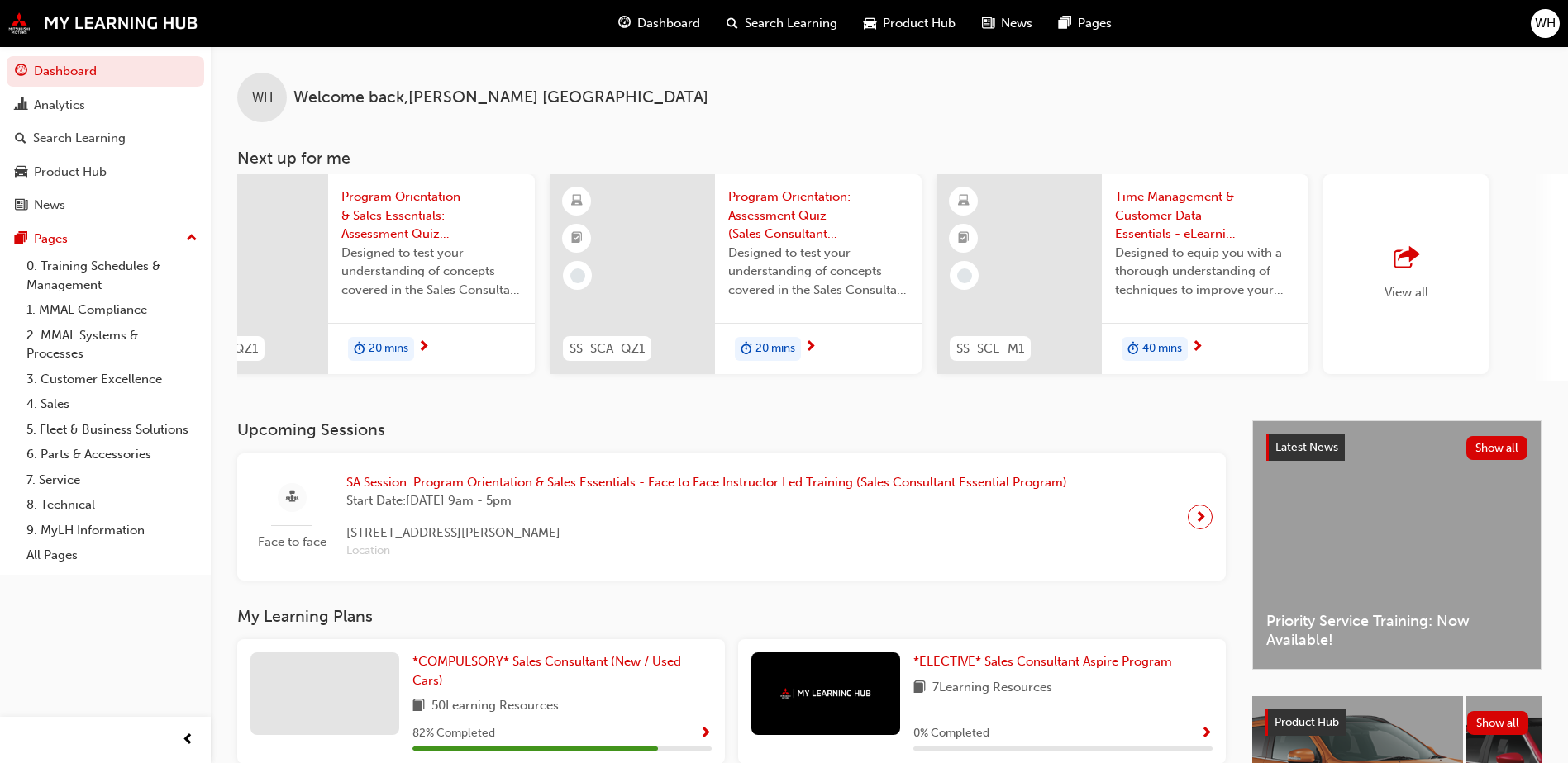
scroll to position [0, 988]
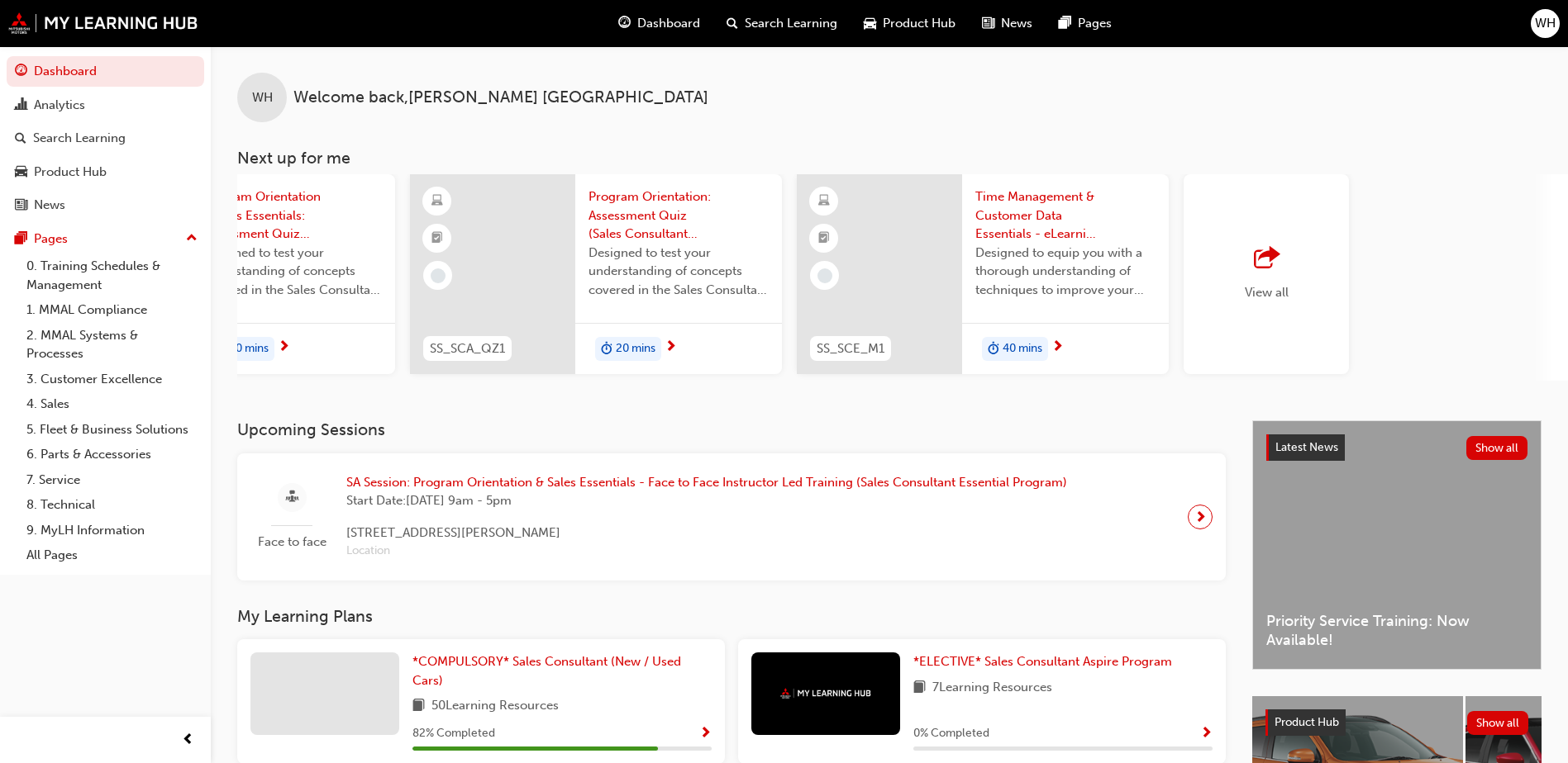
click at [648, 206] on span "Program Orientation: Assessment Quiz (Sales Consultant Aspire Program)" at bounding box center [678, 215] width 180 height 56
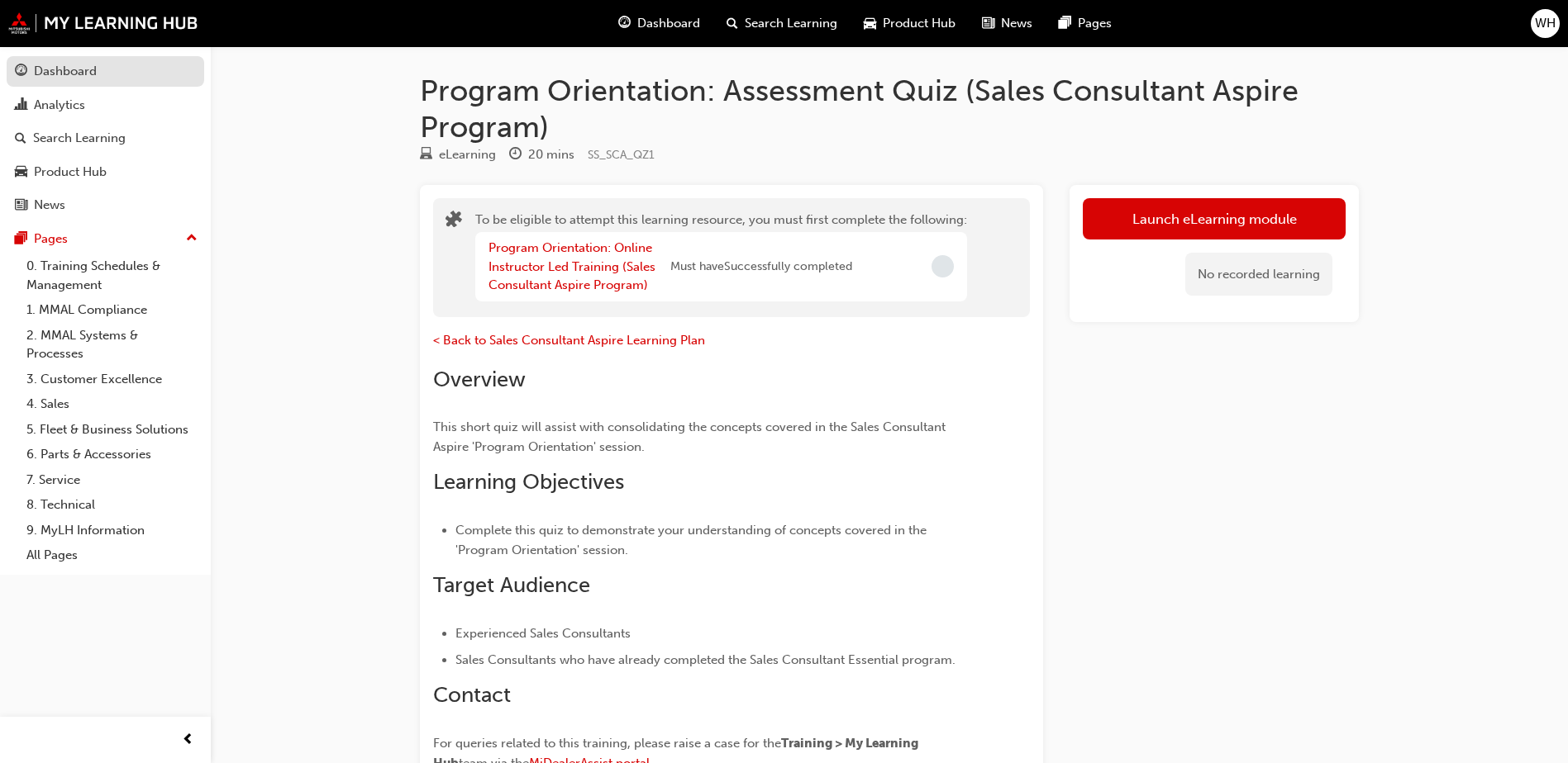
click at [155, 77] on div "Dashboard" at bounding box center [105, 71] width 181 height 21
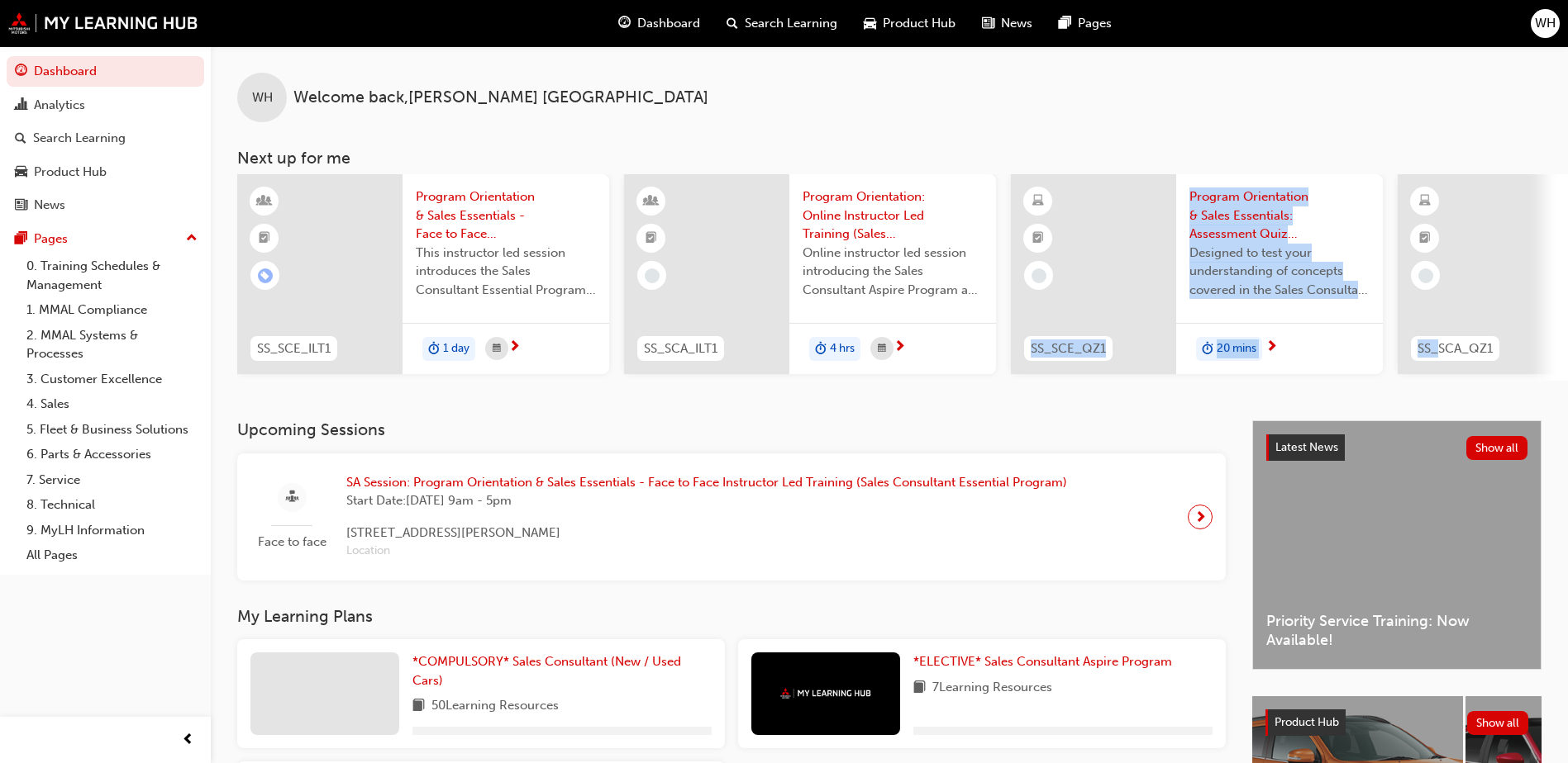
drag, startPoint x: 968, startPoint y: 391, endPoint x: 1435, endPoint y: 369, distance: 467.5
click at [1435, 369] on div "WH Welcome back , WILLIAM HAMPTON Next up for me SS_SCE_ILT1 Program Orientatio…" at bounding box center [888, 234] width 1357 height 374
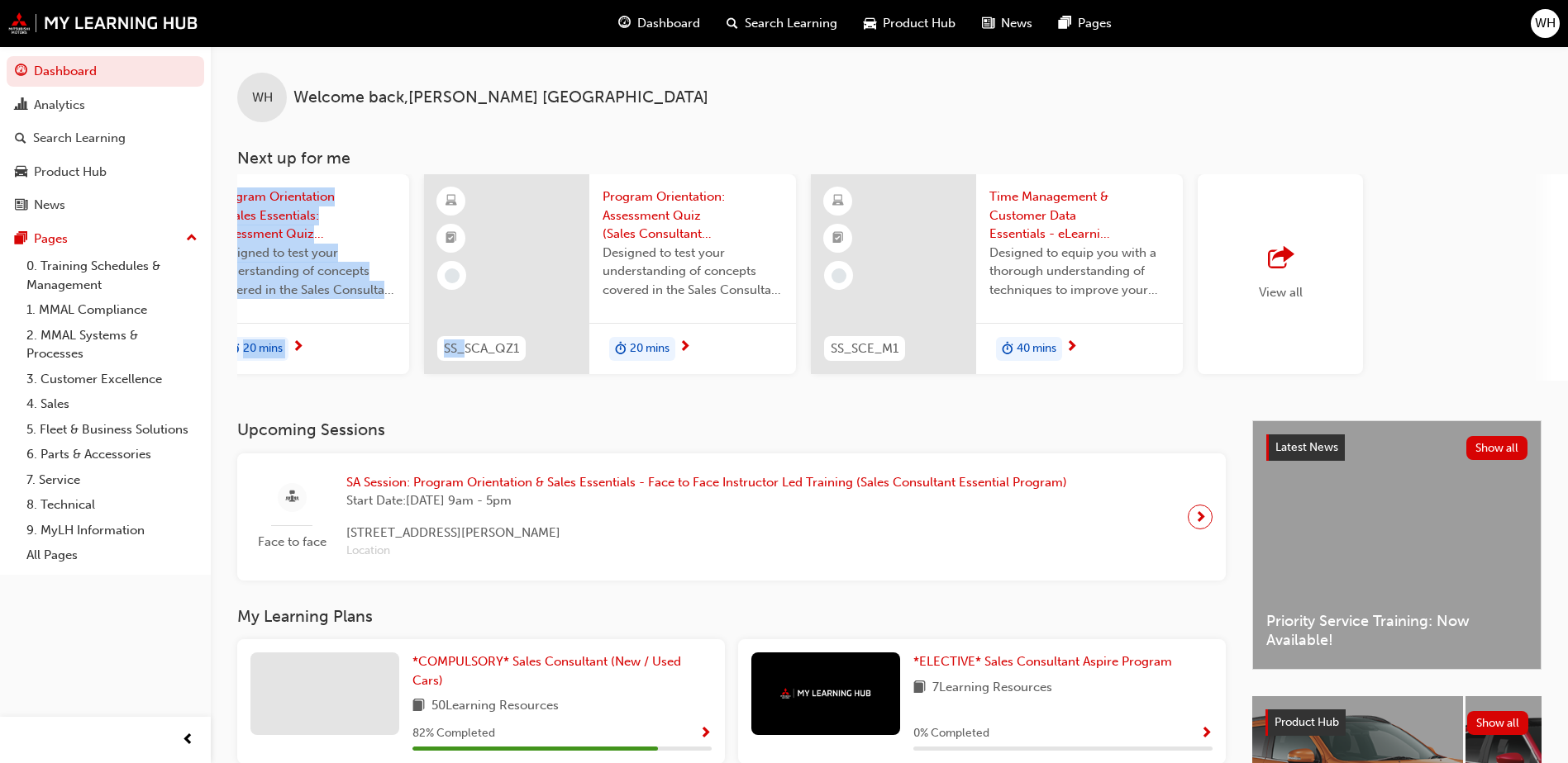
scroll to position [0, 988]
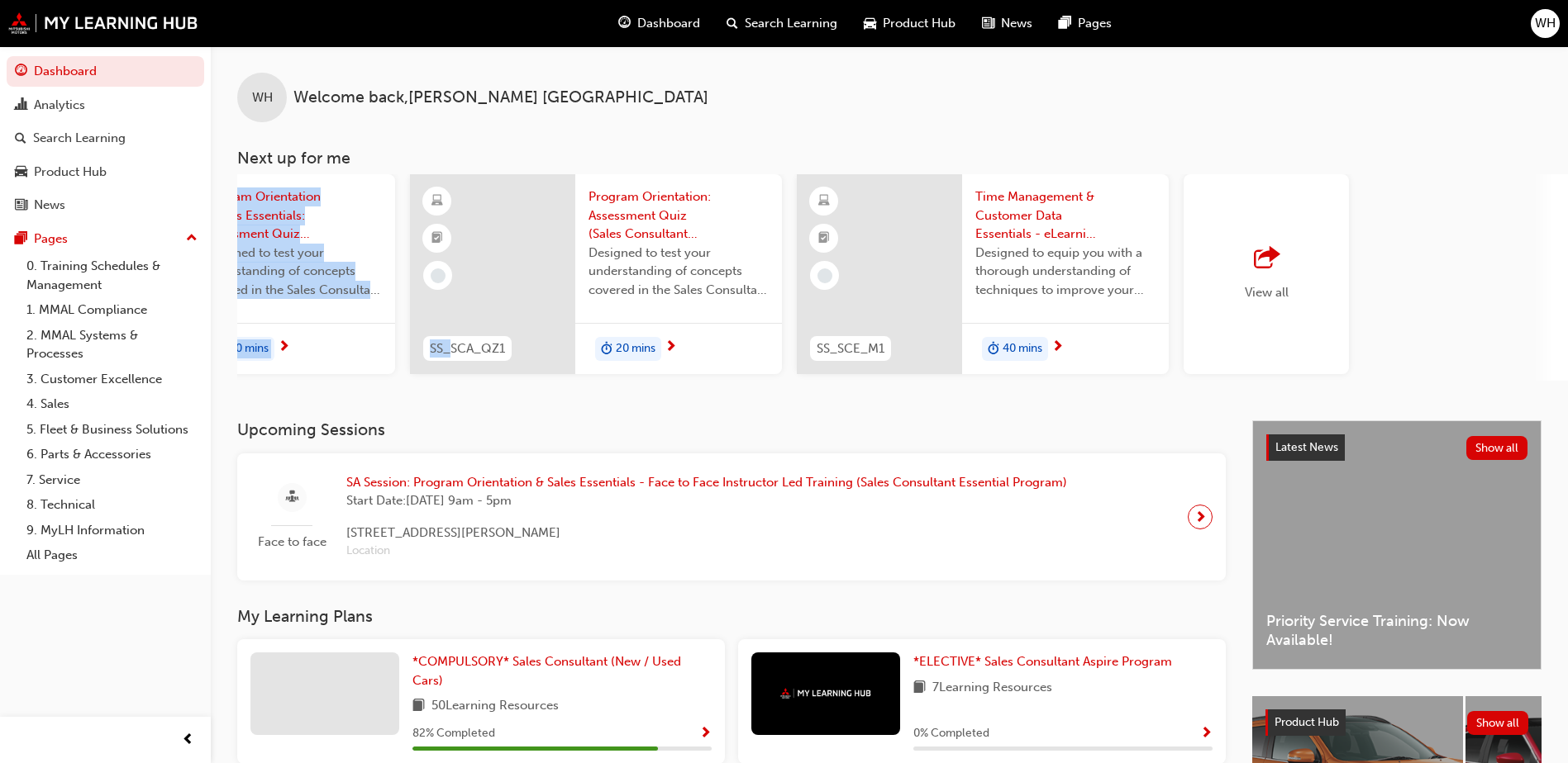
click at [1065, 234] on span "Time Management & Customer Data Essentials - eLearning Module (Sales Consultant…" at bounding box center [1065, 215] width 180 height 56
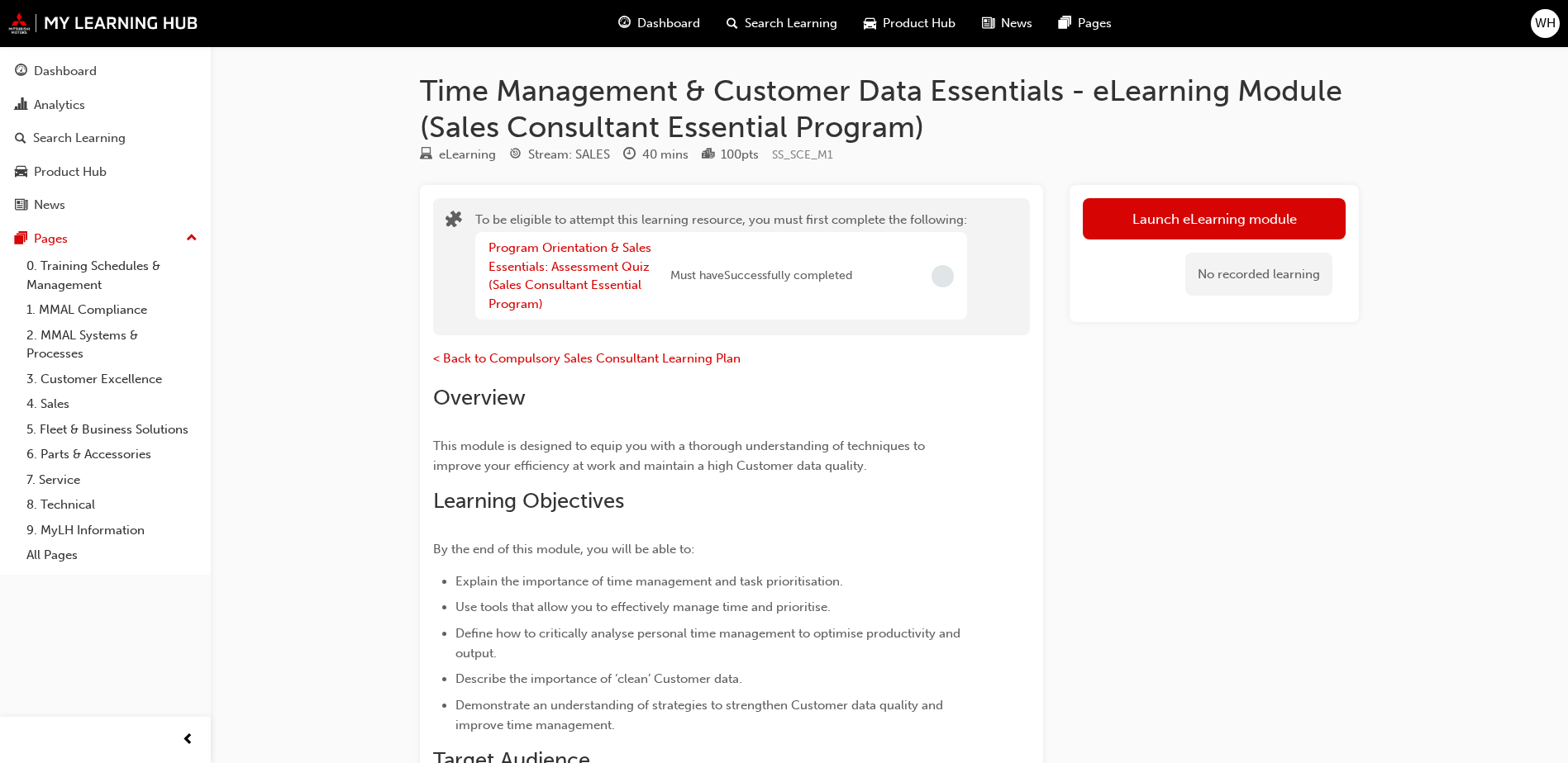
click at [50, 53] on button "Dashboard Analytics Search Learning Product Hub News Pages" at bounding box center [105, 138] width 197 height 171
click at [51, 56] on button "Dashboard Analytics Search Learning Product Hub News Pages" at bounding box center [105, 138] width 197 height 171
click at [51, 70] on div "Dashboard" at bounding box center [65, 71] width 63 height 19
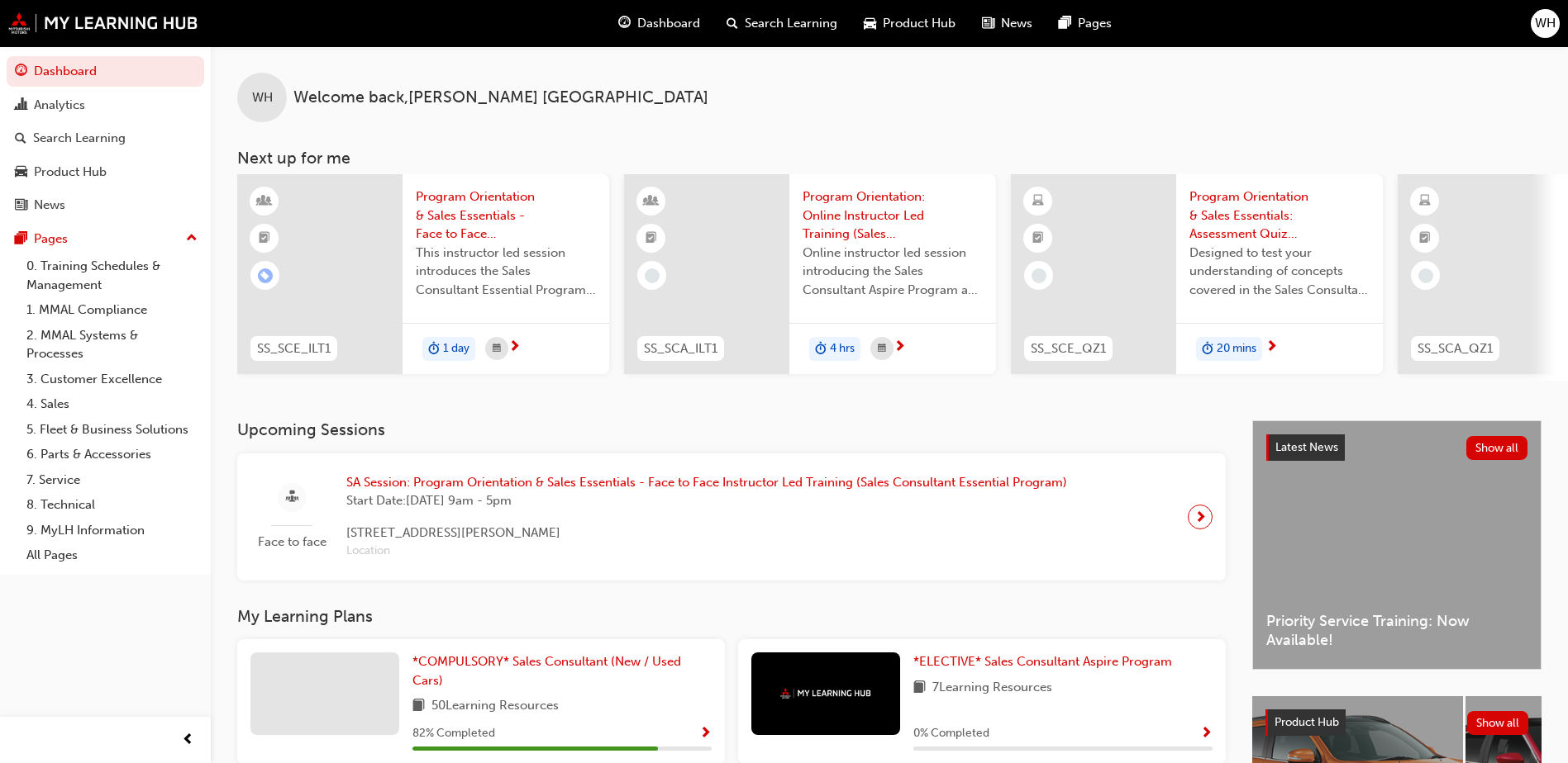
click at [1362, 570] on div "Latest News Show all Priority Service Training: Now Available!" at bounding box center [1396, 545] width 288 height 248
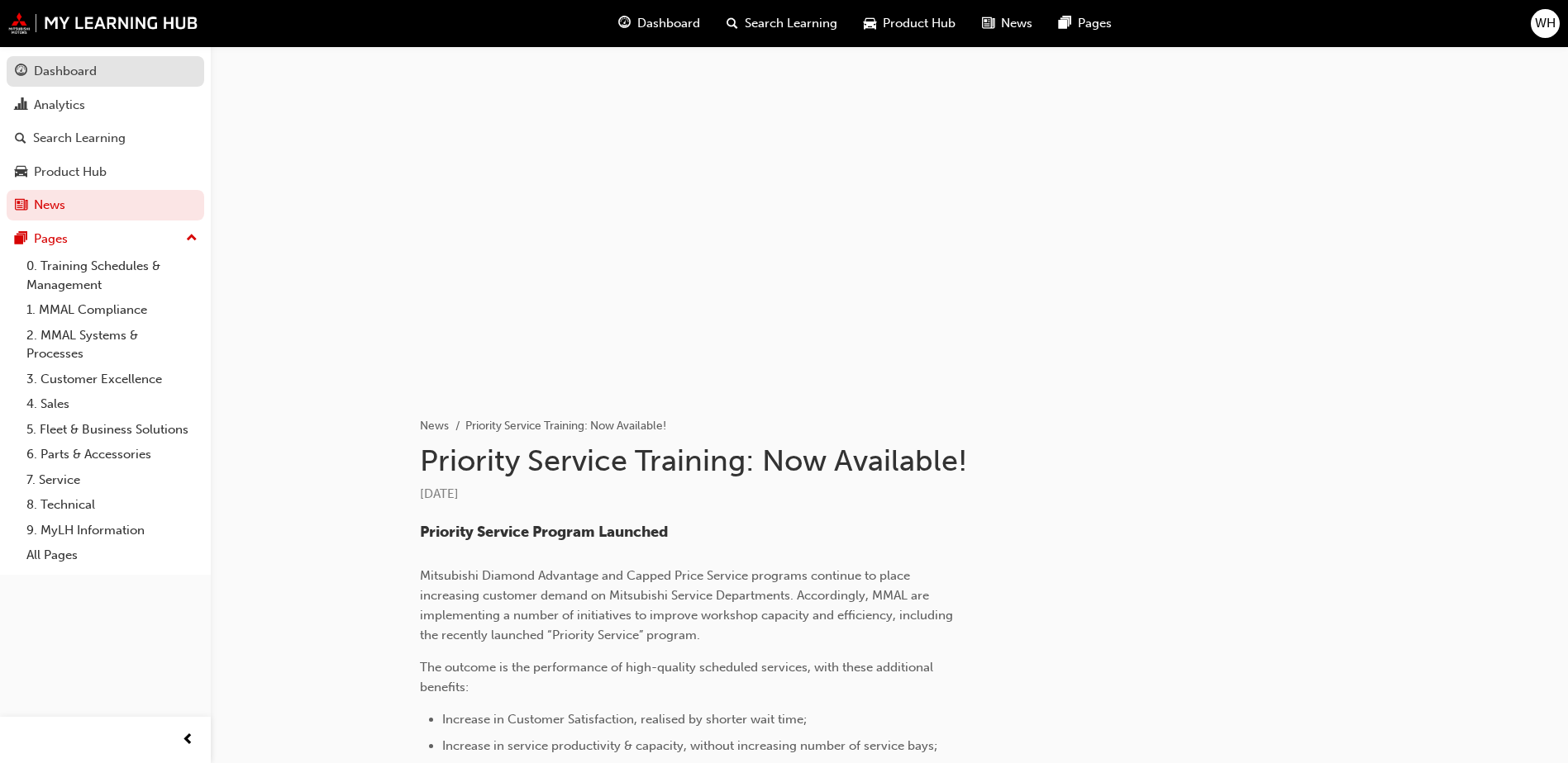
click at [143, 56] on link "Dashboard" at bounding box center [105, 71] width 197 height 31
